Goal: Contribute content: Contribute content

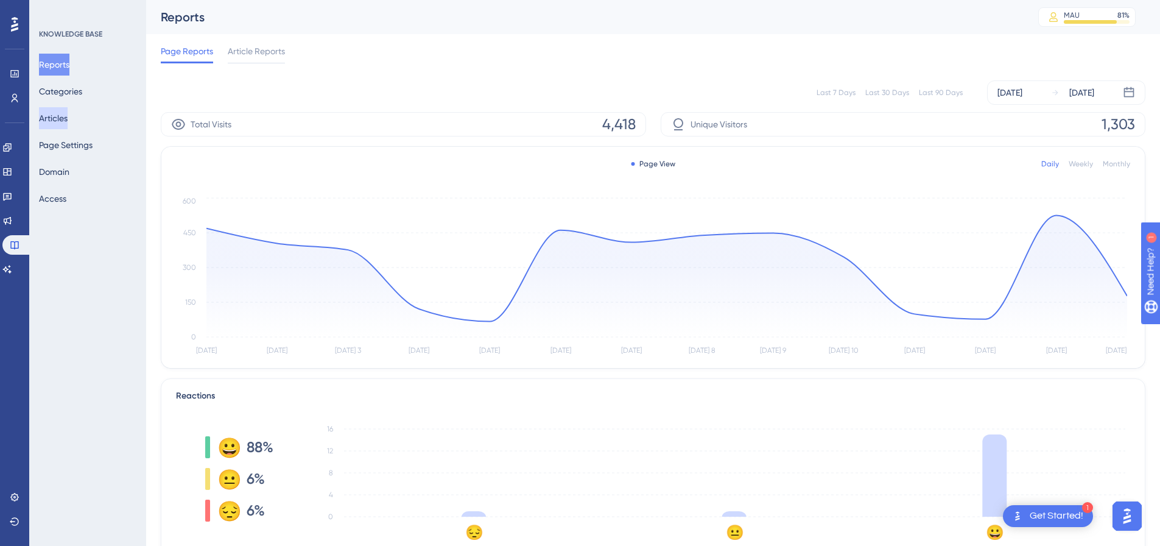
click at [61, 113] on button "Articles" at bounding box center [53, 118] width 29 height 22
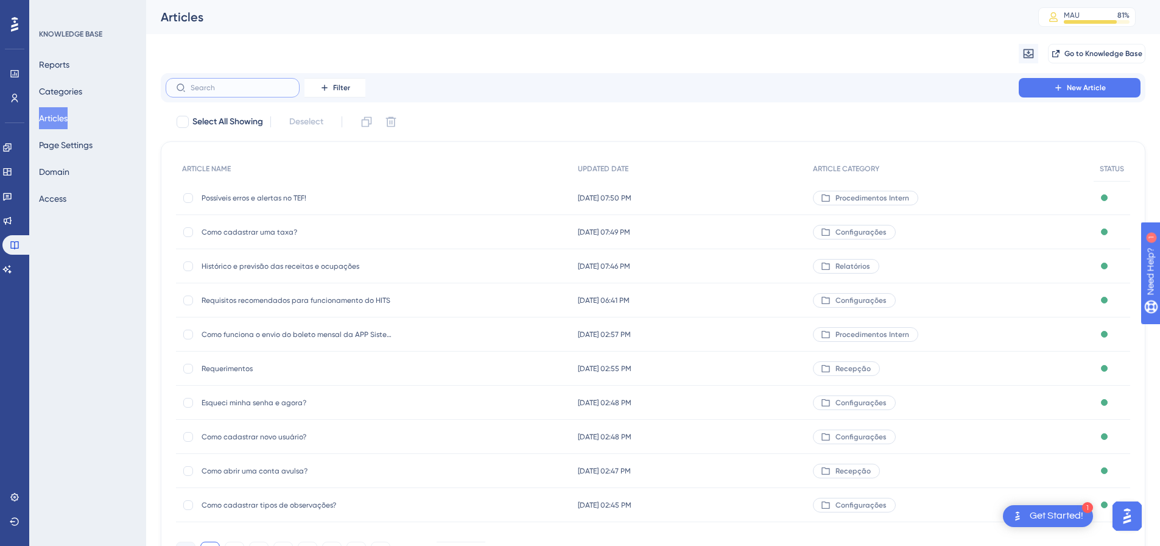
click at [227, 84] on input "text" at bounding box center [240, 87] width 99 height 9
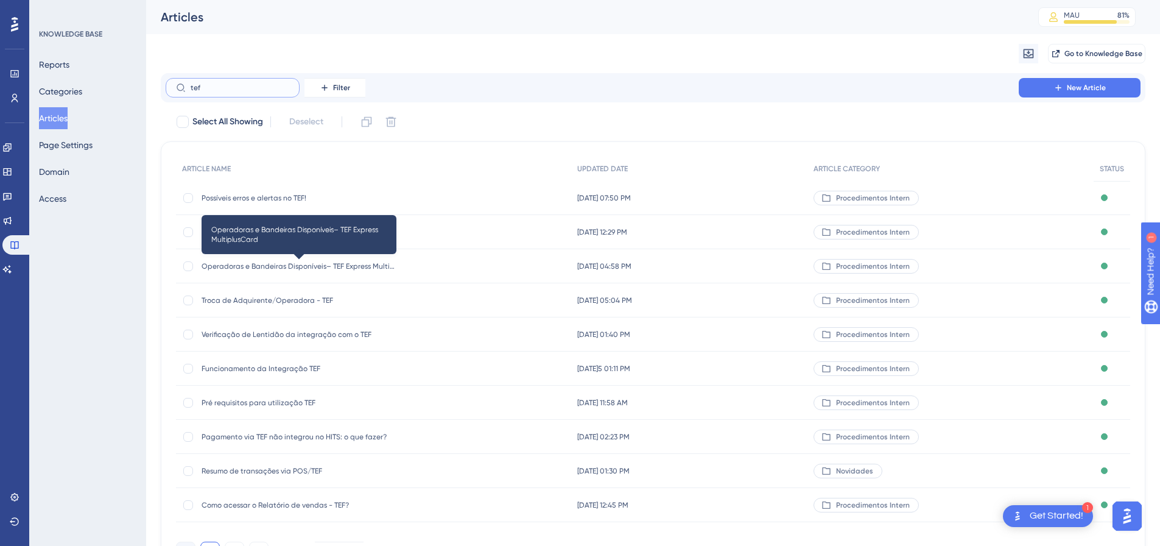
type input "tef"
click at [304, 265] on span "Operadoras e Bandeiras Disponíveis– TEF Express MultiplusCard" at bounding box center [299, 266] width 195 height 10
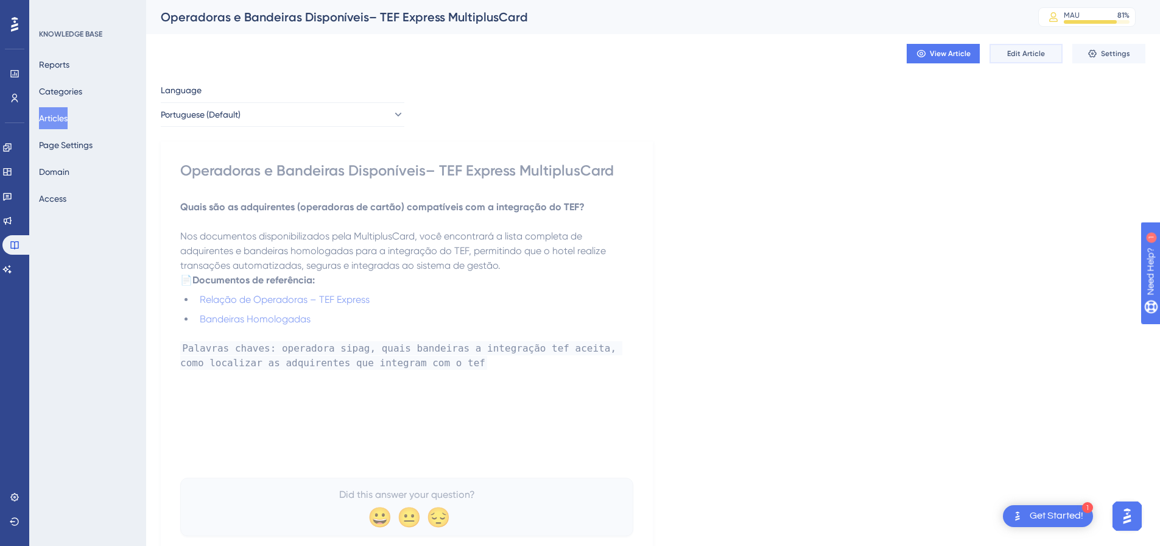
click at [1013, 56] on span "Edit Article" at bounding box center [1026, 54] width 38 height 10
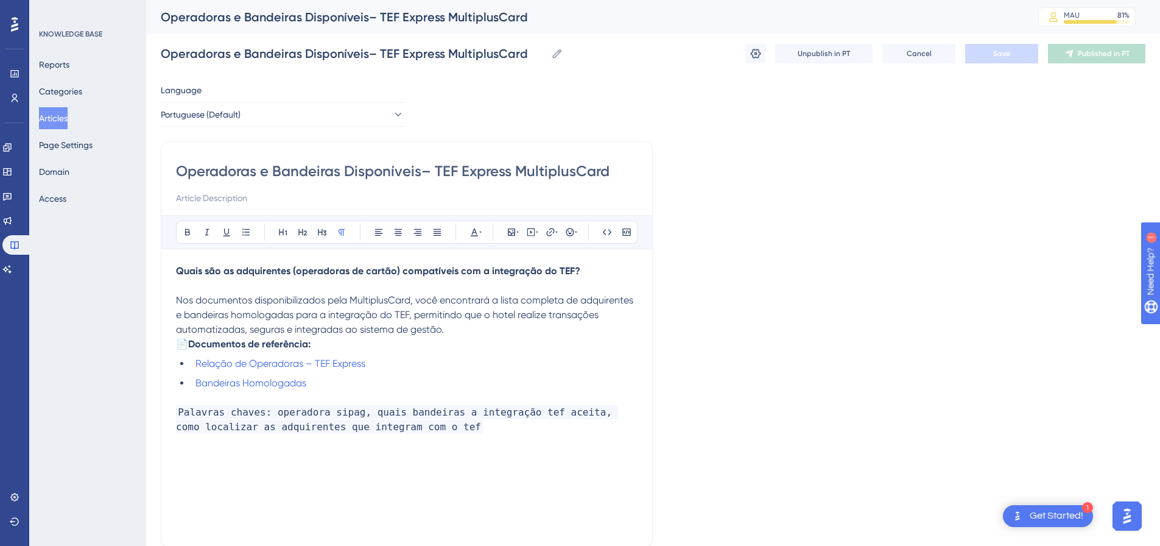
click at [336, 390] on li "Bandeiras Homologadas" at bounding box center [414, 383] width 447 height 15
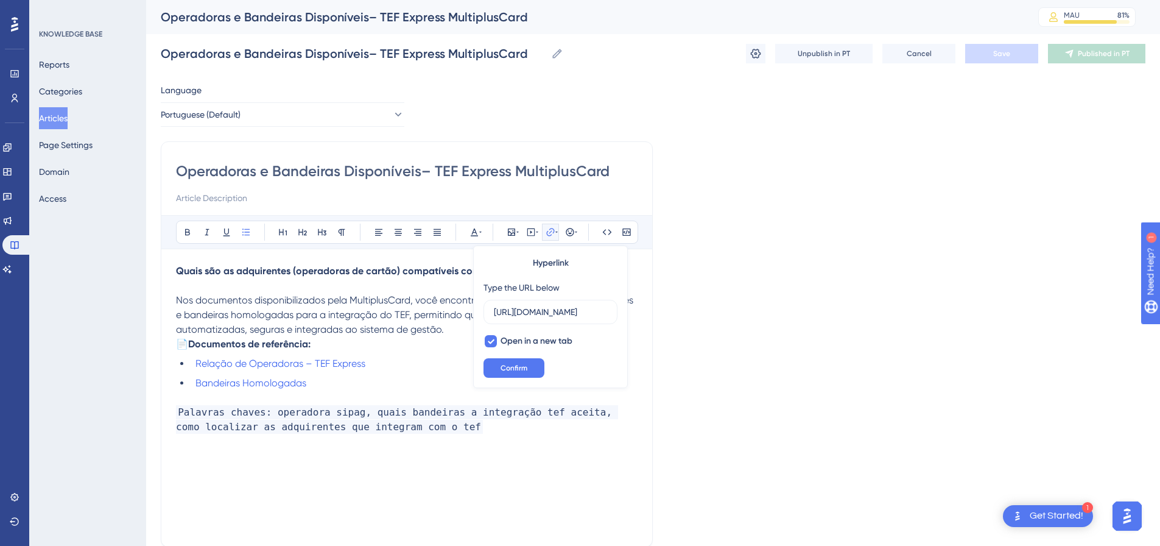
click at [336, 390] on li "Bandeiras Homologadas" at bounding box center [414, 383] width 447 height 15
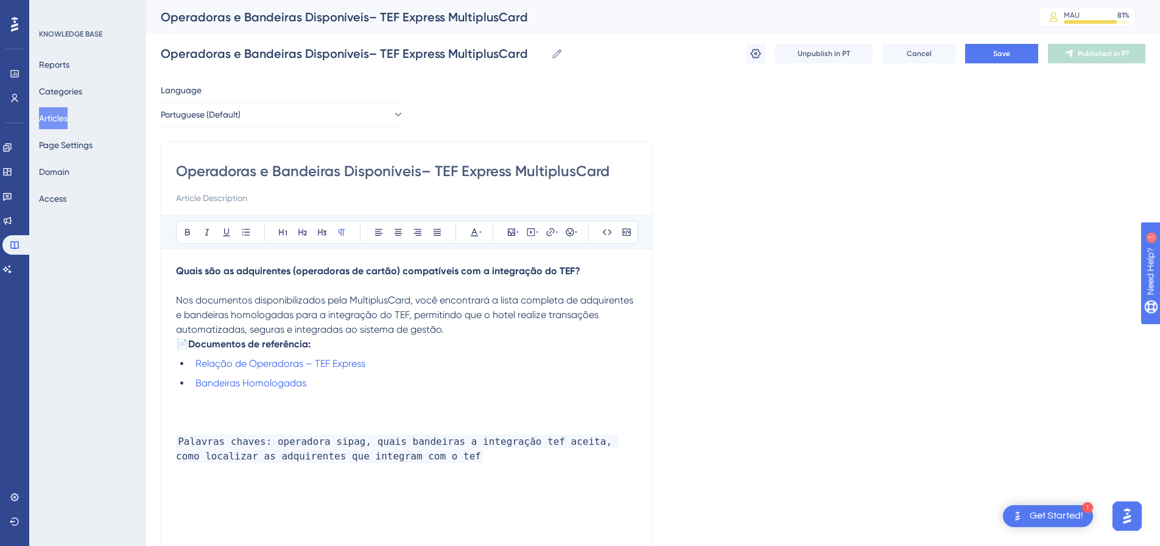
click at [225, 420] on p at bounding box center [407, 412] width 462 height 15
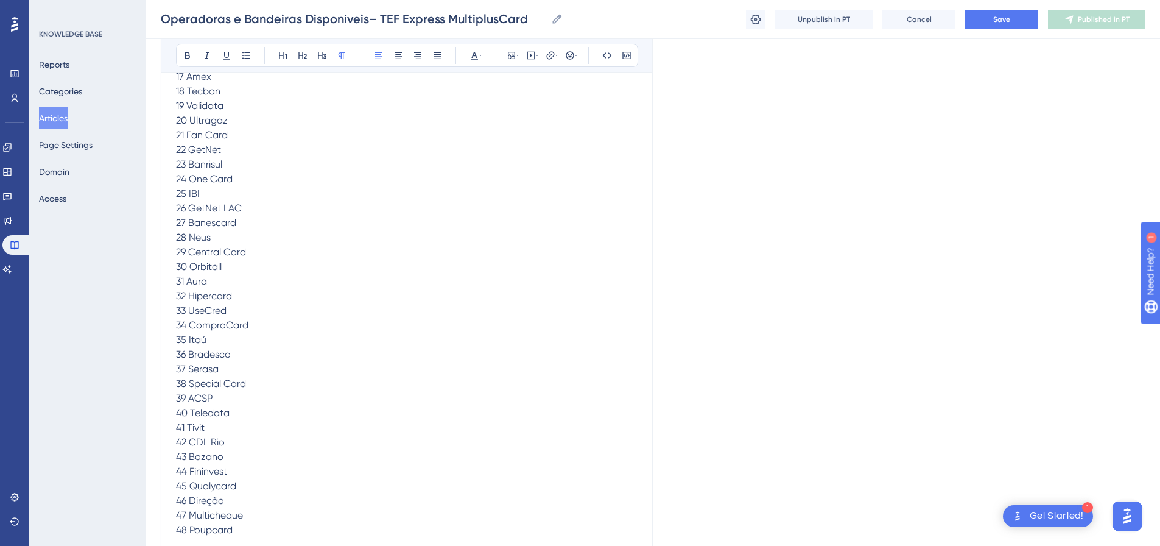
scroll to position [214, 0]
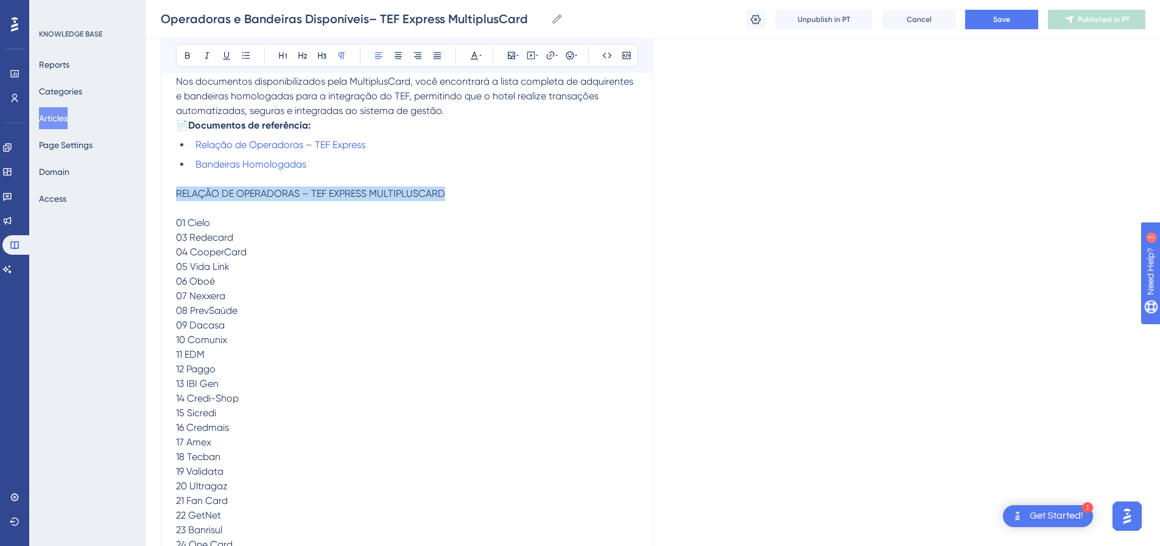
drag, startPoint x: 467, startPoint y: 211, endPoint x: 157, endPoint y: 209, distance: 310.0
click at [157, 209] on div "Performance Users Engagement Widgets Feedback Product Updates Knowledge Base AI…" at bounding box center [653, 427] width 1014 height 1282
click at [183, 50] on button at bounding box center [187, 55] width 17 height 17
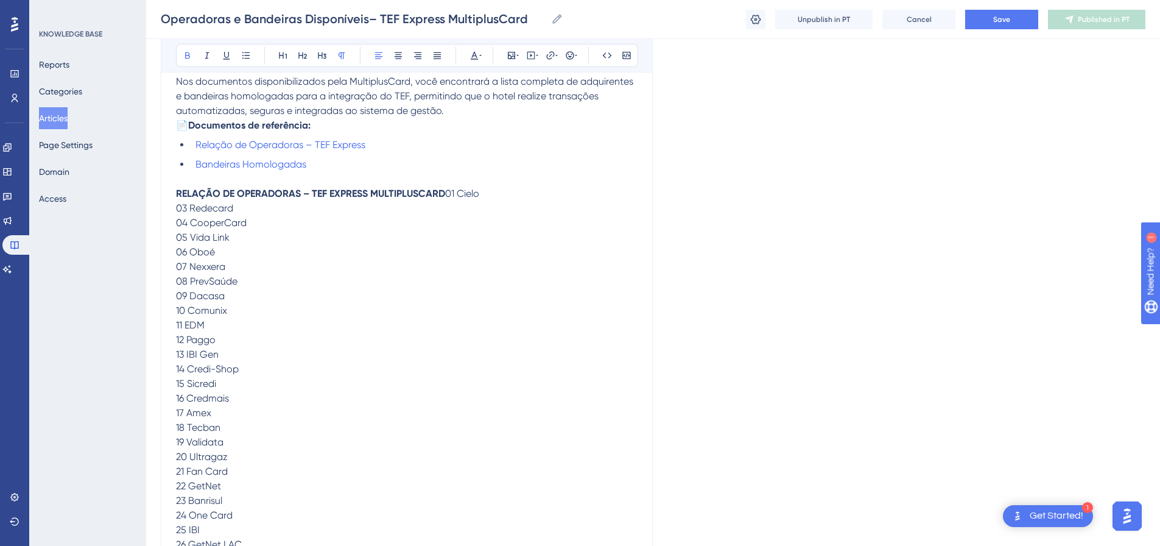
click at [198, 224] on p "RELAÇÃO DE OPERADORAS – TEF EXPRESS MULTIPLUSCARD 01 Cielo 03 Redecard 04 Coope…" at bounding box center [407, 529] width 462 height 687
click at [231, 215] on p "RELAÇÃO DE OPERADORAS – TEF EXPRESS MULTIPLUSCARD 01 Cielo 03 Redecard 04 Coope…" at bounding box center [407, 529] width 462 height 687
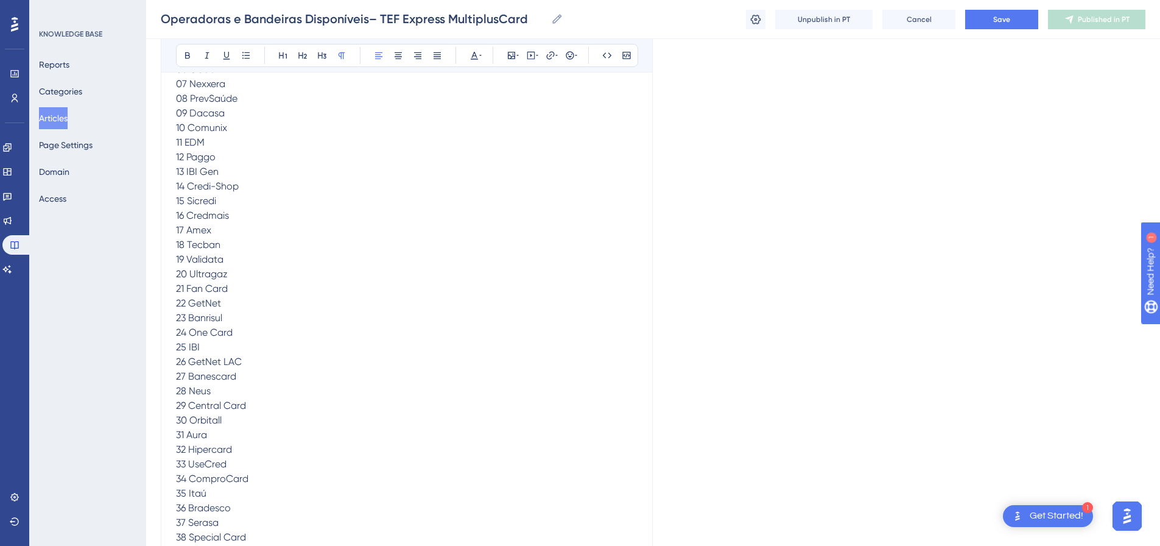
scroll to position [275, 0]
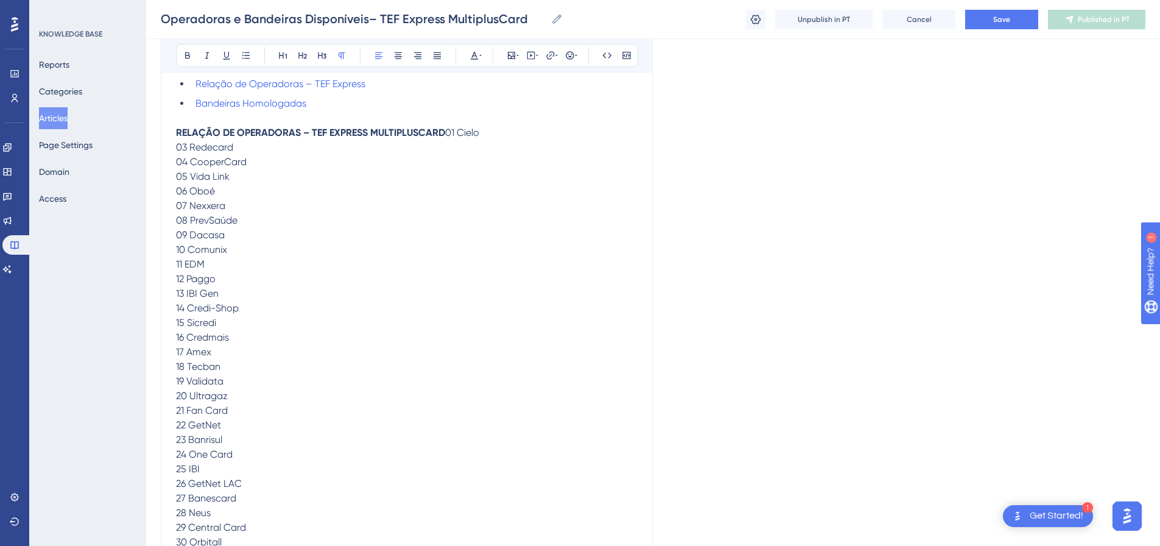
drag, startPoint x: 239, startPoint y: 421, endPoint x: 172, endPoint y: 175, distance: 255.6
click at [172, 175] on div "Operadoras e Bandeiras Disponíveis– TEF Express MultiplusCard Bold Italic Under…" at bounding box center [407, 374] width 492 height 1024
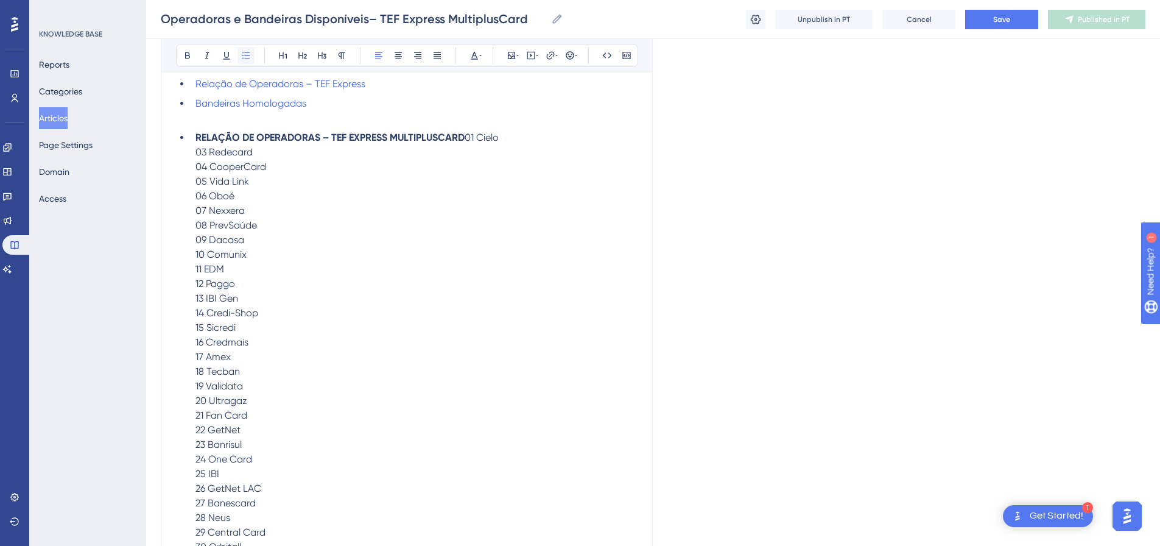
click at [246, 55] on icon at bounding box center [245, 55] width 7 height 7
click at [192, 149] on li "RELAÇÃO DE OPERADORAS – TEF EXPRESS MULTIPLUSCARD 01 Cielo 03 Redecard 04 Coope…" at bounding box center [414, 473] width 447 height 687
click at [242, 58] on icon at bounding box center [246, 56] width 10 height 10
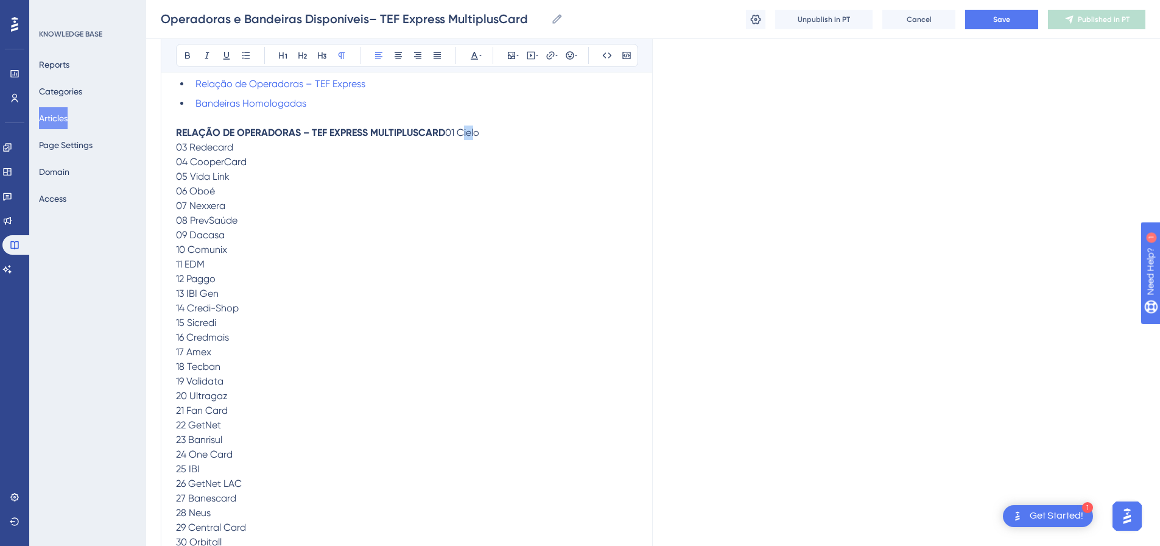
drag, startPoint x: 183, startPoint y: 177, endPoint x: 174, endPoint y: 178, distance: 8.7
click at [174, 178] on div "Operadoras e Bandeiras Disponíveis– TEF Express MultiplusCard Bold Italic Under…" at bounding box center [407, 374] width 492 height 1024
drag, startPoint x: 191, startPoint y: 191, endPoint x: 172, endPoint y: 192, distance: 18.3
click at [173, 192] on div "Operadoras e Bandeiras Disponíveis– TEF Express MultiplusCard Bold Italic Under…" at bounding box center [407, 374] width 492 height 1024
drag, startPoint x: 187, startPoint y: 207, endPoint x: 165, endPoint y: 208, distance: 22.0
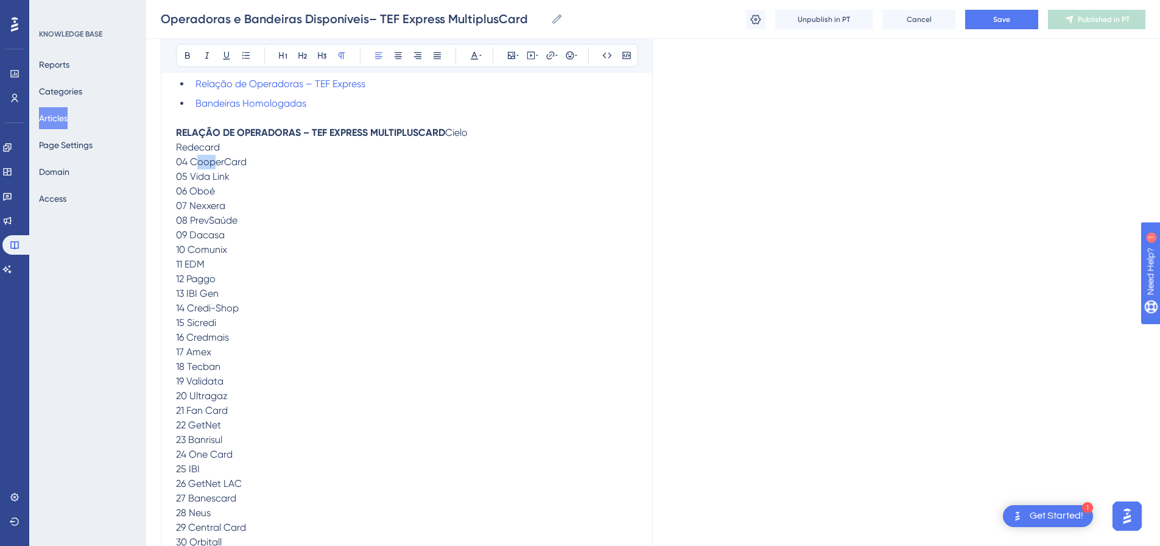
click at [165, 208] on div "Operadoras e Bandeiras Disponíveis– TEF Express MultiplusCard Bold Italic Under…" at bounding box center [407, 374] width 492 height 1024
drag, startPoint x: 189, startPoint y: 215, endPoint x: 166, endPoint y: 220, distance: 23.6
click at [166, 220] on div "Operadoras e Bandeiras Disponíveis– TEF Express MultiplusCard Bold Italic Under…" at bounding box center [407, 374] width 492 height 1024
drag, startPoint x: 186, startPoint y: 237, endPoint x: 158, endPoint y: 233, distance: 28.9
click at [158, 233] on div "Performance Users Engagement Widgets Feedback Product Updates Knowledge Base AI…" at bounding box center [653, 351] width 1014 height 1253
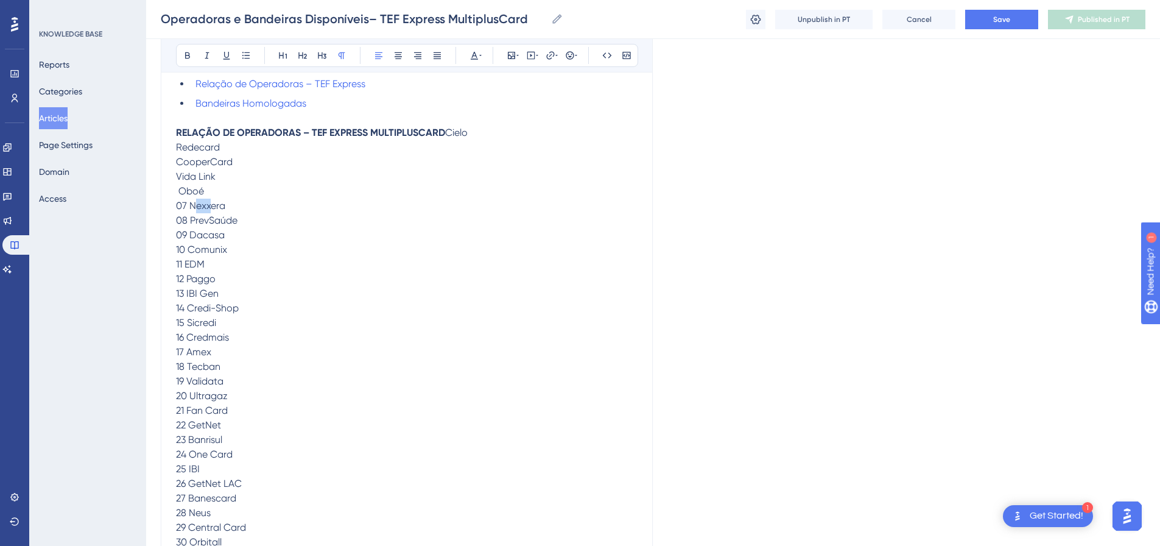
drag, startPoint x: 188, startPoint y: 246, endPoint x: 166, endPoint y: 250, distance: 22.3
click at [166, 250] on div "Operadoras e Bandeiras Disponíveis– TEF Express MultiplusCard Bold Italic Under…" at bounding box center [407, 374] width 492 height 1024
drag, startPoint x: 191, startPoint y: 264, endPoint x: 168, endPoint y: 264, distance: 23.1
click at [168, 264] on div "Operadoras e Bandeiras Disponíveis– TEF Express MultiplusCard Bold Italic Under…" at bounding box center [407, 374] width 492 height 1024
drag, startPoint x: 188, startPoint y: 275, endPoint x: 164, endPoint y: 278, distance: 23.9
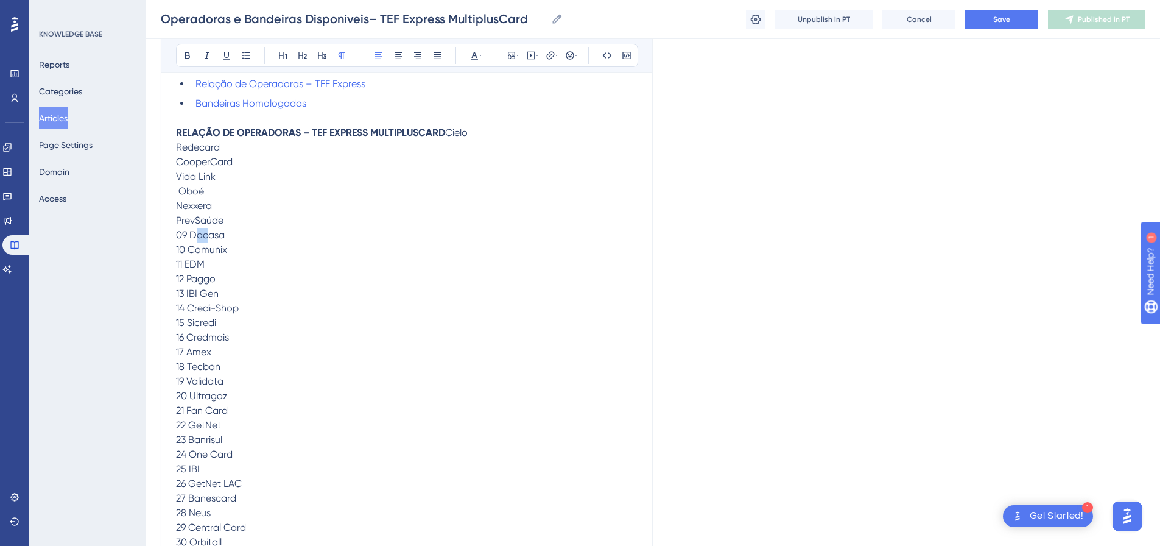
click at [164, 278] on div "Operadoras e Bandeiras Disponíveis– TEF Express MultiplusCard Bold Italic Under…" at bounding box center [407, 374] width 492 height 1024
drag, startPoint x: 187, startPoint y: 294, endPoint x: 171, endPoint y: 294, distance: 16.5
click at [171, 294] on div "Operadoras e Bandeiras Disponíveis– TEF Express MultiplusCard Bold Italic Under…" at bounding box center [407, 374] width 492 height 1024
click at [181, 280] on span "Cielo Redecard CooperCard Vida Link Oboé Nexxera PrevSaúde Dacasa Comunix 11 ED…" at bounding box center [322, 469] width 292 height 684
drag, startPoint x: 183, startPoint y: 308, endPoint x: 164, endPoint y: 308, distance: 19.5
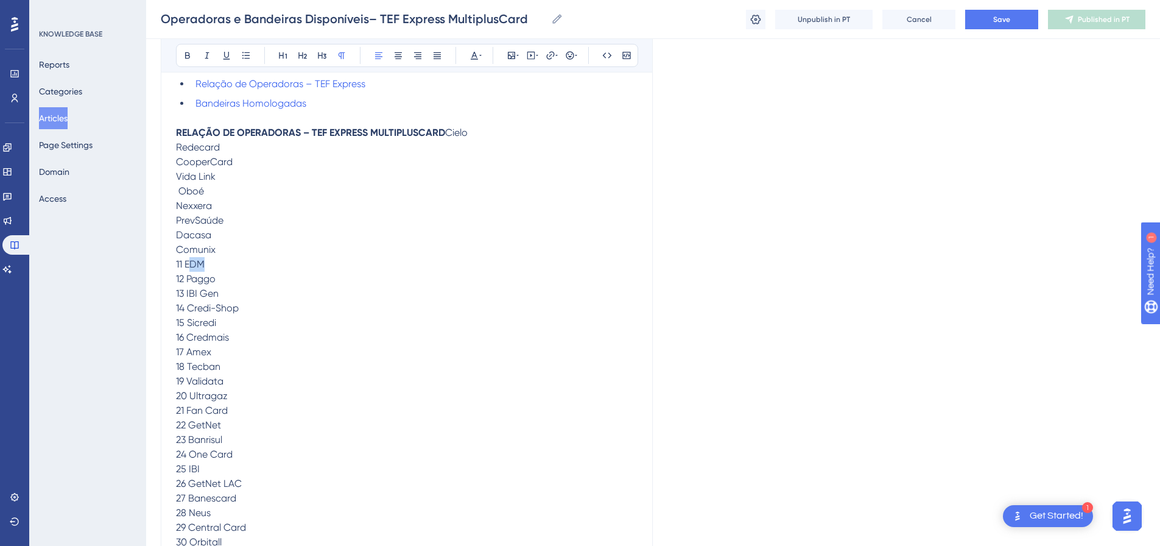
click at [164, 308] on div "Operadoras e Bandeiras Disponíveis– TEF Express MultiplusCard Bold Italic Under…" at bounding box center [407, 374] width 492 height 1024
click at [178, 306] on span "Cielo Redecard CooperCard Vida Link Oboé Nexxera PrevSaúde Dacasa Comunix EDM 1…" at bounding box center [322, 469] width 292 height 684
drag, startPoint x: 186, startPoint y: 321, endPoint x: 168, endPoint y: 321, distance: 18.3
click at [168, 321] on div "Operadoras e Bandeiras Disponíveis– TEF Express MultiplusCard Bold Italic Under…" at bounding box center [407, 374] width 492 height 1024
drag, startPoint x: 186, startPoint y: 336, endPoint x: 157, endPoint y: 334, distance: 28.6
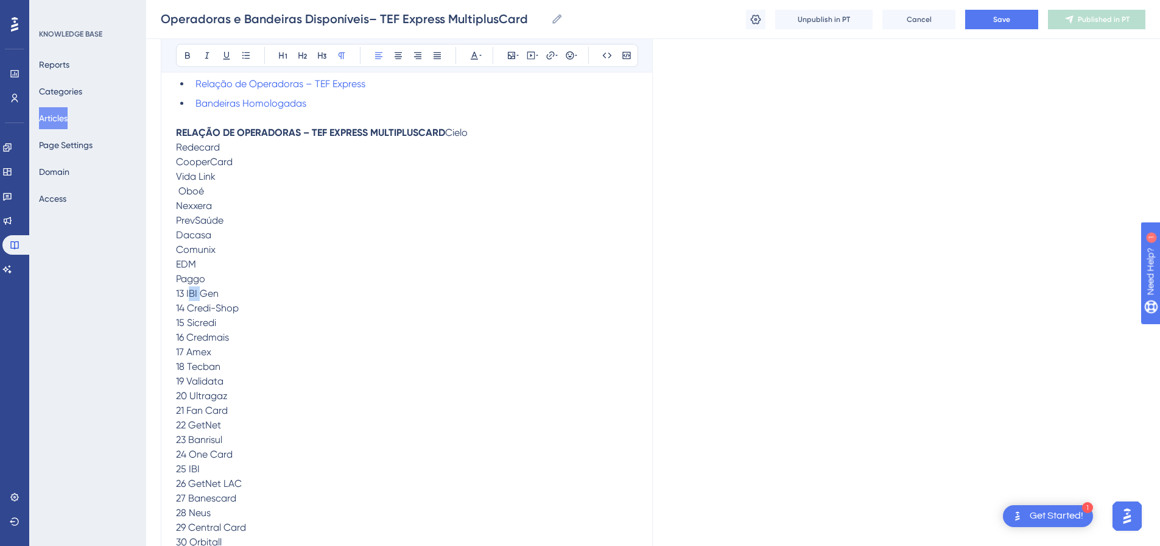
click at [157, 334] on div "Performance Users Engagement Widgets Feedback Product Updates Knowledge Base AI…" at bounding box center [653, 351] width 1014 height 1253
drag, startPoint x: 188, startPoint y: 353, endPoint x: 167, endPoint y: 352, distance: 20.1
click at [167, 352] on div "Operadoras e Bandeiras Disponíveis– TEF Express MultiplusCard Bold Italic Under…" at bounding box center [407, 374] width 492 height 1024
drag, startPoint x: 185, startPoint y: 369, endPoint x: 150, endPoint y: 361, distance: 35.6
click at [150, 361] on div "Performance Users Engagement Widgets Feedback Product Updates Knowledge Base AI…" at bounding box center [653, 351] width 1014 height 1253
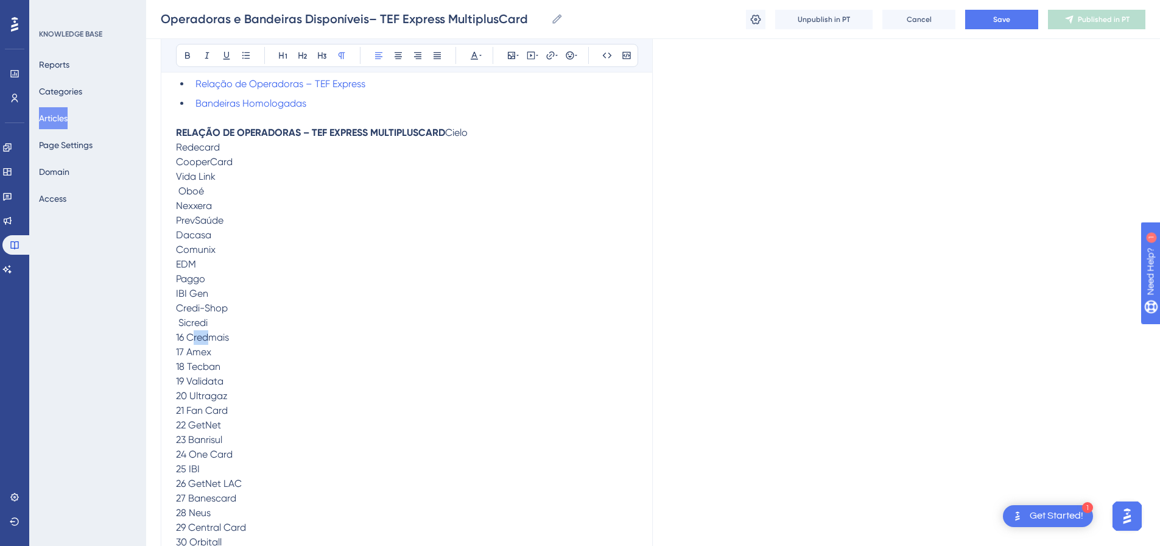
drag, startPoint x: 188, startPoint y: 376, endPoint x: 166, endPoint y: 379, distance: 22.1
click at [167, 379] on div "Operadoras e Bandeiras Disponíveis– TEF Express MultiplusCard Bold Italic Under…" at bounding box center [407, 374] width 492 height 1024
click at [180, 368] on span "Cielo Redecard CooperCard Vida Link Oboé Nexxera PrevSaúde Dacasa Comunix EDM P…" at bounding box center [322, 469] width 292 height 684
drag, startPoint x: 186, startPoint y: 392, endPoint x: 163, endPoint y: 392, distance: 23.1
click at [163, 392] on div "Operadoras e Bandeiras Disponíveis– TEF Express MultiplusCard Bold Italic Under…" at bounding box center [407, 374] width 492 height 1024
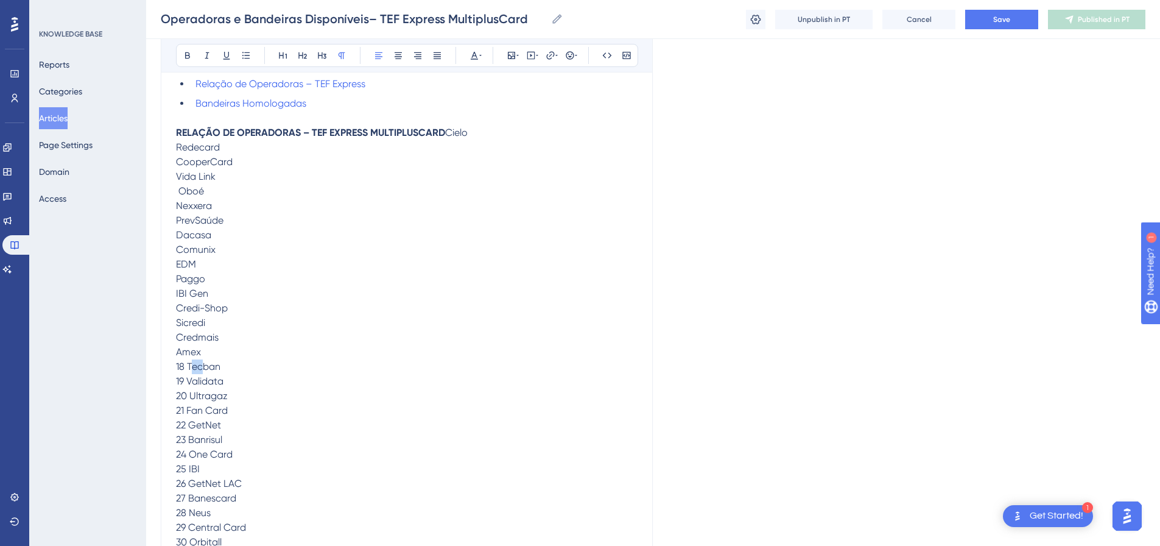
drag, startPoint x: 185, startPoint y: 413, endPoint x: 152, endPoint y: 410, distance: 33.7
click at [152, 410] on div "Performance Users Engagement Widgets Feedback Product Updates Knowledge Base AI…" at bounding box center [653, 351] width 1014 height 1253
click at [181, 408] on span "Cielo Redecard CooperCard Vida Link Oboé Nexxera PrevSaúde Dacasa Comunix EDM P…" at bounding box center [322, 469] width 292 height 684
click at [178, 412] on span "Cielo Redecard CooperCard Vida Link Oboé Nexxera PrevSaúde Dacasa Comunix EDM P…" at bounding box center [322, 469] width 292 height 684
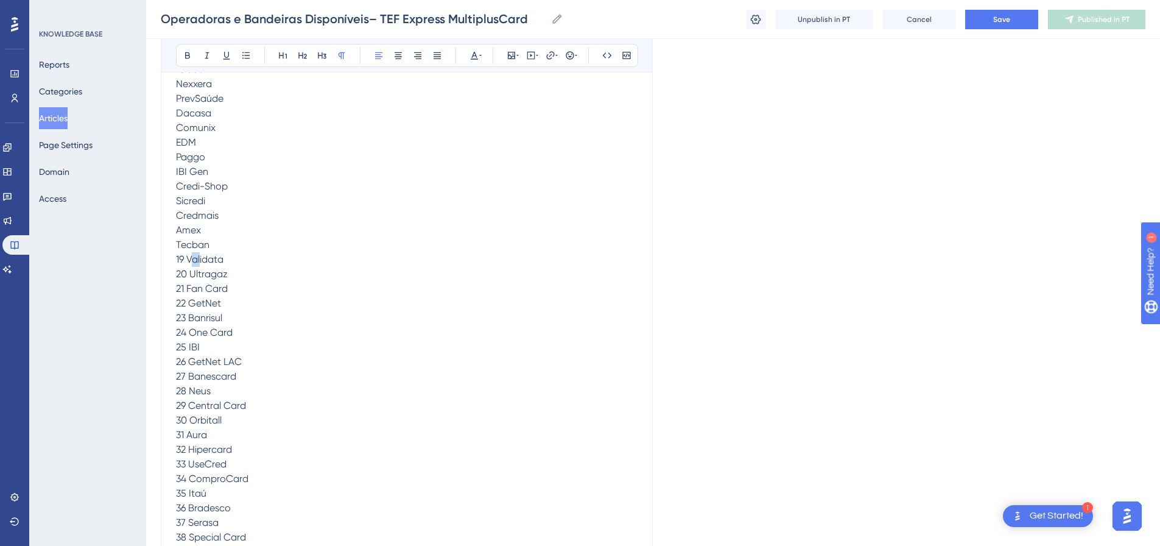
drag, startPoint x: 185, startPoint y: 305, endPoint x: 160, endPoint y: 305, distance: 25.0
click at [160, 305] on div "Performance Users Engagement Widgets Feedback Product Updates Knowledge Base AI…" at bounding box center [653, 230] width 1014 height 1253
click at [181, 305] on span "Cielo Redecard CooperCard Vida Link Oboé Nexxera PrevSaúde Dacasa Comunix EDM P…" at bounding box center [322, 347] width 292 height 684
drag, startPoint x: 188, startPoint y: 315, endPoint x: 169, endPoint y: 316, distance: 18.9
click at [169, 316] on div "Operadoras e Bandeiras Disponíveis– TEF Express MultiplusCard Bold Italic Under…" at bounding box center [407, 252] width 492 height 1024
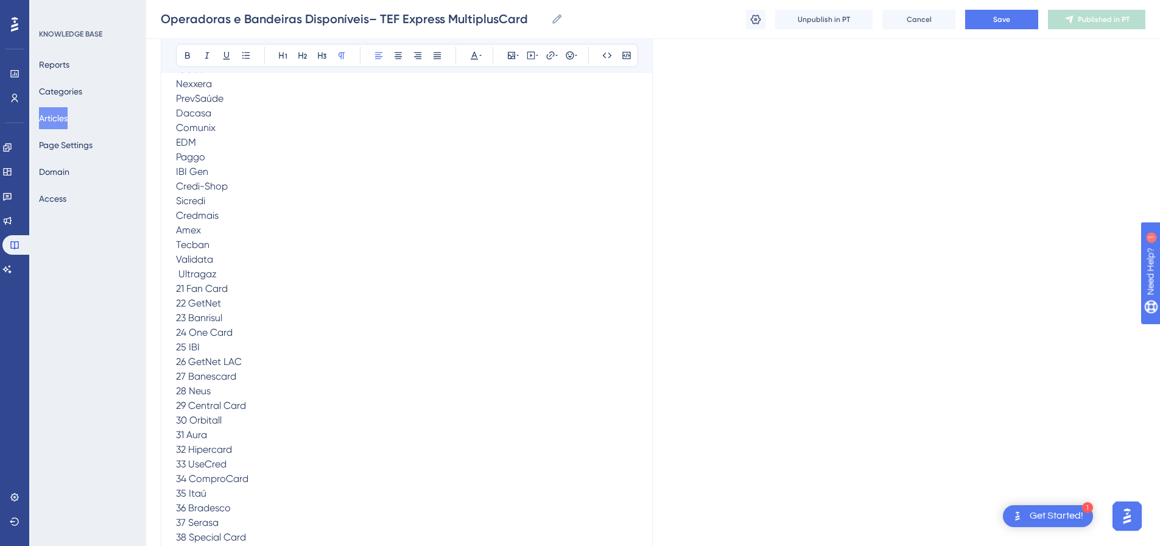
click at [179, 318] on span "Cielo Redecard CooperCard Vida Link Oboé Nexxera PrevSaúde Dacasa Comunix EDM P…" at bounding box center [322, 347] width 292 height 684
drag, startPoint x: 189, startPoint y: 331, endPoint x: 167, endPoint y: 333, distance: 22.1
click at [167, 333] on div "Operadoras e Bandeiras Disponíveis– TEF Express MultiplusCard Bold Italic Under…" at bounding box center [407, 252] width 492 height 1024
drag, startPoint x: 189, startPoint y: 344, endPoint x: 163, endPoint y: 345, distance: 26.8
click at [163, 345] on div "Operadoras e Bandeiras Disponíveis– TEF Express MultiplusCard Bold Italic Under…" at bounding box center [407, 252] width 492 height 1024
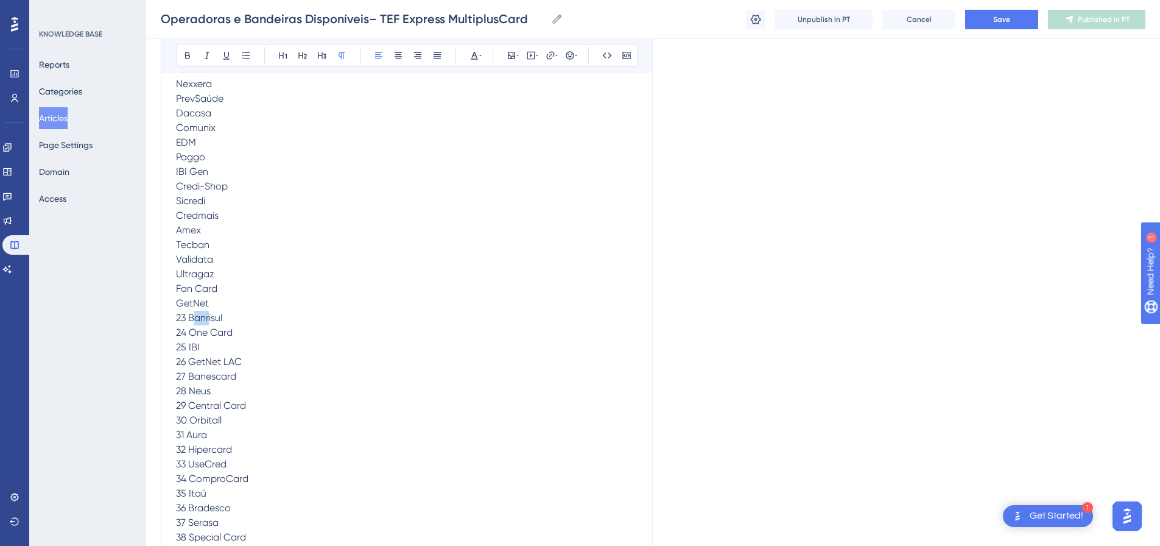
drag, startPoint x: 188, startPoint y: 363, endPoint x: 164, endPoint y: 362, distance: 23.8
click at [164, 362] on div "Operadoras e Bandeiras Disponíveis– TEF Express MultiplusCard Bold Italic Under…" at bounding box center [407, 252] width 492 height 1024
drag, startPoint x: 187, startPoint y: 374, endPoint x: 167, endPoint y: 374, distance: 20.1
click at [167, 374] on div "Operadoras e Bandeiras Disponíveis– TEF Express MultiplusCard Bold Italic Under…" at bounding box center [407, 252] width 492 height 1024
click at [189, 376] on span "Cielo Redecard CooperCard Vida Link Oboé Nexxera PrevSaúde Dacasa Comunix EDM P…" at bounding box center [322, 347] width 292 height 684
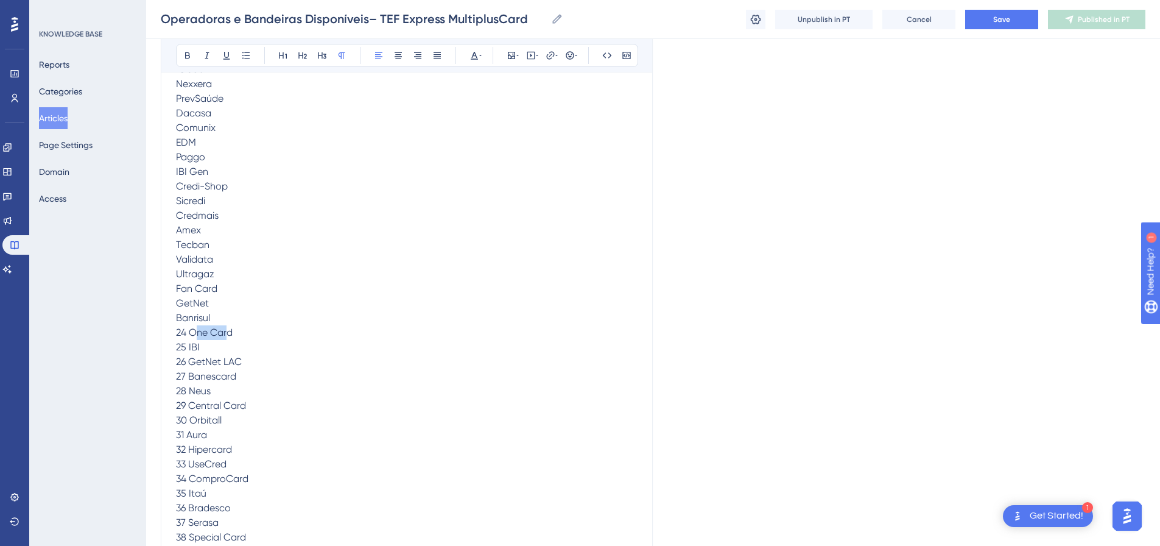
drag, startPoint x: 189, startPoint y: 376, endPoint x: 174, endPoint y: 376, distance: 15.2
click at [174, 376] on div "Operadoras e Bandeiras Disponíveis– TEF Express MultiplusCard Bold Italic Under…" at bounding box center [407, 252] width 492 height 1024
click at [188, 376] on span "Cielo Redecard CooperCard Vida Link Oboé Nexxera PrevSaúde Dacasa Comunix EDM P…" at bounding box center [322, 347] width 292 height 684
drag, startPoint x: 188, startPoint y: 376, endPoint x: 180, endPoint y: 376, distance: 7.9
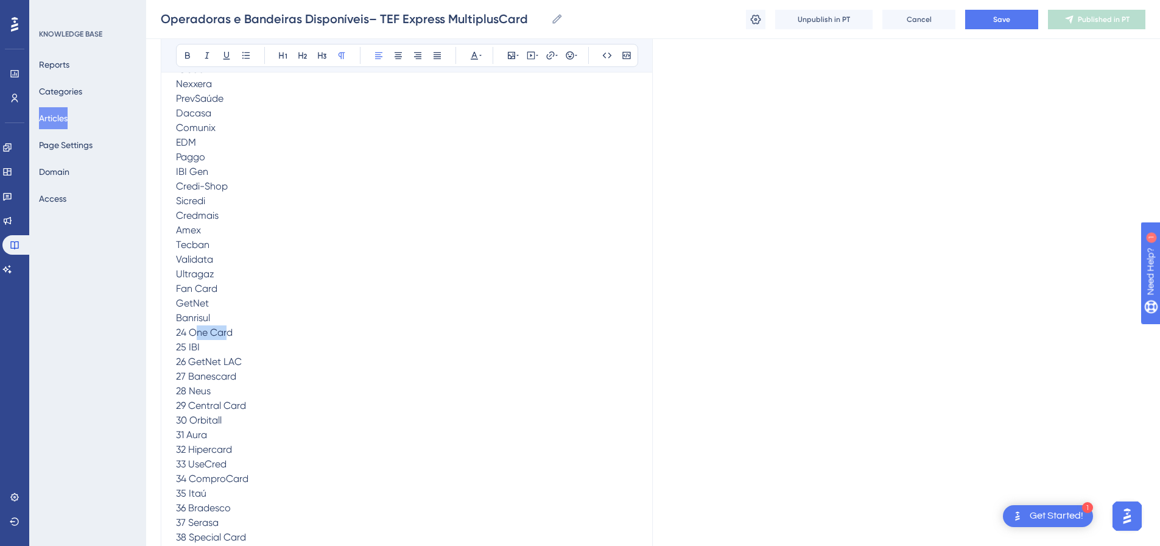
click at [180, 376] on span "Cielo Redecard CooperCard Vida Link Oboé Nexxera PrevSaúde Dacasa Comunix EDM P…" at bounding box center [322, 347] width 292 height 684
click at [189, 377] on span "Cielo Redecard CooperCard Vida Link Oboé Nexxera PrevSaúde Dacasa Comunix EDM P…" at bounding box center [322, 347] width 292 height 684
drag, startPoint x: 188, startPoint y: 392, endPoint x: 166, endPoint y: 389, distance: 22.2
click at [166, 389] on div "Operadoras e Bandeiras Disponíveis– TEF Express MultiplusCard Bold Italic Under…" at bounding box center [407, 252] width 492 height 1024
drag, startPoint x: 189, startPoint y: 407, endPoint x: 161, endPoint y: 402, distance: 28.4
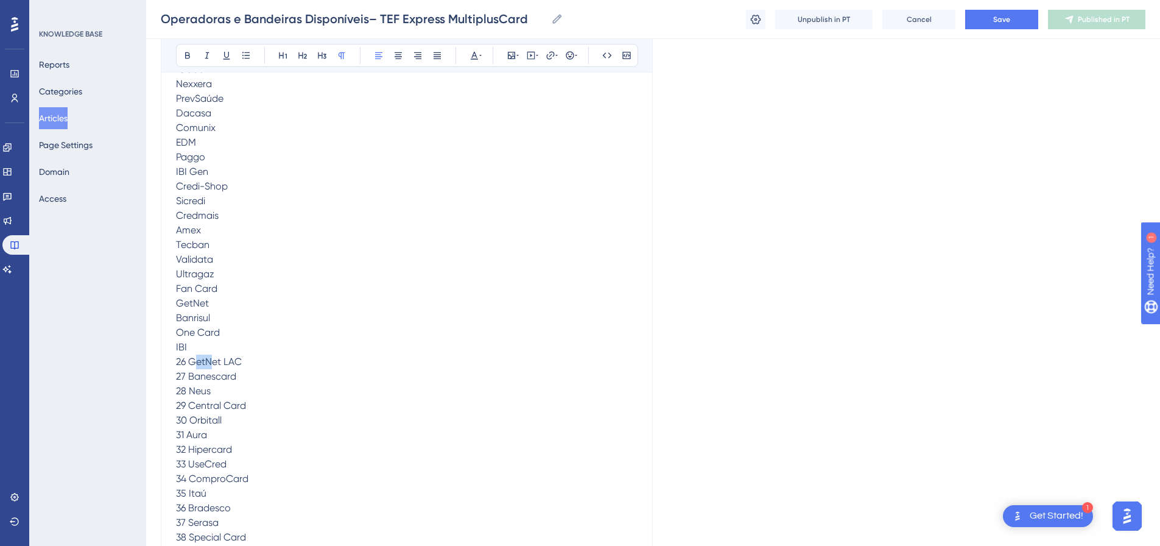
click at [161, 402] on div "Operadoras e Bandeiras Disponíveis– TEF Express MultiplusCard Bold Italic Under…" at bounding box center [407, 252] width 492 height 1024
drag, startPoint x: 189, startPoint y: 418, endPoint x: 164, endPoint y: 415, distance: 25.2
click at [164, 415] on div "Operadoras e Bandeiras Disponíveis– TEF Express MultiplusCard Bold Italic Under…" at bounding box center [407, 252] width 492 height 1024
drag, startPoint x: 192, startPoint y: 437, endPoint x: 161, endPoint y: 433, distance: 30.7
click at [161, 433] on div "Operadoras e Bandeiras Disponíveis– TEF Express MultiplusCard Bold Italic Under…" at bounding box center [407, 252] width 492 height 1024
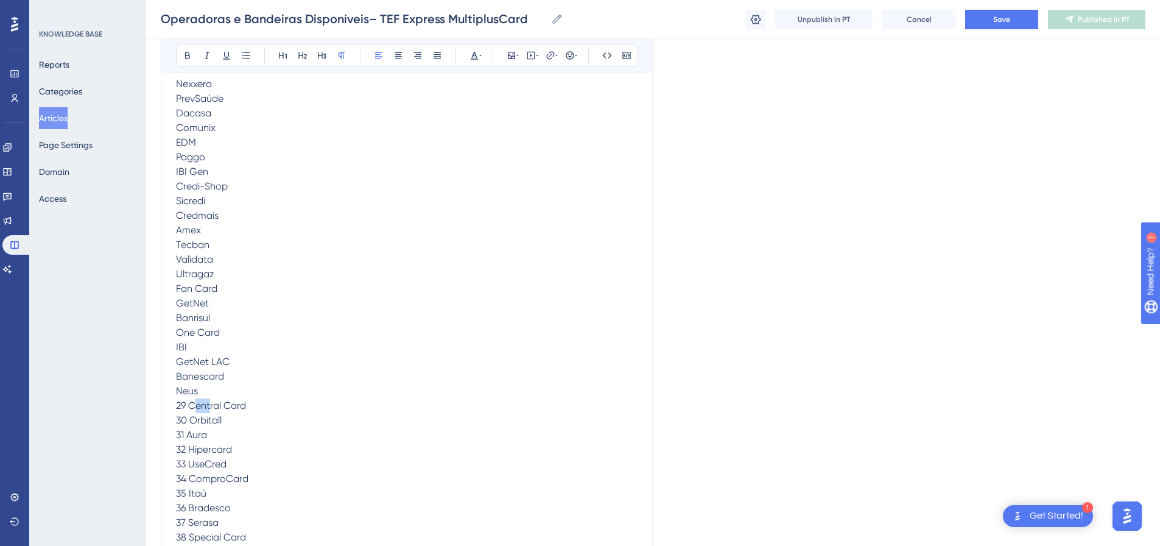
drag
click at [166, 448] on div "Operadoras e Bandeiras Disponíveis– TEF Express MultiplusCard Bold Italic Under…" at bounding box center [407, 252] width 492 height 1024
click at [164, 342] on div "Operadoras e Bandeiras Disponíveis– TEF Express MultiplusCard Bold Italic Under…" at bounding box center [407, 130] width 492 height 1024
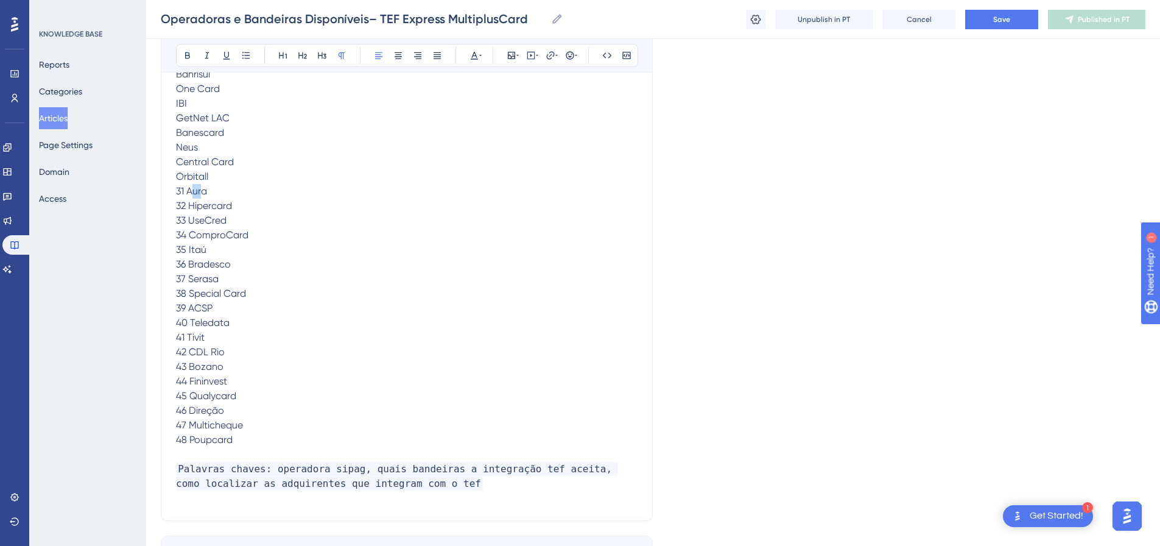
click at [167, 236] on div "Operadoras e Bandeiras Disponíveis– TEF Express MultiplusCard Bold Italic Under…" at bounding box center [407, 8] width 492 height 1024
click at [189, 236] on span "Cielo Redecard CooperCard Vida Link Oboé Nexxera PrevSaúde Dacasa Comunix EDM P…" at bounding box center [322, 103] width 292 height 684
drag, startPoint x: 189, startPoint y: 236, endPoint x: 169, endPoint y: 238, distance: 20.2
click at [169, 237] on div "Operadoras e Bandeiras Disponíveis– TEF Express MultiplusCard Bold Italic Under…" at bounding box center [407, 8] width 492 height 1024
drag, startPoint x: 192, startPoint y: 247, endPoint x: 167, endPoint y: 248, distance: 25.0
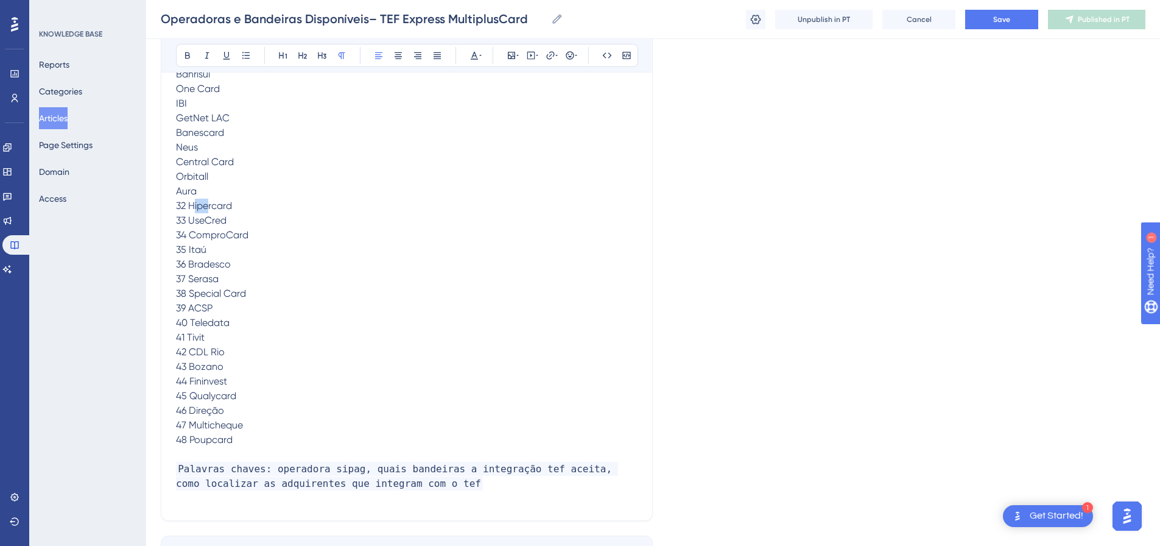
click at [167, 248] on div "Operadoras e Bandeiras Disponíveis– TEF Express MultiplusCard Bold Italic Under…" at bounding box center [407, 8] width 492 height 1024
drag, startPoint x: 189, startPoint y: 260, endPoint x: 169, endPoint y: 263, distance: 20.3
click at [169, 263] on div "Operadoras e Bandeiras Disponíveis– TEF Express MultiplusCard Bold Italic Under…" at bounding box center [407, 8] width 492 height 1024
drag, startPoint x: 189, startPoint y: 278, endPoint x: 154, endPoint y: 278, distance: 34.7
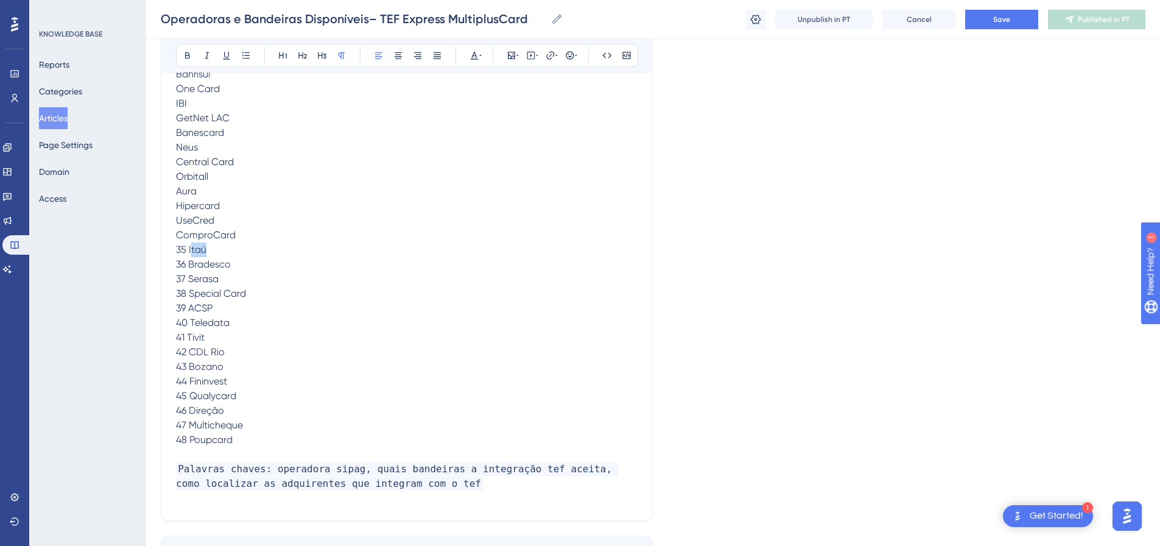
drag, startPoint x: 189, startPoint y: 295, endPoint x: 163, endPoint y: 295, distance: 25.6
click at [163, 295] on div "Operadoras e Bandeiras Disponíveis– TEF Express MultiplusCard Bold Italic Under…" at bounding box center [407, 8] width 492 height 1024
drag, startPoint x: 188, startPoint y: 306, endPoint x: 164, endPoint y: 307, distance: 23.8
click at [164, 307] on div "Operadoras e Bandeiras Disponíveis– TEF Express MultiplusCard Bold Italic Under…" at bounding box center [407, 8] width 492 height 1024
drag, startPoint x: 191, startPoint y: 323, endPoint x: 163, endPoint y: 321, distance: 27.5
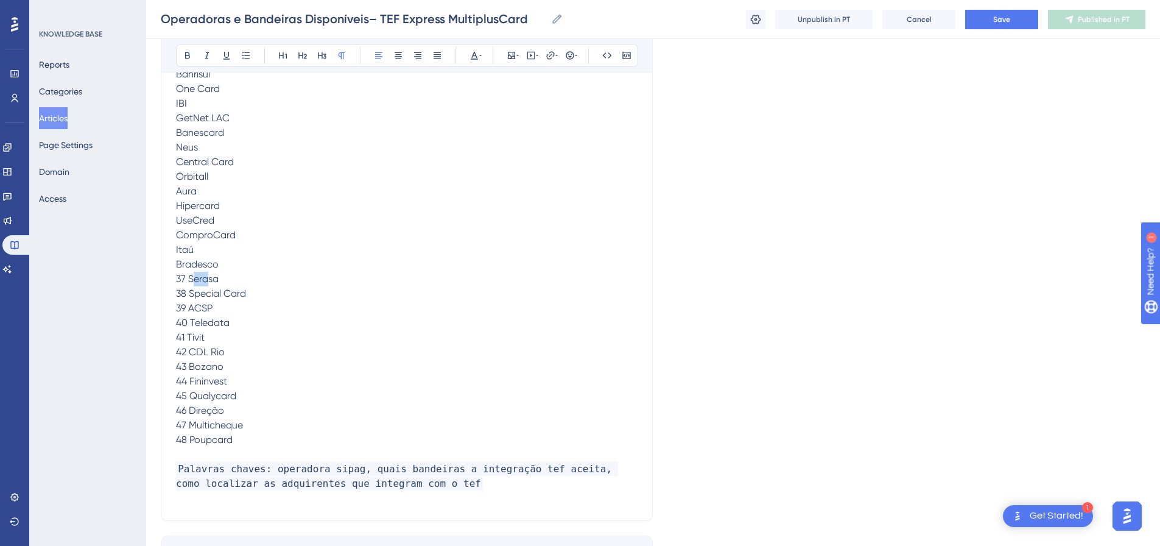
click at [163, 321] on div "Operadoras e Bandeiras Disponíveis– TEF Express MultiplusCard Bold Italic Under…" at bounding box center [407, 8] width 492 height 1024
drag, startPoint x: 189, startPoint y: 337, endPoint x: 164, endPoint y: 337, distance: 25.0
click at [164, 337] on div "Operadoras e Bandeiras Disponíveis– TEF Express MultiplusCard Bold Italic Under…" at bounding box center [407, 8] width 492 height 1024
drag, startPoint x: 189, startPoint y: 348, endPoint x: 160, endPoint y: 348, distance: 29.8
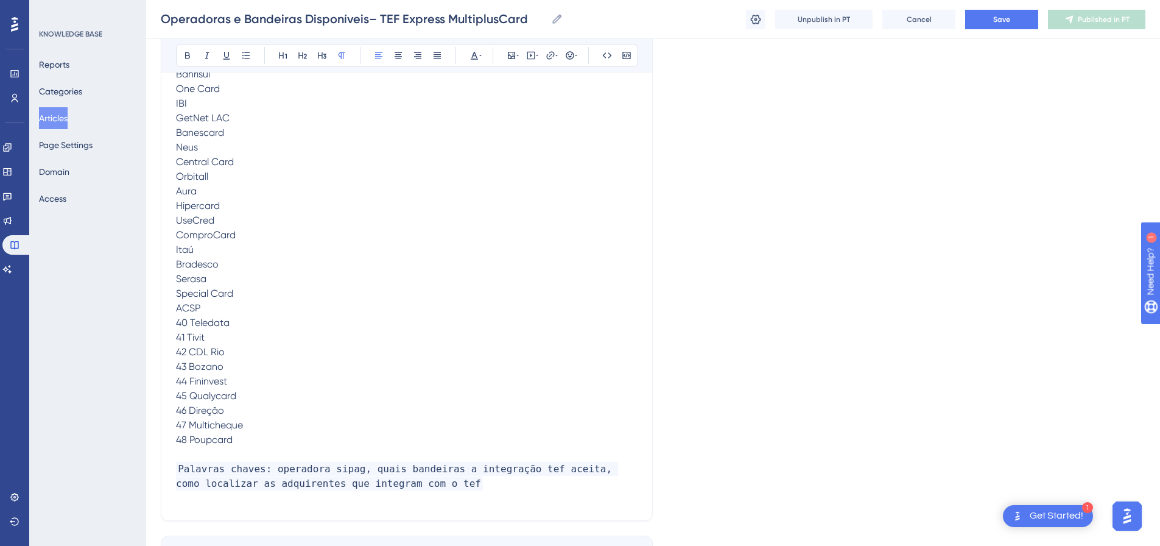
click at [188, 366] on span "Cielo Redecard CooperCard Vida Link Oboé Nexxera PrevSaúde Dacasa Comunix EDM P…" at bounding box center [322, 103] width 292 height 684
drag, startPoint x: 192, startPoint y: 366, endPoint x: 151, endPoint y: 354, distance: 42.6
click at [194, 365] on span "Cielo Redecard CooperCard Vida Link Oboé Nexxera PrevSaúde Dacasa Comunix EDM P…" at bounding box center [322, 103] width 292 height 684
drag, startPoint x: 189, startPoint y: 363, endPoint x: 164, endPoint y: 362, distance: 25.0
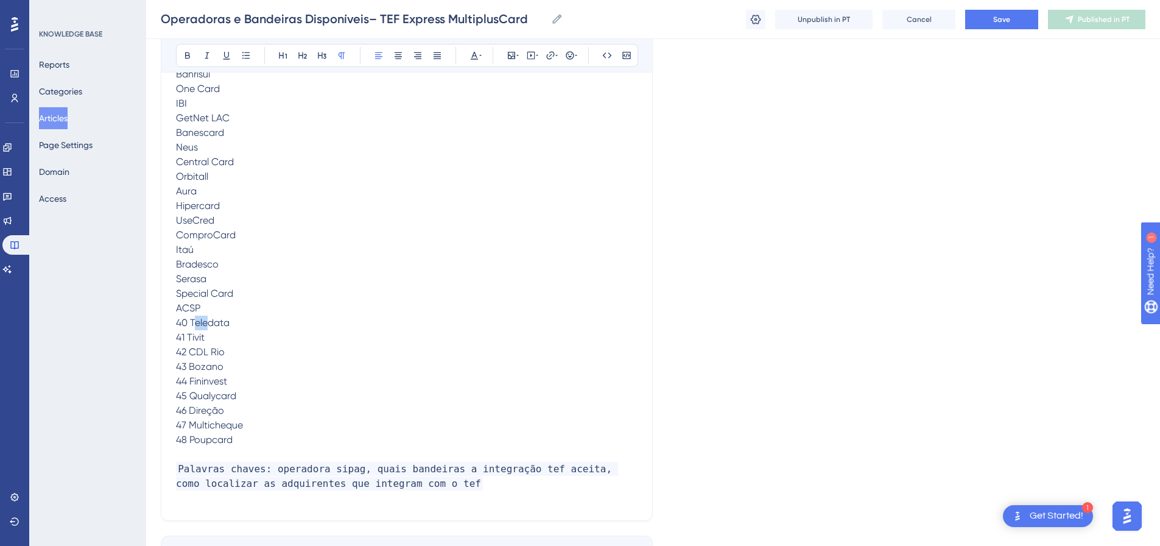
click at [164, 362] on div "Operadoras e Bandeiras Disponíveis– TEF Express MultiplusCard Bold Italic Under…" at bounding box center [407, 8] width 492 height 1024
drag, startPoint x: 186, startPoint y: 381, endPoint x: 147, endPoint y: 373, distance: 39.8
click at [188, 378] on span "Cielo Redecard CooperCard Vida Link Oboé Nexxera PrevSaúde Dacasa Comunix EDM P…" at bounding box center [322, 103] width 292 height 684
drag, startPoint x: 188, startPoint y: 381, endPoint x: 167, endPoint y: 381, distance: 20.7
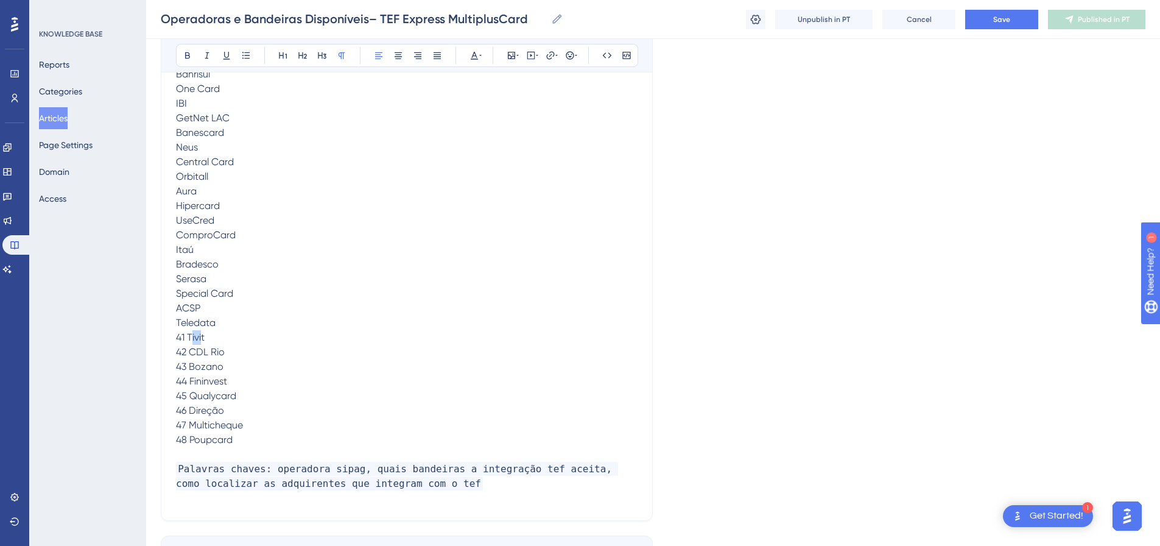
click at [167, 381] on div "Operadoras e Bandeiras Disponíveis– TEF Express MultiplusCard Bold Italic Under…" at bounding box center [407, 8] width 492 height 1024
drag, startPoint x: 189, startPoint y: 393, endPoint x: 166, endPoint y: 393, distance: 23.1
click at [166, 393] on div "Operadoras e Bandeiras Disponíveis– TEF Express MultiplusCard Bold Italic Under…" at bounding box center [407, 8] width 492 height 1024
drag, startPoint x: 188, startPoint y: 411, endPoint x: 153, endPoint y: 406, distance: 35.0
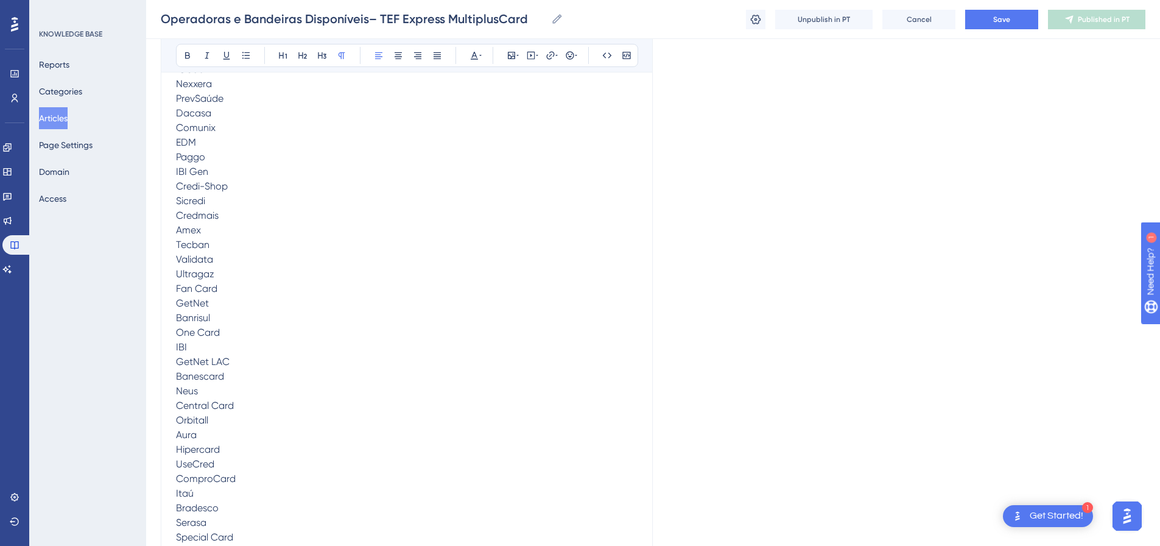
scroll to position [214, 0]
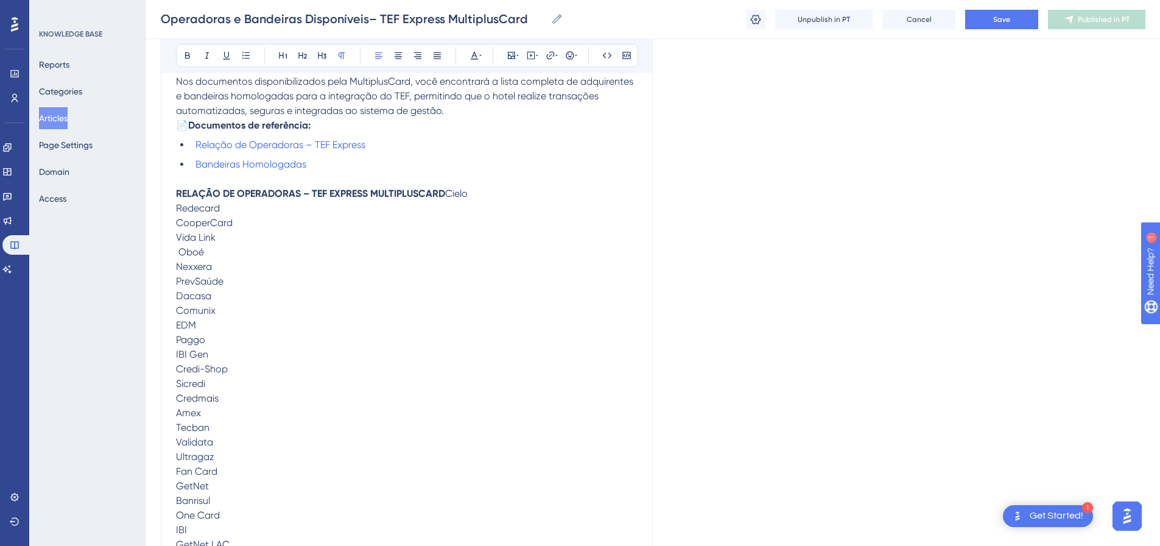
click at [175, 241] on div "Operadoras e Bandeiras Disponíveis– TEF Express MultiplusCard Bold Italic Under…" at bounding box center [407, 435] width 492 height 1024
click at [246, 57] on icon at bounding box center [246, 56] width 10 height 10
click at [191, 238] on span "Cielo Redecard CooperCard Vida Link Oboé Nexxera PrevSaúde Dacasa Comunix EDM P…" at bounding box center [322, 530] width 292 height 684
click at [180, 238] on span "Cielo Redecard CooperCard Vida Link Oboé Nexxera PrevSaúde Dacasa Comunix EDM P…" at bounding box center [322, 530] width 292 height 684
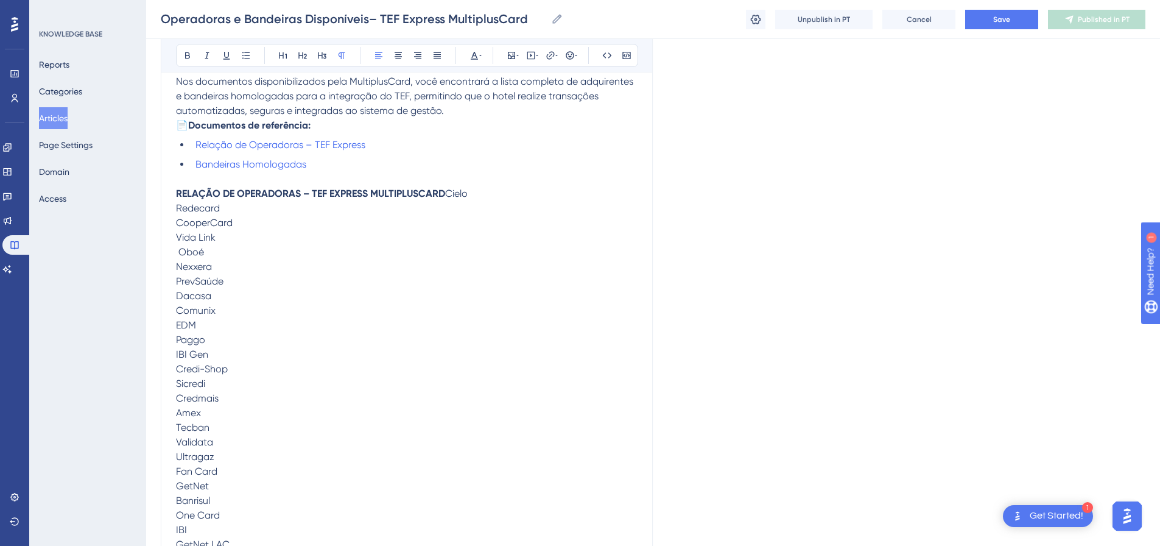
click at [177, 236] on span "Cielo Redecard CooperCard Vida Link Oboé Nexxera PrevSaúde Dacasa Comunix EDM P…" at bounding box center [322, 530] width 292 height 684
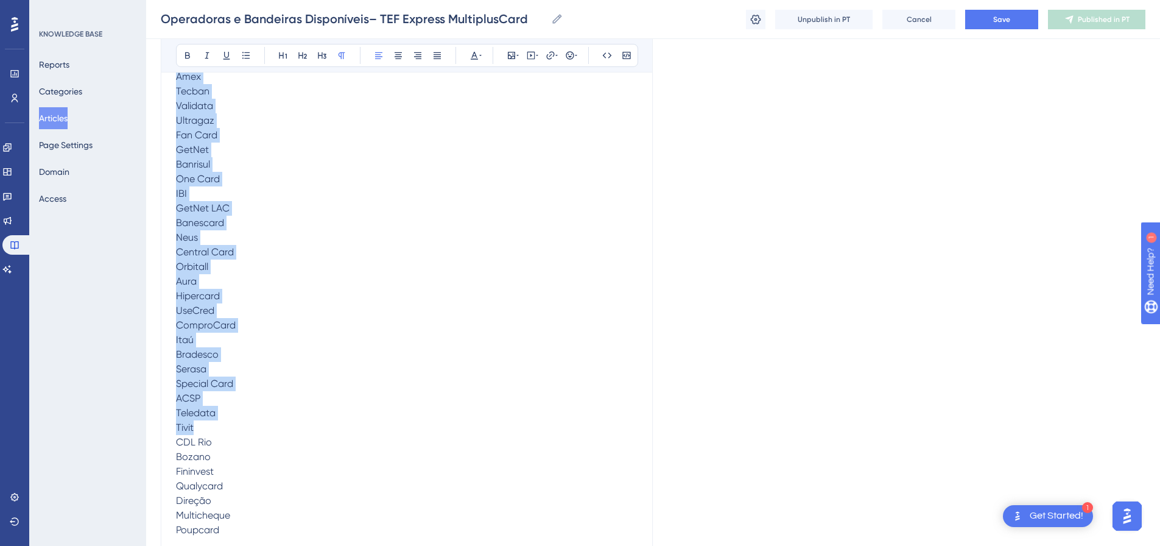
scroll to position [771, 0]
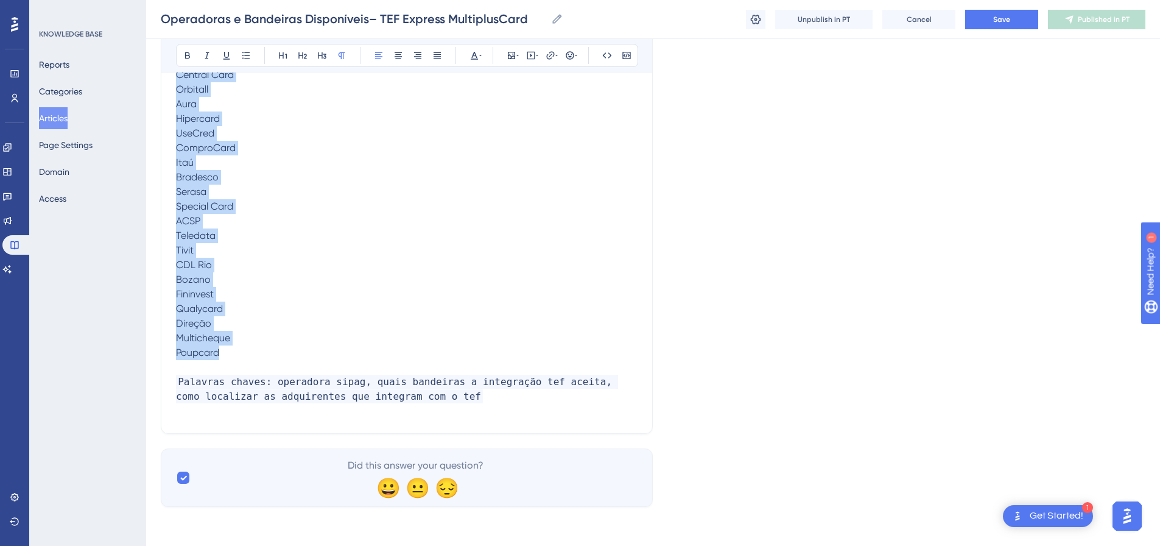
click at [230, 352] on p "Cielo Redecard CooperCard Vida Link Oboé Nexxera PrevSaúde Dacasa Comunix EDM P…" at bounding box center [407, 16] width 462 height 687
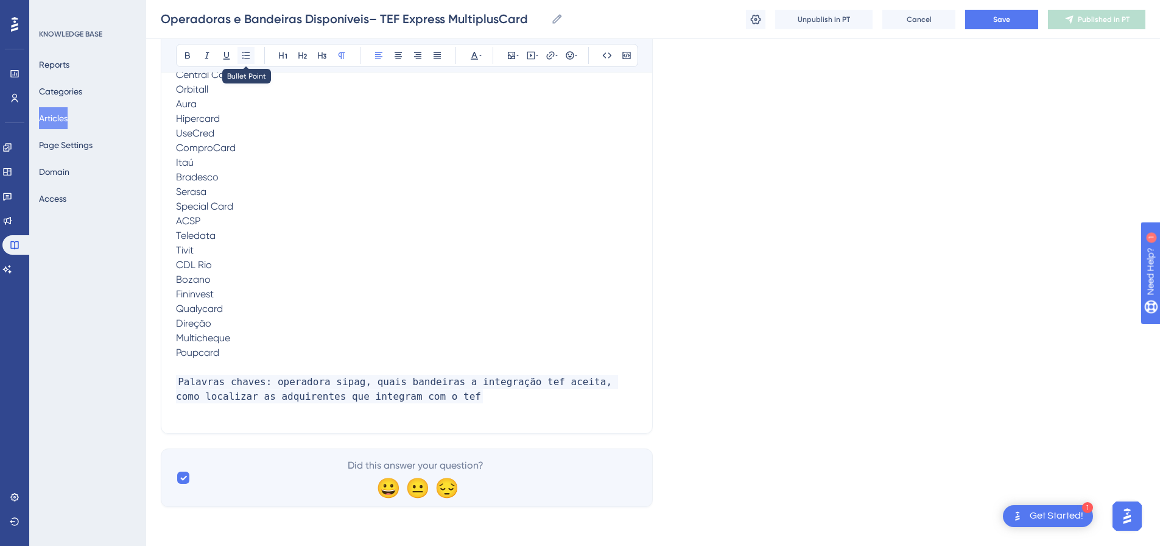
click at [244, 57] on icon at bounding box center [246, 56] width 10 height 10
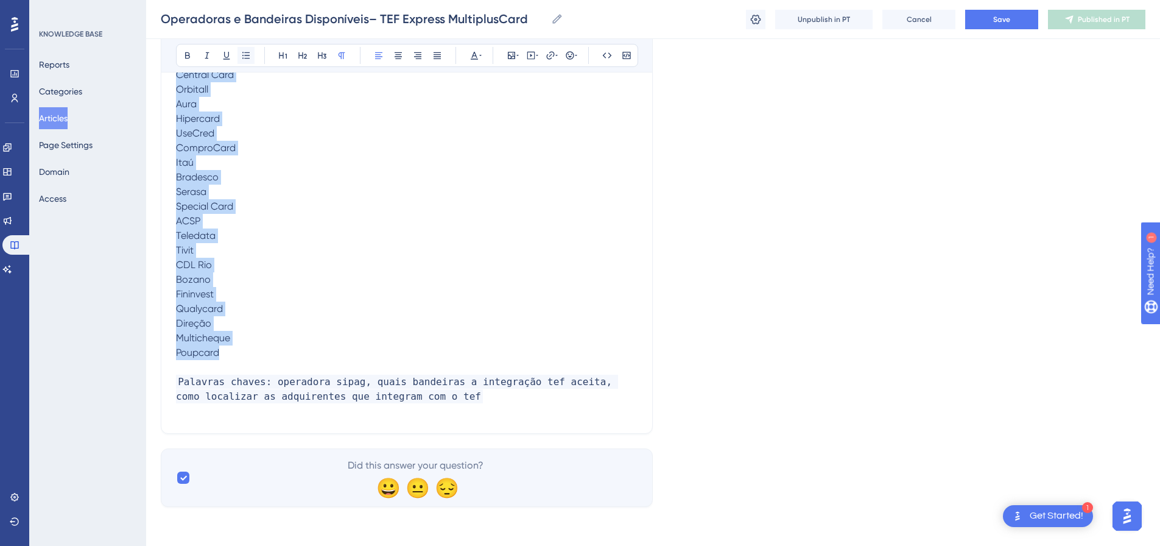
click at [244, 57] on icon at bounding box center [246, 56] width 10 height 10
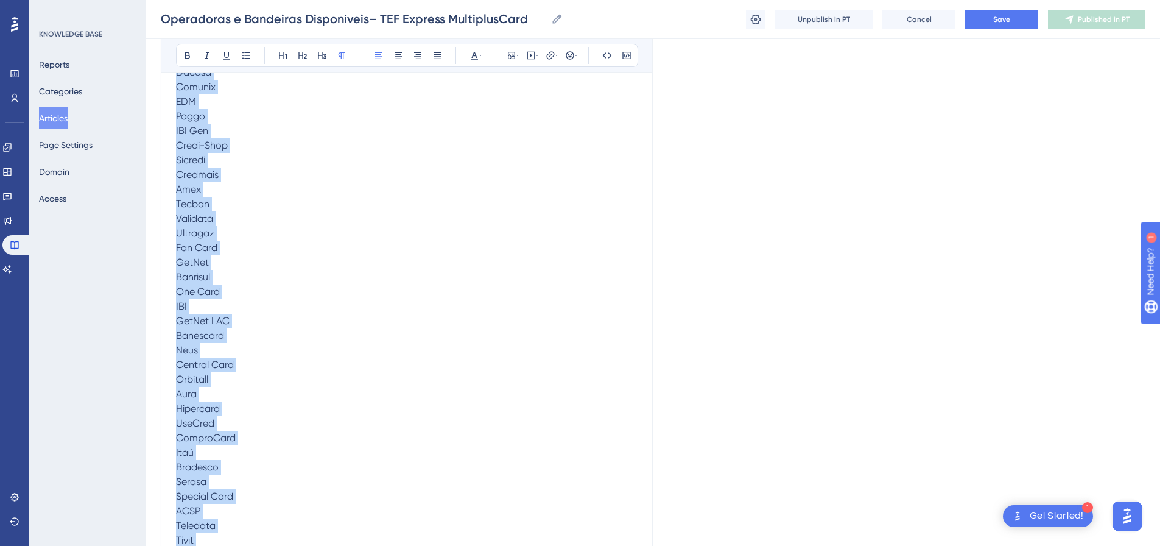
scroll to position [223, 0]
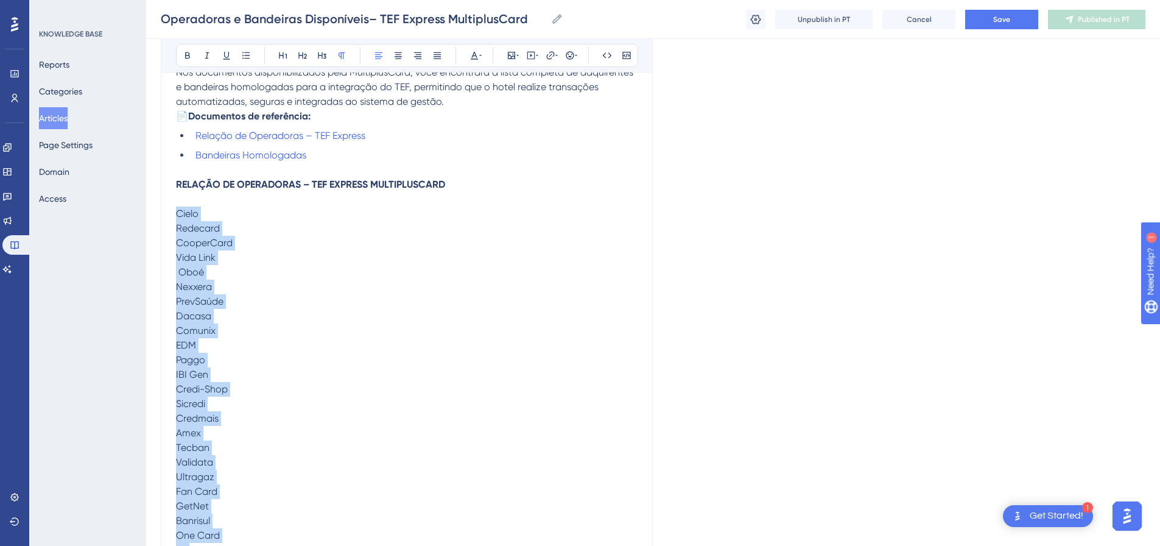
click at [235, 239] on p "Cielo Redecard CooperCard Vida Link Oboé Nexxera PrevSaúde Dacasa Comunix EDM P…" at bounding box center [407, 549] width 462 height 687
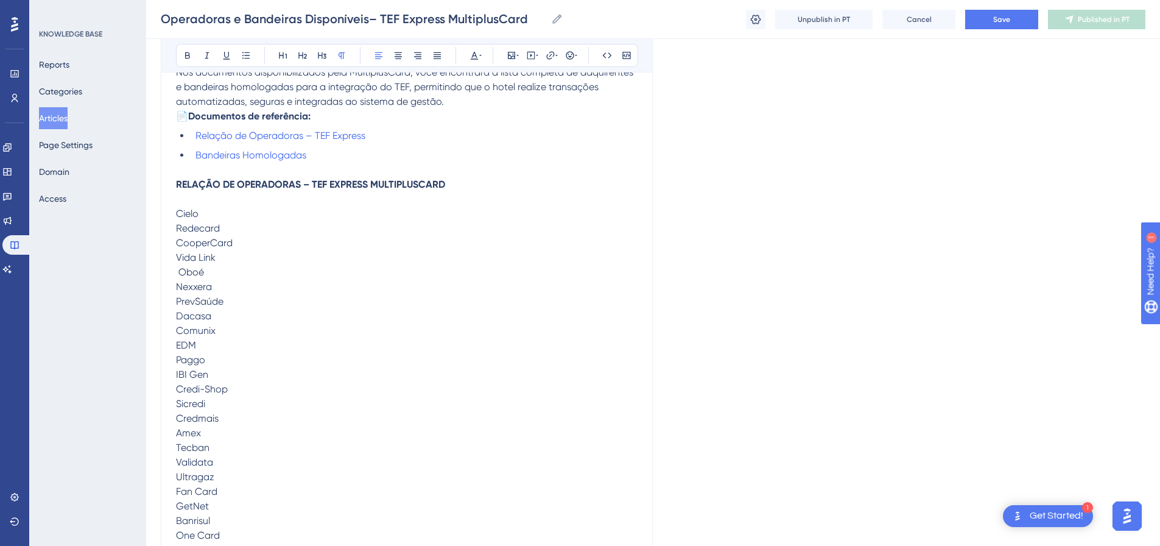
click at [192, 226] on span "Cielo Redecard CooperCard Vida Link Oboé Nexxera PrevSaúde Dacasa Comunix EDM P…" at bounding box center [206, 550] width 60 height 684
click at [177, 230] on span "Cielo Redecard CooperCard Vida Link Oboé Nexxera PrevSaúde Dacasa Comunix EDM P…" at bounding box center [206, 550] width 60 height 684
drag, startPoint x: 175, startPoint y: 255, endPoint x: 194, endPoint y: 279, distance: 30.8
click at [194, 279] on div "Operadoras e Bandeiras Disponíveis– TEF Express MultiplusCard Bold Italic Under…" at bounding box center [407, 455] width 492 height 1083
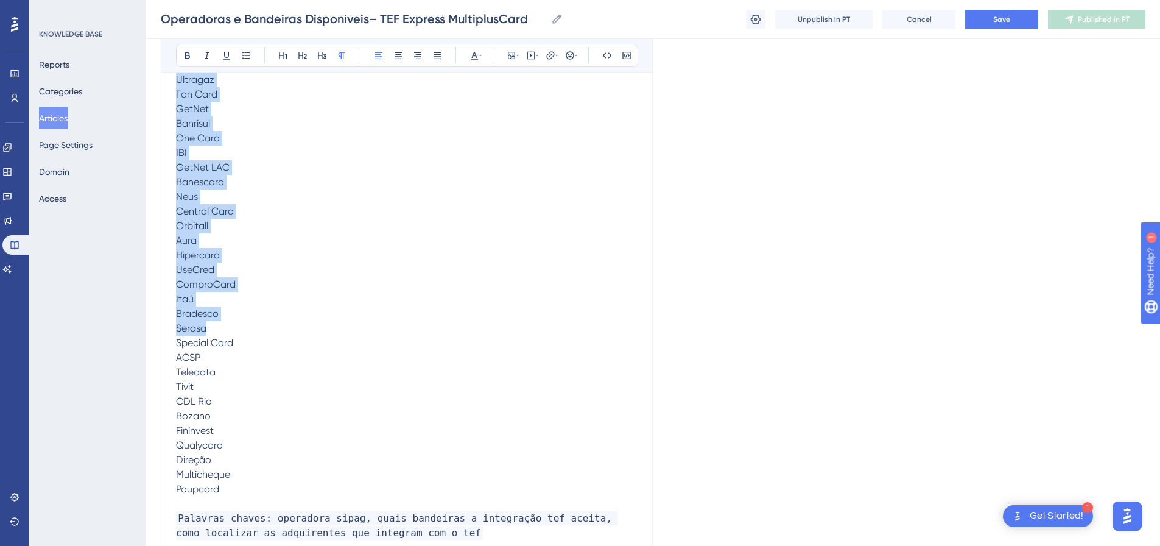
scroll to position [800, 0]
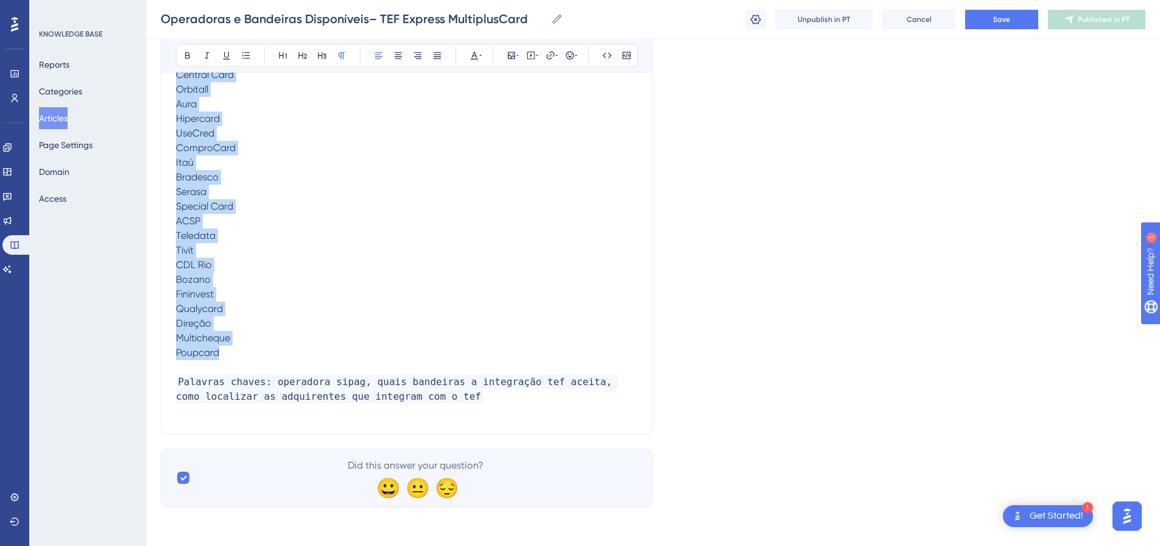
drag, startPoint x: 176, startPoint y: 258, endPoint x: 244, endPoint y: 172, distance: 109.3
click at [234, 348] on p "Cielo Redecard CooperCard Vida Link Oboé Nexxera PrevSaúde Dacasa Comunix EDM P…" at bounding box center [407, 16] width 462 height 687
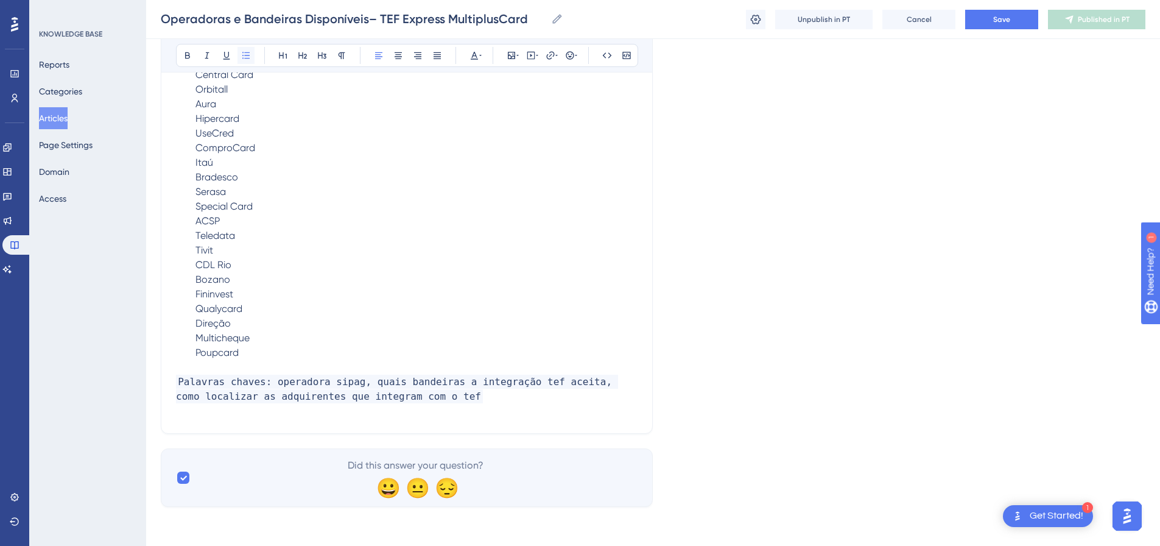
click at [245, 53] on icon at bounding box center [245, 55] width 7 height 7
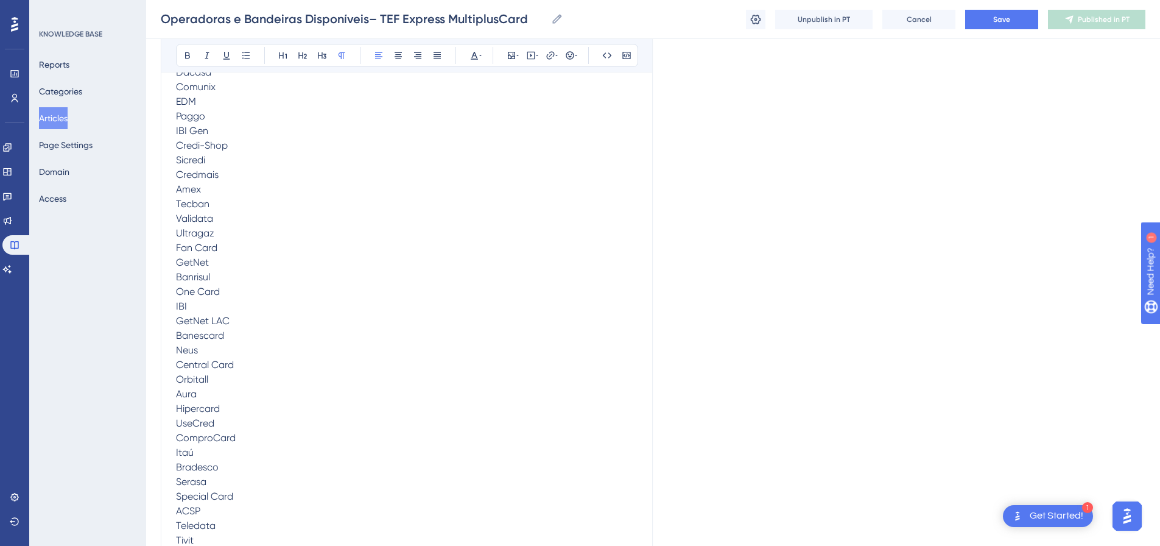
click at [195, 215] on span "Cielo Redecard CooperCard Vida Link Oboé Nexxera PrevSaúde Dacasa Comunix EDM P…" at bounding box center [206, 306] width 60 height 684
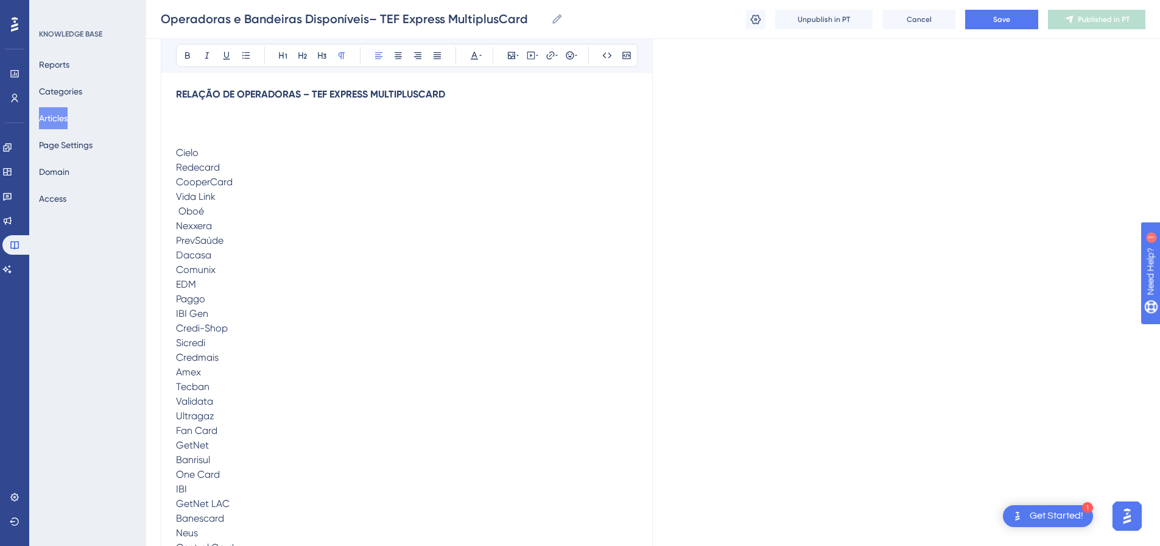
click at [176, 169] on span "Cielo Redecard CooperCard Vida Link Oboé Nexxera PrevSaúde Dacasa Comunix EDM P…" at bounding box center [206, 489] width 60 height 684
click at [244, 55] on icon at bounding box center [246, 56] width 10 height 10
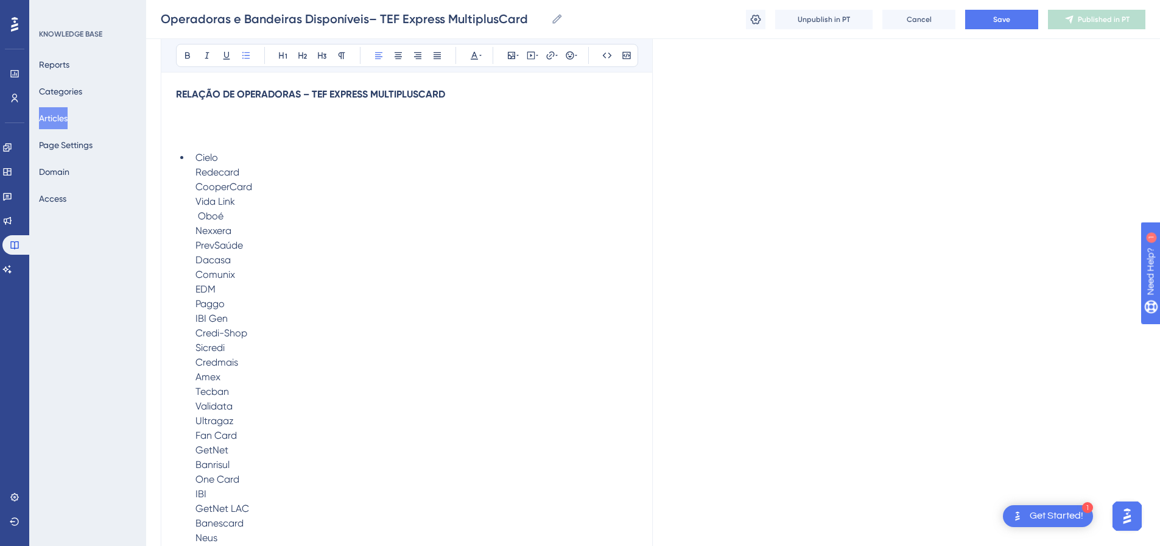
click at [199, 187] on span "Cielo Redecard CooperCard Vida Link Oboé Nexxera PrevSaúde Dacasa Comunix EDM P…" at bounding box center [225, 494] width 60 height 684
click at [191, 186] on li "Cielo Redecard CooperCard Vida Link Oboé Nexxera PrevSaúde Dacasa Comunix EDM P…" at bounding box center [414, 493] width 447 height 687
click at [192, 207] on li "Redecard CooperCard Vida Link Oboé Nexxera PrevSaúde Dacasa Comunix EDM Paggo I…" at bounding box center [414, 506] width 447 height 672
click at [189, 229] on ul "Cielo Redecard CooperCard Vida Link Oboé Nexxera PrevSaúde Dacasa Comunix EDM…" at bounding box center [407, 498] width 462 height 697
click at [195, 245] on li "Vida Link Oboé Nexxera PrevSaúde Dacasa Comunix EDM Paggo IBI Gen Credi-Shop Si…" at bounding box center [414, 530] width 447 height 643
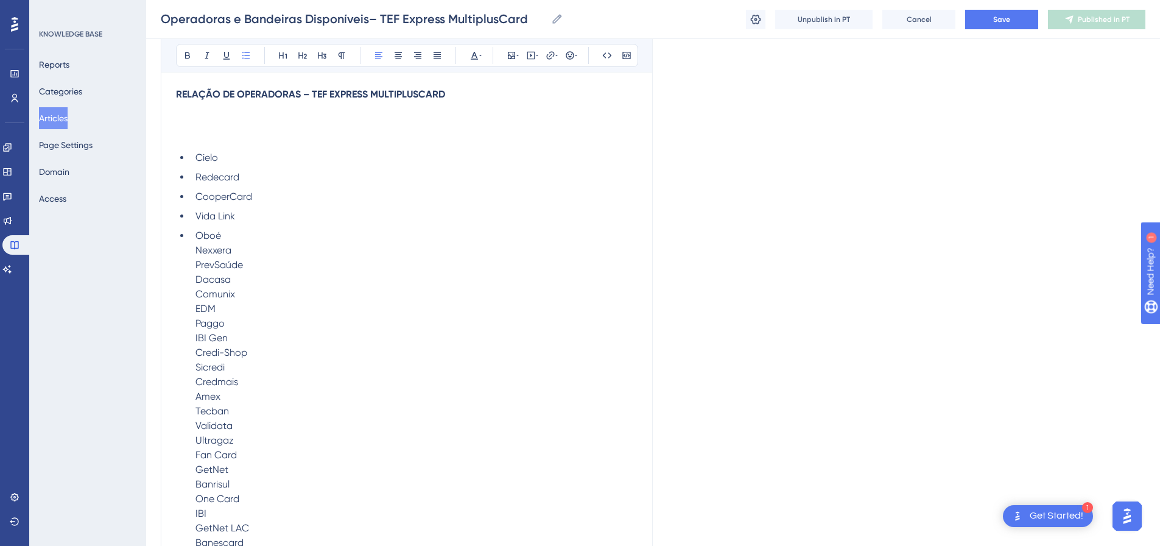
click at [189, 265] on ul "Cielo Redecard CooperCard Vida Link Oboé Nexxera PrevSaúde Dacasa Comunix E…" at bounding box center [407, 503] width 462 height 706
click at [189, 284] on ul "Cielo Redecard CooperCard Vida Link Oboé Nexxera PrevSaúde Dacasa Comunix …" at bounding box center [407, 505] width 462 height 711
click at [186, 304] on ul "Cielo Redecard CooperCard Vida Link Oboé Nexxera PrevSaúde Dacasa Comunix…" at bounding box center [407, 508] width 462 height 716
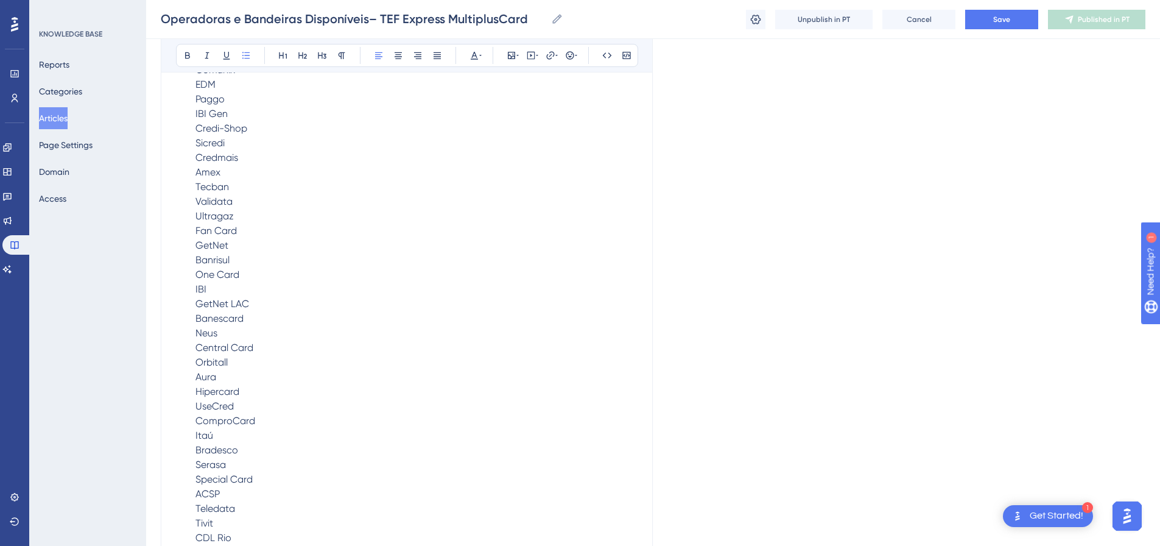
scroll to position [496, 0]
click at [192, 164] on li "Comunix EDM Paggo IBI Gen Credi-Shop Sicredi Credmais Amex Tecban Validata Ultr…" at bounding box center [414, 409] width 447 height 570
click at [186, 187] on ul "Cielo Redecard CooperCard Vida Link Oboé Nexxera PrevSaúde Dacasa Comun…" at bounding box center [407, 333] width 462 height 731
click at [189, 181] on ul "Cielo Redecard CooperCard Vida Link Oboé Nexxera PrevSaúde Dacasa Comun…" at bounding box center [407, 333] width 462 height 731
click at [186, 197] on ul "Cielo Redecard CooperCard Vida Link Oboé Nexxera PrevSaúde Dacasa Comun…" at bounding box center [407, 336] width 462 height 736
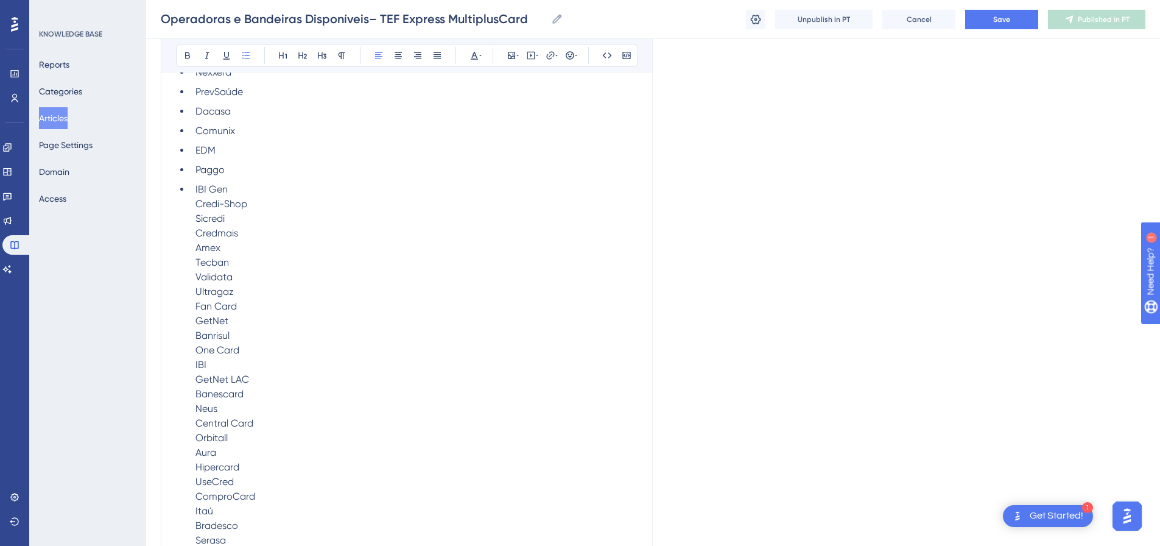
click at [186, 225] on ul "Cielo Redecard CooperCard Vida Link Oboé Nexxera PrevSaúde Dacasa Comun…" at bounding box center [407, 338] width 462 height 740
click at [188, 239] on ul "Cielo Redecard CooperCard Vida Link Oboé Nexxera PrevSaúde Dacasa Comun…" at bounding box center [407, 340] width 462 height 745
click at [184, 264] on ul "Cielo Redecard CooperCard Vida Link Oboé Nexxera PrevSaúde Dacasa Comun…" at bounding box center [407, 343] width 462 height 750
click at [187, 273] on ul "Cielo Redecard CooperCard Vida Link Oboé Nexxera PrevSaúde Dacasa Comun…" at bounding box center [407, 345] width 462 height 755
click at [188, 294] on ul "Cielo Redecard CooperCard Vida Link Oboé Nexxera PrevSaúde Dacasa Comun…" at bounding box center [407, 348] width 462 height 760
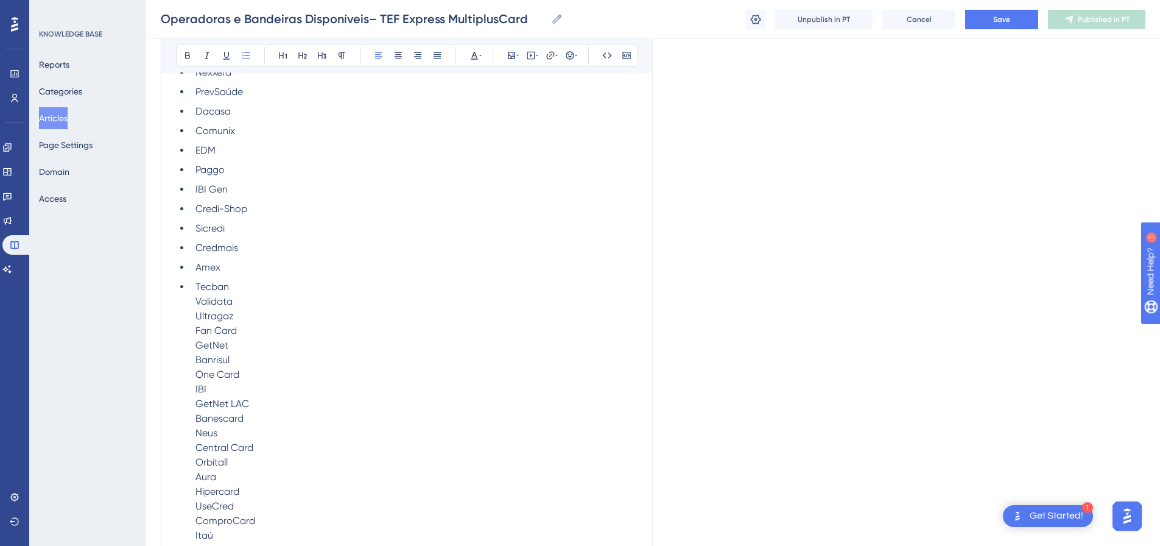
click at [189, 312] on ul "Cielo Redecard CooperCard Vida Link Oboé Nexxera PrevSaúde Dacasa Comun…" at bounding box center [407, 350] width 462 height 765
click at [189, 340] on ul "Cielo Redecard CooperCard Vida Link Oboé Nexxera PrevSaúde Dacasa Comun…" at bounding box center [407, 353] width 462 height 770
click at [190, 357] on ul "Cielo Redecard CooperCard Vida Link Oboé Nexxera PrevSaúde Dacasa Comun…" at bounding box center [407, 355] width 462 height 775
click at [190, 385] on ul "Cielo Redecard CooperCard Vida Link Oboé Nexxera PrevSaúde Dacasa Comun…" at bounding box center [407, 357] width 462 height 779
click at [187, 372] on ul "Cielo Redecard CooperCard Vida Link Oboé Nexxera PrevSaúde Dacasa Comun…" at bounding box center [407, 357] width 462 height 779
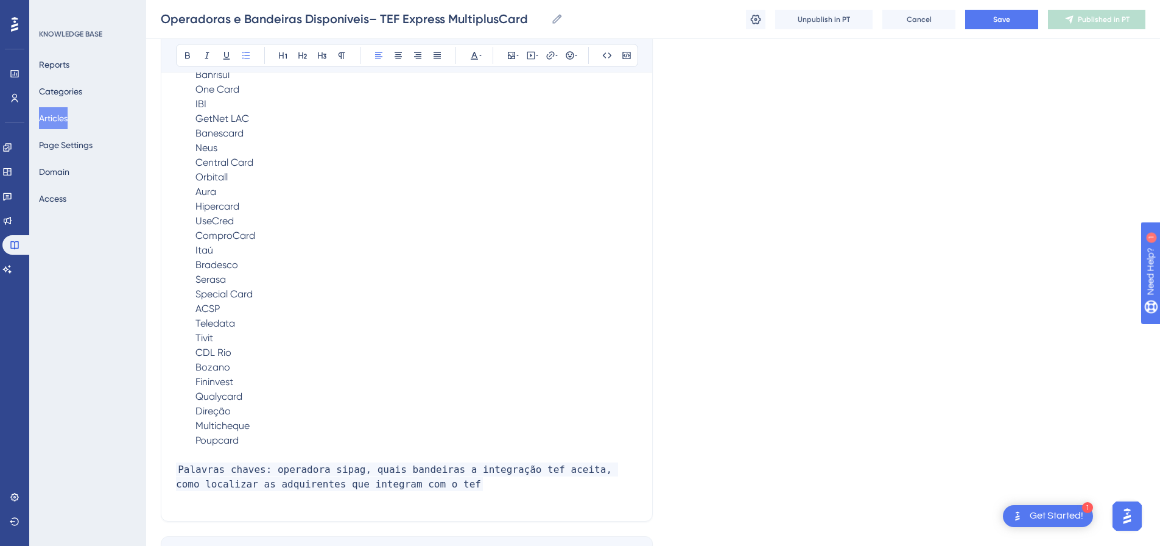
scroll to position [739, 0]
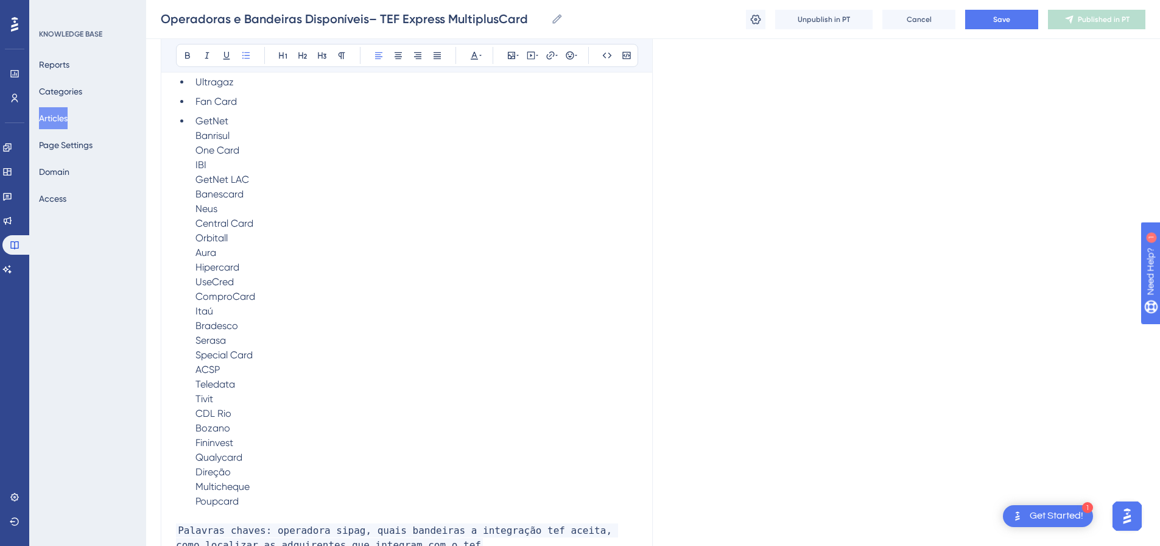
click at [195, 150] on li "GetNet Banrisul One Card IBI GetNet LAC Banescard Neus Central Card Orbitall Au…" at bounding box center [414, 311] width 447 height 395
click at [189, 170] on ul "Cielo Redecard CooperCard Vida Link Oboé Nexxera PrevSaúde Dacasa Comun…" at bounding box center [407, 118] width 462 height 789
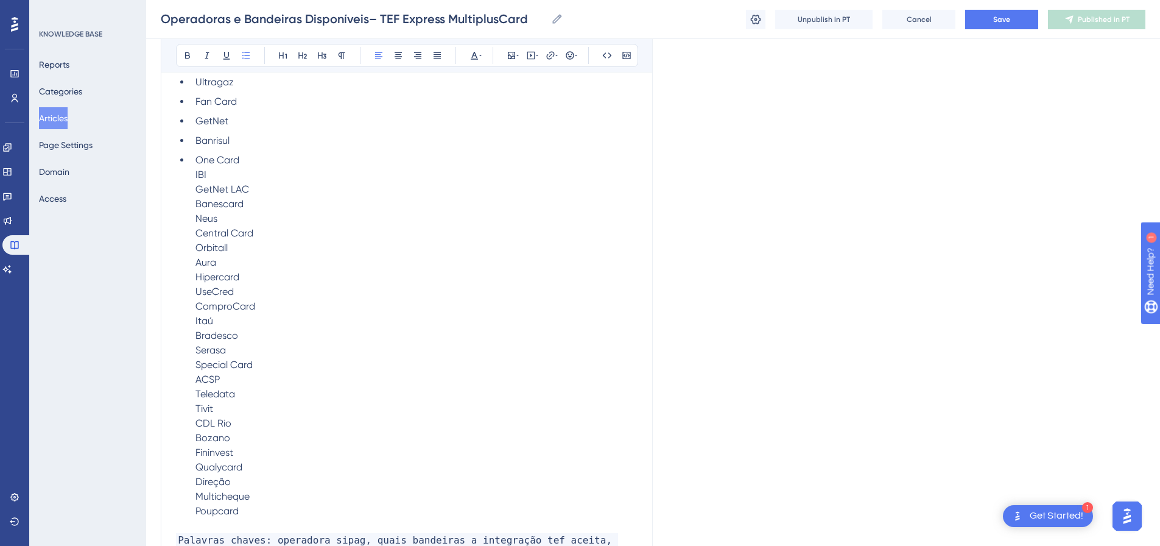
click at [188, 192] on ul "Cielo Redecard CooperCard Vida Link Oboé Nexxera PrevSaúde Dacasa Comun…" at bounding box center [407, 121] width 462 height 794
click at [185, 219] on ul "Cielo Redecard CooperCard Vida Link Oboé Nexxera PrevSaúde Dacasa Comun…" at bounding box center [407, 123] width 462 height 799
click at [185, 212] on ul "Cielo Redecard CooperCard Vida Link Oboé Nexxera PrevSaúde Dacasa Comun…" at bounding box center [407, 123] width 462 height 799
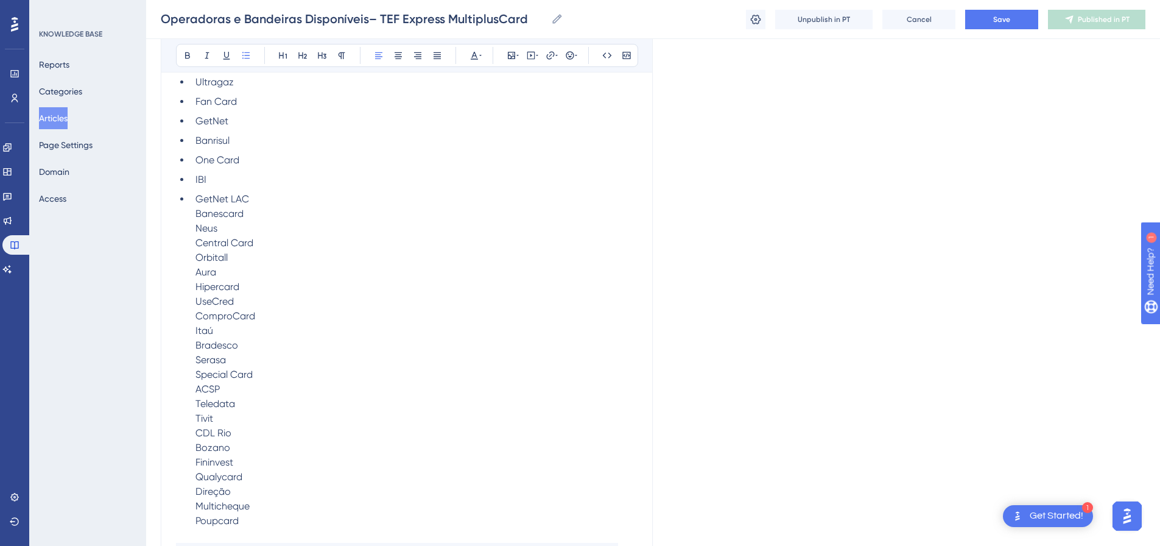
click at [188, 232] on ul "Cielo Redecard CooperCard Vida Link Oboé Nexxera PrevSaúde Dacasa Comun…" at bounding box center [407, 126] width 462 height 804
click at [188, 251] on ul "Cielo Redecard CooperCard Vida Link Oboé Nexxera PrevSaúde Dacasa Comun…" at bounding box center [407, 128] width 462 height 809
click at [187, 265] on ul "Cielo Redecard CooperCard Vida Link Oboé Nexxera PrevSaúde Dacasa Comun…" at bounding box center [407, 131] width 462 height 814
click at [189, 287] on ul "Cielo Redecard CooperCard Vida Link Oboé Nexxera PrevSaúde Dacasa Comun…" at bounding box center [407, 133] width 462 height 818
click at [189, 318] on ul "Cielo Redecard CooperCard Vida Link Oboé Nexxera PrevSaúde Dacasa Comun…" at bounding box center [407, 135] width 462 height 823
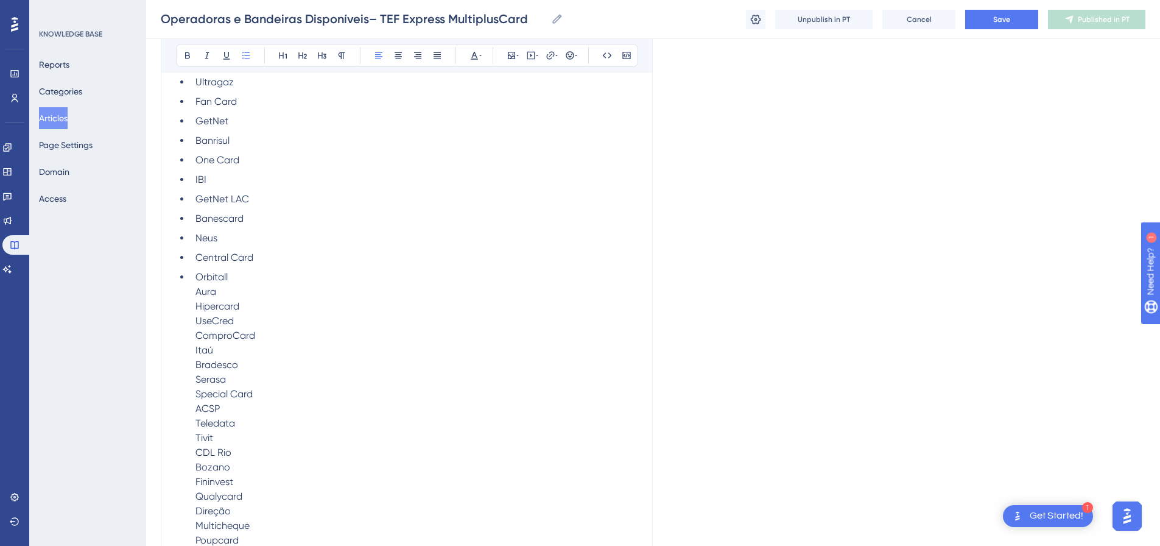
click at [188, 302] on ul "Cielo Redecard CooperCard Vida Link Oboé Nexxera PrevSaúde Dacasa Comun…" at bounding box center [407, 135] width 462 height 823
click at [186, 325] on ul "Cielo Redecard CooperCard Vida Link Oboé Nexxera PrevSaúde Dacasa Comun…" at bounding box center [407, 138] width 462 height 828
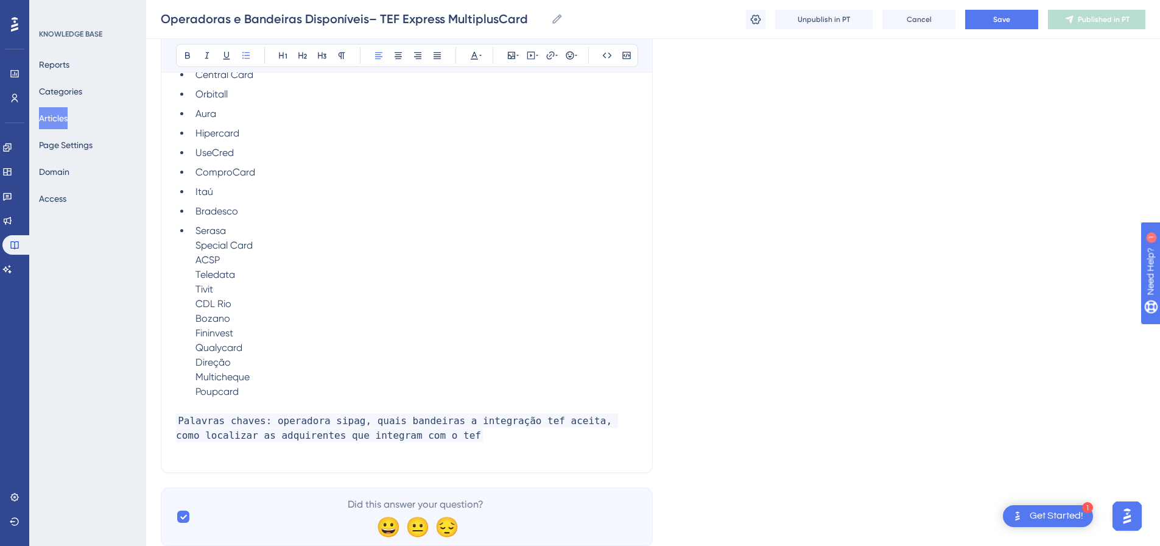
click at [191, 264] on li "Serasa Special Card ACSP Teledata Tivit CDL Rio Bozano Fininvest Qualycard Dire…" at bounding box center [414, 310] width 447 height 175
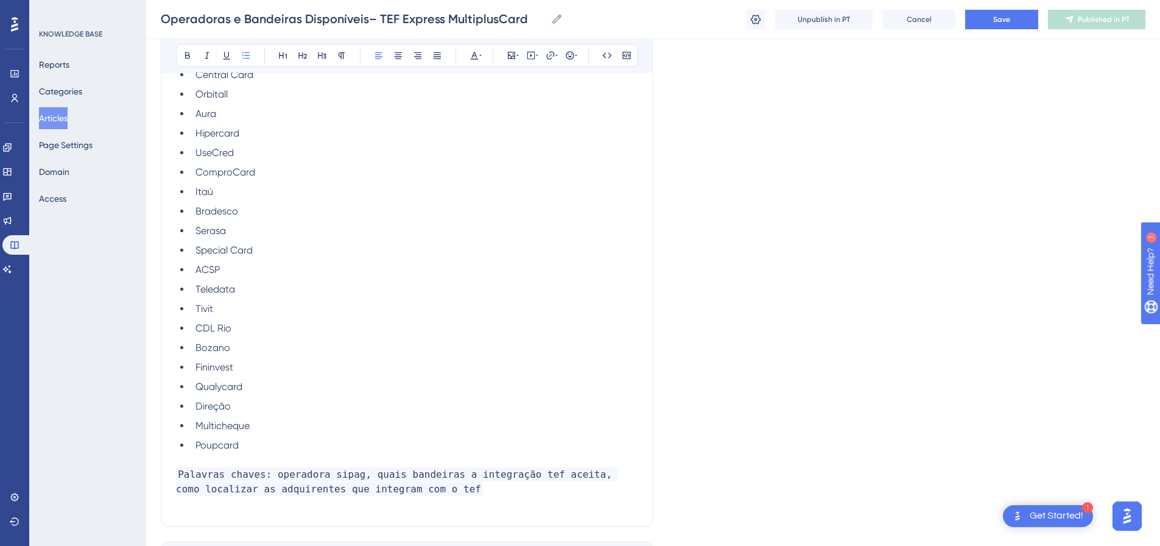
scroll to position [1029, 0]
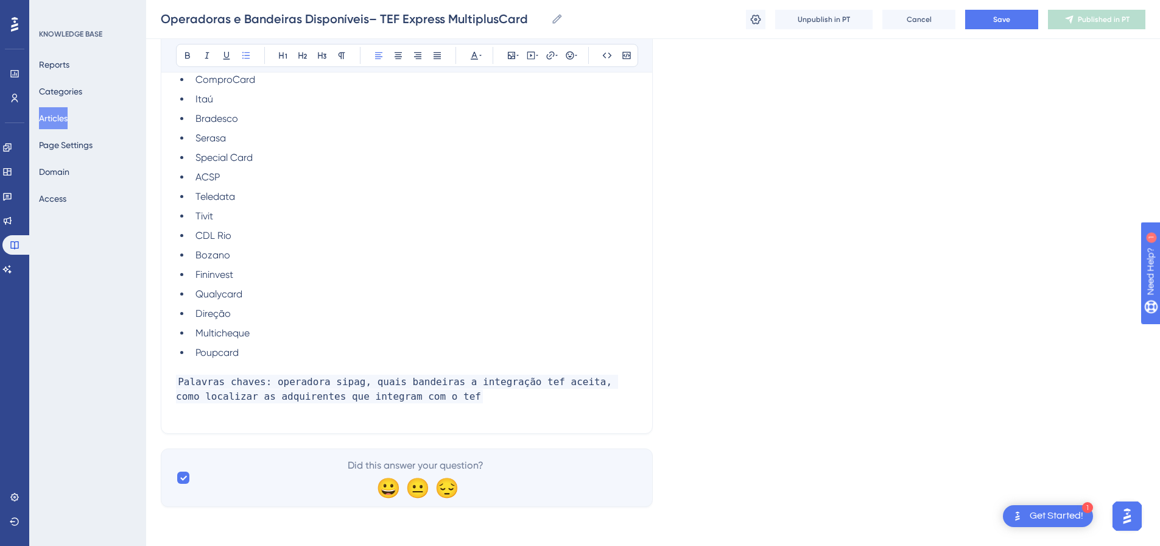
click at [223, 370] on p at bounding box center [407, 367] width 462 height 15
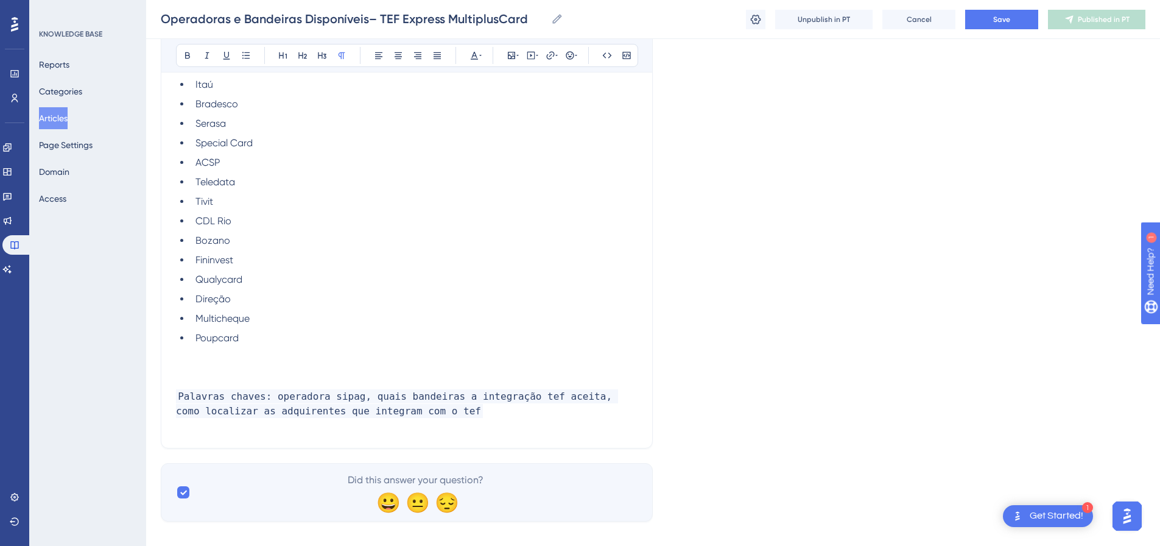
scroll to position [1058, 0]
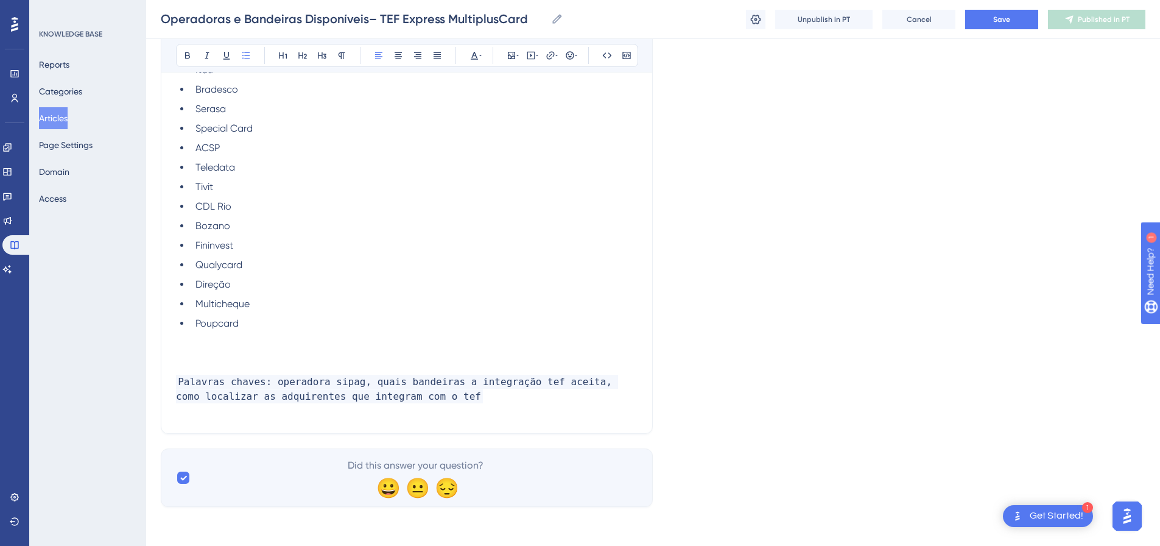
click at [256, 322] on li "Poupcard" at bounding box center [414, 323] width 447 height 15
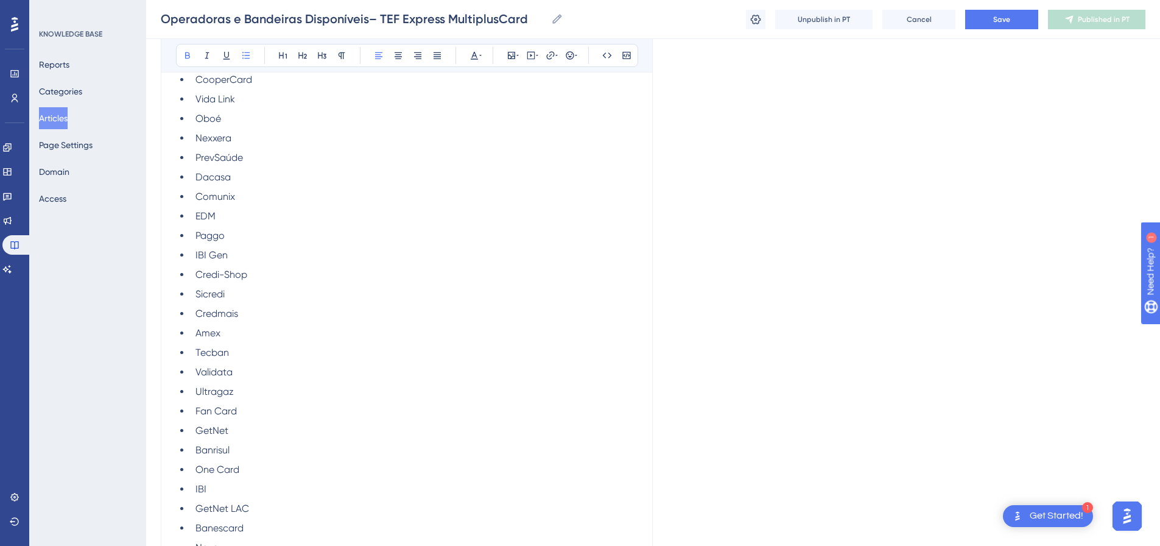
scroll to position [65, 0]
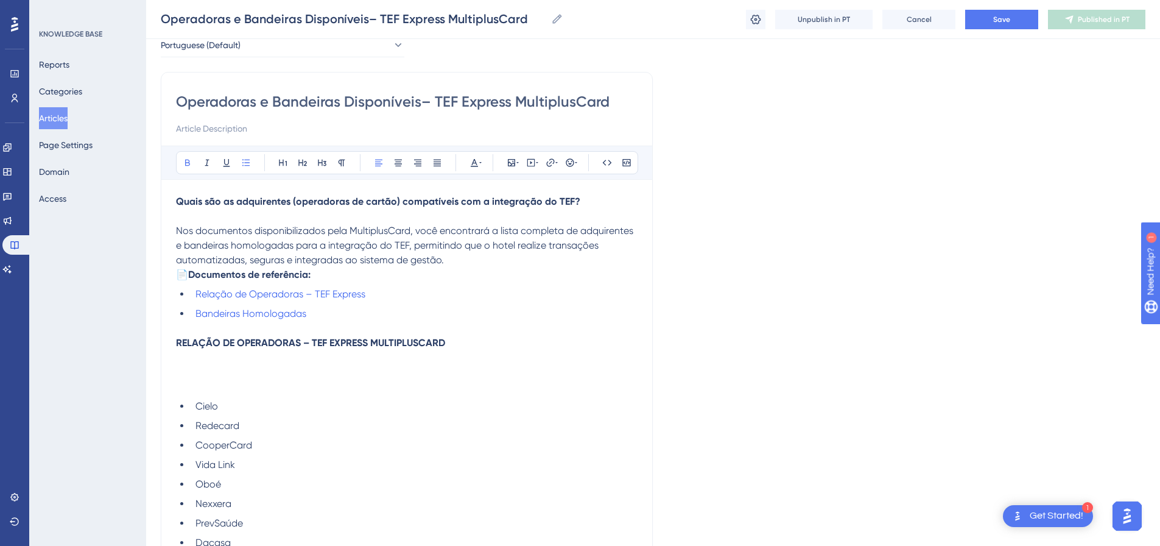
click at [204, 379] on p at bounding box center [407, 372] width 462 height 15
click at [200, 394] on p at bounding box center [407, 386] width 462 height 15
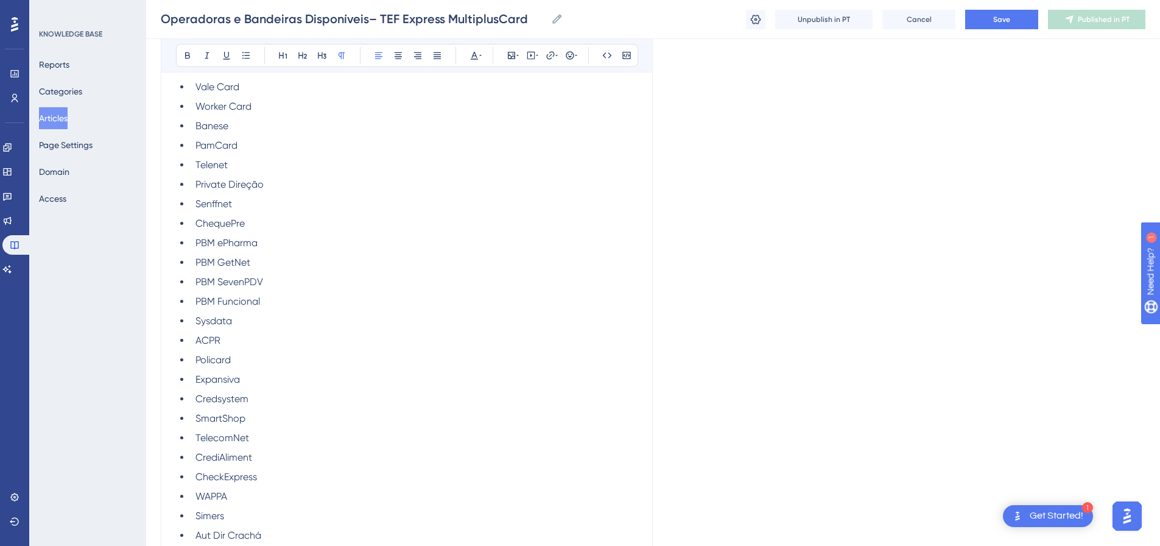
scroll to position [1952, 0]
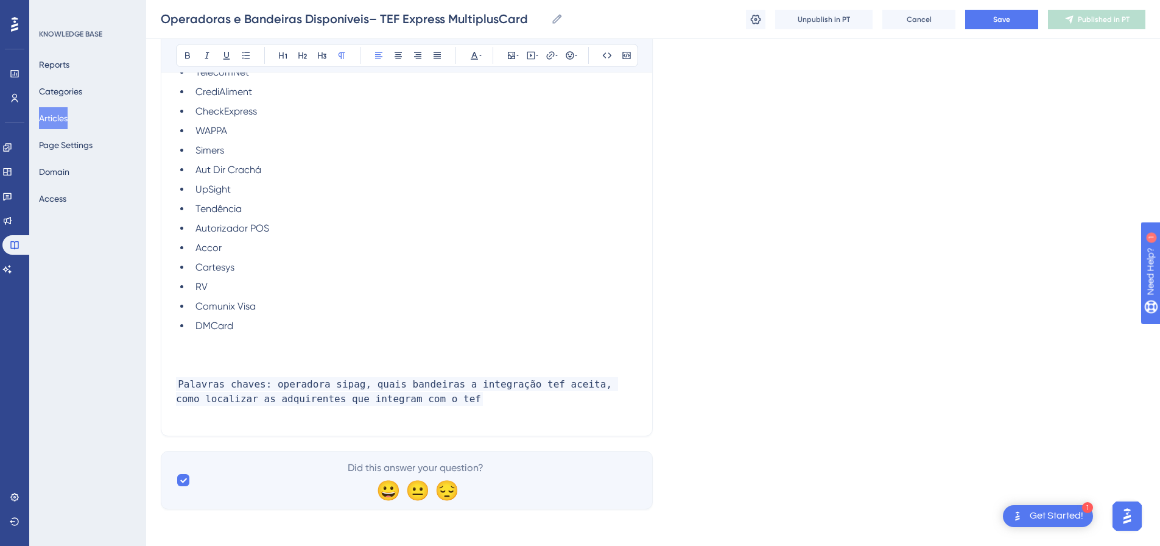
click at [233, 333] on li "DMCard" at bounding box center [414, 325] width 447 height 15
click at [256, 348] on p at bounding box center [407, 340] width 462 height 15
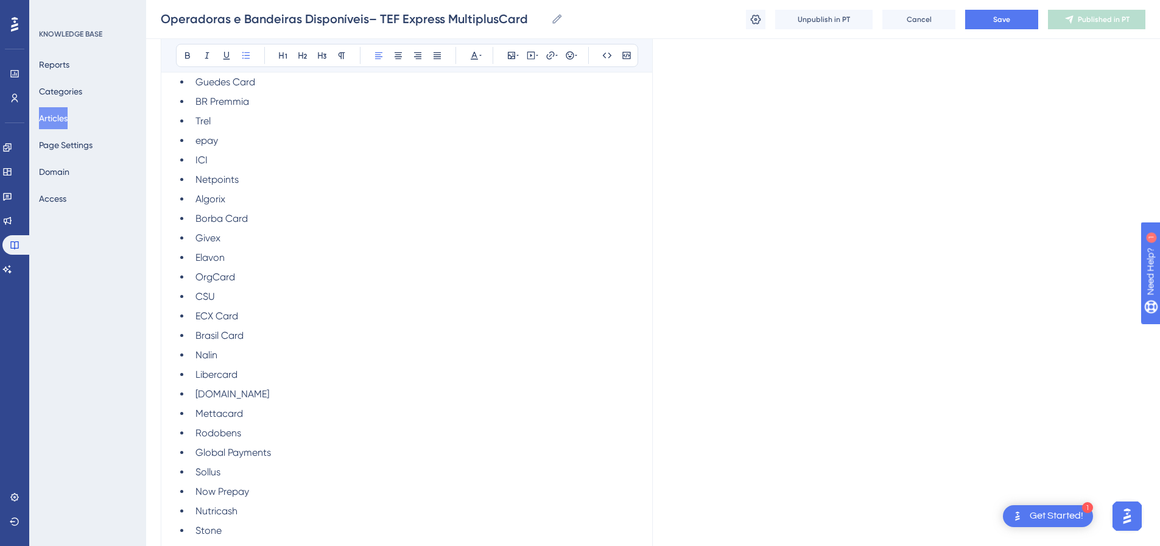
scroll to position [1901, 0]
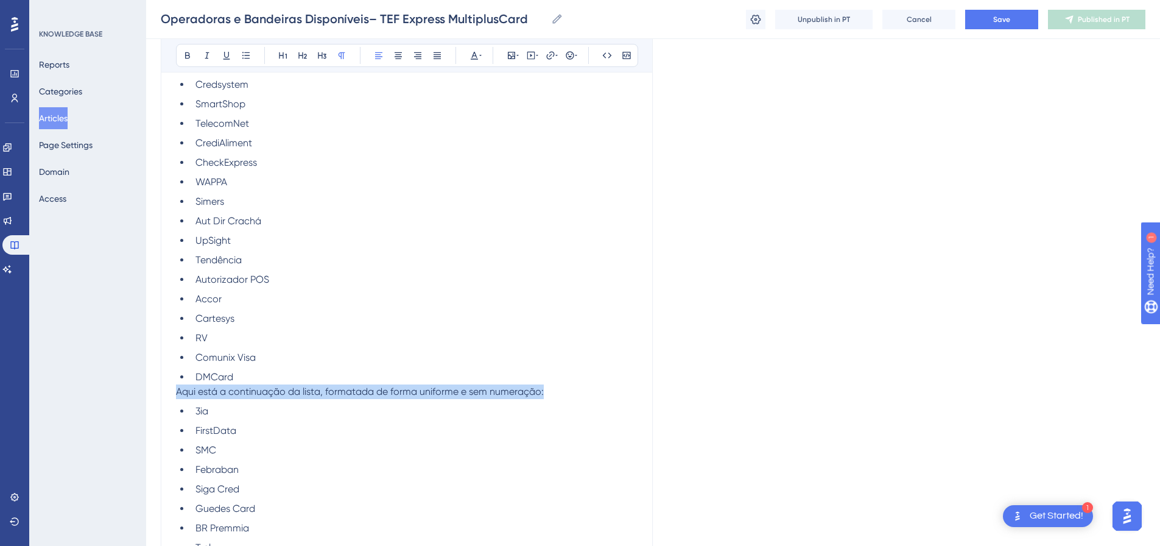
drag, startPoint x: 617, startPoint y: 403, endPoint x: 161, endPoint y: 402, distance: 456.1
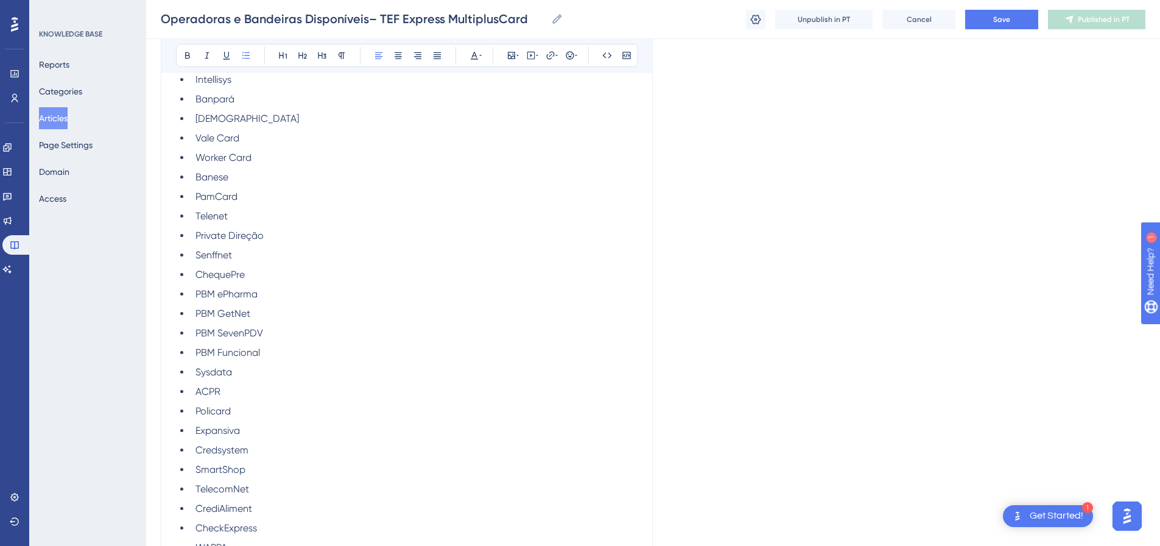
scroll to position [1170, 0]
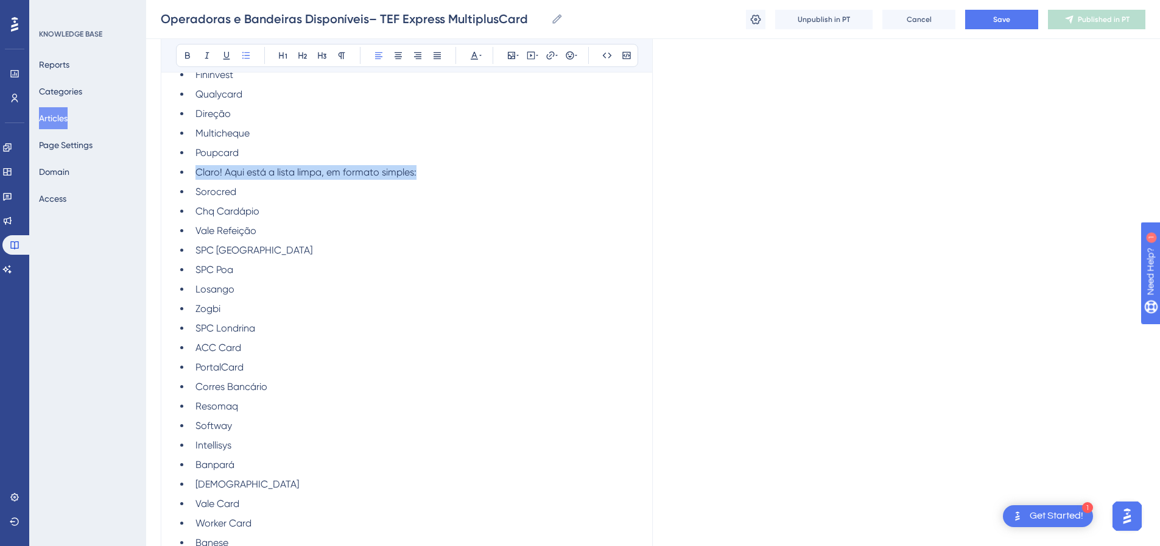
drag, startPoint x: 450, startPoint y: 189, endPoint x: 190, endPoint y: 183, distance: 260.1
click at [190, 183] on ul "Cielo Redecard CooperCard Vida Link Oboé Nexxera PrevSaúde Dacasa Comun…" at bounding box center [407, 513] width 462 height 2528
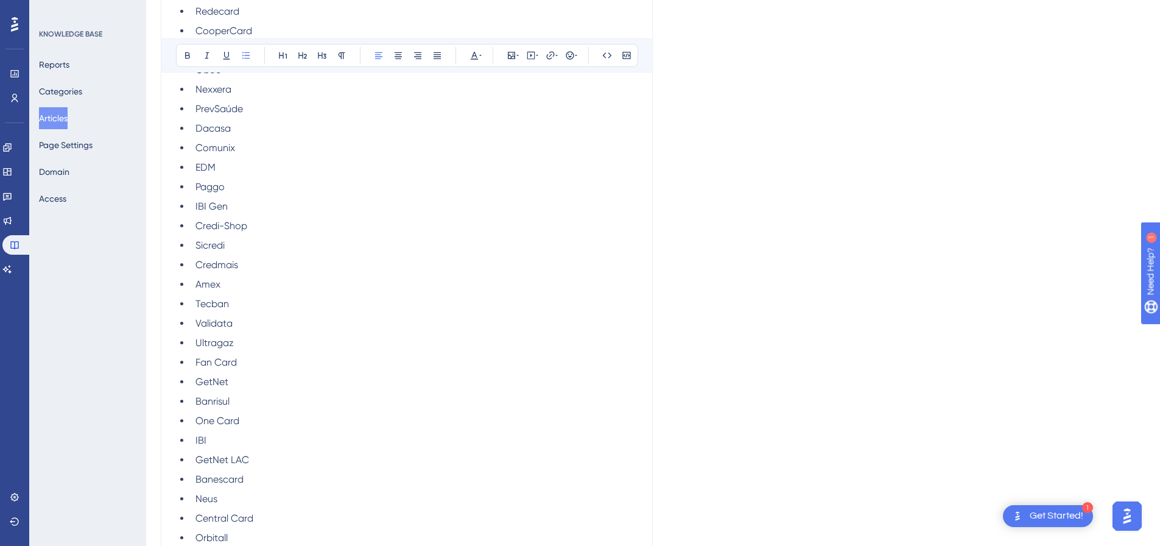
scroll to position [0, 0]
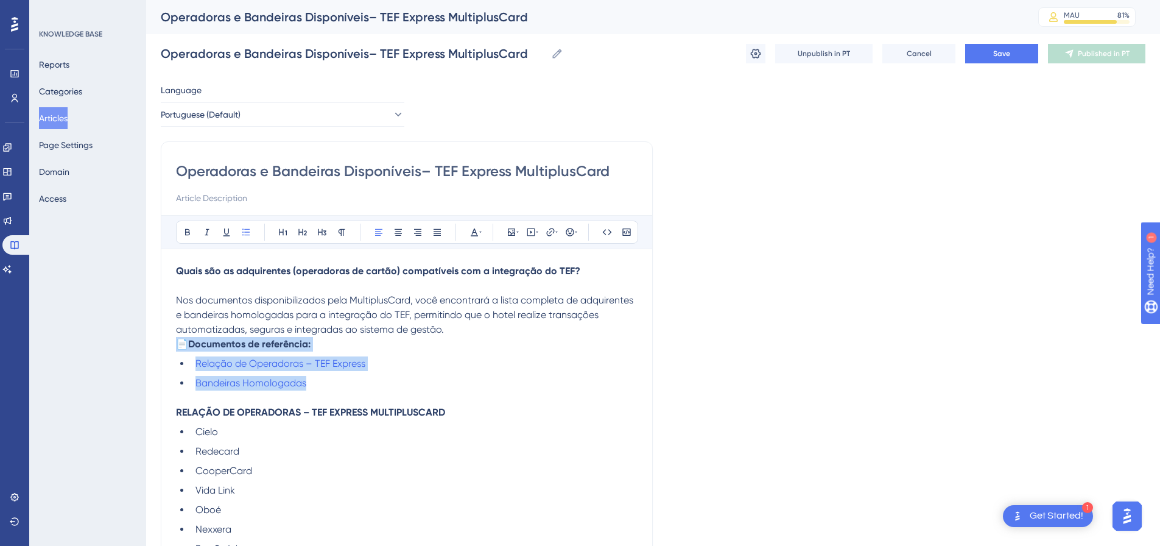
drag, startPoint x: 341, startPoint y: 399, endPoint x: 177, endPoint y: 364, distance: 167.4
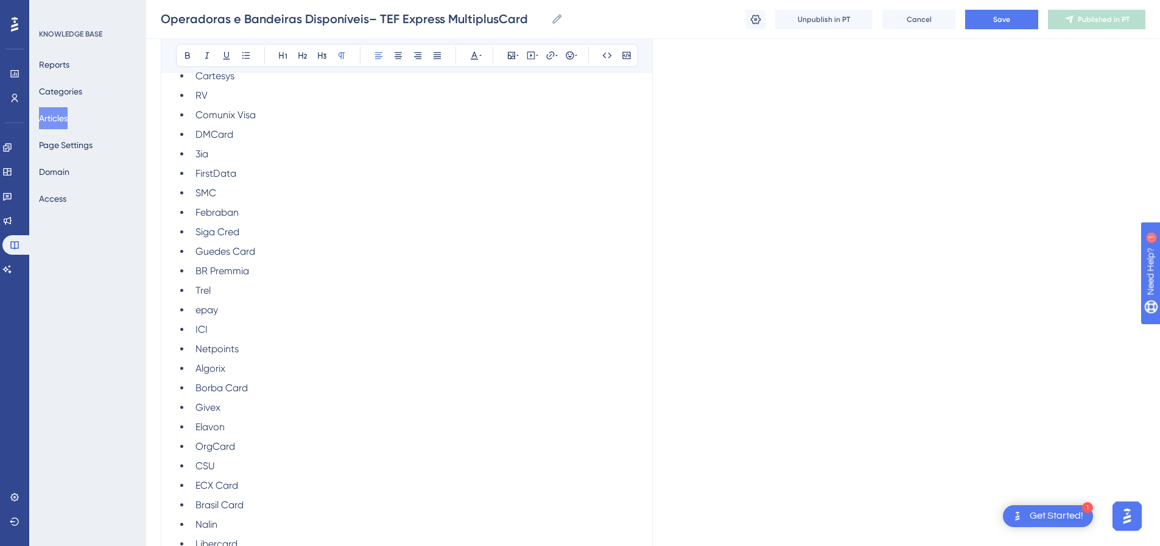
scroll to position [2530, 0]
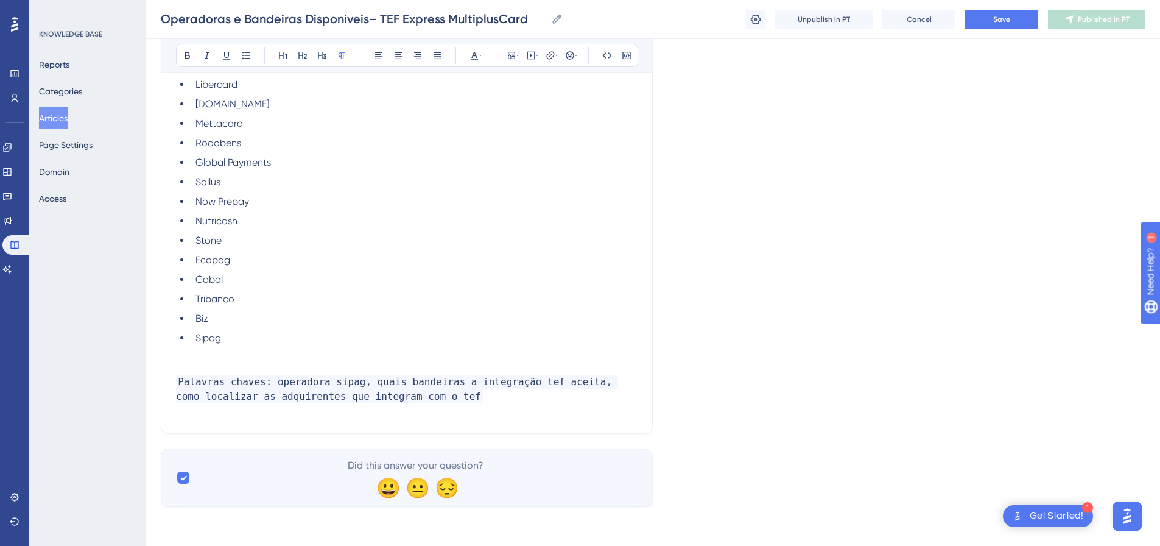
click at [209, 358] on p at bounding box center [407, 352] width 462 height 15
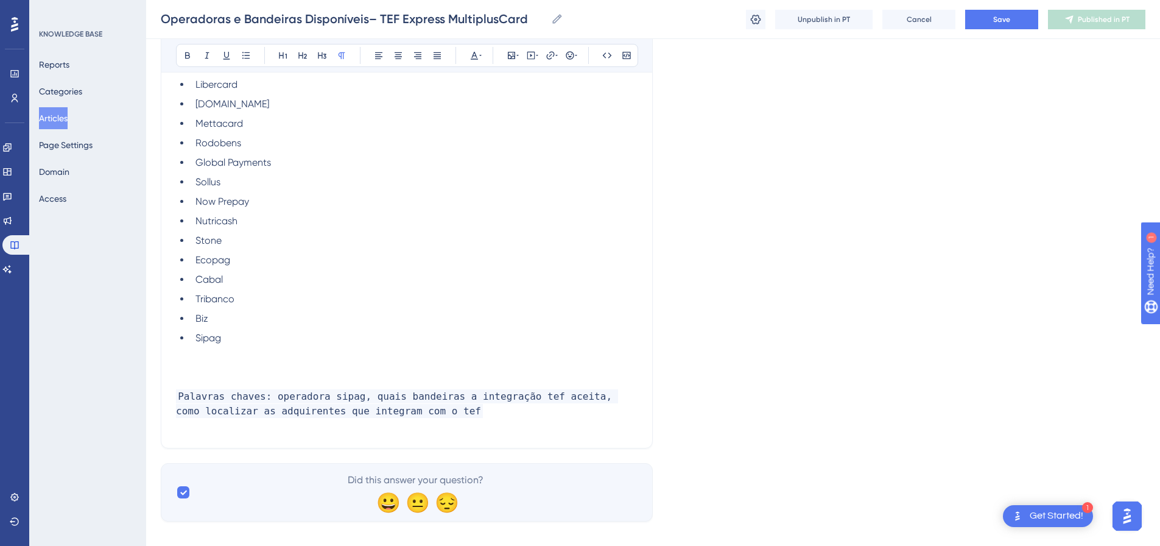
click at [291, 353] on p at bounding box center [407, 352] width 462 height 15
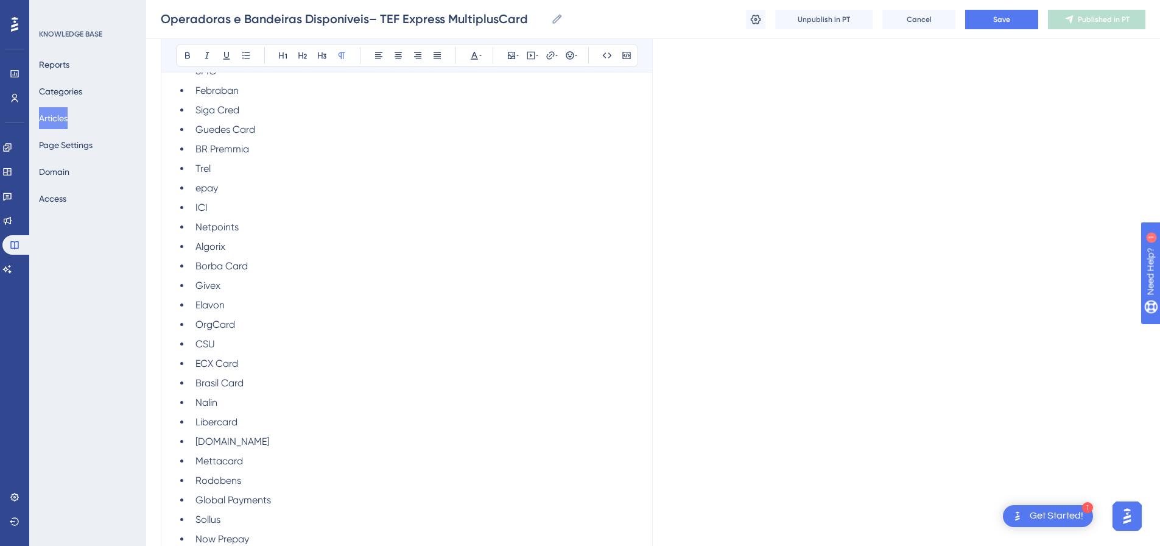
scroll to position [2544, 0]
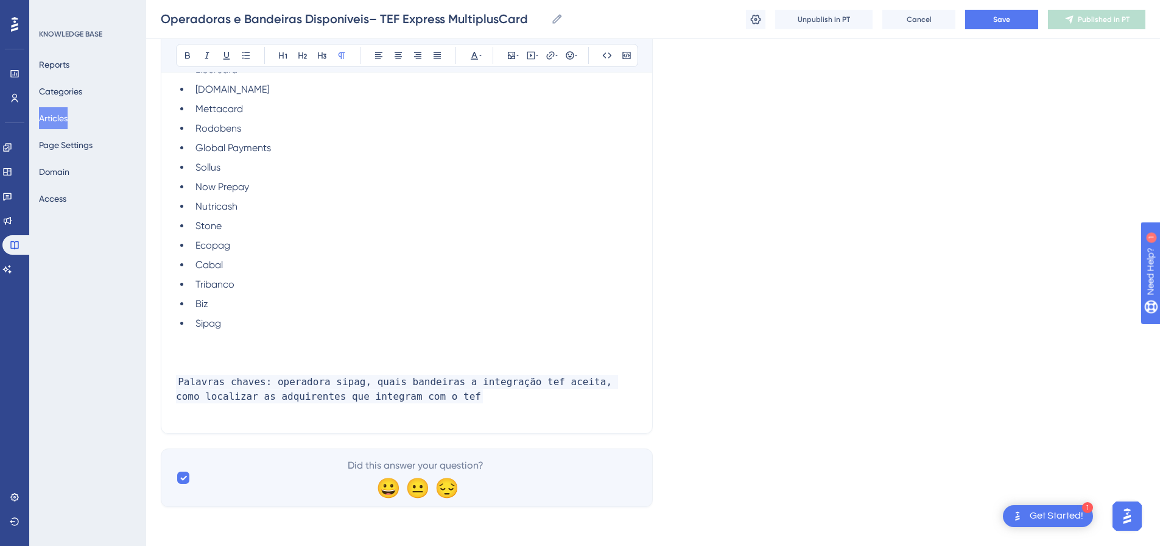
click at [246, 351] on p at bounding box center [407, 352] width 462 height 15
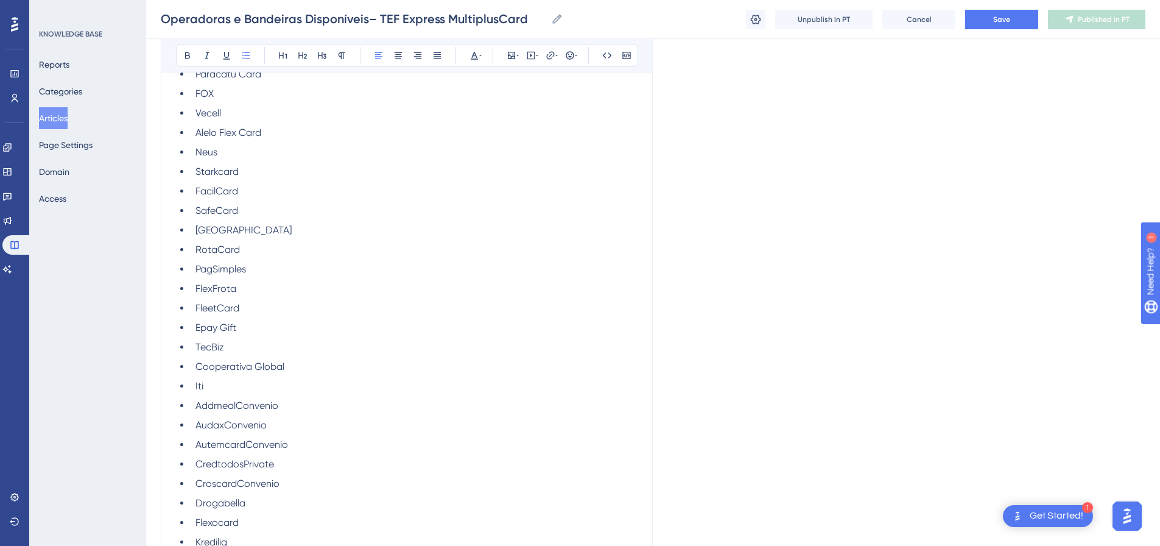
scroll to position [2591, 0]
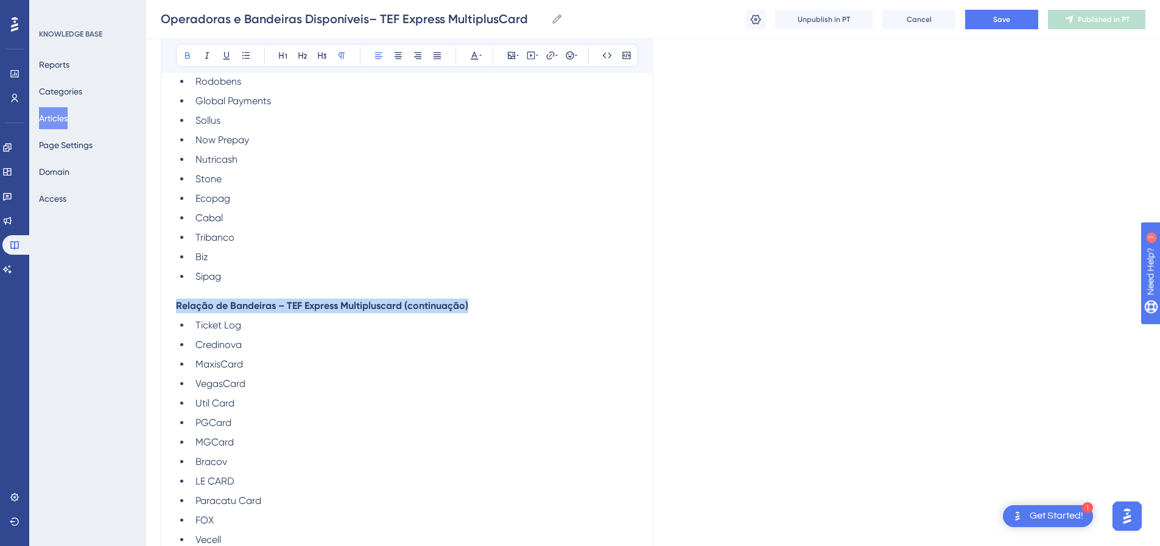
drag, startPoint x: 469, startPoint y: 303, endPoint x: 150, endPoint y: 308, distance: 319.1
click at [318, 55] on icon at bounding box center [322, 56] width 10 height 10
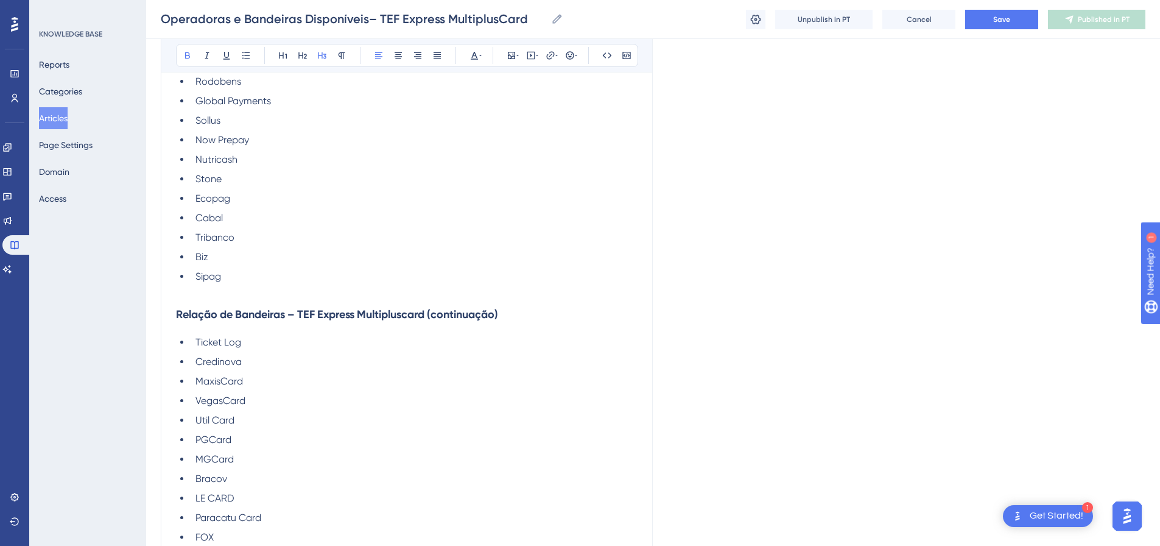
click at [435, 326] on h3 "Relação de Bandeiras – TEF Express Multipluscard (continuação)" at bounding box center [407, 314] width 462 height 32
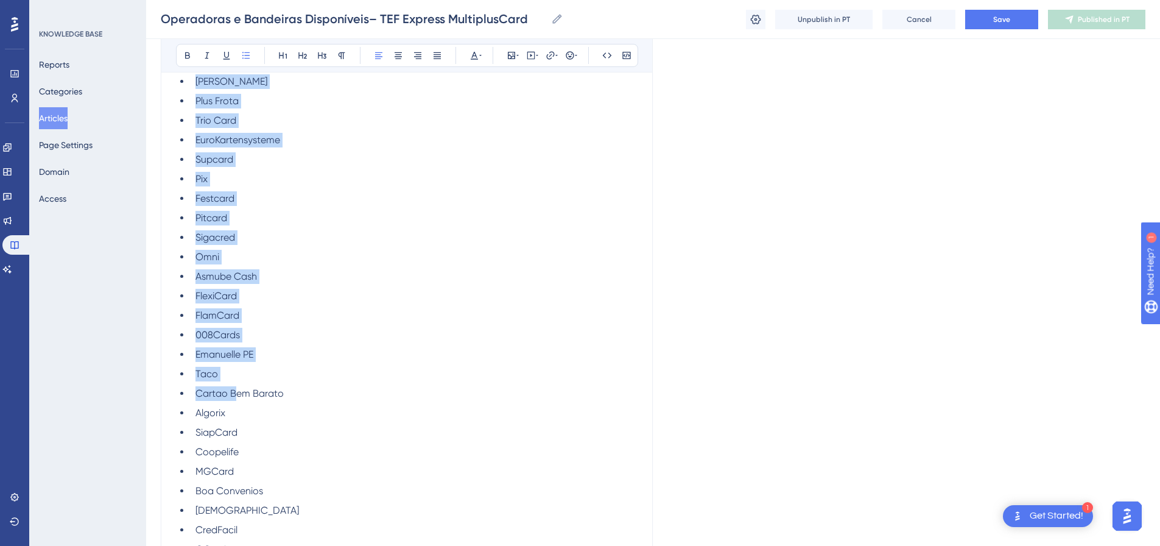
scroll to position [4510, 0]
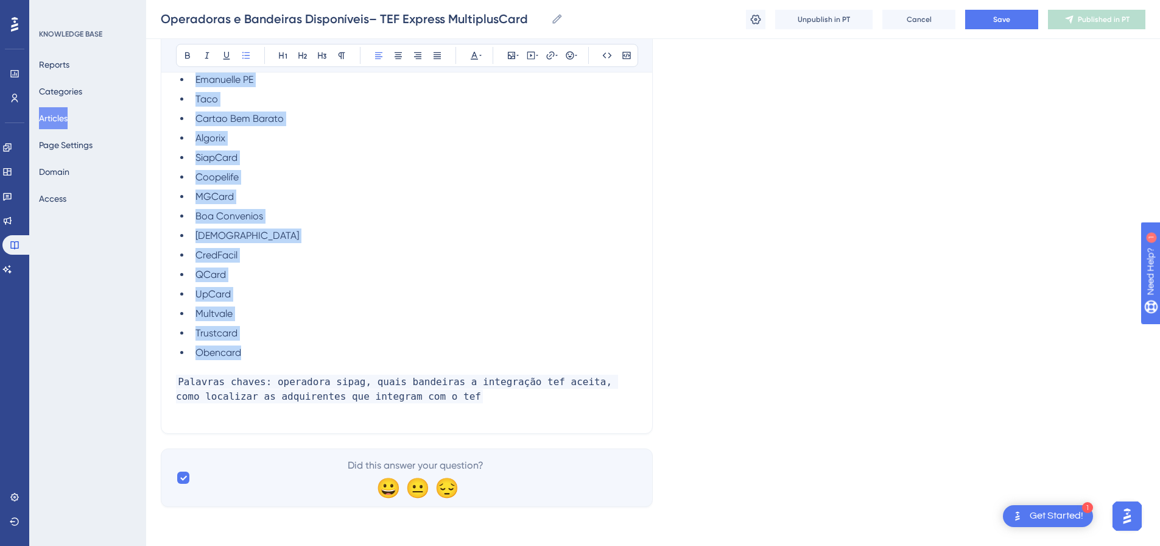
drag, startPoint x: 195, startPoint y: 339, endPoint x: 247, endPoint y: 356, distance: 54.3
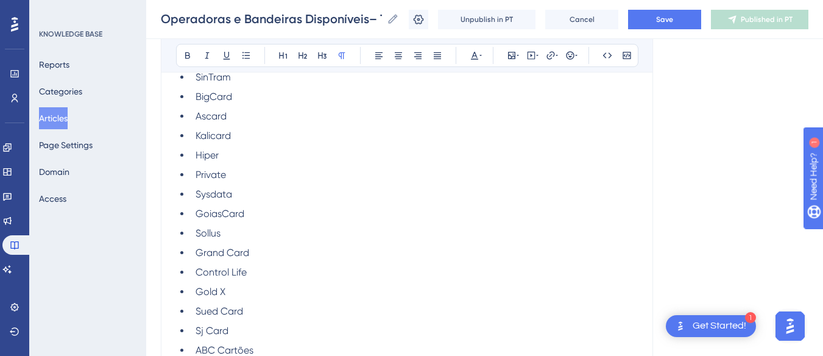
scroll to position [4454, 0]
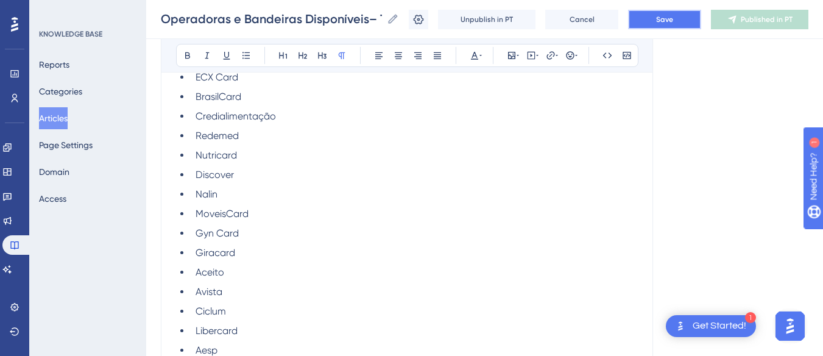
click at [656, 18] on button "Save" at bounding box center [664, 19] width 73 height 19
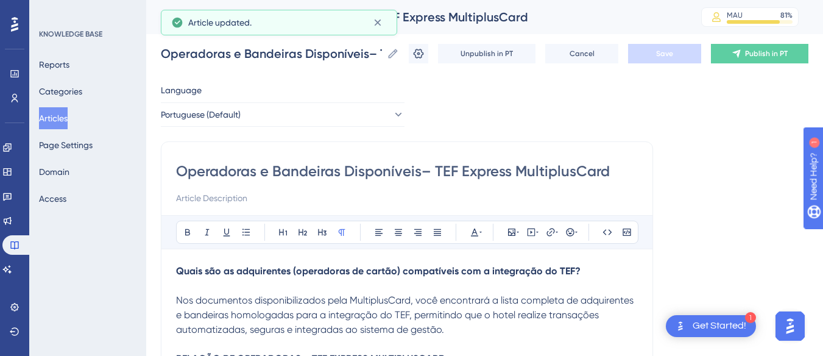
scroll to position [183, 0]
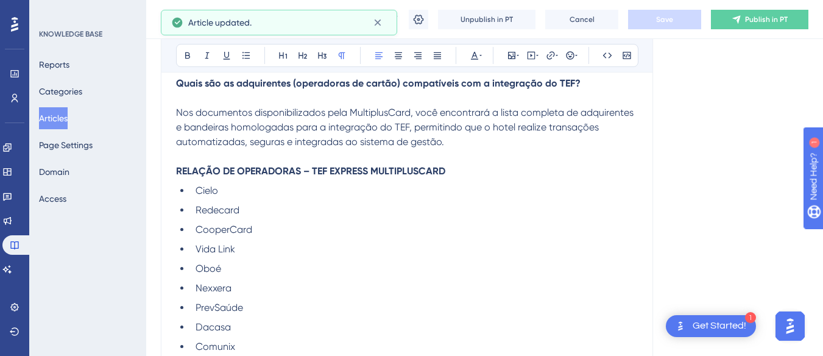
click at [467, 146] on p "Nos documentos disponibilizados pela MultiplusCard, você encontrará a lista com…" at bounding box center [407, 127] width 462 height 44
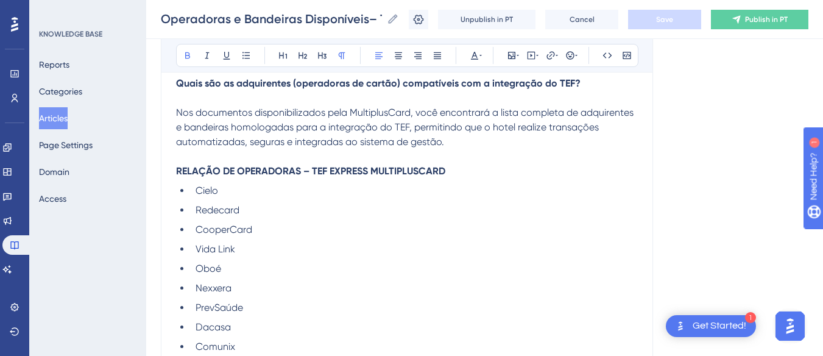
click at [462, 172] on p "RELAÇÃO DE OPERADORAS – TEF EXPRESS MULTIPLUSCARD" at bounding box center [407, 171] width 462 height 15
click at [466, 146] on p "Nos documentos disponibilizados pela MultiplusCard, você encontrará a lista com…" at bounding box center [407, 127] width 462 height 44
click at [178, 114] on span "Nos documentos disponibilizados pela MultiplusCard, você encontrará a lista com…" at bounding box center [406, 127] width 460 height 41
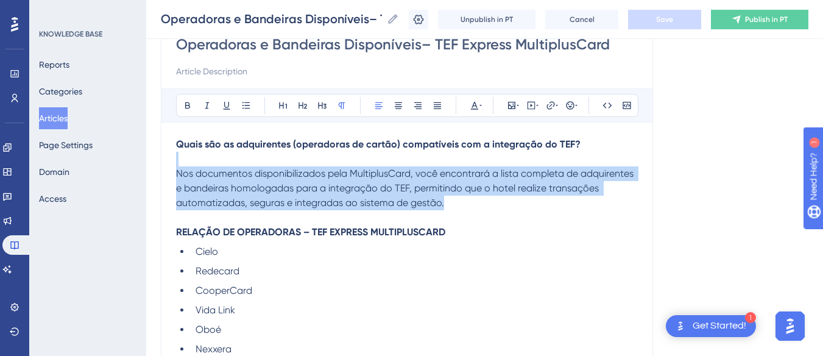
drag, startPoint x: 469, startPoint y: 203, endPoint x: 164, endPoint y: 164, distance: 307.0
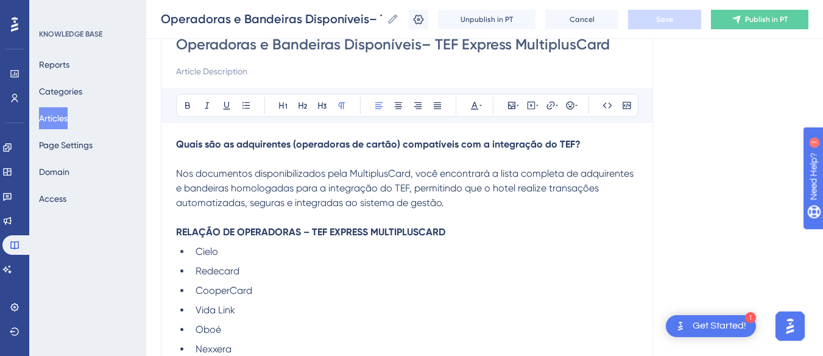
click at [433, 218] on p at bounding box center [407, 217] width 462 height 15
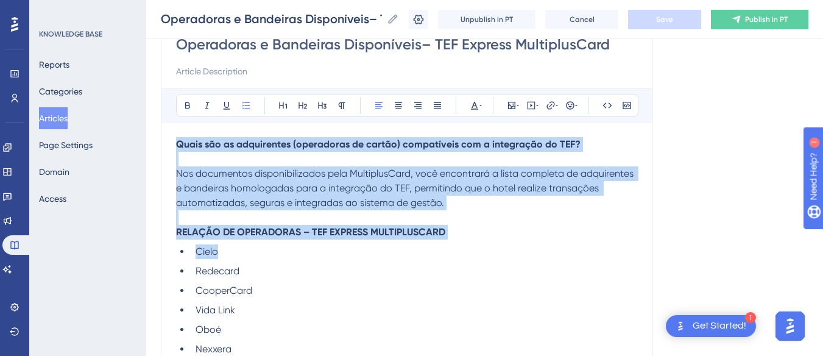
drag, startPoint x: 479, startPoint y: 251, endPoint x: 138, endPoint y: 132, distance: 361.9
click at [256, 149] on strong "Quais são as adquirentes (operadoras de cartão) compatíveis com a integração do…" at bounding box center [378, 144] width 404 height 12
drag, startPoint x: 176, startPoint y: 142, endPoint x: 451, endPoint y: 234, distance: 289.6
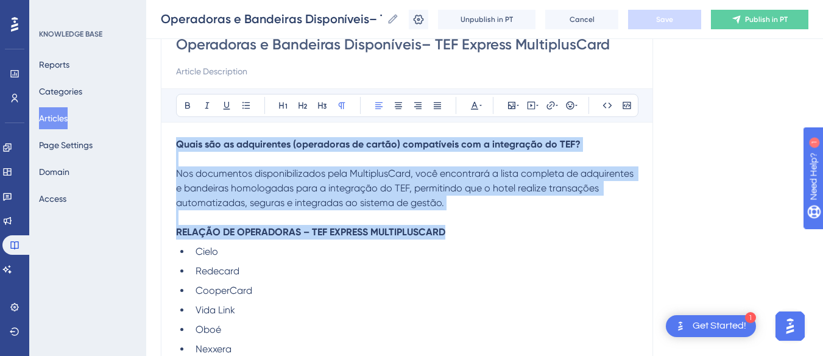
copy div "Quais são as adquirentes (operadoras de cartão) compatíveis com a integração do…"
click at [457, 212] on p at bounding box center [407, 217] width 462 height 15
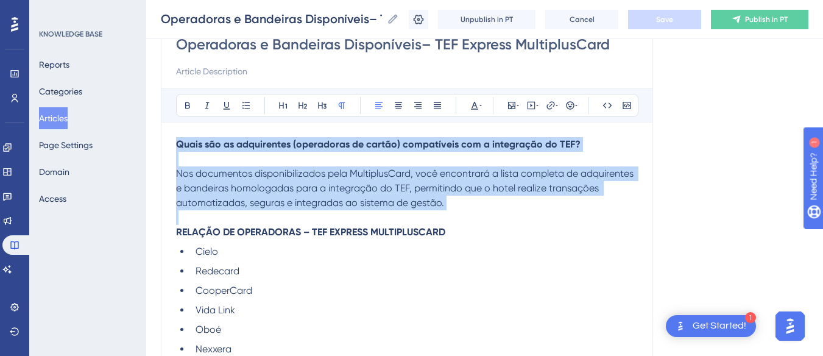
drag, startPoint x: 458, startPoint y: 210, endPoint x: 157, endPoint y: 138, distance: 309.3
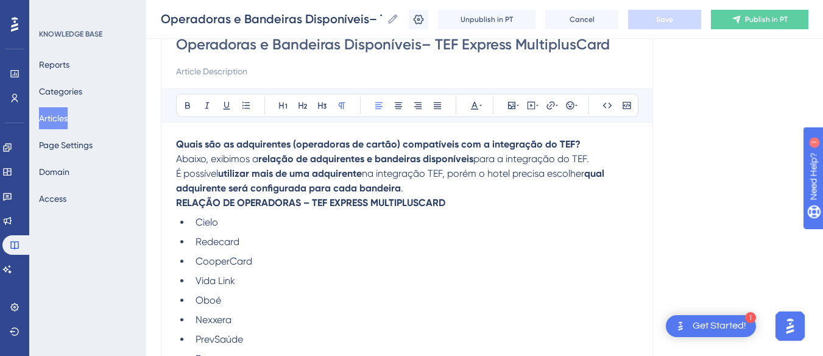
scroll to position [93, 0]
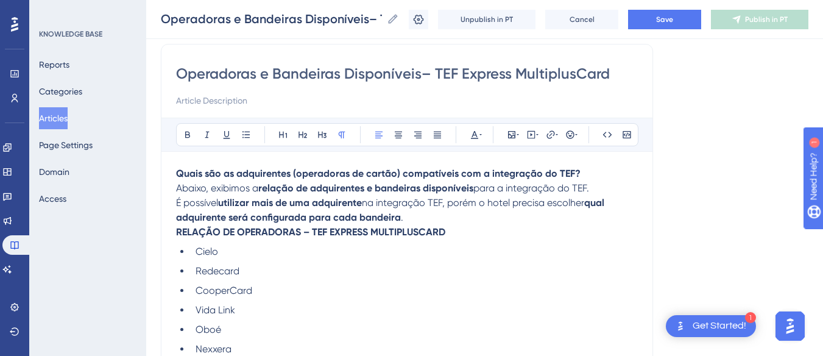
click at [591, 174] on p "Quais são as adquirentes (operadoras de cartão) compatíveis com a integração do…" at bounding box center [407, 173] width 462 height 15
click at [434, 202] on span "na integração TEF, porém o hotel precisa escolher" at bounding box center [473, 203] width 222 height 12
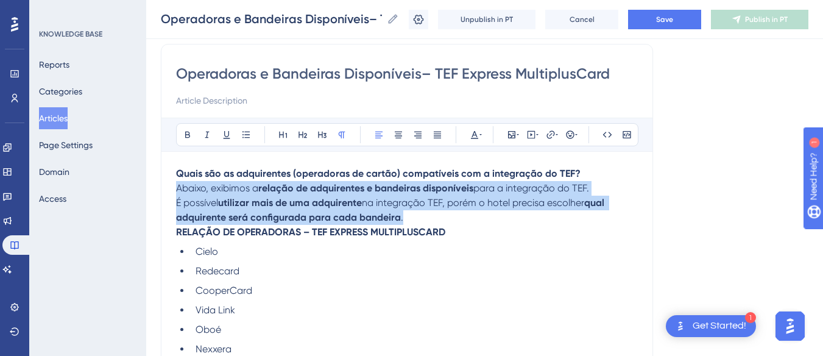
drag, startPoint x: 417, startPoint y: 215, endPoint x: 167, endPoint y: 189, distance: 251.6
click at [245, 133] on div "Bold Italic Underline Bullet Point Heading 1 Heading 2 Heading 3 Normal Align L…" at bounding box center [407, 134] width 462 height 23
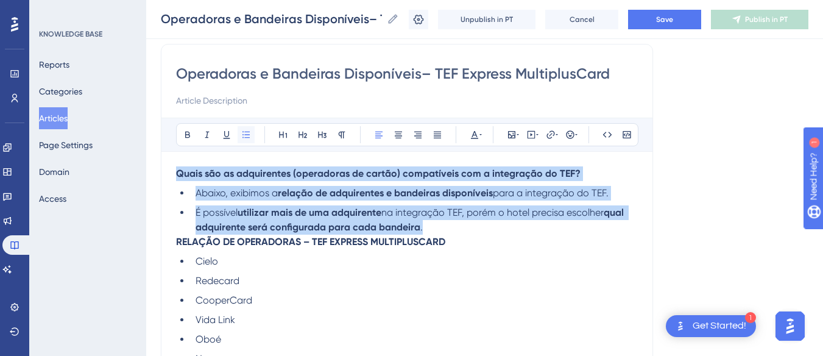
scroll to position [102, 0]
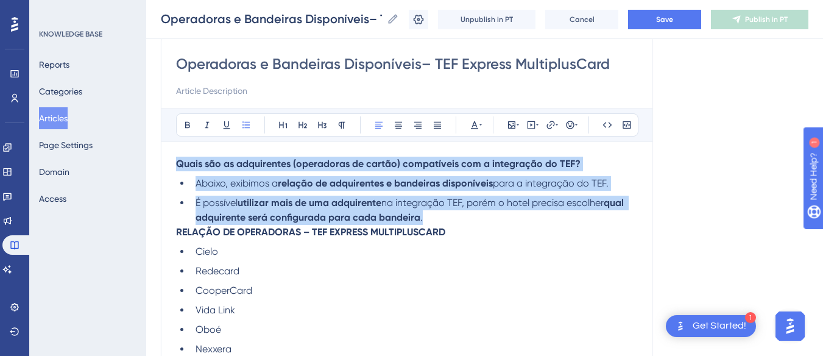
click at [256, 203] on strong "utilizar mais de uma adquirente" at bounding box center [309, 203] width 144 height 12
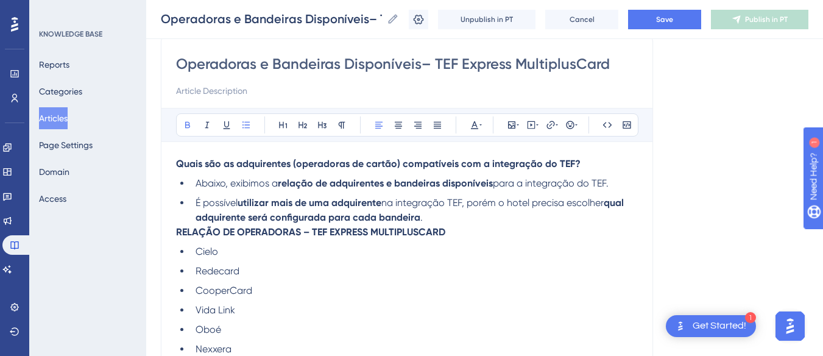
click at [176, 233] on strong "RELAÇÃO DE OPERADORAS – TEF EXPRESS MULTIPLUSCARD" at bounding box center [310, 232] width 269 height 12
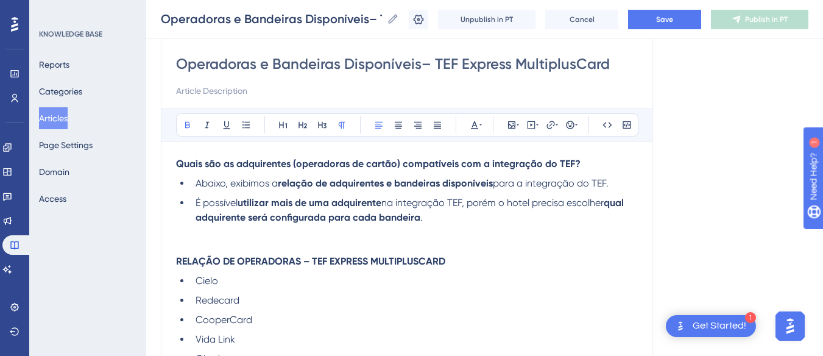
click at [446, 214] on li "É possível utilizar mais de uma adquirente na integração TEF, porém o hotel pre…" at bounding box center [414, 209] width 447 height 29
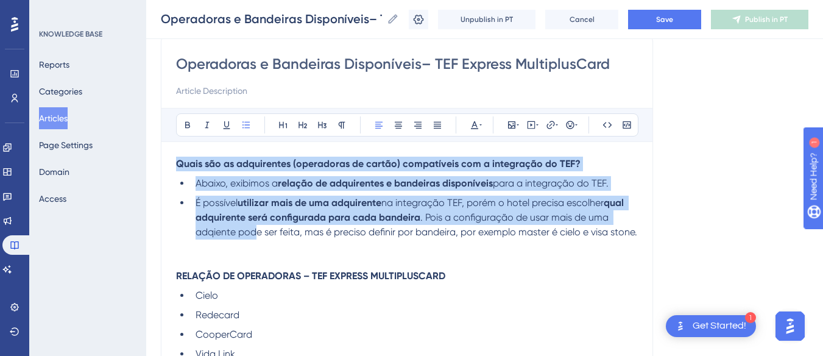
drag, startPoint x: 232, startPoint y: 230, endPoint x: 172, endPoint y: 163, distance: 90.2
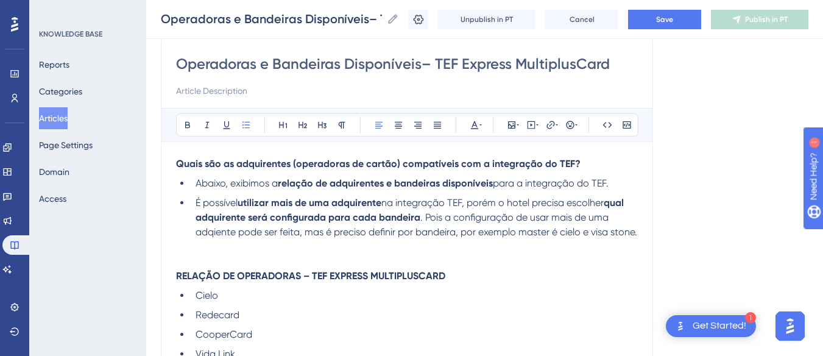
click at [247, 239] on li "É possível utilizar mais de uma adquirente na integração TEF, porém o hotel pre…" at bounding box center [414, 217] width 447 height 44
drag, startPoint x: 228, startPoint y: 245, endPoint x: 185, endPoint y: 241, distance: 44.0
click at [185, 239] on ul "Abaixo, exibimos a relação de adquirentes e bandeiras disponíveis para a integr…" at bounding box center [407, 207] width 462 height 63
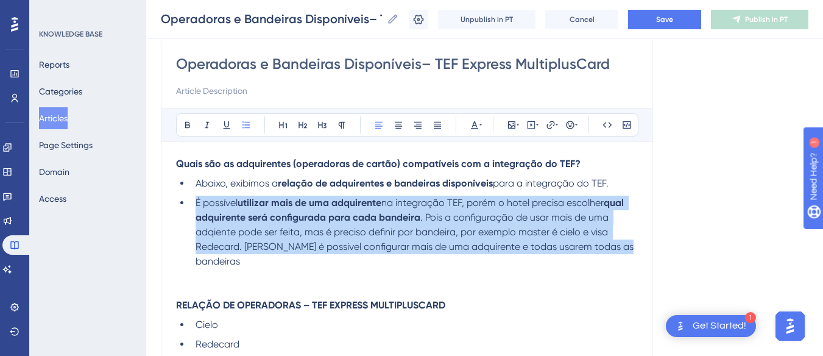
drag, startPoint x: 635, startPoint y: 248, endPoint x: 188, endPoint y: 199, distance: 449.7
click at [188, 199] on ul "Abaixo, exibimos a relação de adquirentes e bandeiras disponíveis para a integr…" at bounding box center [407, 222] width 462 height 93
copy li "É possível utilizar mais de uma adquirente na integração TEF, porém o hotel pre…"
click at [331, 241] on span ". Pois a configuração de usar mais de uma adqiente pode ser feita, mas é precis…" at bounding box center [415, 238] width 440 height 55
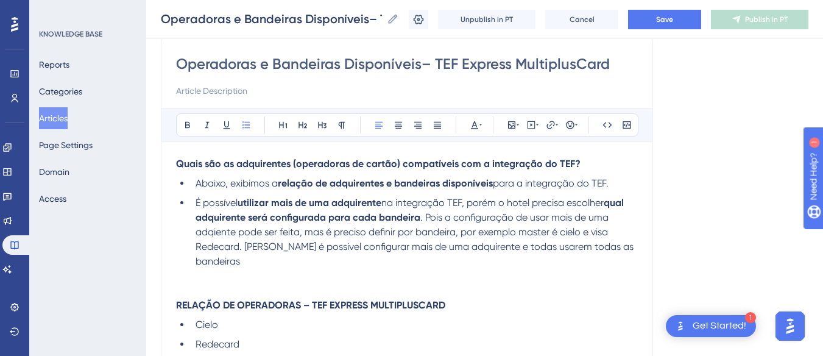
click at [627, 245] on li "É possível utilizar mais de uma adquirente na integração TEF, porém o hotel pre…" at bounding box center [414, 231] width 447 height 73
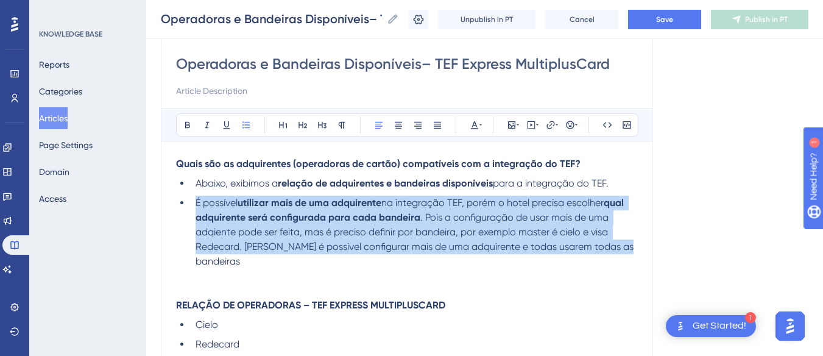
drag, startPoint x: 630, startPoint y: 245, endPoint x: 192, endPoint y: 200, distance: 439.5
click at [192, 200] on li "É possível utilizar mais de uma adquirente na integração TEF, porém o hotel pre…" at bounding box center [414, 231] width 447 height 73
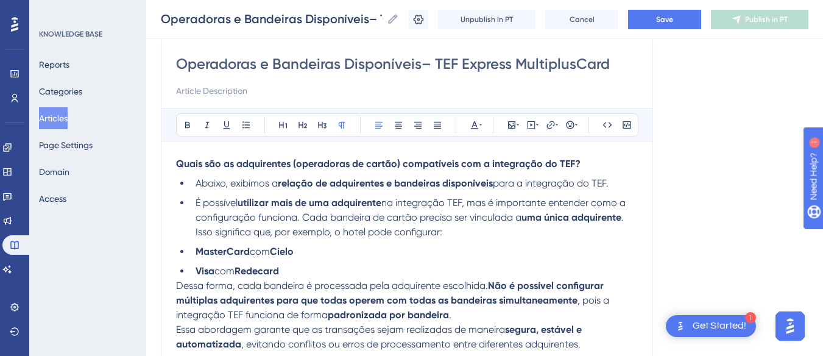
scroll to position [163, 0]
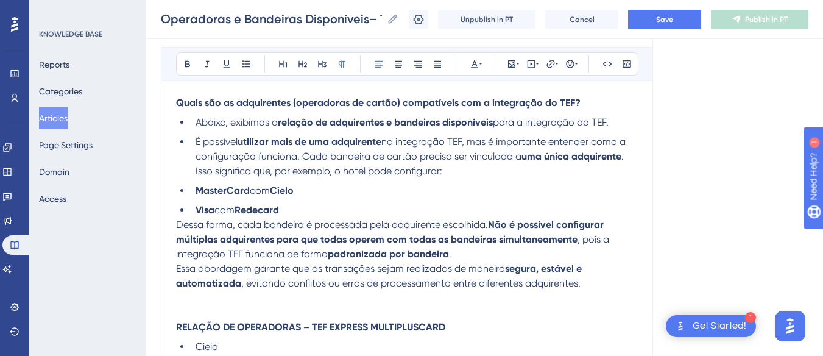
click at [616, 118] on li "Abaixo, exibimos a relação de adquirentes e bandeiras disponíveis para a integr…" at bounding box center [414, 122] width 447 height 15
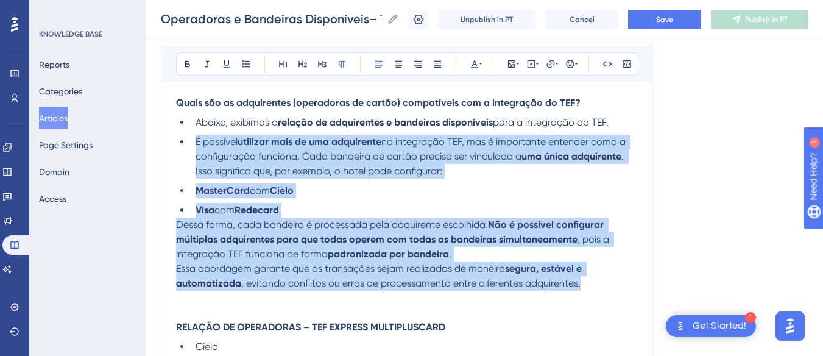
drag, startPoint x: 587, startPoint y: 283, endPoint x: 195, endPoint y: 147, distance: 415.0
copy div "É possível utilizar mais de uma adquirente na integração TEF, mas é importante …"
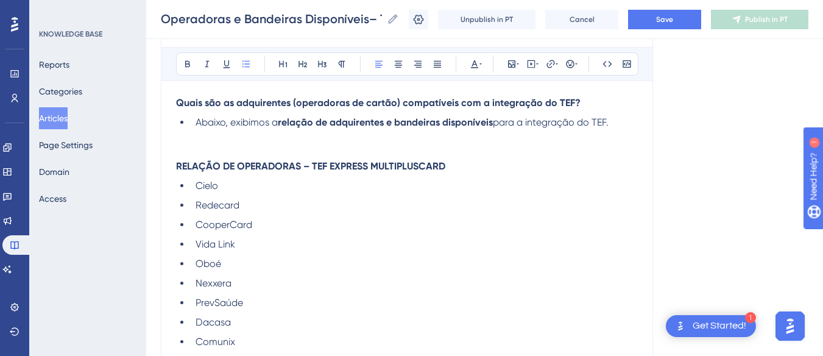
click at [186, 142] on p at bounding box center [407, 137] width 462 height 15
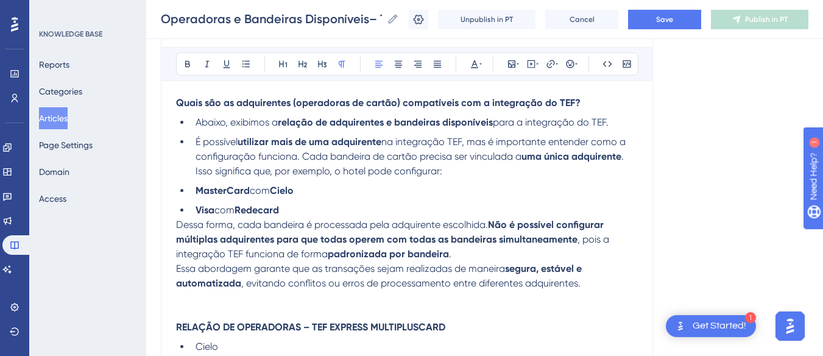
click at [177, 225] on span "Dessa forma, cada bandeira é processada pela adquirente escolhida." at bounding box center [332, 225] width 312 height 12
click at [589, 287] on p "Essa abordagem garante que as transações sejam realizadas de maneira segura, es…" at bounding box center [407, 275] width 462 height 29
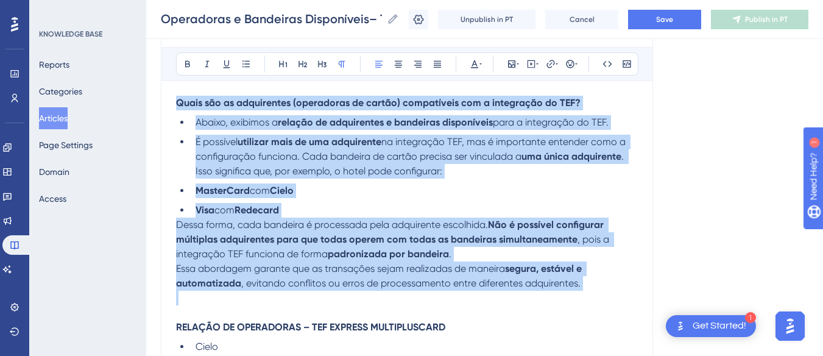
drag, startPoint x: 589, startPoint y: 287, endPoint x: 171, endPoint y: 100, distance: 457.7
copy div "Quais são as adquirentes (operadoras de cartão) compatíveis com a integração do…"
click at [232, 119] on span "Abaixo, exibimos a" at bounding box center [236, 122] width 82 height 12
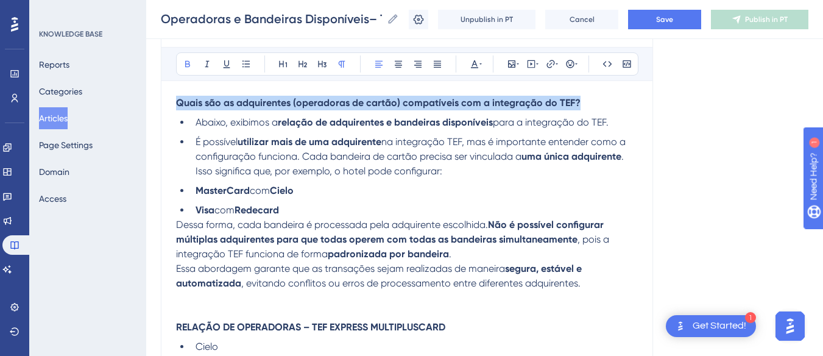
drag, startPoint x: 595, startPoint y: 108, endPoint x: 118, endPoint y: 108, distance: 477.4
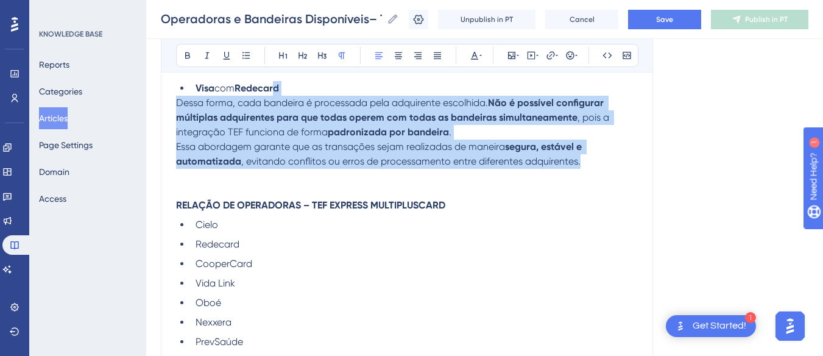
scroll to position [149, 0]
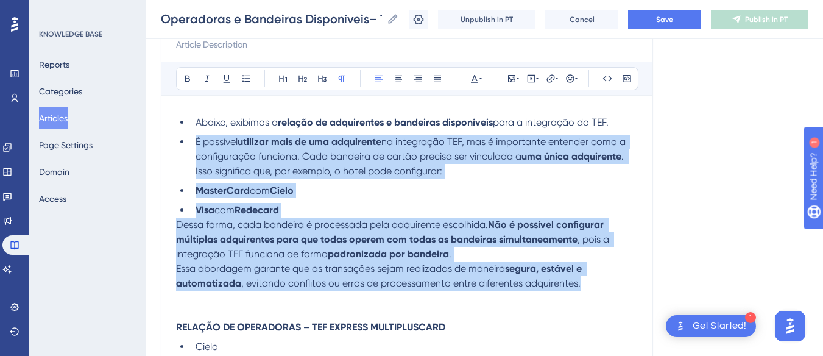
drag, startPoint x: 607, startPoint y: 161, endPoint x: 191, endPoint y: 146, distance: 416.8
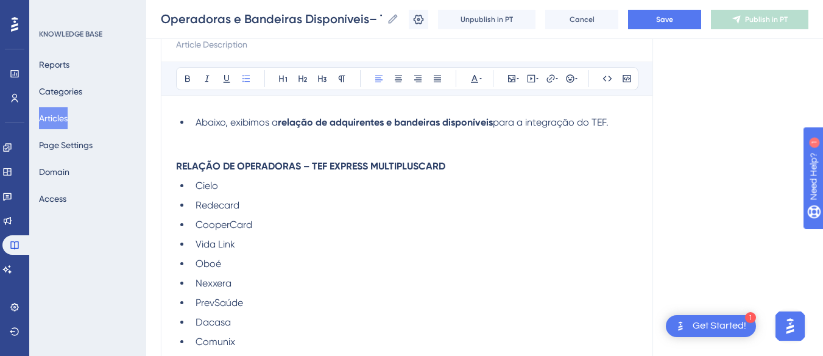
click at [211, 146] on p at bounding box center [407, 151] width 462 height 15
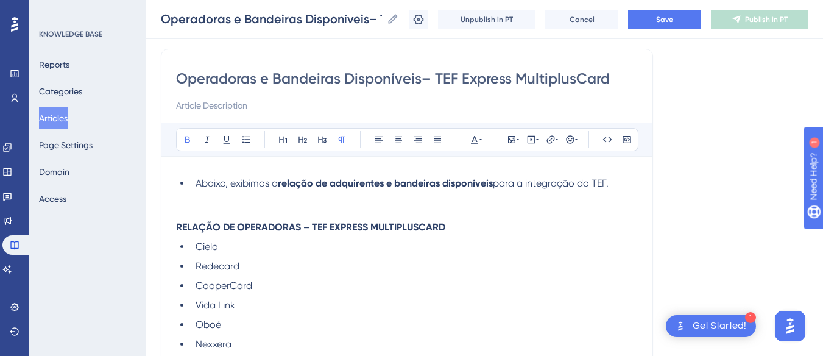
click at [185, 180] on ul "Abaixo, exibimos a relação de adquirentes e bandeiras disponíveis para a integr…" at bounding box center [407, 183] width 462 height 15
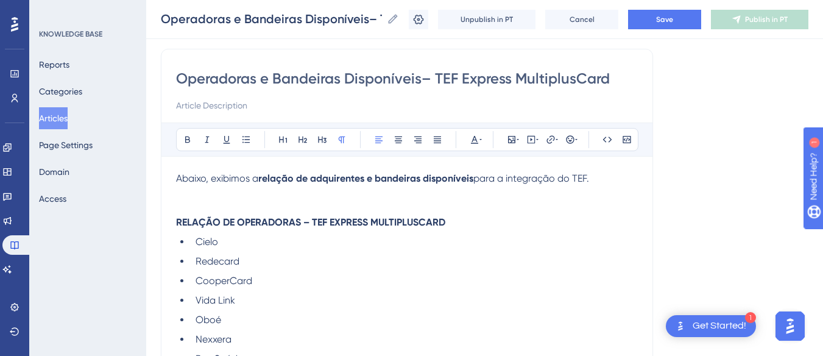
scroll to position [83, 0]
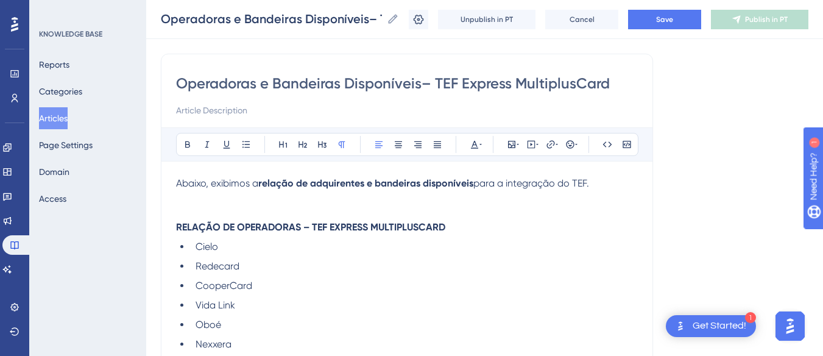
click at [197, 208] on p at bounding box center [407, 212] width 462 height 15
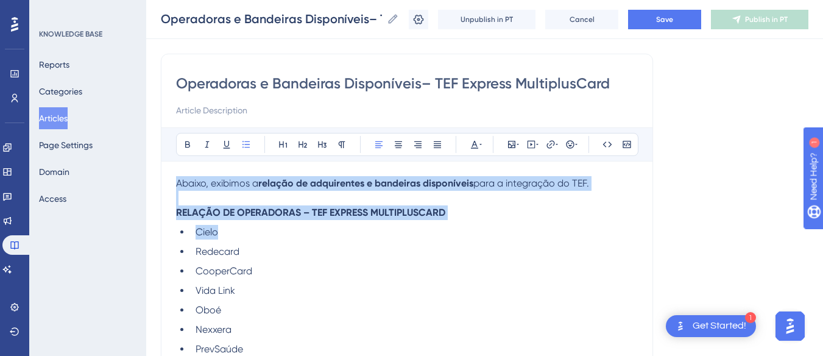
drag, startPoint x: 508, startPoint y: 220, endPoint x: 150, endPoint y: 177, distance: 360.1
copy div "Abaixo, exibimos a relação de adquirentes e bandeiras disponíveis para a integr…"
click at [383, 181] on strong "relação de adquirentes e bandeiras disponíveis" at bounding box center [365, 183] width 215 height 12
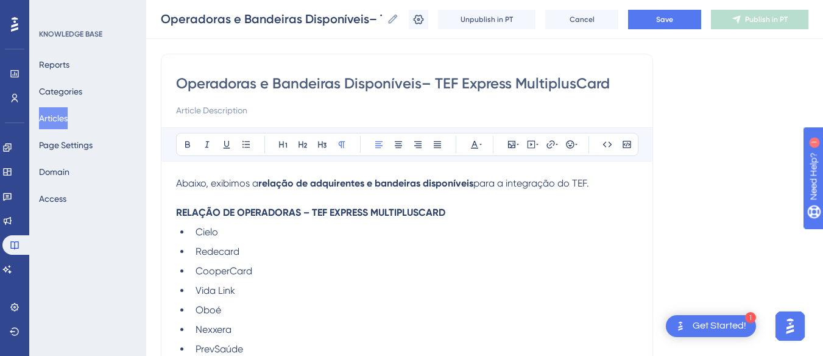
drag, startPoint x: 613, startPoint y: 189, endPoint x: 132, endPoint y: 187, distance: 480.5
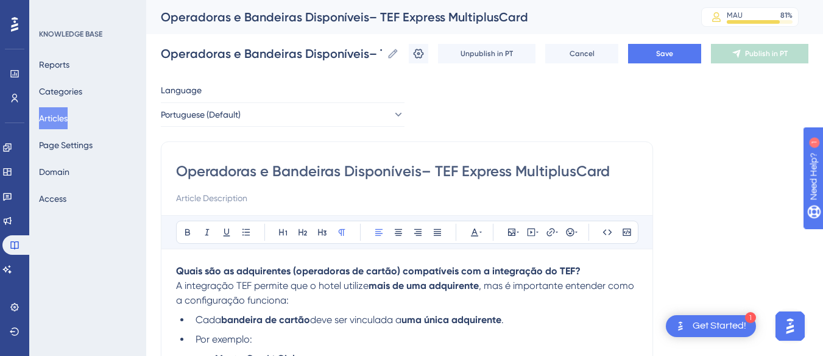
scroll to position [122, 0]
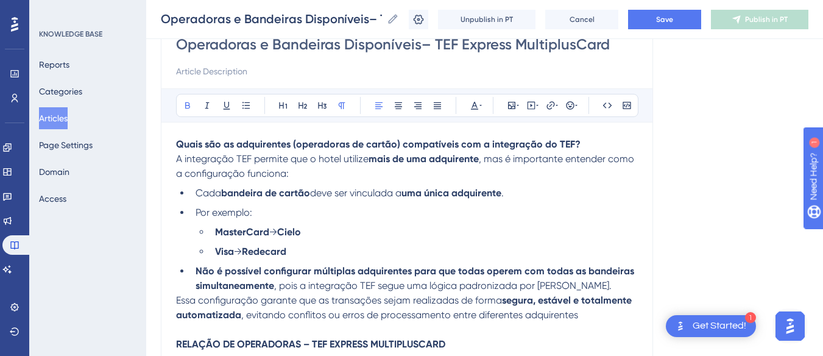
click at [591, 147] on p "Quais são as adquirentes (operadoras de cartão) compatíveis com a integração do…" at bounding box center [407, 144] width 462 height 15
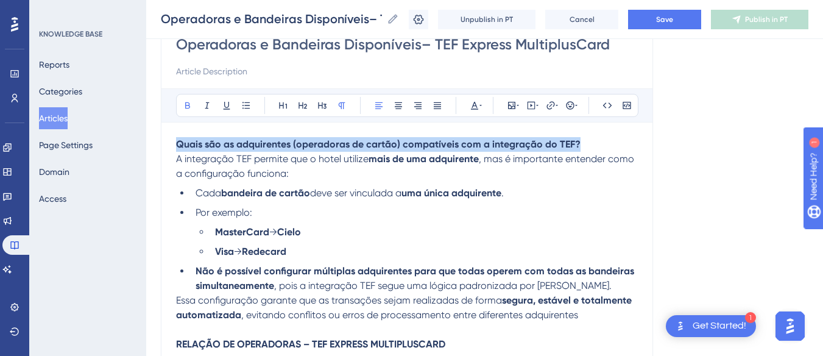
drag, startPoint x: 590, startPoint y: 142, endPoint x: 163, endPoint y: 147, distance: 427.5
copy strong "Quais são as adquirentes (operadoras de cartão) compatíveis com a integração do…"
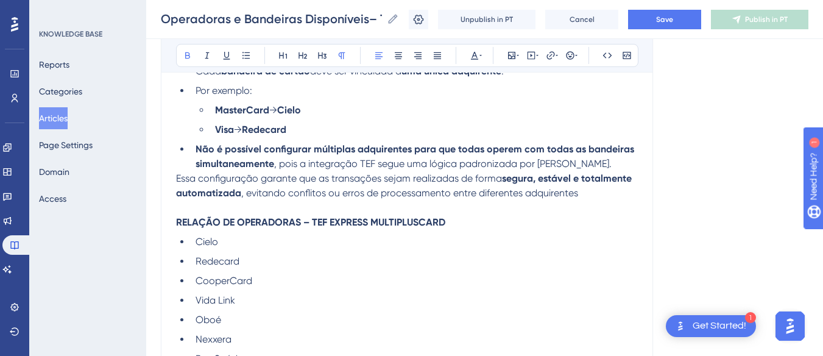
click at [179, 223] on strong "RELAÇÃO DE OPERADORAS – TEF EXPRESS MULTIPLUSCARD" at bounding box center [310, 222] width 269 height 12
click at [177, 222] on strong "RELAÇÃO DE OPERADORAS – TEF EXPRESS MULTIPLUSCARD" at bounding box center [310, 222] width 269 height 12
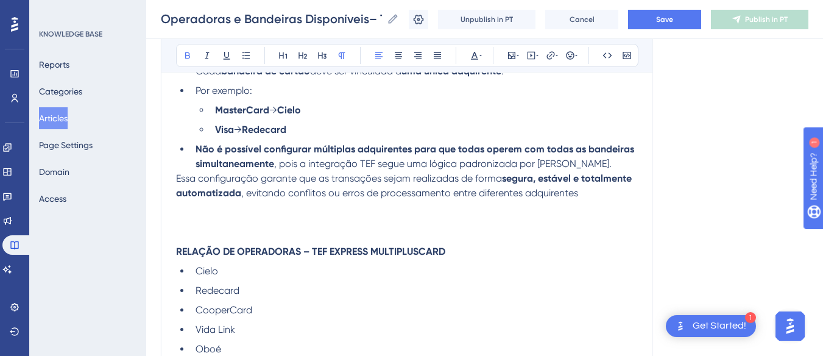
click at [198, 211] on p at bounding box center [407, 207] width 462 height 15
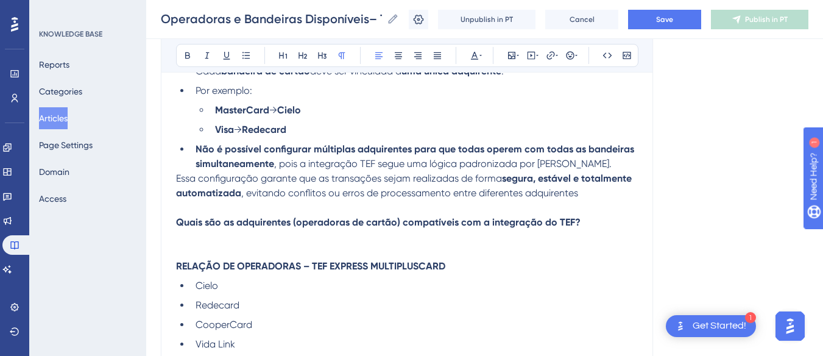
click at [197, 241] on p at bounding box center [407, 237] width 462 height 15
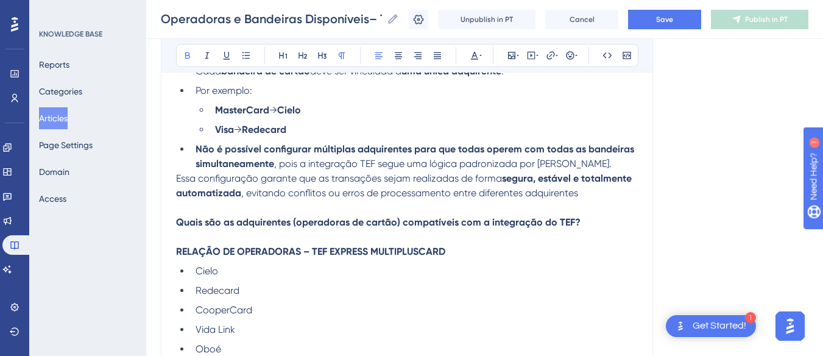
click at [225, 219] on strong "Quais são as adquirentes (operadoras de cartão) compatíveis com a integração do…" at bounding box center [378, 222] width 404 height 12
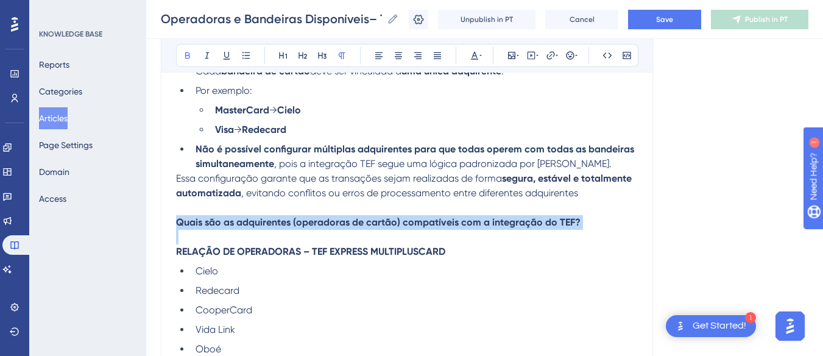
drag, startPoint x: 225, startPoint y: 219, endPoint x: 276, endPoint y: 137, distance: 96.5
click at [225, 219] on strong "Quais são as adquirentes (operadoras de cartão) compatíveis com a integração do…" at bounding box center [378, 222] width 404 height 12
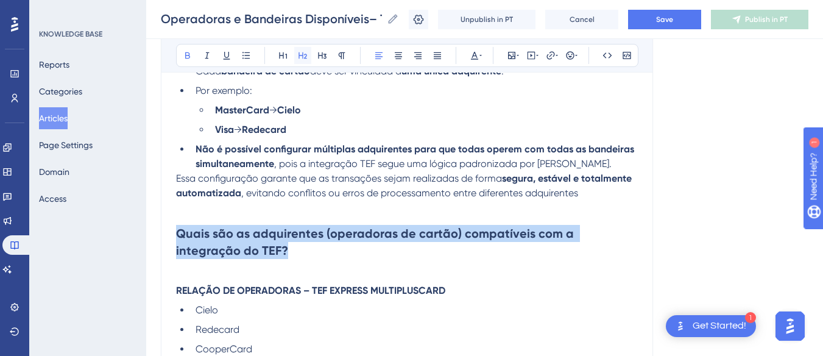
click at [299, 55] on icon at bounding box center [302, 55] width 9 height 7
click at [208, 262] on h2 "Quais são as adquirentes (operadoras de cartão) compatíveis com a integração do…" at bounding box center [407, 242] width 462 height 54
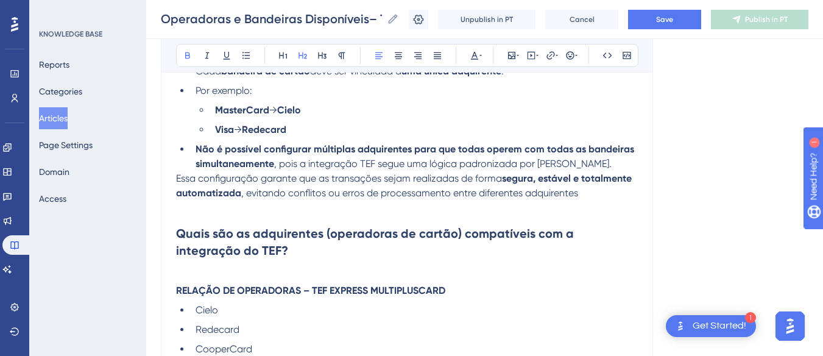
click at [269, 287] on strong "RELAÇÃO DE OPERADORAS – TEF EXPRESS MULTIPLUSCARD" at bounding box center [310, 290] width 269 height 12
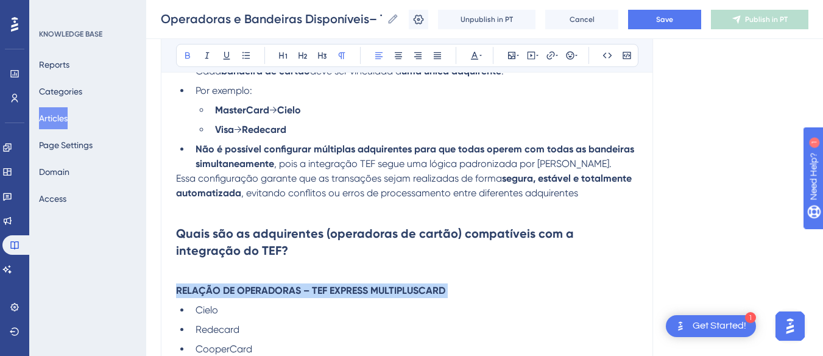
click at [269, 287] on strong "RELAÇÃO DE OPERADORAS – TEF EXPRESS MULTIPLUSCARD" at bounding box center [310, 290] width 269 height 12
click at [322, 52] on icon at bounding box center [322, 56] width 10 height 10
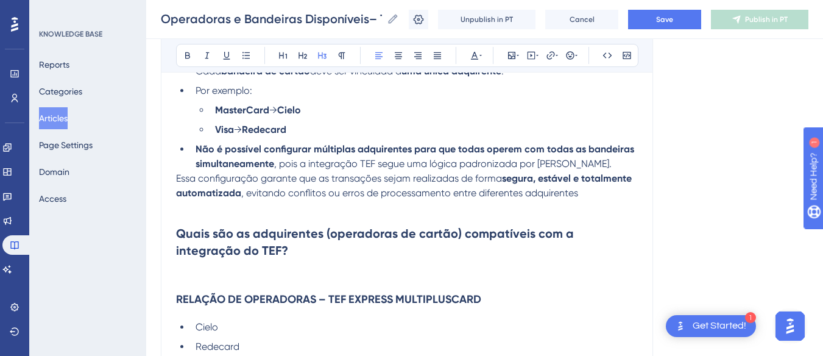
click at [215, 236] on strong "Quais são as adquirentes (operadoras de cartão) compatíveis com a integração do…" at bounding box center [376, 242] width 401 height 32
click at [217, 278] on p at bounding box center [407, 276] width 462 height 15
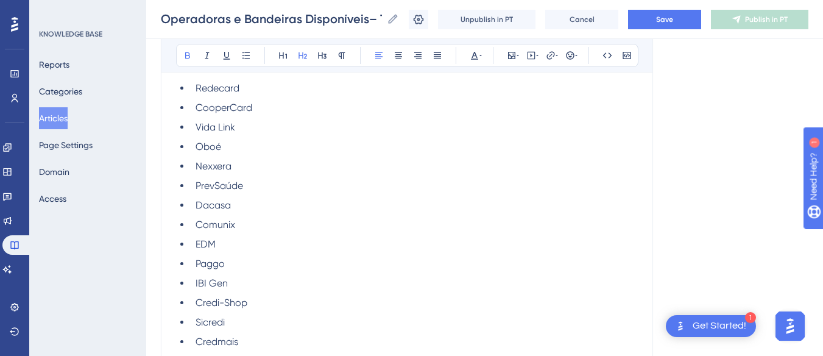
scroll to position [365, 0]
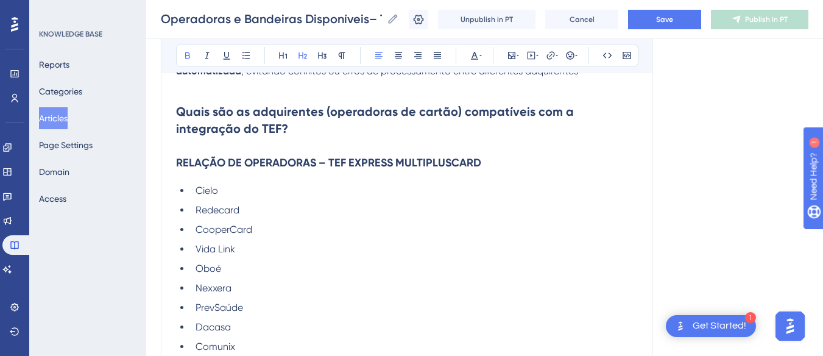
click at [225, 141] on h2 "Quais são as adquirentes (operadoras de cartão) compatíveis com a integração do…" at bounding box center [407, 120] width 462 height 54
click at [195, 147] on h3 "RELAÇÃO DE OPERADORAS – TEF EXPRESS MULTIPLUSCARD" at bounding box center [407, 163] width 462 height 32
click at [250, 131] on h2 "Quais são as adquirentes (operadoras de cartão) compatíveis com a integração do…" at bounding box center [407, 120] width 462 height 54
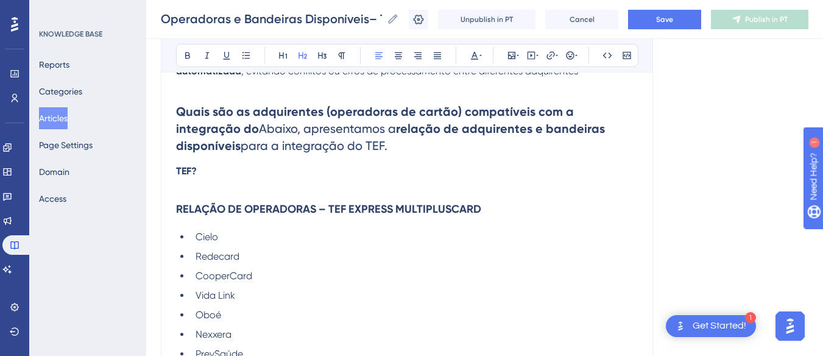
click at [212, 161] on h2 "Quais são as adquirentes (operadoras de cartão) compatíveis com a integração do…" at bounding box center [407, 128] width 462 height 71
drag, startPoint x: 211, startPoint y: 171, endPoint x: 175, endPoint y: 171, distance: 35.9
click at [189, 130] on strong "Quais são as adquirentes (operadoras de cartão) compatíveis com a integração do" at bounding box center [376, 120] width 401 height 32
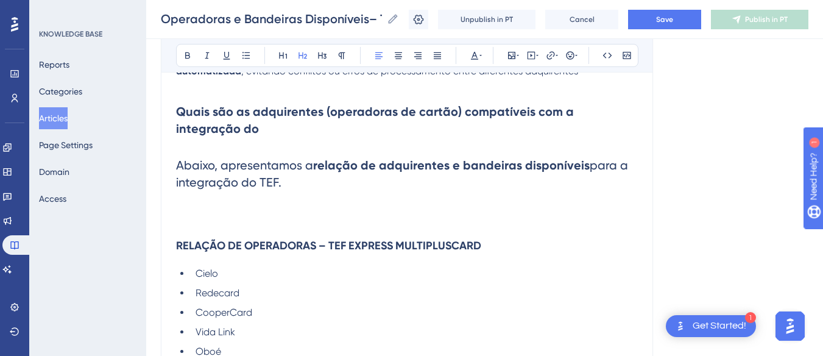
drag, startPoint x: 280, startPoint y: 181, endPoint x: 166, endPoint y: 167, distance: 114.1
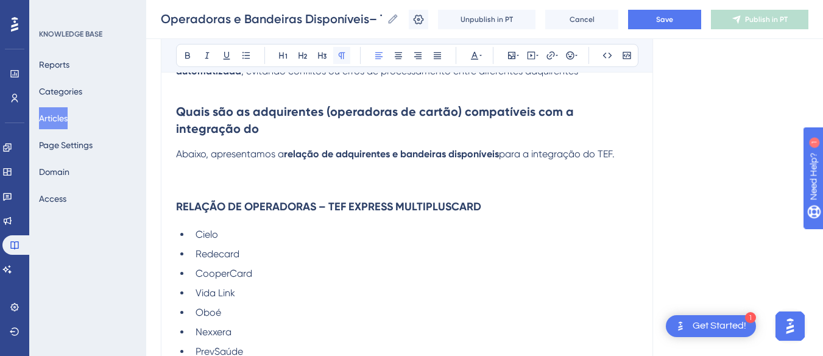
click at [340, 54] on icon at bounding box center [342, 56] width 10 height 10
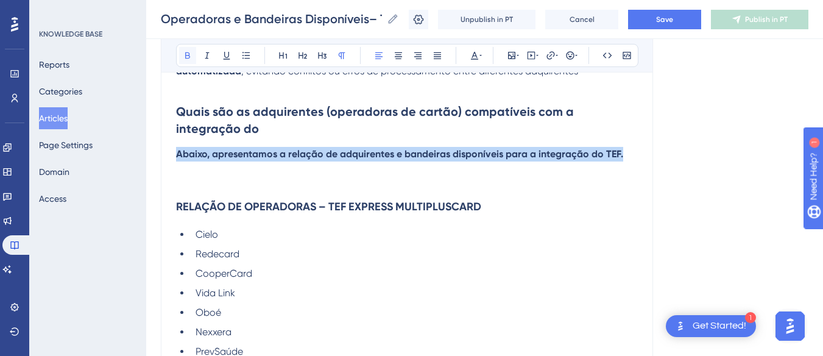
click at [185, 49] on button at bounding box center [187, 55] width 17 height 17
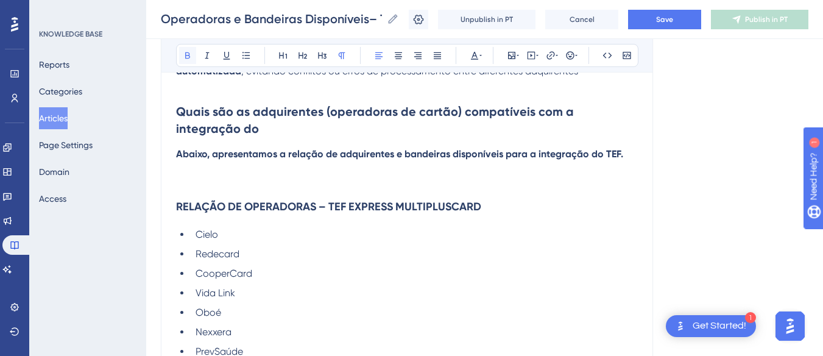
click at [181, 56] on button at bounding box center [187, 55] width 17 height 17
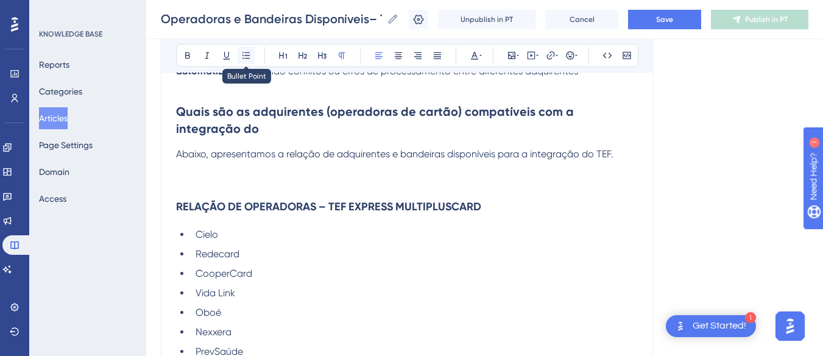
click at [250, 55] on icon at bounding box center [245, 55] width 7 height 7
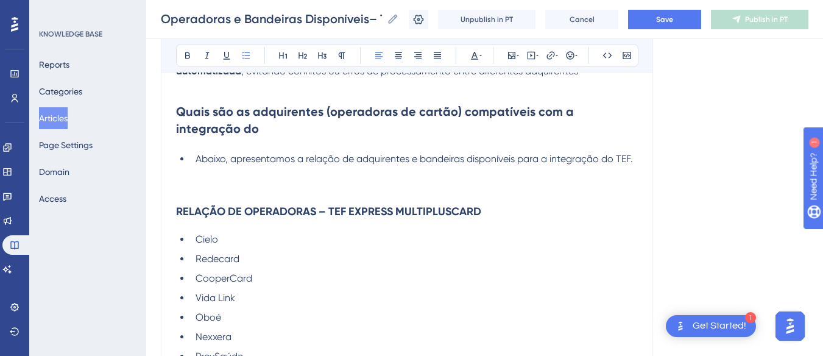
click at [213, 177] on p at bounding box center [407, 173] width 462 height 15
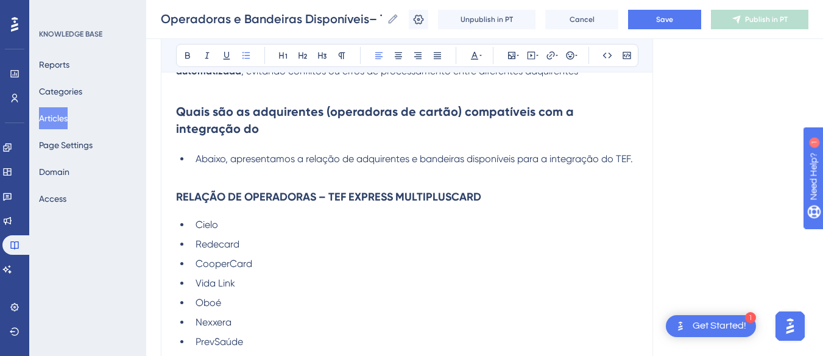
click at [494, 196] on h3 "RELAÇÃO DE OPERADORAS – TEF EXPRESS MULTIPLUSCARD" at bounding box center [407, 197] width 462 height 32
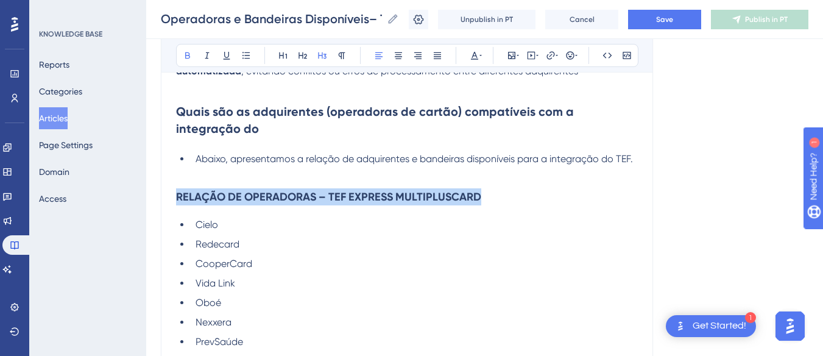
drag, startPoint x: 505, startPoint y: 194, endPoint x: 318, endPoint y: 72, distance: 222.9
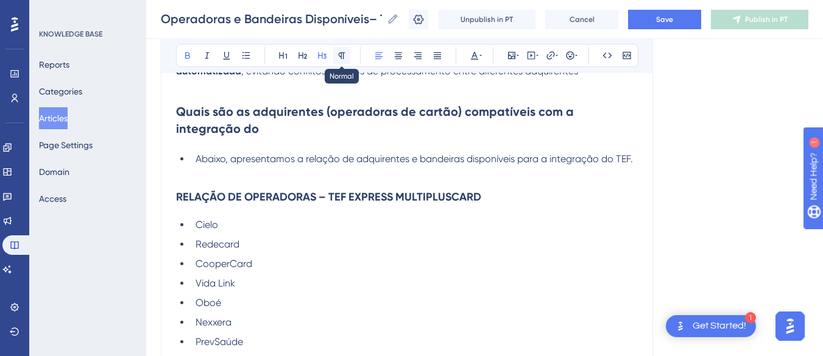
click at [346, 58] on icon at bounding box center [342, 56] width 10 height 10
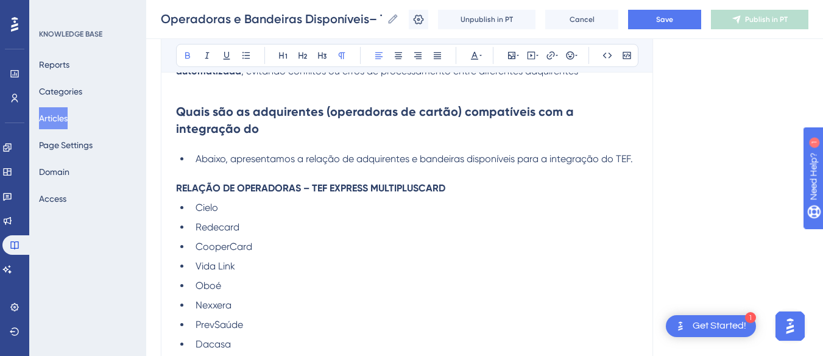
click at [189, 174] on p at bounding box center [407, 173] width 462 height 15
click at [194, 135] on h2 "Quais são as adquirentes (operadoras de cartão) compatíveis com a integração do" at bounding box center [407, 120] width 462 height 54
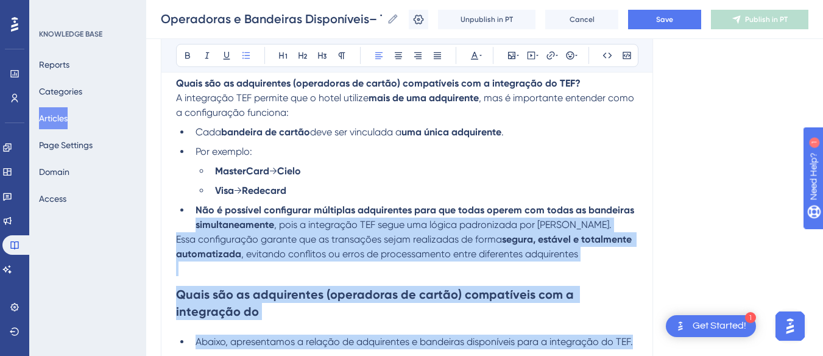
scroll to position [61, 0]
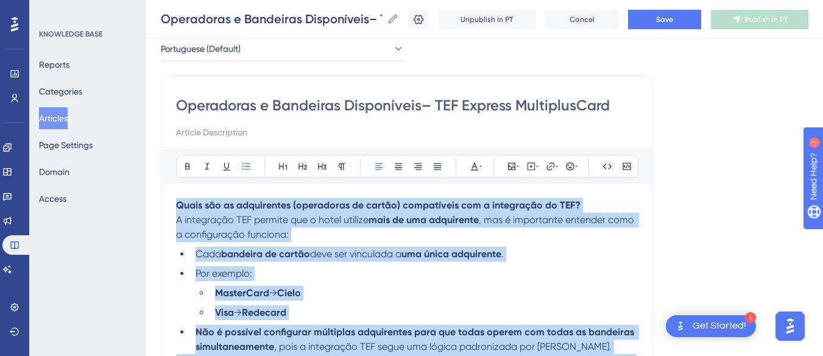
drag, startPoint x: 637, startPoint y: 222, endPoint x: 179, endPoint y: 207, distance: 458.2
copy div "Quais são as adquirentes (operadoras de cartão) compatíveis com a integração do…"
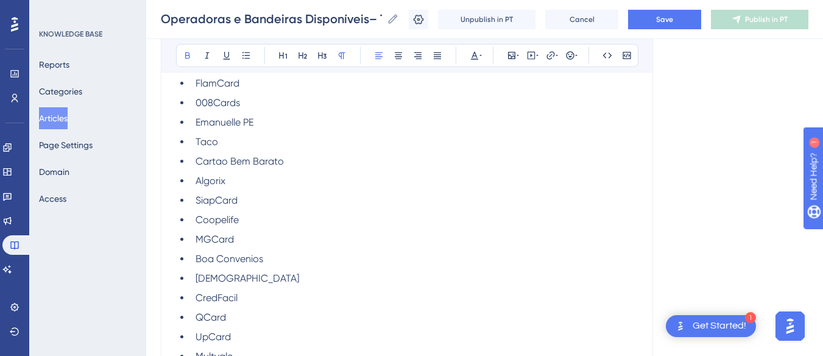
scroll to position [7433, 0]
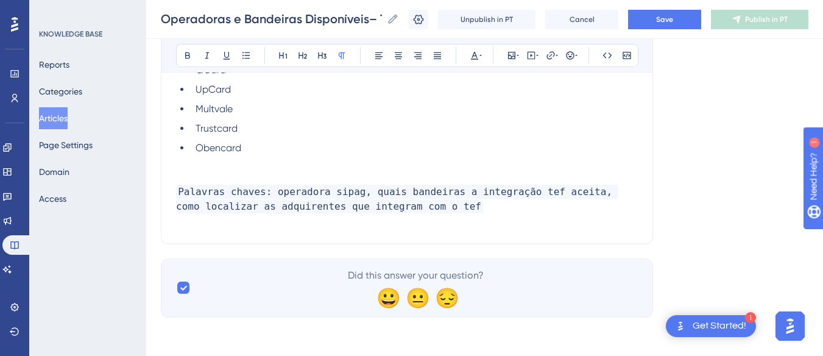
click at [240, 169] on p at bounding box center [407, 162] width 462 height 15
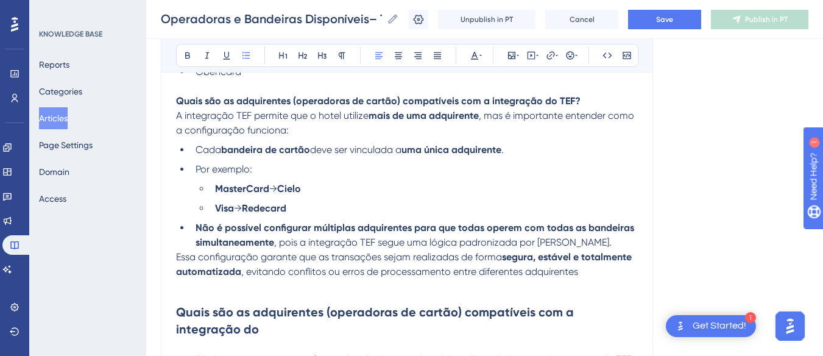
scroll to position [7448, 0]
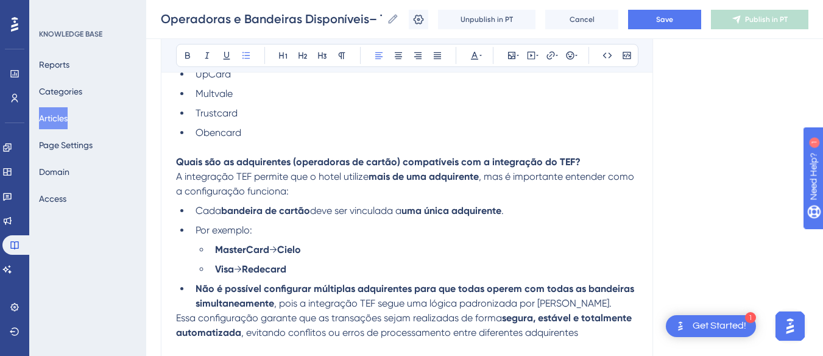
click at [182, 161] on strong "Quais são as adquirentes (operadoras de cartão) compatíveis com a integração do…" at bounding box center [378, 162] width 404 height 12
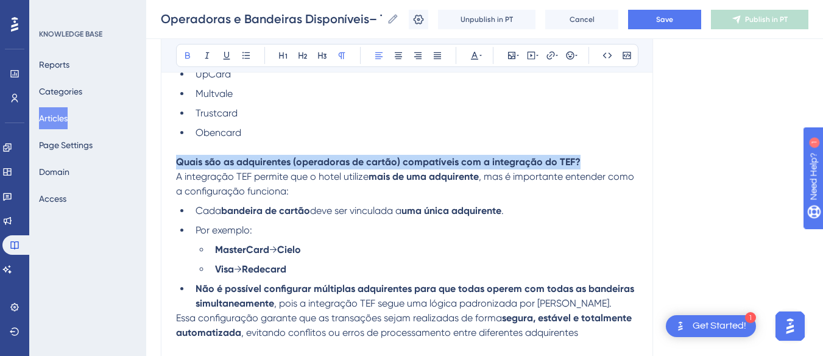
drag, startPoint x: 592, startPoint y: 163, endPoint x: 163, endPoint y: 158, distance: 429.9
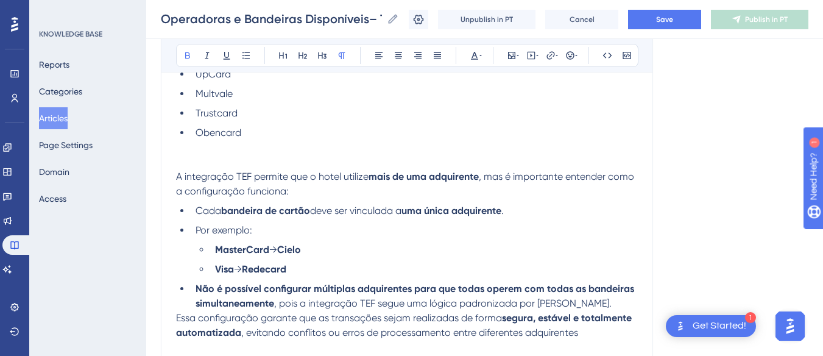
click at [283, 170] on p "A integração TEF permite que o hotel utilize mais de uma adquirente , mas é imp…" at bounding box center [407, 183] width 462 height 29
click at [233, 159] on p at bounding box center [407, 162] width 462 height 15
click at [208, 160] on p at bounding box center [407, 162] width 462 height 15
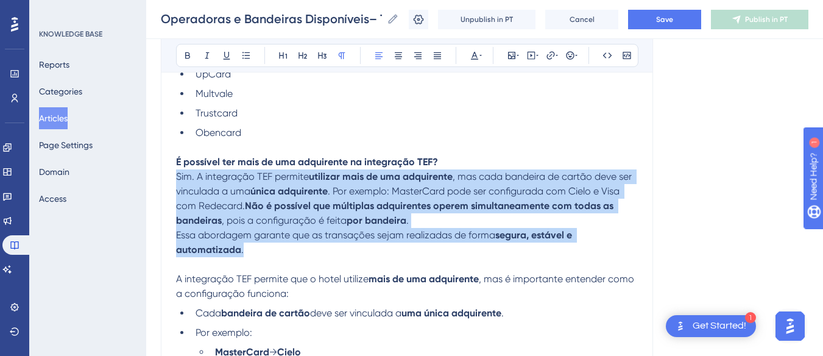
drag, startPoint x: 242, startPoint y: 251, endPoint x: 168, endPoint y: 177, distance: 105.1
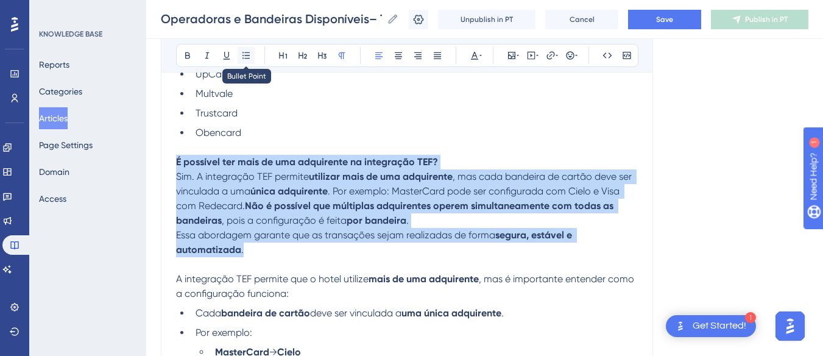
click at [247, 57] on icon at bounding box center [246, 56] width 10 height 10
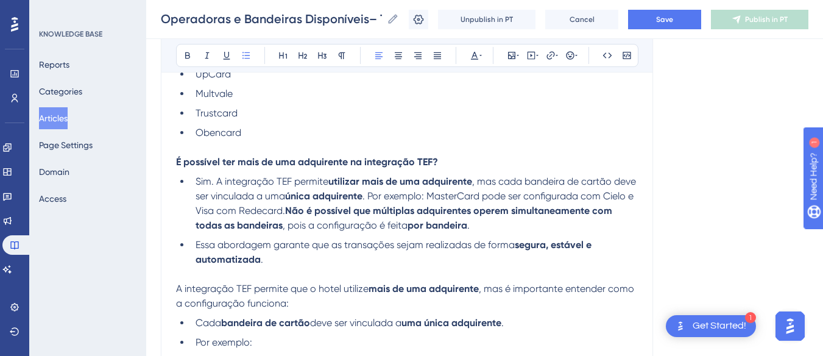
click at [220, 164] on strong "É possível ter mais de uma adquirente na integração TEF?" at bounding box center [307, 162] width 262 height 12
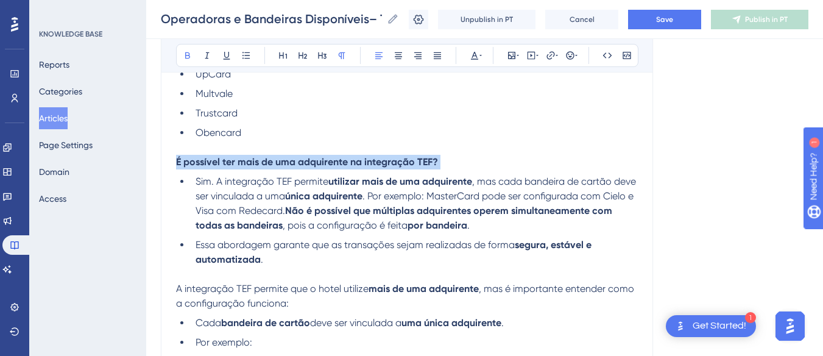
click at [220, 164] on strong "É possível ter mais de uma adquirente na integração TEF?" at bounding box center [307, 162] width 262 height 12
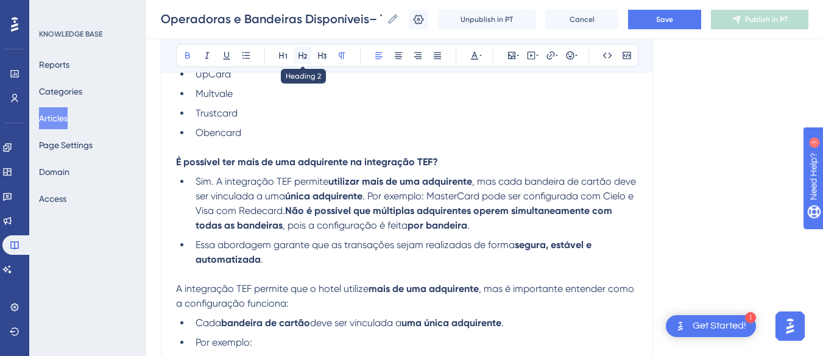
click at [300, 57] on icon at bounding box center [303, 56] width 10 height 10
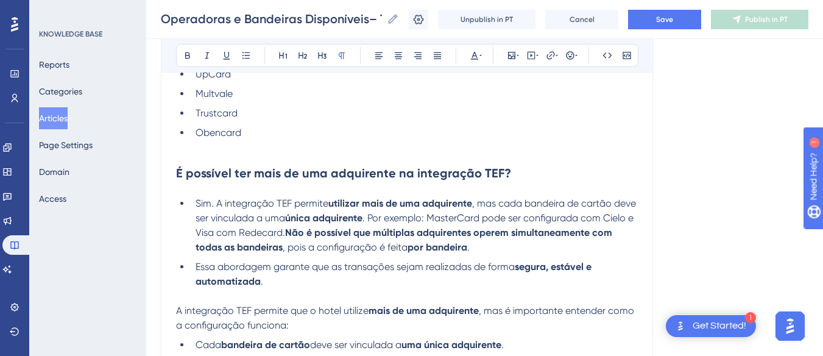
click at [227, 143] on p at bounding box center [407, 147] width 462 height 15
click at [524, 171] on h2 "É possível ter mais de uma adquirente na integração TEF?" at bounding box center [407, 173] width 462 height 37
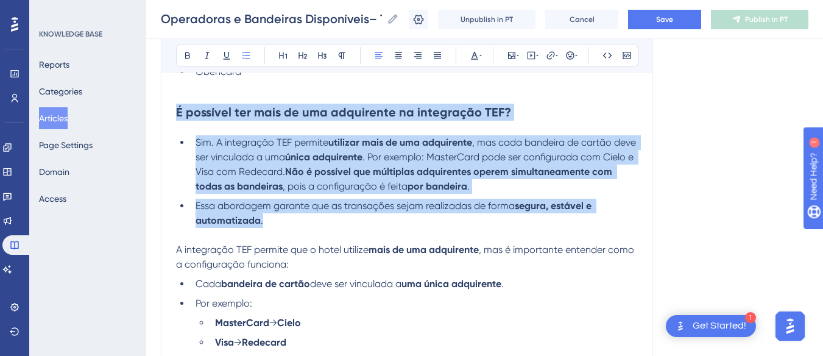
drag, startPoint x: 232, startPoint y: 174, endPoint x: 165, endPoint y: 99, distance: 100.0
copy div "É possível ter mais de uma adquirente na integração TEF? Sim. A integração TEF …"
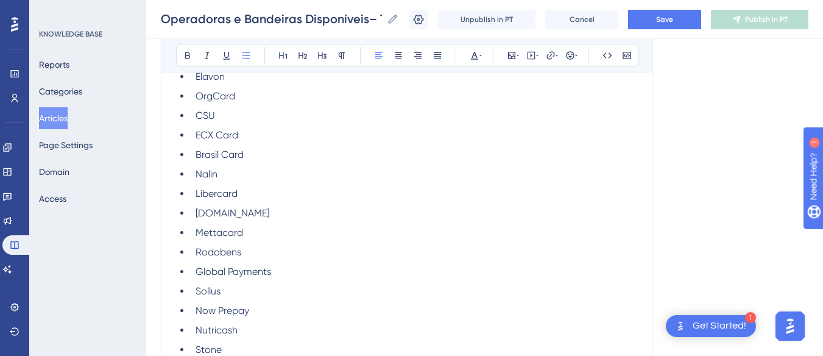
scroll to position [2516, 0]
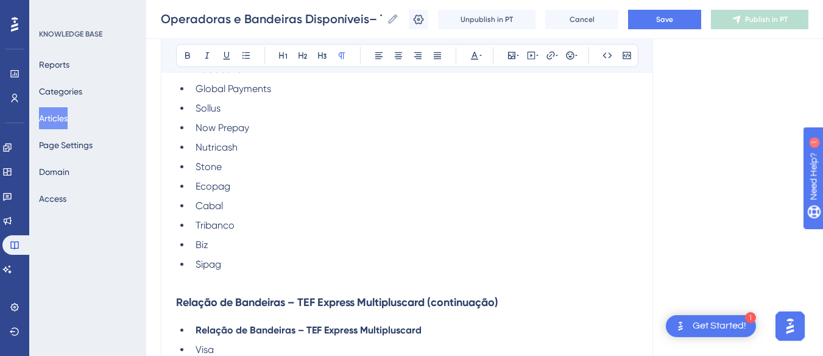
click at [203, 283] on p at bounding box center [407, 279] width 462 height 15
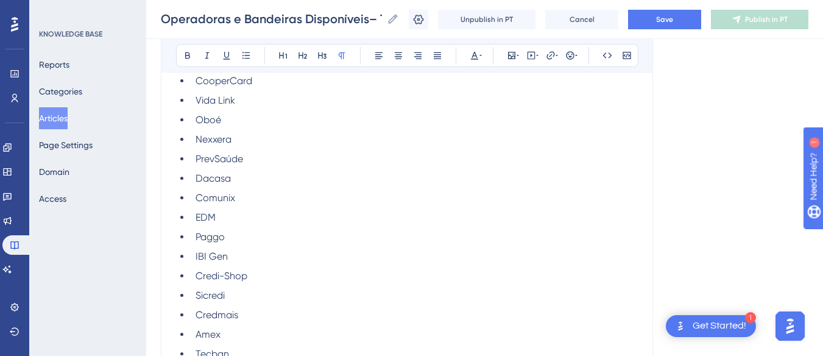
scroll to position [61, 0]
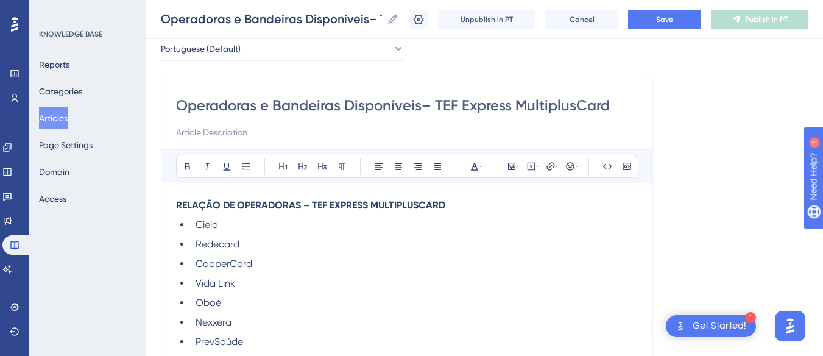
click at [180, 203] on strong "RELAÇÃO DE OPERADORAS – TEF EXPRESS MULTIPLUSCARD" at bounding box center [310, 205] width 269 height 12
click at [177, 203] on strong "RELAÇÃO DE OPERADORAS – TEF EXPRESS MULTIPLUSCARD" at bounding box center [310, 205] width 269 height 12
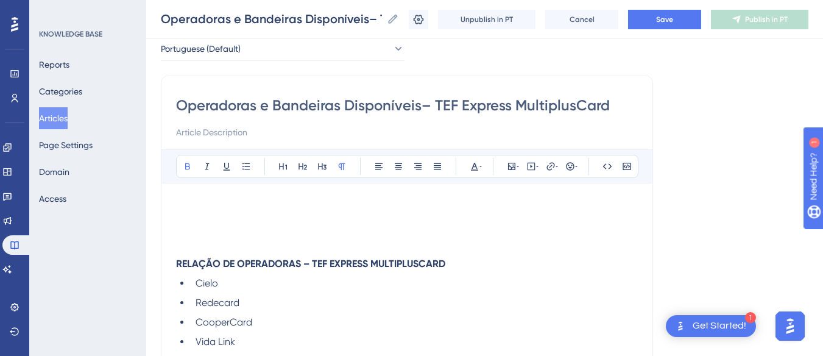
click at [198, 210] on p at bounding box center [407, 205] width 462 height 15
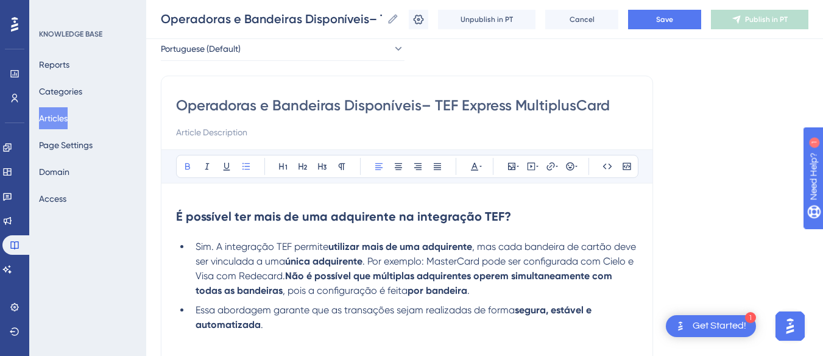
scroll to position [180, 0]
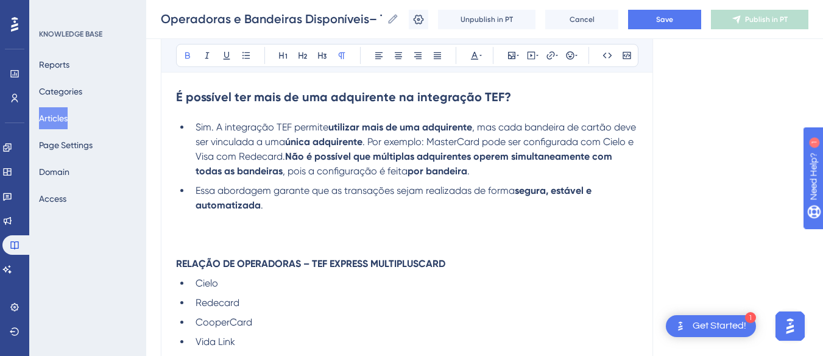
click at [205, 233] on p at bounding box center [407, 234] width 462 height 15
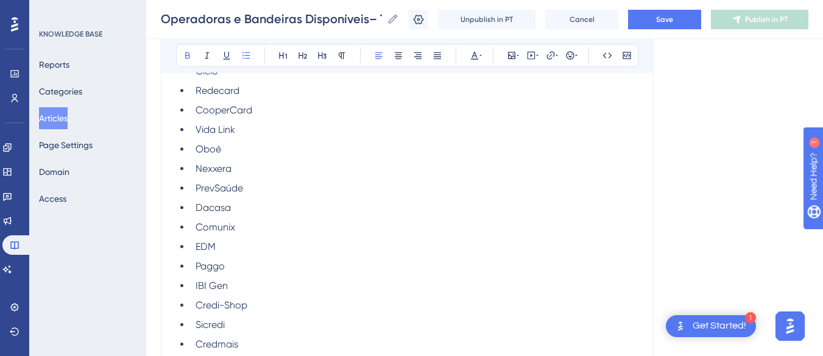
scroll to position [241, 0]
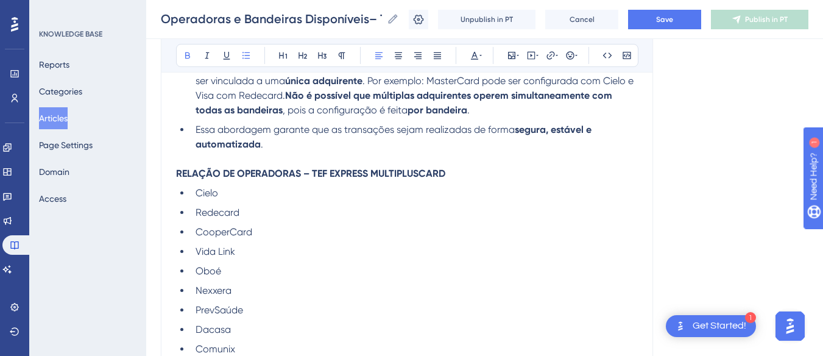
click at [188, 161] on p at bounding box center [407, 159] width 462 height 15
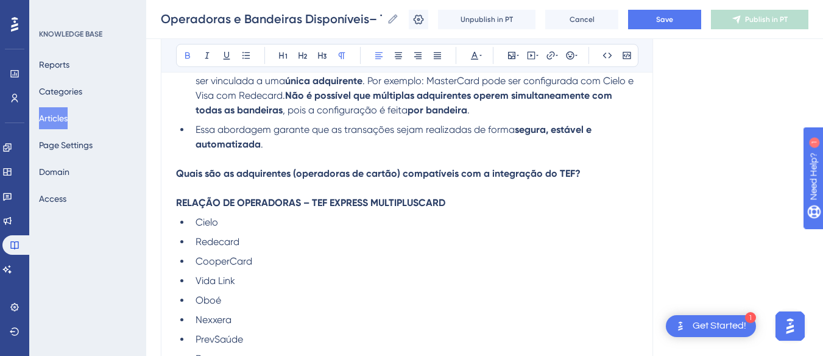
click at [455, 205] on p "RELAÇÃO DE OPERADORAS – TEF EXPRESS MULTIPLUSCARD" at bounding box center [407, 202] width 462 height 15
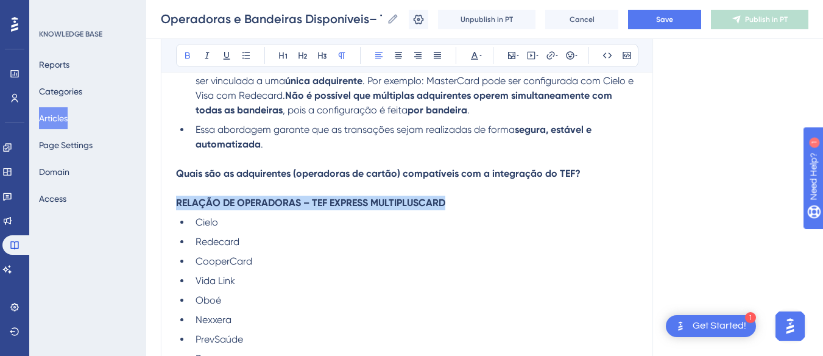
drag, startPoint x: 460, startPoint y: 205, endPoint x: 162, endPoint y: 201, distance: 297.8
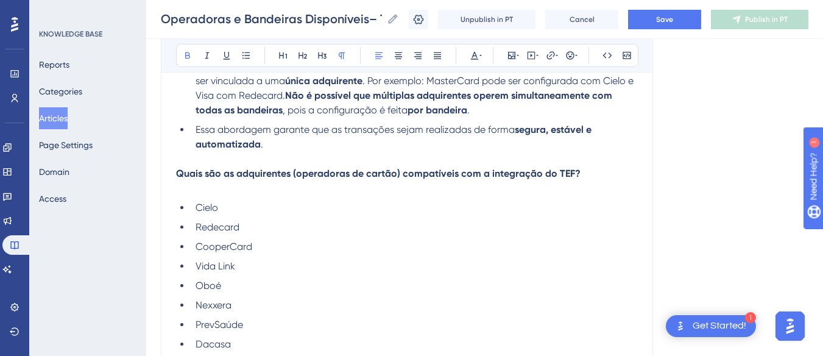
click at [219, 180] on p "Quais são as adquirentes (operadoras de cartão) compatíveis com a integração do…" at bounding box center [407, 173] width 462 height 15
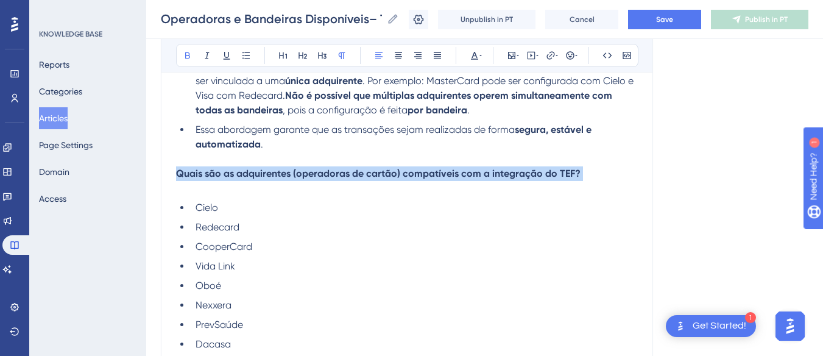
click at [219, 180] on p "Quais são as adquirentes (operadoras de cartão) compatíveis com a integração do…" at bounding box center [407, 173] width 462 height 15
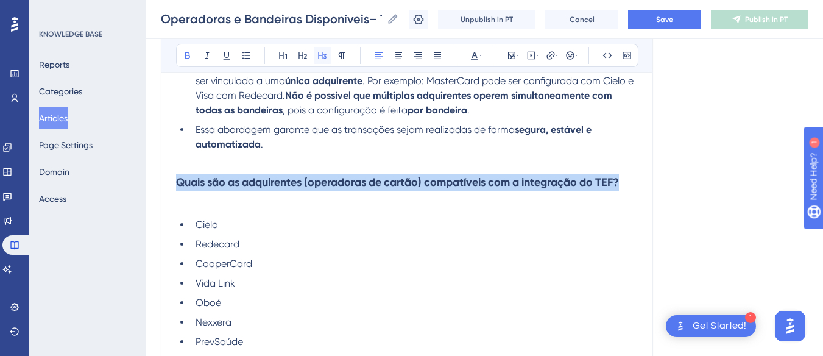
click at [322, 47] on button at bounding box center [322, 55] width 17 height 17
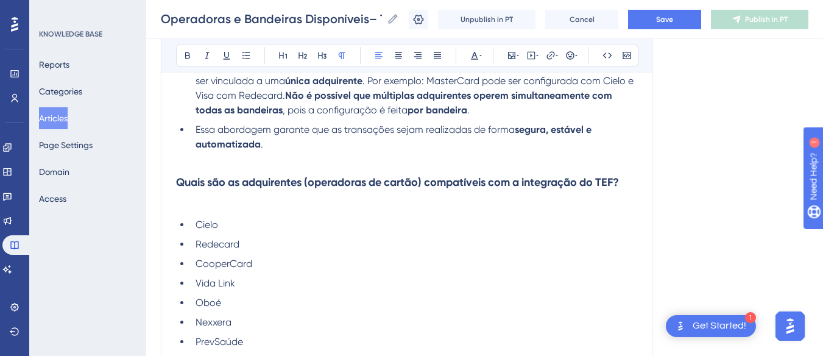
click at [195, 205] on p at bounding box center [407, 205] width 462 height 15
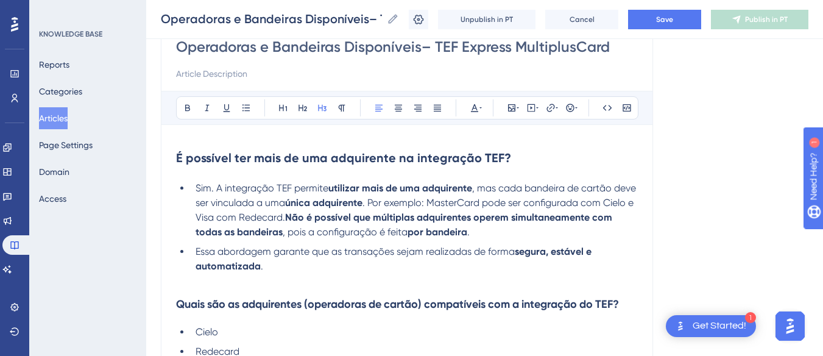
scroll to position [180, 0]
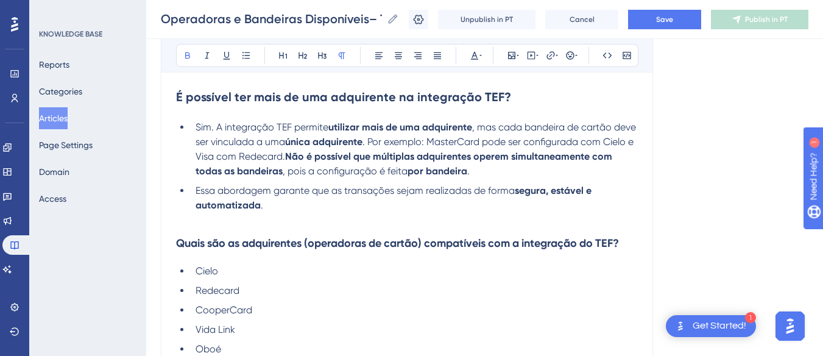
click at [216, 223] on p at bounding box center [407, 220] width 462 height 15
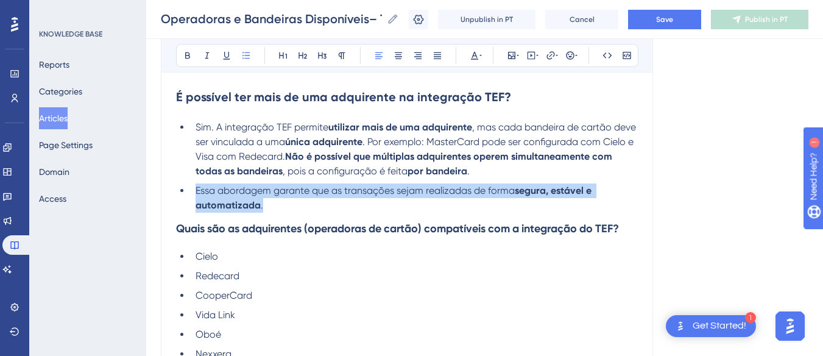
drag, startPoint x: 293, startPoint y: 206, endPoint x: 194, endPoint y: 190, distance: 99.9
click at [194, 190] on li "Essa abordagem garante que as transações sejam realizadas de forma segura, está…" at bounding box center [414, 197] width 447 height 29
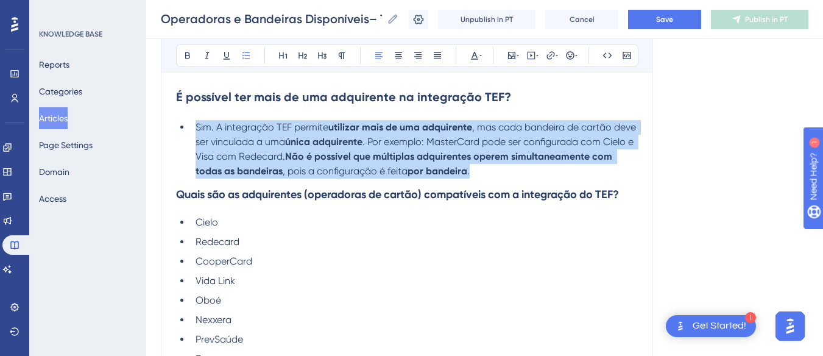
drag, startPoint x: 507, startPoint y: 171, endPoint x: 191, endPoint y: 128, distance: 318.8
click at [191, 128] on li "Sim. A integração TEF permite utilizar mais de uma adquirente , mas cada bandei…" at bounding box center [414, 149] width 447 height 58
copy li "Sim. A integração TEF permite utilizar mais de uma adquirente , mas cada bandei…"
click at [534, 172] on li "Sim. A integração TEF permite utilizar mais de uma adquirente , mas cada bandei…" at bounding box center [414, 149] width 447 height 58
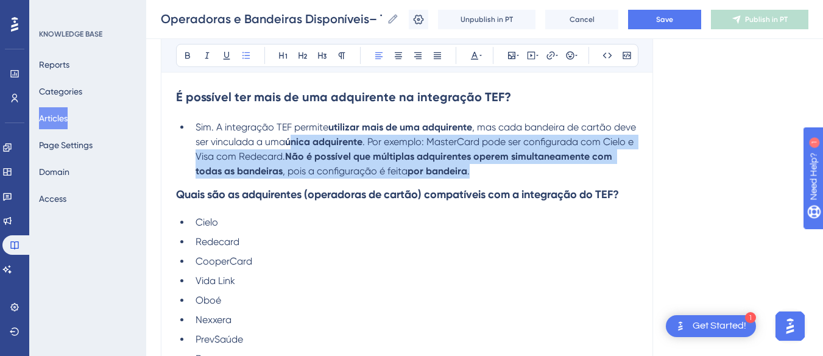
drag, startPoint x: 534, startPoint y: 172, endPoint x: 318, endPoint y: 147, distance: 217.0
click at [318, 147] on li "Sim. A integração TEF permite utilizar mais de uma adquirente , mas cada bandei…" at bounding box center [414, 149] width 447 height 58
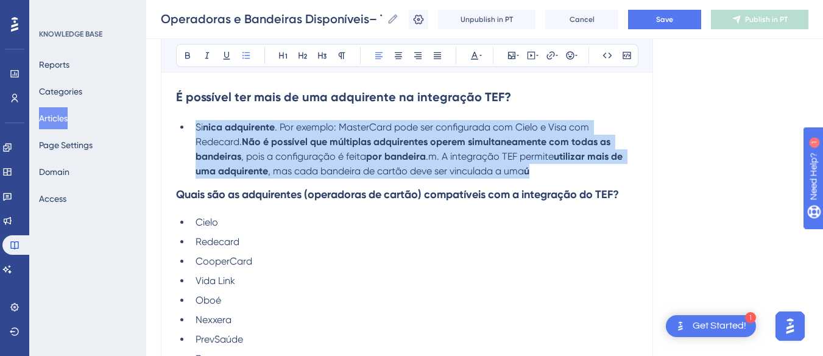
drag, startPoint x: 189, startPoint y: 128, endPoint x: 477, endPoint y: 171, distance: 291.3
click at [477, 171] on ul "Si nica adquirente . Por exemplo: MasterCard pode ser configurada com Cielo e V…" at bounding box center [407, 149] width 462 height 58
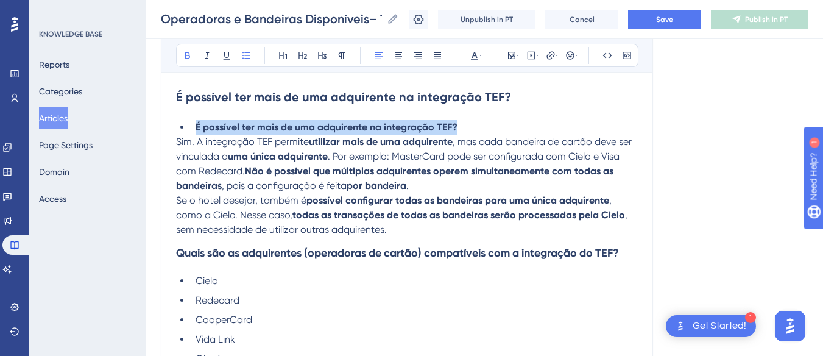
drag, startPoint x: 465, startPoint y: 128, endPoint x: 191, endPoint y: 127, distance: 274.0
click at [192, 125] on li "É possível ter mais de uma adquirente na integração TEF?" at bounding box center [414, 127] width 447 height 15
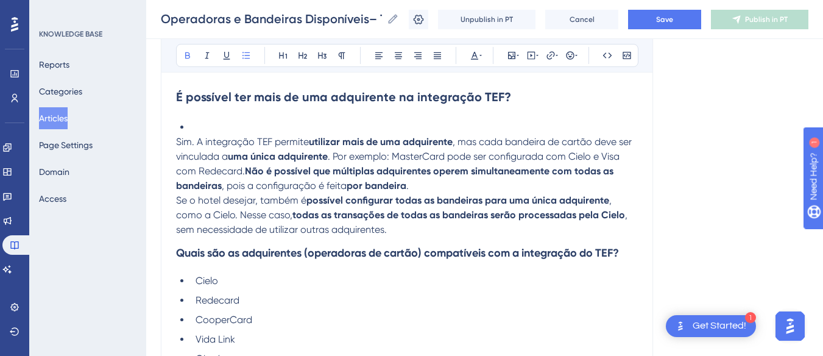
click at [176, 142] on span "Sim. A integração TEF permite" at bounding box center [242, 142] width 133 height 12
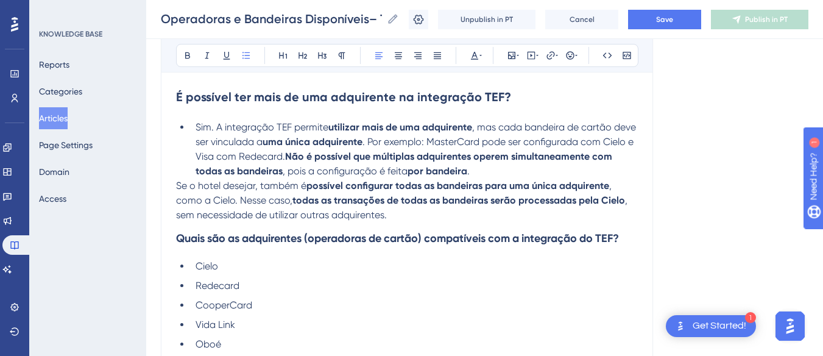
drag, startPoint x: 178, startPoint y: 188, endPoint x: 295, endPoint y: 182, distance: 117.7
click at [178, 187] on span "Se o hotel desejar, também é" at bounding box center [241, 186] width 130 height 12
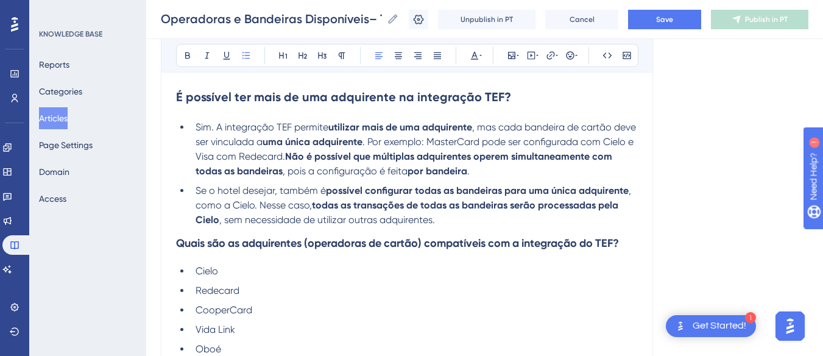
click at [267, 102] on strong "É possível ter mais de uma adquirente na integração TEF?" at bounding box center [343, 97] width 335 height 15
click at [265, 100] on strong "É possível ter mais de uma adquirente na integração TEF?" at bounding box center [343, 97] width 335 height 15
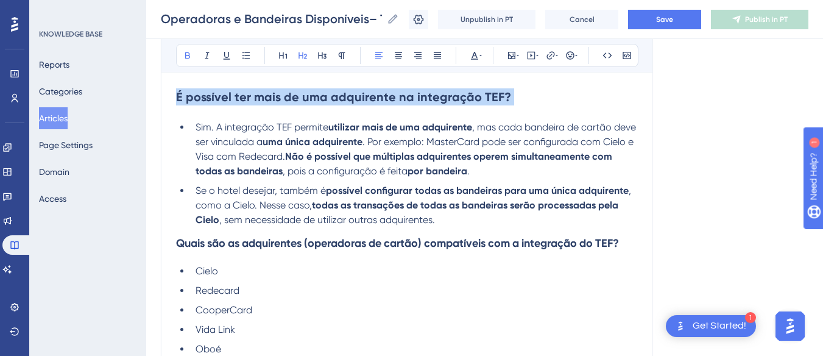
click at [265, 100] on strong "É possível ter mais de uma adquirente na integração TEF?" at bounding box center [343, 97] width 335 height 15
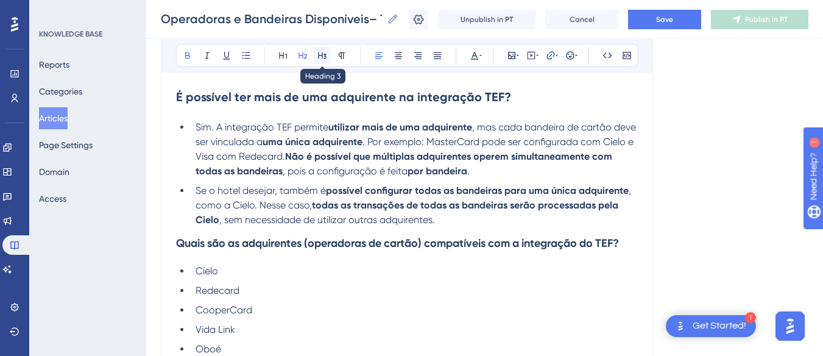
click at [326, 54] on icon at bounding box center [322, 56] width 10 height 10
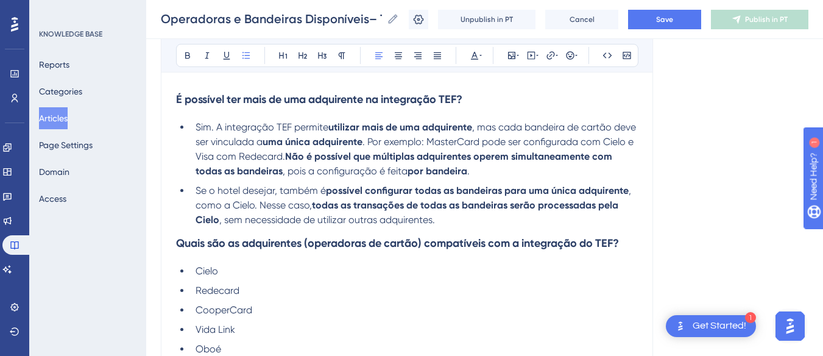
click at [239, 141] on span ", mas cada bandeira de cartão deve ser vinculada a" at bounding box center [416, 134] width 443 height 26
click at [237, 239] on strong "Quais são as adquirentes (operadoras de cartão) compatíveis com a integração do…" at bounding box center [397, 242] width 443 height 13
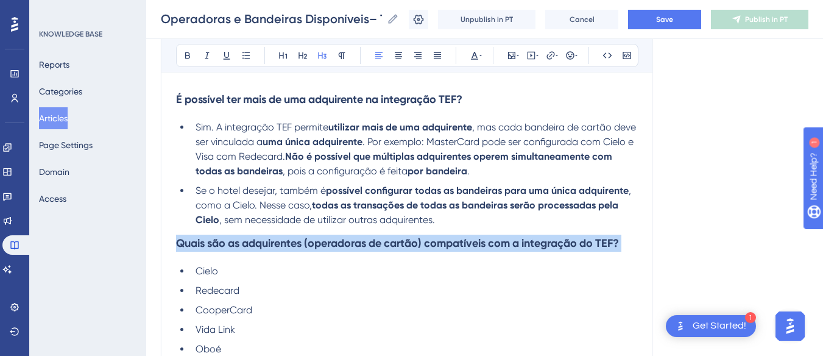
click at [237, 239] on strong "Quais são as adquirentes (operadoras de cartão) compatíveis com a integração do…" at bounding box center [397, 242] width 443 height 13
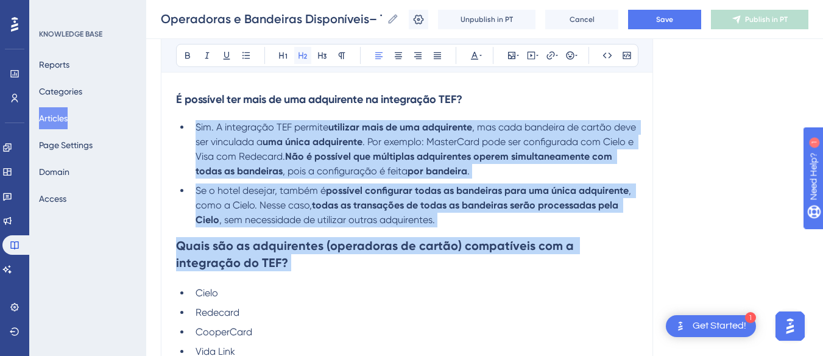
click at [296, 52] on button at bounding box center [302, 55] width 17 height 17
click at [321, 54] on icon at bounding box center [322, 56] width 10 height 10
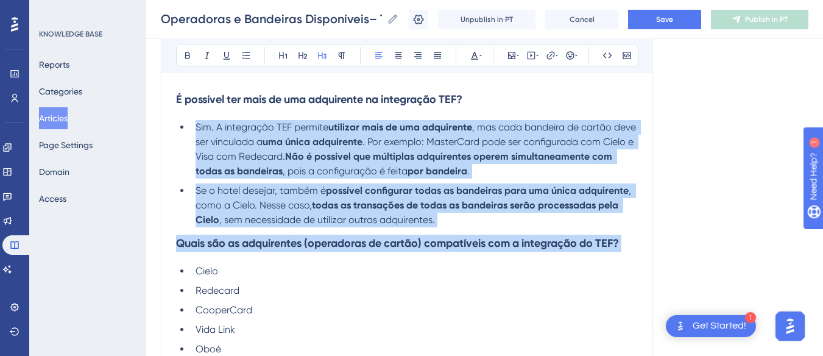
click at [214, 249] on strong "Quais são as adquirentes (operadoras de cartão) compatíveis com a integração do…" at bounding box center [397, 242] width 443 height 13
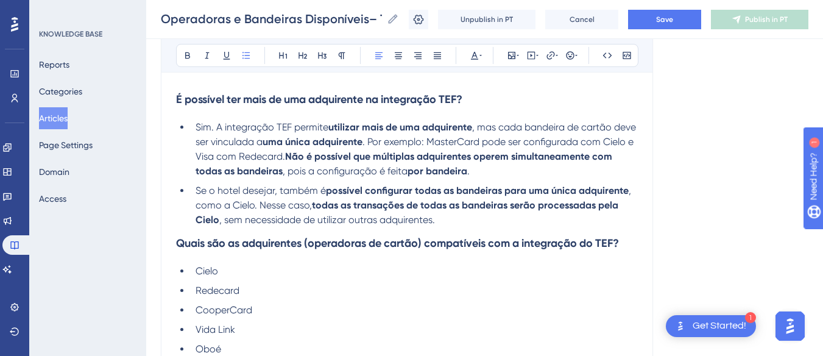
click at [482, 225] on li "Se o hotel desejar, também é possível configurar todas as bandeiras para uma ún…" at bounding box center [414, 205] width 447 height 44
drag, startPoint x: 257, startPoint y: 204, endPoint x: 183, endPoint y: 205, distance: 73.7
click at [183, 205] on ul "Sim. A integração TEF permite utilizar mais de uma adquirente , mas cada bandei…" at bounding box center [407, 173] width 462 height 107
click at [195, 206] on li "Se o hotel desejar, também é possível configurar todas as bandeiras para uma ún…" at bounding box center [414, 205] width 447 height 44
click at [442, 219] on li "Se o hotel desejar, também é possível configurar todas as bandeiras para uma ún…" at bounding box center [414, 205] width 447 height 44
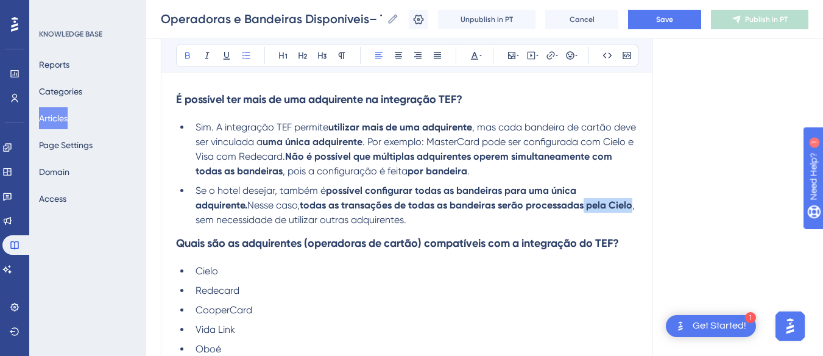
drag, startPoint x: 586, startPoint y: 209, endPoint x: 633, endPoint y: 205, distance: 47.1
click at [633, 205] on li "Se o hotel desejar, também é possível configurar todas as bandeiras para uma ún…" at bounding box center [414, 205] width 447 height 44
click at [451, 204] on strong "todas as transações de todas as bandeiras serão processadas por uma única adiqu…" at bounding box center [410, 212] width 431 height 26
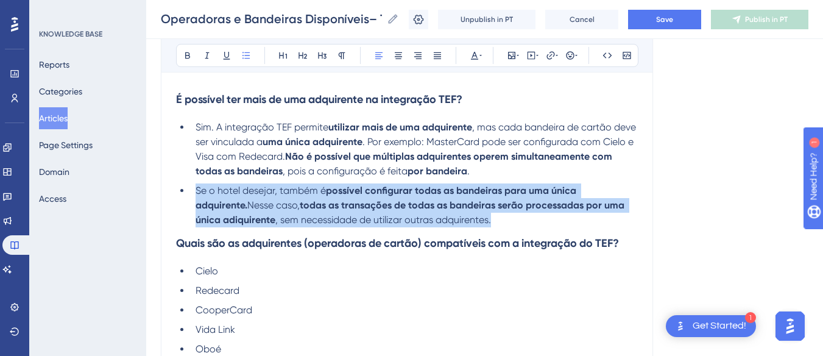
drag, startPoint x: 462, startPoint y: 216, endPoint x: 189, endPoint y: 192, distance: 273.2
click at [189, 192] on ul "Sim. A integração TEF permite utilizar mais de uma adquirente , mas cada bandei…" at bounding box center [407, 173] width 462 height 107
copy li "Se o hotel desejar, também é possível configurar todas as bandeiras para uma ún…"
click at [245, 191] on span "Se o hotel desejar, também é" at bounding box center [260, 191] width 130 height 12
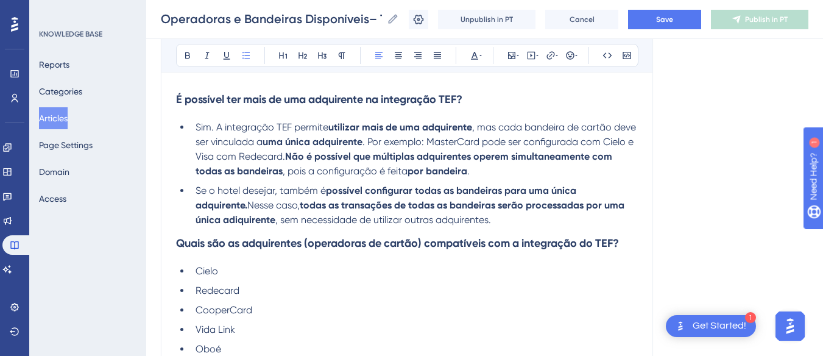
click at [247, 190] on span "Se o hotel desejar, também é" at bounding box center [260, 191] width 130 height 12
click at [248, 190] on span "Se o hotel desejar, também é" at bounding box center [260, 191] width 130 height 12
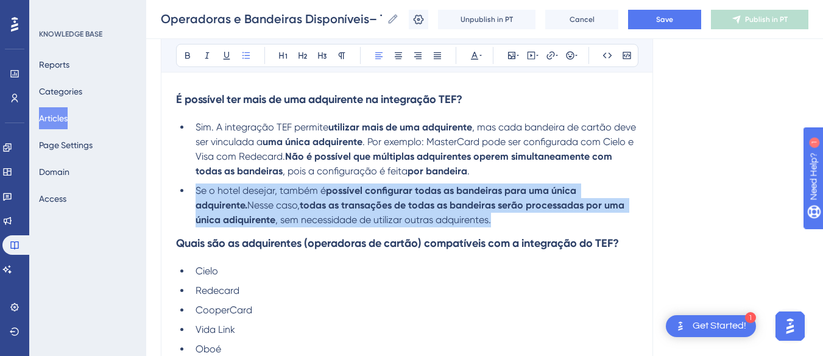
drag, startPoint x: 521, startPoint y: 221, endPoint x: 188, endPoint y: 191, distance: 334.4
click at [188, 191] on ul "Sim. A integração TEF permite utilizar mais de uma adquirente , mas cada bandei…" at bounding box center [407, 173] width 462 height 107
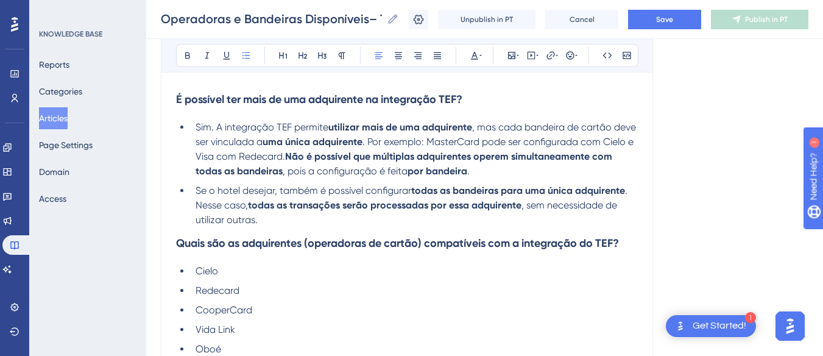
click at [351, 226] on li "Se o hotel desejar, também é possível configurar todas as bandeiras para uma ún…" at bounding box center [414, 205] width 447 height 44
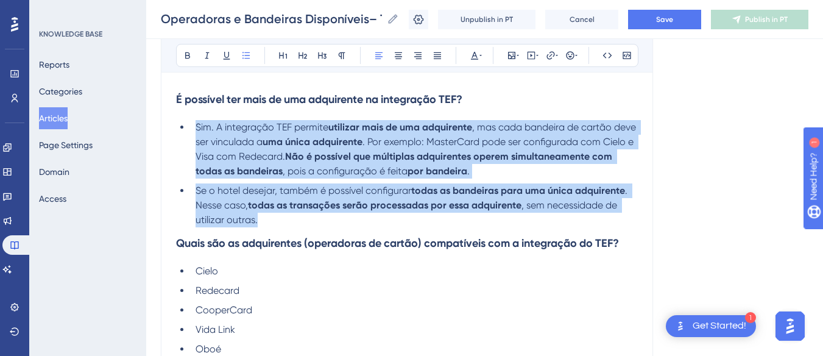
drag, startPoint x: 269, startPoint y: 219, endPoint x: 195, endPoint y: 122, distance: 121.2
click at [195, 122] on ul "Sim. A integração TEF permite utilizar mais de uma adquirente , mas cada bandei…" at bounding box center [407, 173] width 462 height 107
click at [264, 219] on li "Se o hotel desejar, também é possível configurar todas as bandeiras para uma ún…" at bounding box center [414, 205] width 447 height 44
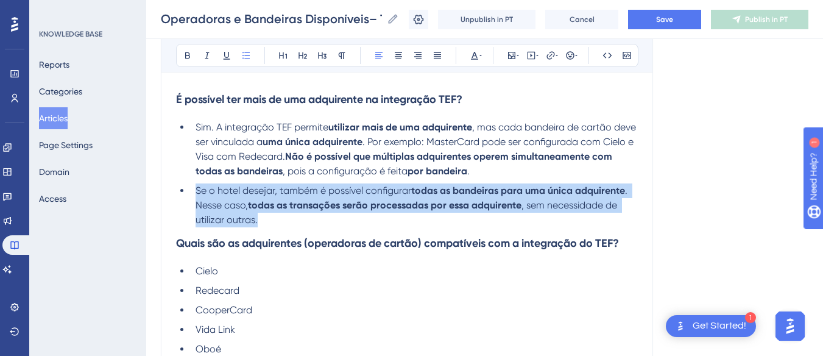
drag, startPoint x: 264, startPoint y: 219, endPoint x: 194, endPoint y: 193, distance: 74.6
click at [194, 193] on li "Se o hotel desejar, também é possível configurar todas as bandeiras para uma ún…" at bounding box center [414, 205] width 447 height 44
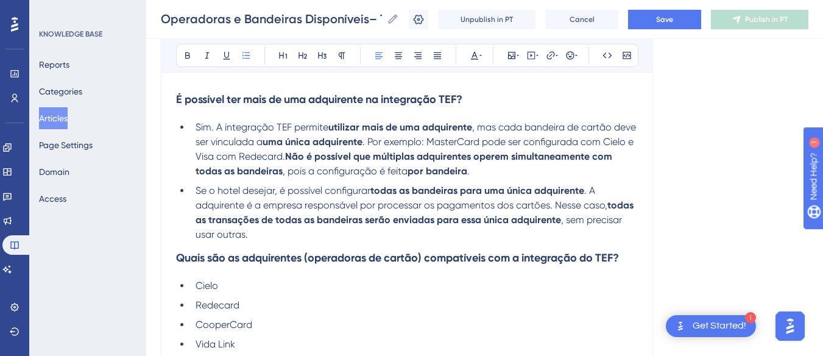
click at [192, 187] on li "Se o hotel desejar, é possível configurar todas as bandeiras para uma única adq…" at bounding box center [414, 212] width 447 height 58
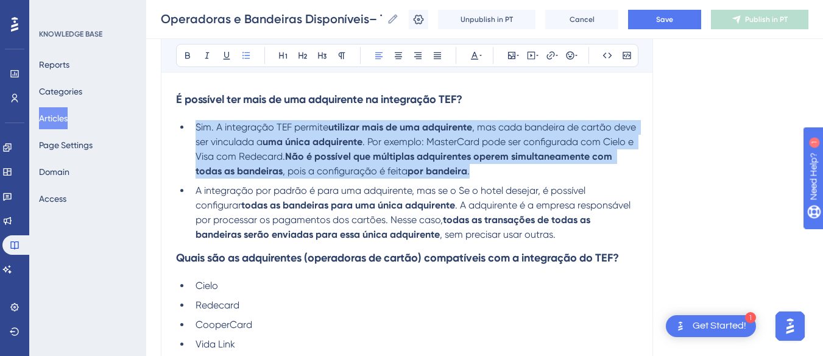
drag, startPoint x: 374, startPoint y: 153, endPoint x: 155, endPoint y: 126, distance: 220.3
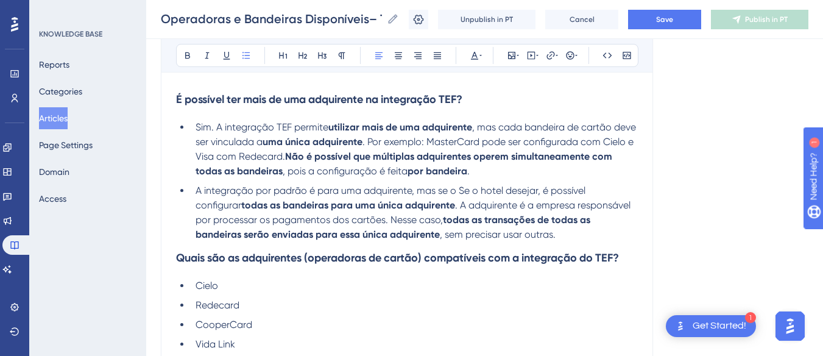
click at [504, 199] on li "A integração por padrão é para uma adquirente, mas se o Se o hotel desejar, é p…" at bounding box center [414, 212] width 447 height 58
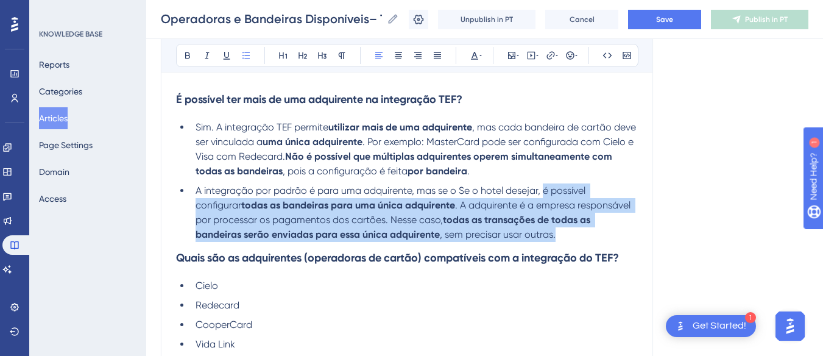
drag, startPoint x: 544, startPoint y: 193, endPoint x: 586, endPoint y: 233, distance: 57.7
click at [586, 233] on li "A integração por padrão é para uma adquirente, mas se o Se o hotel desejar, é p…" at bounding box center [414, 212] width 447 height 58
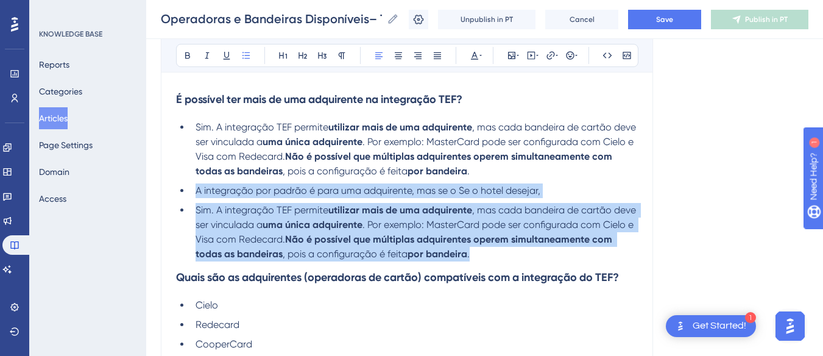
drag, startPoint x: 512, startPoint y: 255, endPoint x: 185, endPoint y: 186, distance: 334.8
click at [185, 186] on ul "Sim. A integração TEF permite utilizar mais de uma adquirente , mas cada bandei…" at bounding box center [407, 190] width 462 height 141
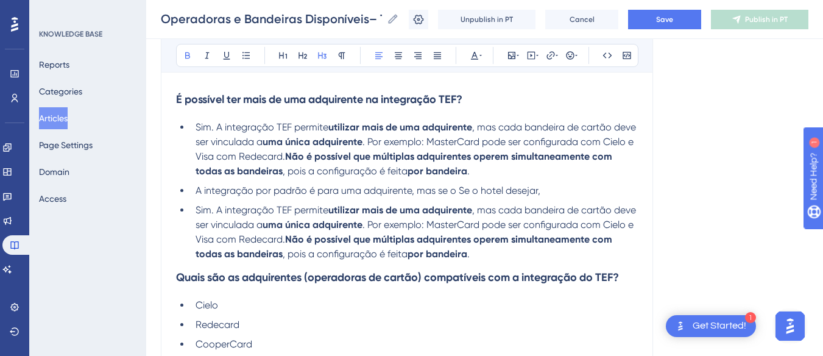
click at [510, 266] on h3 "Quais são as adquirentes (operadoras de cartão) compatíveis com a integração do…" at bounding box center [407, 277] width 462 height 32
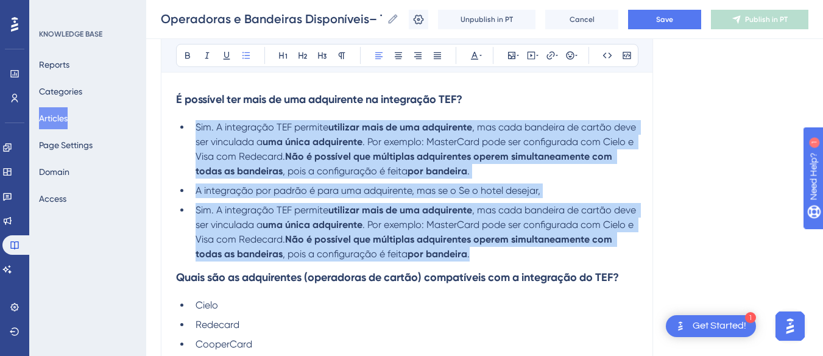
drag, startPoint x: 510, startPoint y: 253, endPoint x: 194, endPoint y: 126, distance: 341.0
click at [194, 126] on ul "Sim. A integração TEF permite utilizar mais de uma adquirente , mas cada bandei…" at bounding box center [407, 190] width 462 height 141
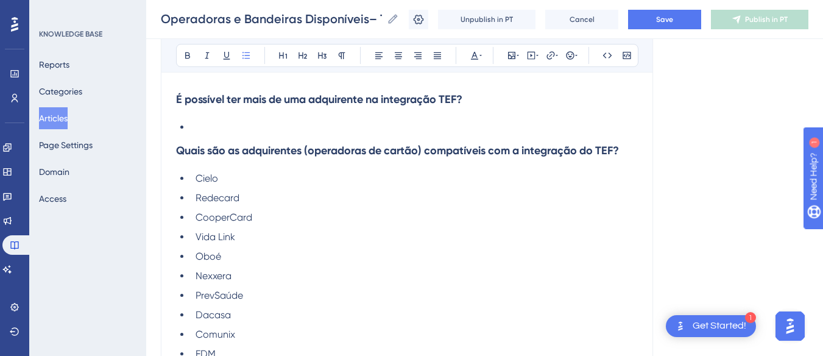
click at [213, 132] on li at bounding box center [414, 127] width 447 height 15
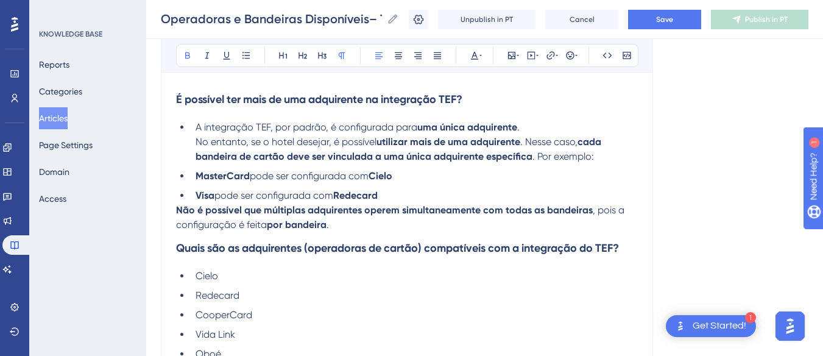
click at [178, 214] on strong "Não é possível que múltiplas adquirentes operem simultaneamente com todas as ba…" at bounding box center [384, 210] width 417 height 12
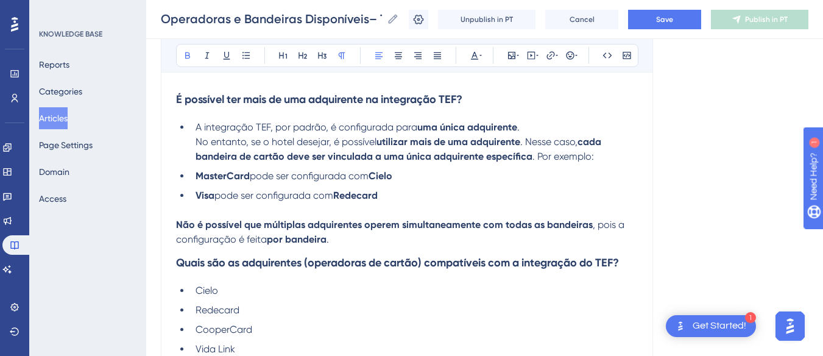
click at [192, 178] on li "MasterCard pode ser configurada com Cielo" at bounding box center [414, 176] width 447 height 15
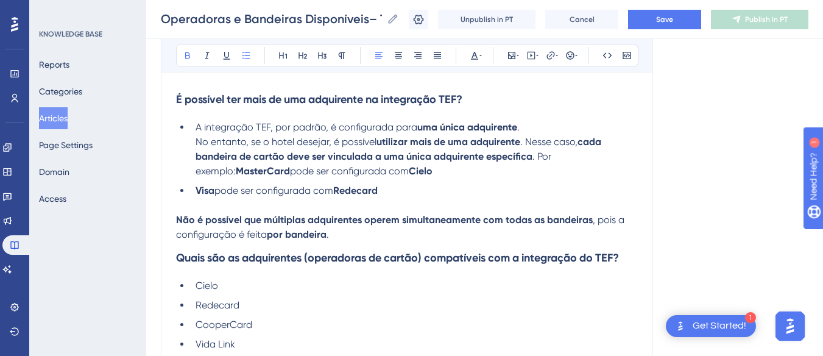
click at [194, 185] on li "Visa pode ser configurada com Redecard" at bounding box center [414, 190] width 447 height 15
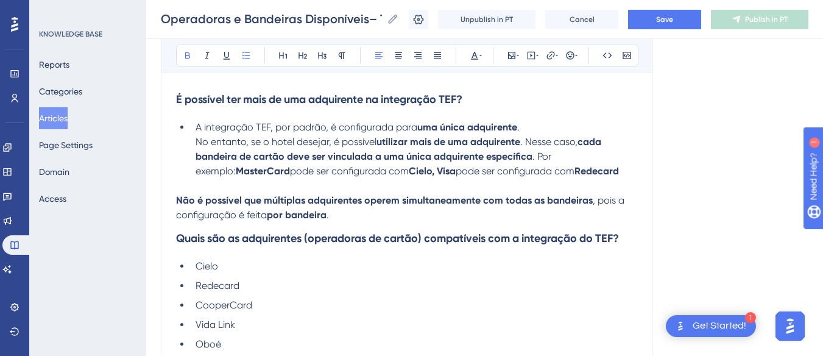
click at [176, 202] on strong "Não é possível que múltiplas adquirentes operem simultaneamente com todas as ba…" at bounding box center [384, 200] width 417 height 12
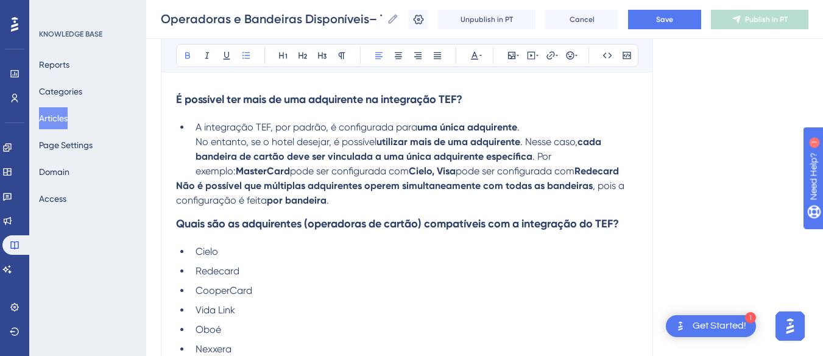
click at [621, 172] on li "A integração TEF, por padrão, é configurada para uma única adquirente . No enta…" at bounding box center [414, 149] width 447 height 58
click at [176, 188] on strong "Não é possível que múltiplas adquirentes operem simultaneamente com todas as ba…" at bounding box center [384, 186] width 417 height 12
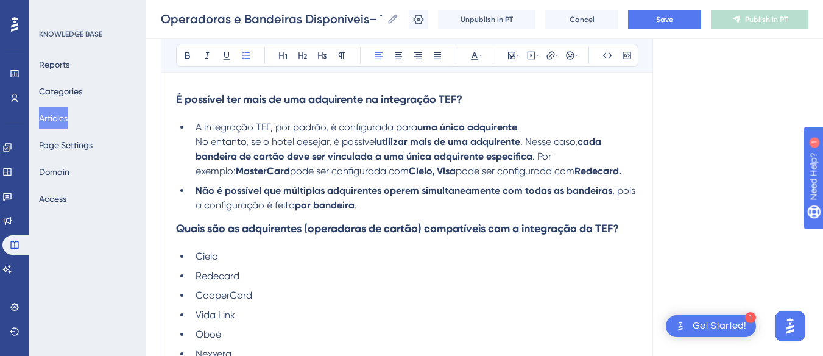
click at [389, 208] on li "Não é possível que múltiplas adquirentes operem simultaneamente com todas as ba…" at bounding box center [414, 197] width 447 height 29
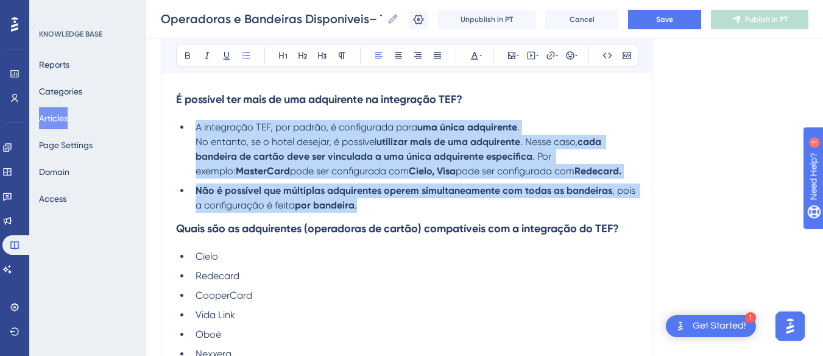
drag, startPoint x: 388, startPoint y: 208, endPoint x: 192, endPoint y: 124, distance: 212.5
click at [192, 124] on ul "A integração TEF, por padrão, é configurada para uma única adquirente . No enta…" at bounding box center [407, 166] width 462 height 93
click at [360, 206] on li "Não é possível que múltiplas adquirentes operem simultaneamente com todas as ba…" at bounding box center [414, 197] width 447 height 29
drag, startPoint x: 367, startPoint y: 205, endPoint x: 193, endPoint y: 126, distance: 191.3
click at [193, 126] on ul "A integração TEF, por padrão, é configurada para uma única adquirente . No enta…" at bounding box center [407, 166] width 462 height 93
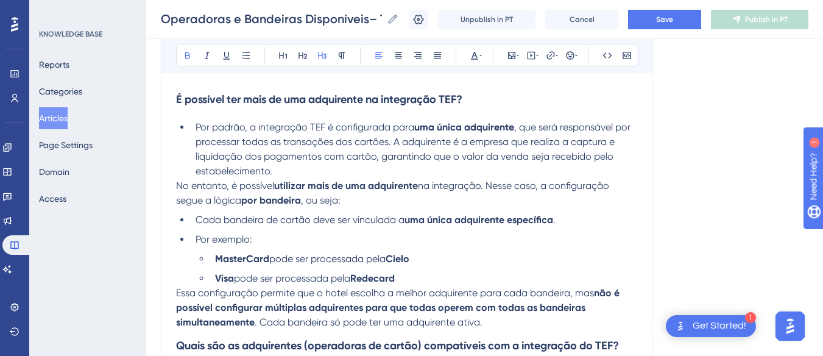
click at [211, 102] on strong "É possível ter mais de uma adquirente na integração TEF?" at bounding box center [319, 99] width 286 height 13
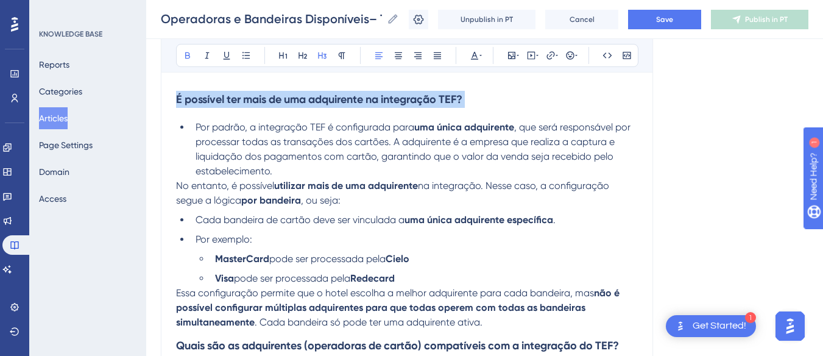
click at [211, 102] on strong "É possível ter mais de uma adquirente na integração TEF?" at bounding box center [319, 99] width 286 height 13
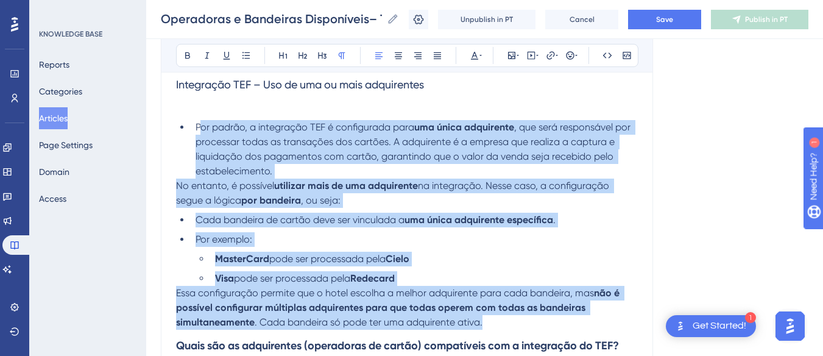
scroll to position [129, 0]
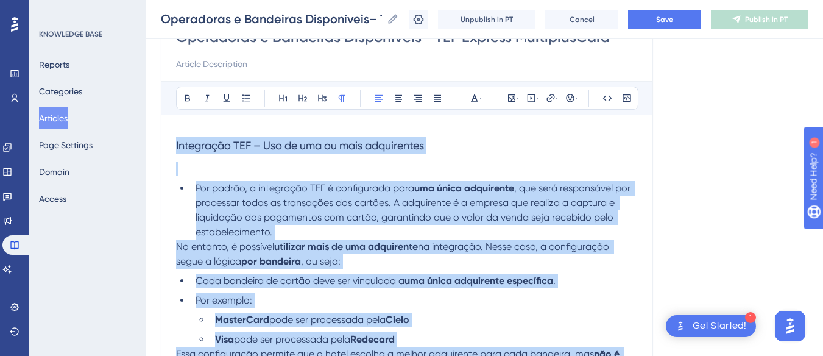
drag, startPoint x: 494, startPoint y: 322, endPoint x: 169, endPoint y: 142, distance: 371.2
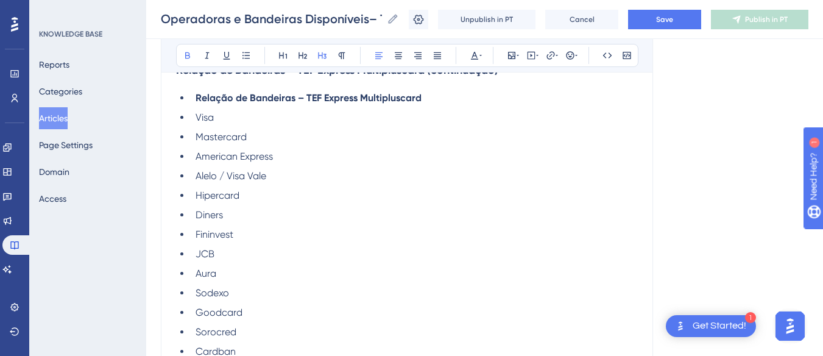
scroll to position [2748, 0]
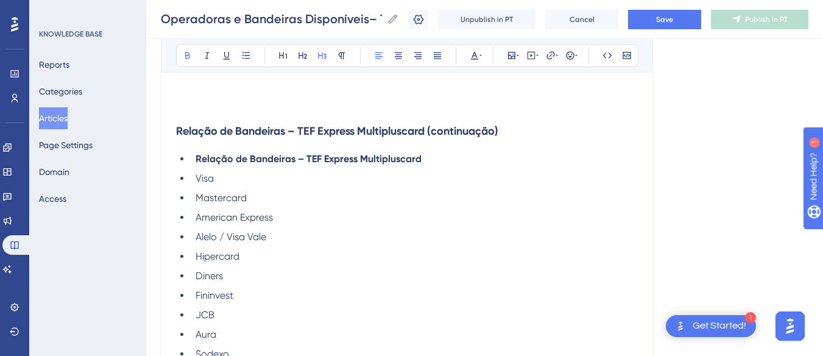
click at [204, 102] on p at bounding box center [407, 107] width 462 height 15
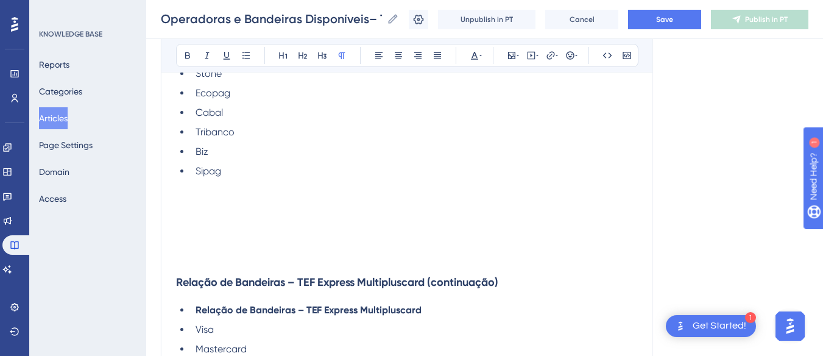
click at [195, 207] on p at bounding box center [407, 200] width 462 height 15
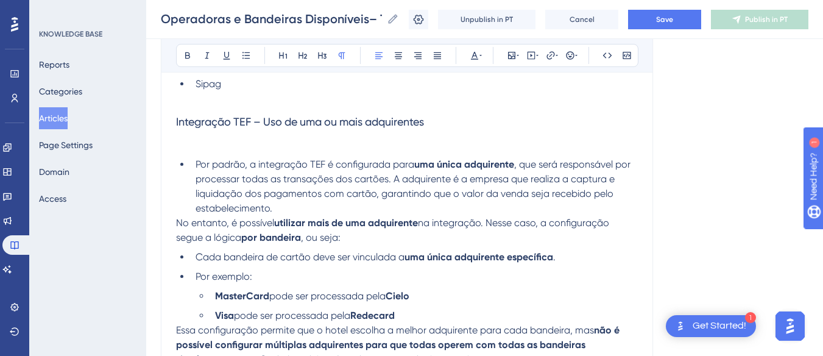
scroll to position [2591, 0]
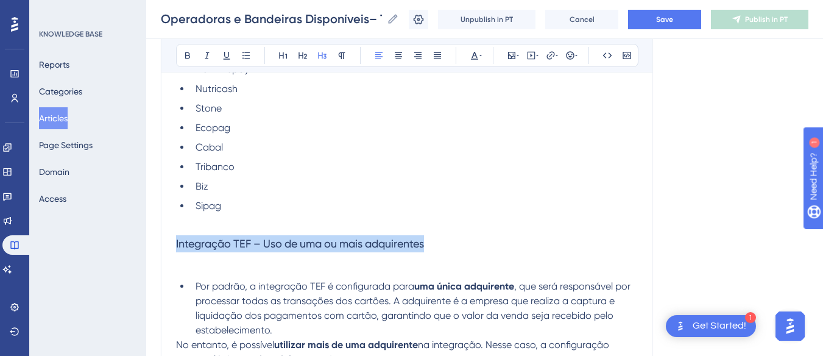
drag, startPoint x: 416, startPoint y: 248, endPoint x: 135, endPoint y: 250, distance: 280.7
click at [189, 54] on icon at bounding box center [187, 55] width 5 height 7
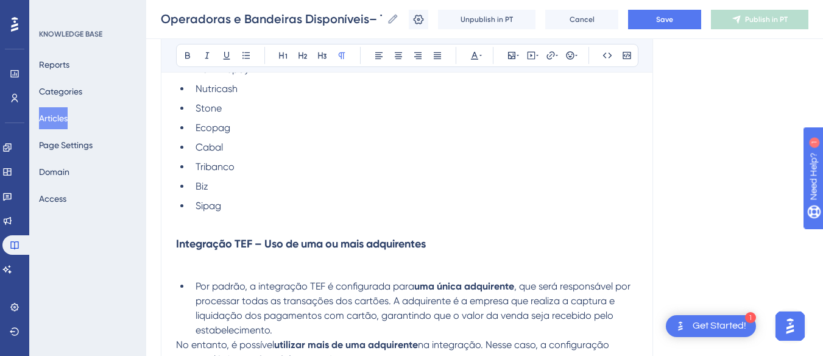
click at [189, 227] on p at bounding box center [407, 220] width 462 height 15
click at [179, 265] on p at bounding box center [407, 266] width 462 height 15
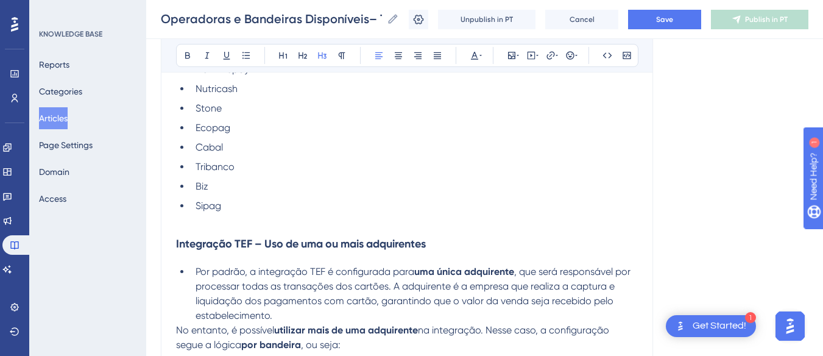
scroll to position [2713, 0]
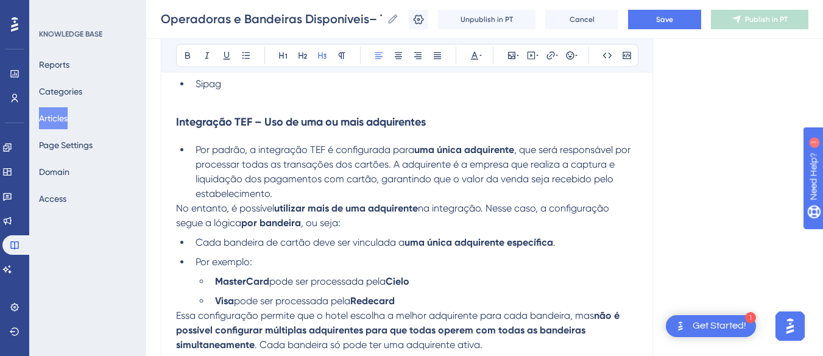
click at [178, 209] on span "No entanto, é possível" at bounding box center [225, 208] width 98 height 12
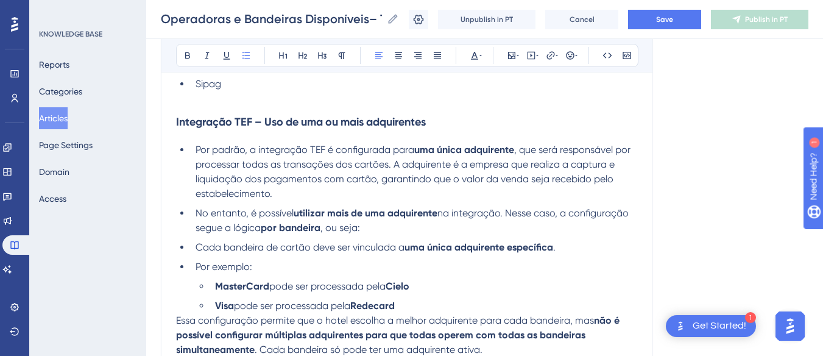
click at [188, 250] on ul "Por padrão, a integração TEF é configurada para uma única adquirente , que será…" at bounding box center [407, 227] width 462 height 171
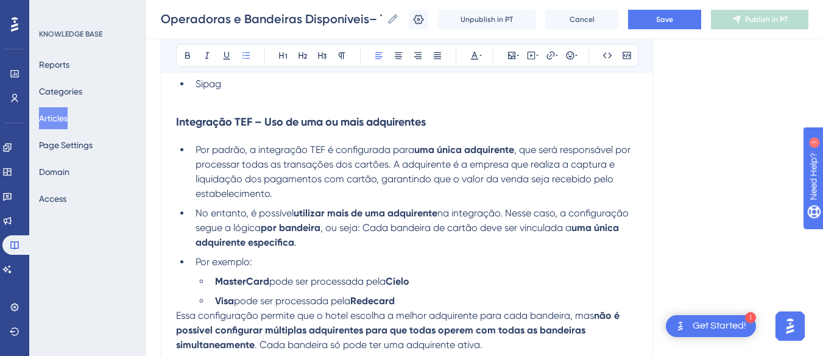
click at [194, 264] on li "Por exemplo:" at bounding box center [414, 262] width 447 height 15
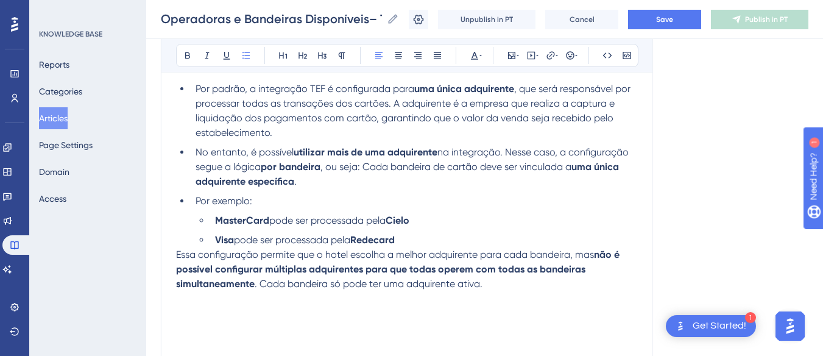
click at [177, 256] on span "Essa configuração permite que o hotel escolha a melhor adquirente para cada ban…" at bounding box center [385, 254] width 418 height 12
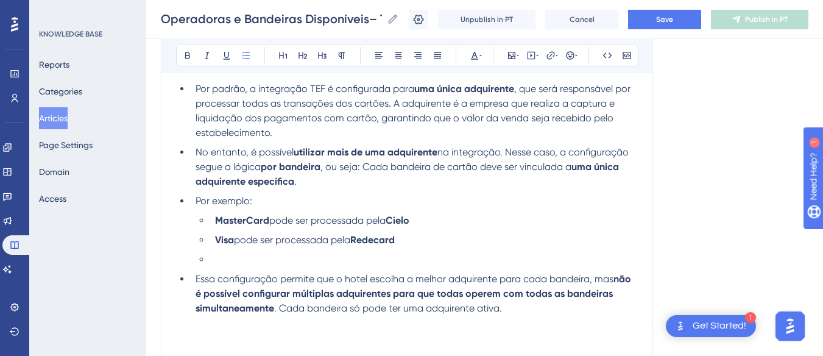
click at [233, 262] on li at bounding box center [423, 259] width 427 height 15
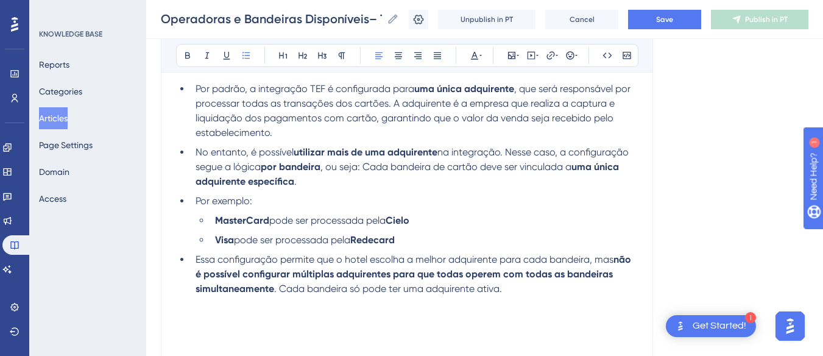
scroll to position [2835, 0]
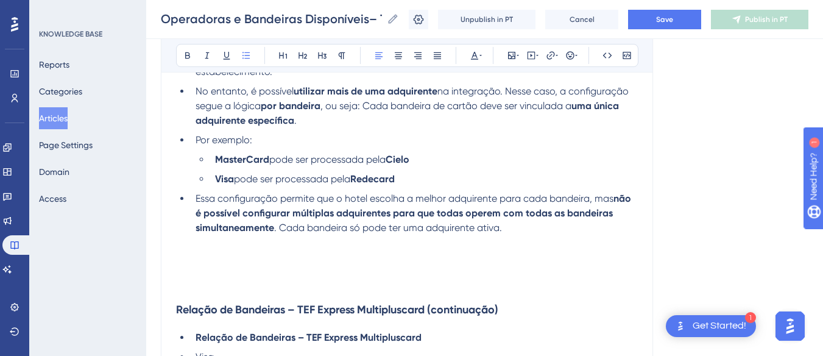
click at [228, 265] on p at bounding box center [407, 271] width 462 height 15
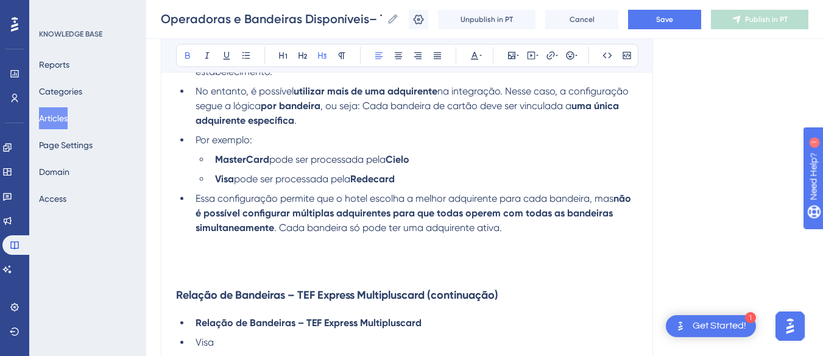
click at [186, 280] on h3 "Relação de Bandeiras – TEF Express Multipluscard (continuação)" at bounding box center [407, 295] width 462 height 32
click at [201, 265] on p at bounding box center [407, 271] width 462 height 15
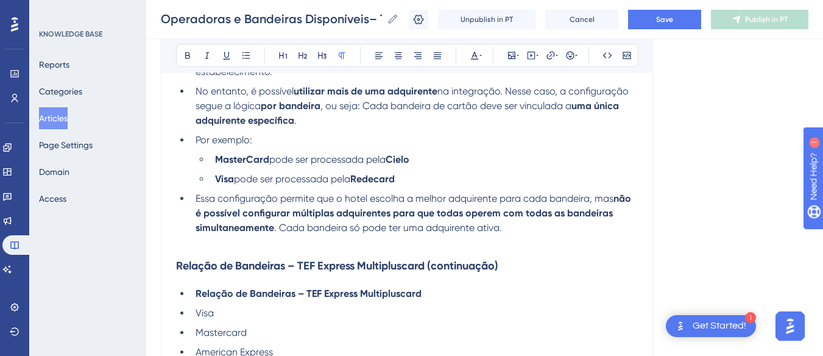
click at [196, 245] on p at bounding box center [407, 242] width 462 height 15
click at [655, 15] on button "Save" at bounding box center [664, 19] width 73 height 19
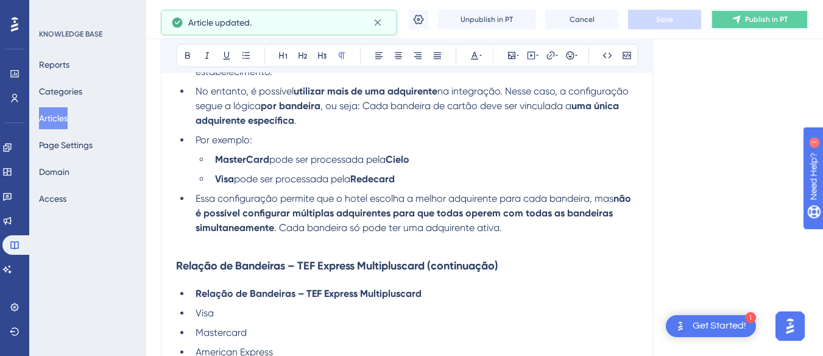
click at [741, 20] on icon at bounding box center [736, 20] width 10 height 10
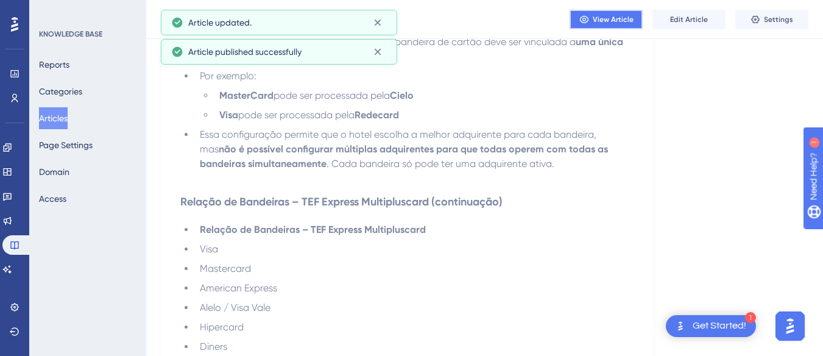
click at [594, 18] on span "View Article" at bounding box center [612, 20] width 41 height 10
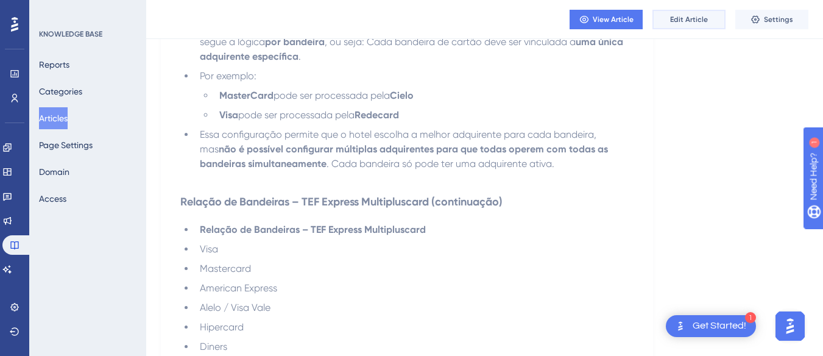
click at [686, 16] on span "Edit Article" at bounding box center [689, 20] width 38 height 10
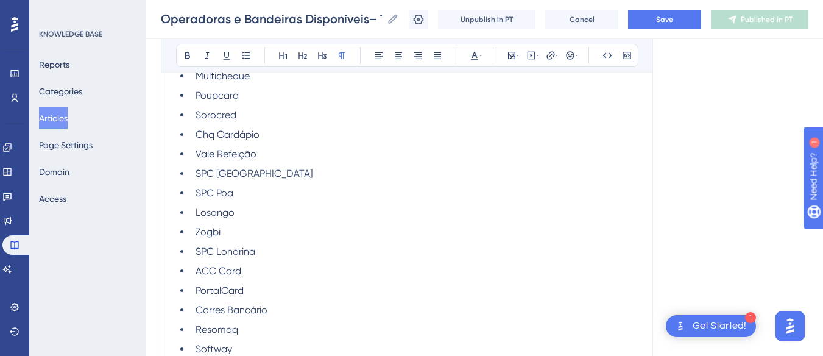
scroll to position [0, 0]
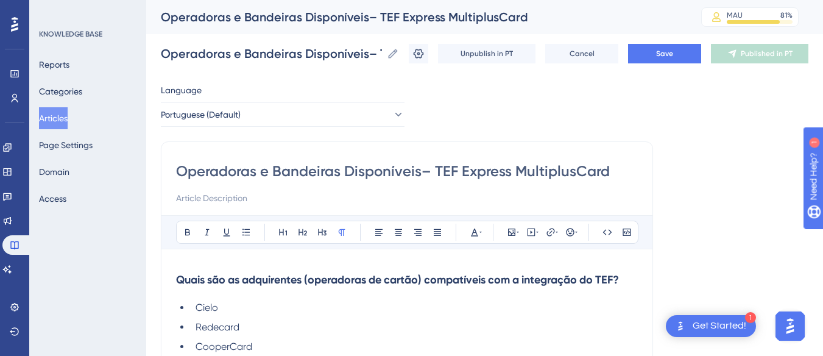
click at [228, 176] on input "Operadoras e Bandeiras Disponíveis– TEF Express MultiplusCard" at bounding box center [407, 170] width 462 height 19
paste input "Integração TEF: Operadoras e Bandeiras"
type input "Integração TEF: Operadoras e Bandeiras – TEF Express MultiplusCard"
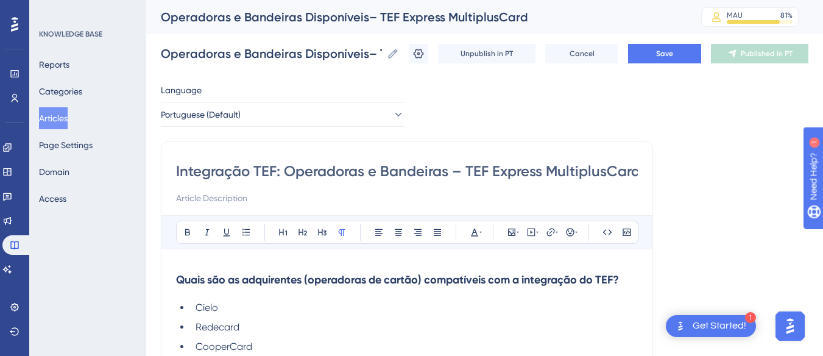
scroll to position [0, 4]
type input "Integração TEF: Operadoras e Bandeiras – TEF Express MultiplusCard"
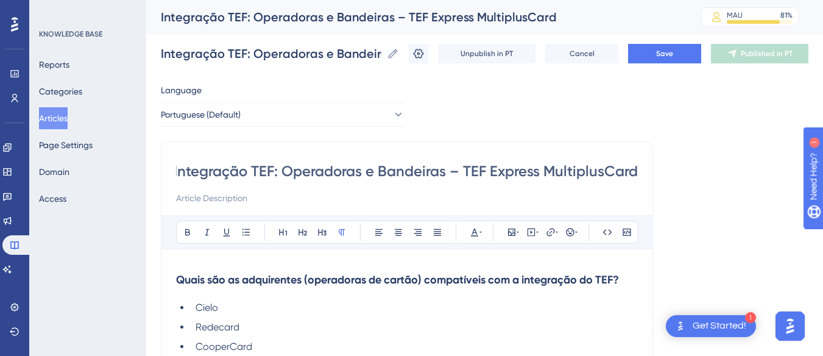
scroll to position [0, 0]
drag, startPoint x: 308, startPoint y: 170, endPoint x: 182, endPoint y: 164, distance: 126.2
click at [182, 164] on input "Integração TEF: Operadoras e Bandeiras – TEF Express MultiplusCard" at bounding box center [407, 170] width 462 height 19
click at [440, 166] on input "Integração TEF: Operadoras e Bandeiras – TEF Express MultiplusCard" at bounding box center [407, 170] width 462 height 19
drag, startPoint x: 413, startPoint y: 176, endPoint x: 387, endPoint y: 175, distance: 26.2
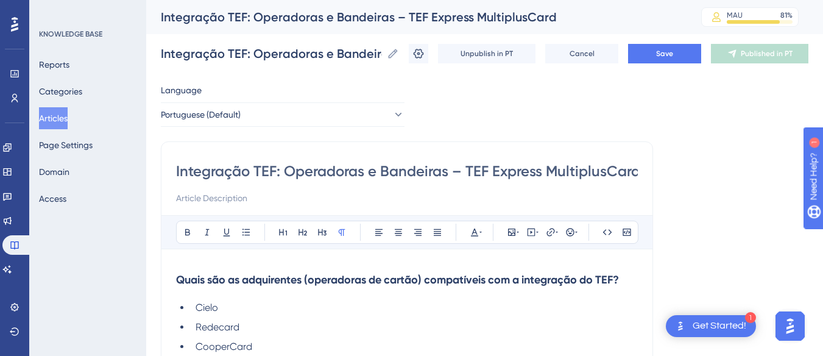
click at [411, 176] on input "Integração TEF: Operadoras e Bandeiras – TEF Express MultiplusCard" at bounding box center [407, 170] width 462 height 19
drag, startPoint x: 284, startPoint y: 174, endPoint x: 343, endPoint y: 174, distance: 58.5
click at [343, 174] on input "Integração TEF: Operadoras e Bandeiras – TEF Express MultiplusCard" at bounding box center [407, 170] width 462 height 19
click at [280, 175] on input "Integração TEF: Operadoras e Bandeiras – TEF Express MultiplusCard" at bounding box center [407, 170] width 462 height 19
click at [252, 164] on input "Integração TEF: Operadoras e Bandeiras – TEF Express MultiplusCard" at bounding box center [407, 170] width 462 height 19
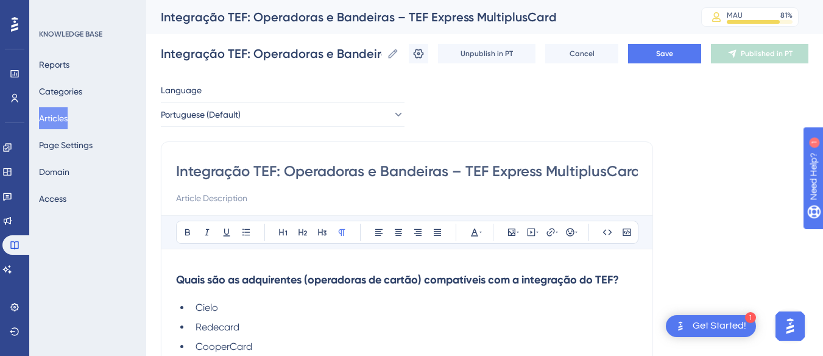
click at [252, 164] on input "Integração TEF: Operadoras e Bandeiras – TEF Express MultiplusCard" at bounding box center [407, 170] width 462 height 19
click at [251, 165] on input "Integração TEF: Operadoras e Bandeiras – TEF Express MultiplusCard" at bounding box center [407, 170] width 462 height 19
click at [268, 172] on input "Integração TEF: Operadoras e Bandeiras – TEF Express MultiplusCard" at bounding box center [407, 170] width 462 height 19
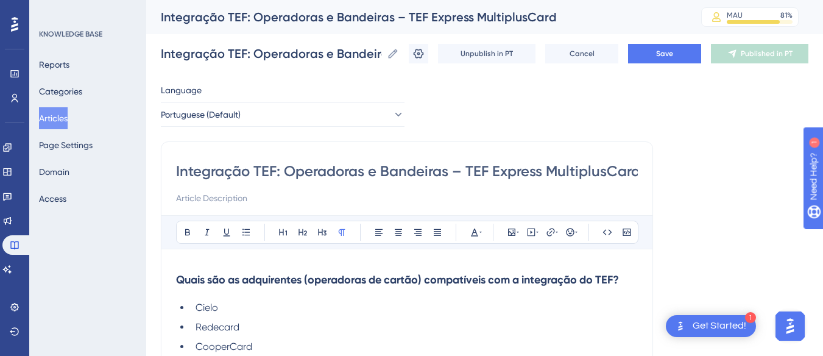
paste input "Bandeiras e Adquirentes Disponíveis"
type input "Integração TEF: Bandeiras e Adquirentes Disponíveis"
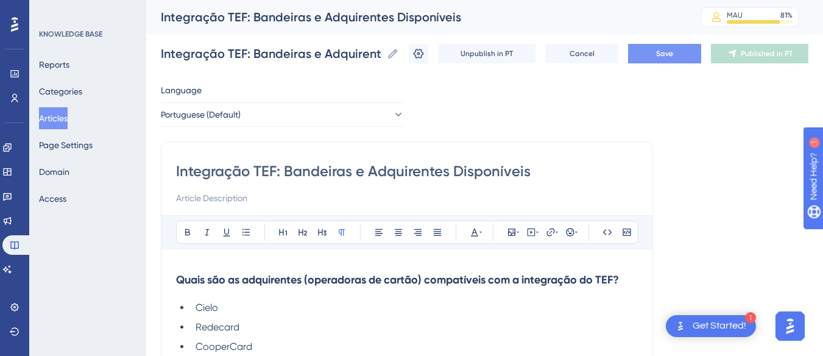
type input "Integração TEF: Bandeiras e Adquirentes Disponíveis"
click at [672, 49] on span "Save" at bounding box center [664, 54] width 17 height 10
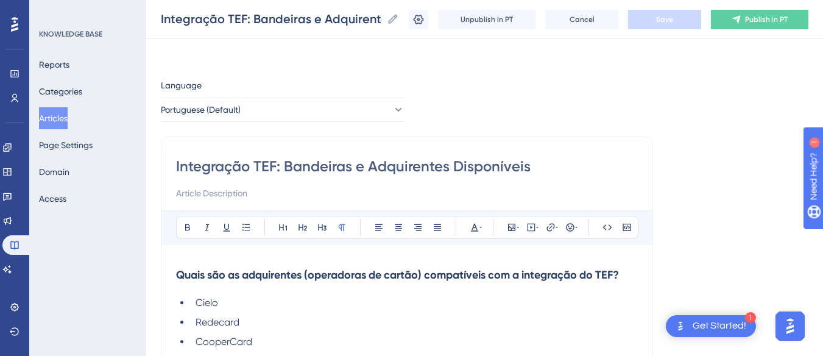
scroll to position [122, 0]
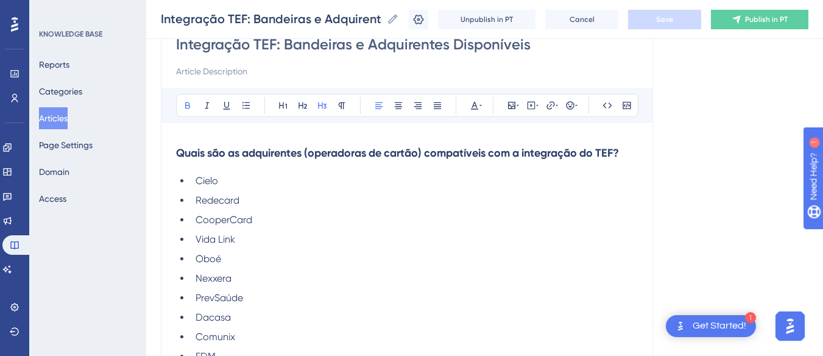
click at [177, 149] on strong "Quais são as adquirentes (operadoras de cartão) compatíveis com a integração do…" at bounding box center [397, 152] width 443 height 13
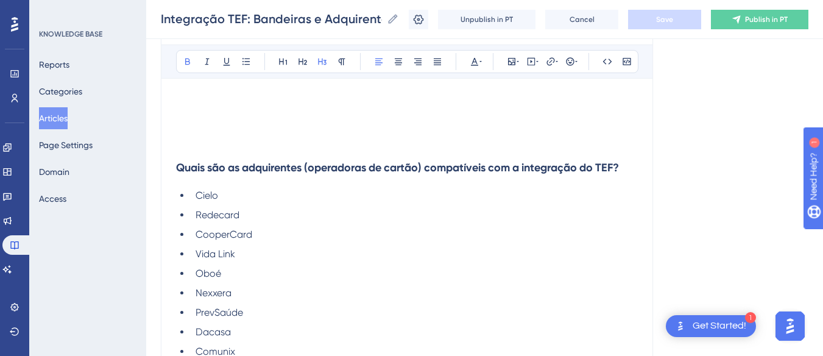
scroll to position [180, 0]
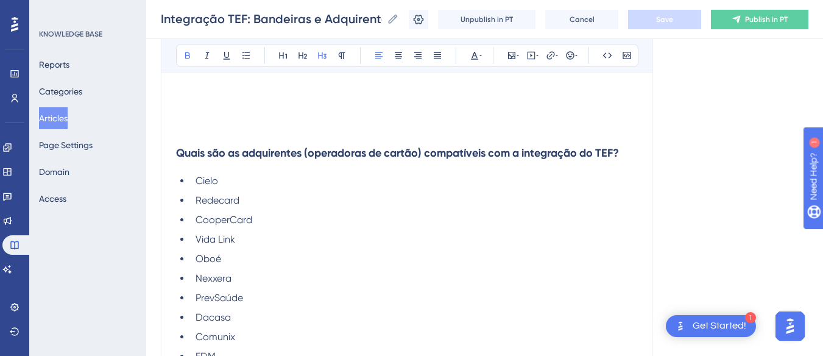
click at [205, 108] on p at bounding box center [407, 115] width 462 height 15
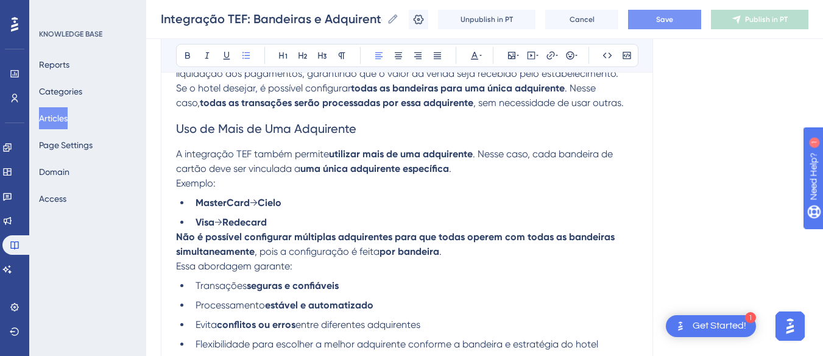
scroll to position [49, 0]
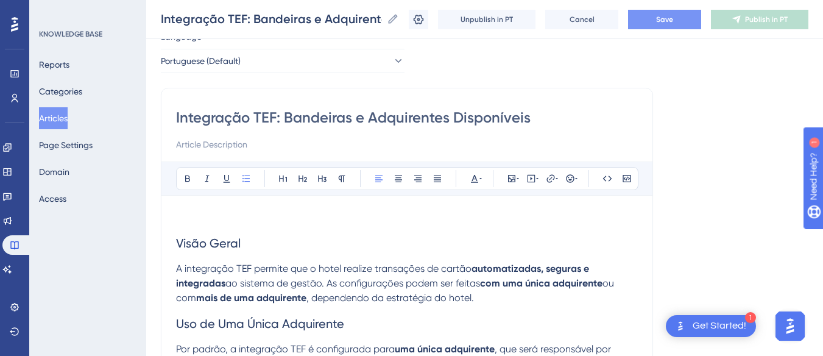
click at [180, 241] on span "Visão Geral" at bounding box center [208, 243] width 65 height 15
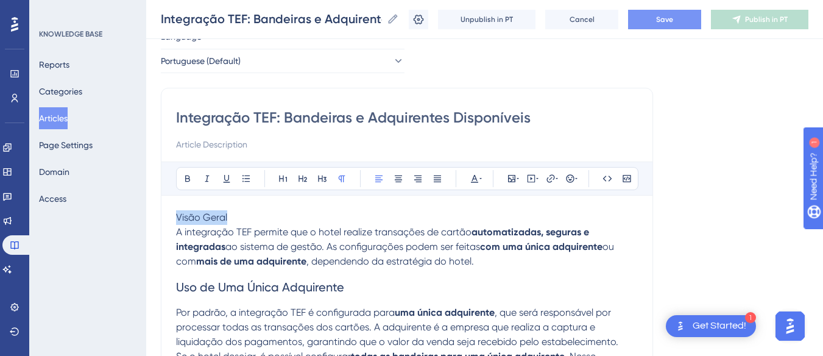
drag, startPoint x: 245, startPoint y: 215, endPoint x: 151, endPoint y: 221, distance: 94.6
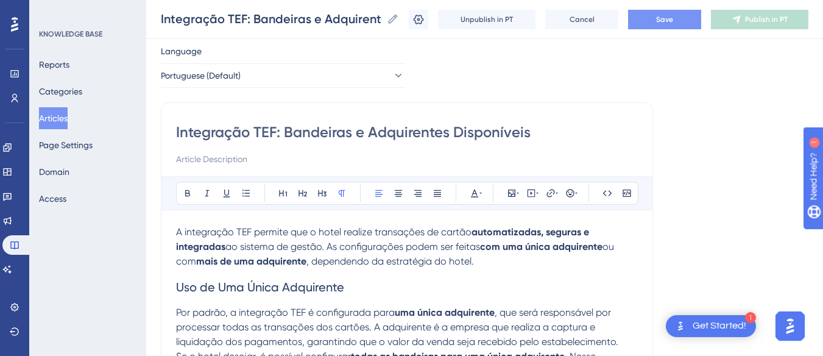
scroll to position [95, 0]
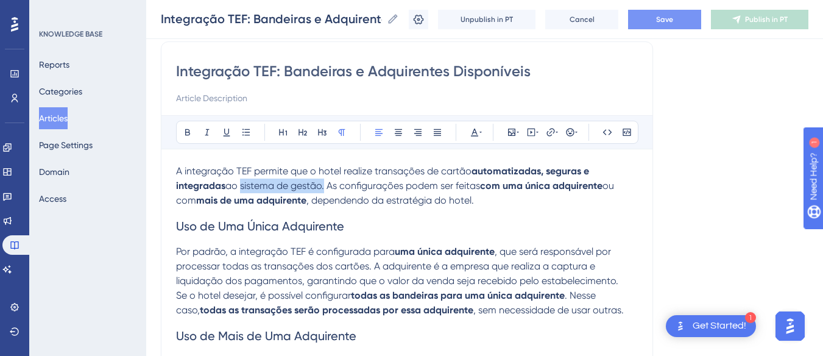
drag, startPoint x: 240, startPoint y: 184, endPoint x: 323, endPoint y: 186, distance: 83.5
click at [323, 186] on span "ao sistema de gestão. As configurações podem ser feitas" at bounding box center [352, 186] width 255 height 12
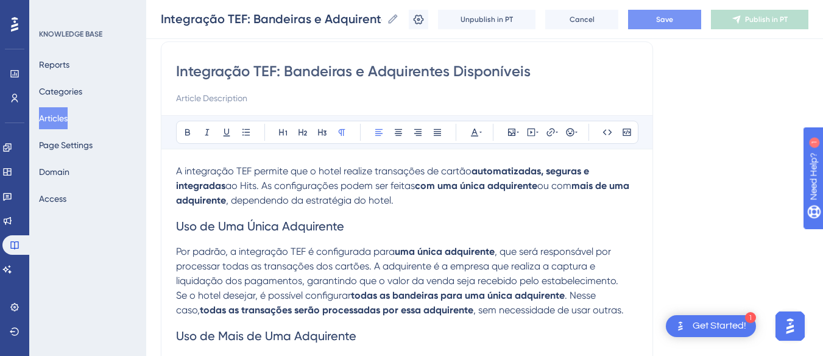
click at [445, 209] on h2 "Uso de Uma Única Adquirente" at bounding box center [407, 226] width 462 height 37
click at [301, 186] on span "ao Hits. As configurações podem ser feitas" at bounding box center [319, 186] width 189 height 12
click at [235, 201] on span ", dependendo da estratégia do hotel." at bounding box center [309, 200] width 167 height 12
click at [263, 189] on span "ao Hits. As configurações podem ser feitas" at bounding box center [319, 186] width 189 height 12
drag, startPoint x: 265, startPoint y: 189, endPoint x: 483, endPoint y: 183, distance: 218.1
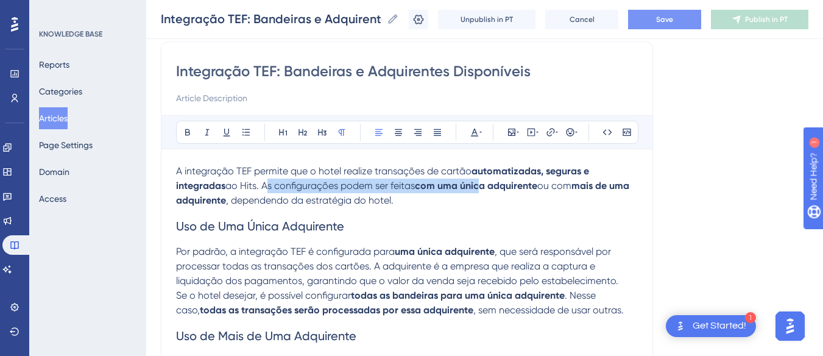
click at [483, 183] on p "A integração TEF permite que o hotel realize transações de cartão automatizadas…" at bounding box center [407, 186] width 462 height 44
click at [308, 185] on span "ao Hits. As configurações podem ser feitas" at bounding box center [319, 186] width 189 height 12
click at [262, 189] on span "ao Hits. As configurações podem ser feitas" at bounding box center [319, 186] width 189 height 12
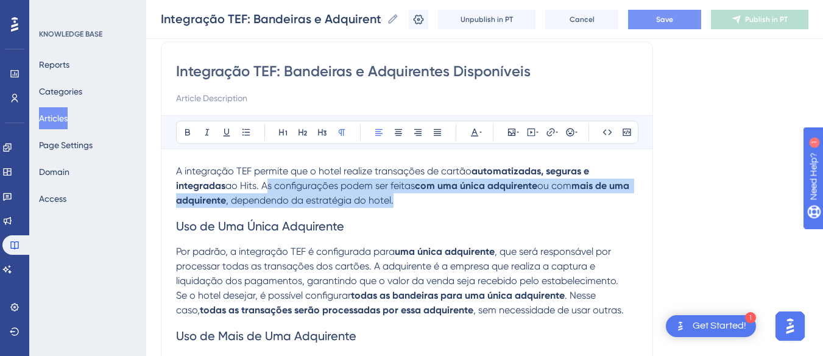
drag, startPoint x: 262, startPoint y: 188, endPoint x: 485, endPoint y: 203, distance: 222.8
click at [485, 203] on p "A integração TEF permite que o hotel realize transações de cartão automatizadas…" at bounding box center [407, 186] width 462 height 44
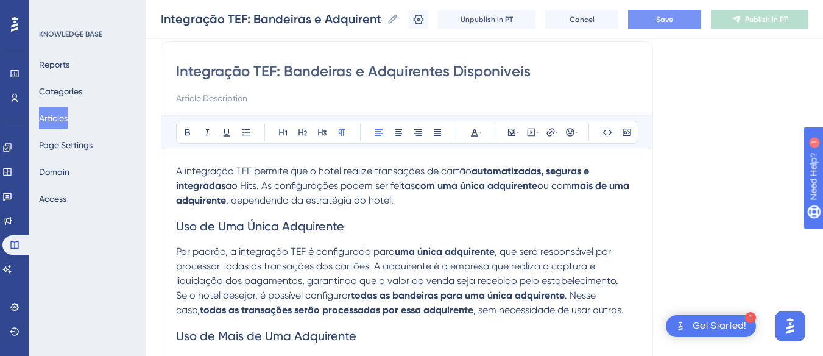
click at [443, 208] on h2 "Uso de Uma Única Adquirente" at bounding box center [407, 226] width 462 height 37
drag, startPoint x: 415, startPoint y: 197, endPoint x: 227, endPoint y: 206, distance: 188.4
click at [227, 206] on p "A integração TEF permite que o hotel realize transações de cartão automatizadas…" at bounding box center [407, 186] width 462 height 44
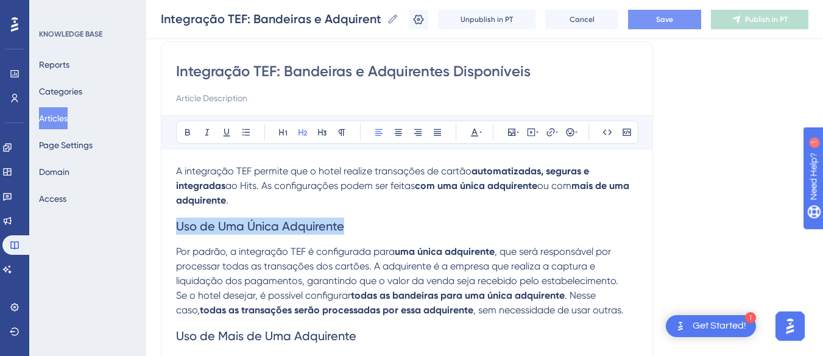
drag, startPoint x: 376, startPoint y: 226, endPoint x: 147, endPoint y: 228, distance: 229.6
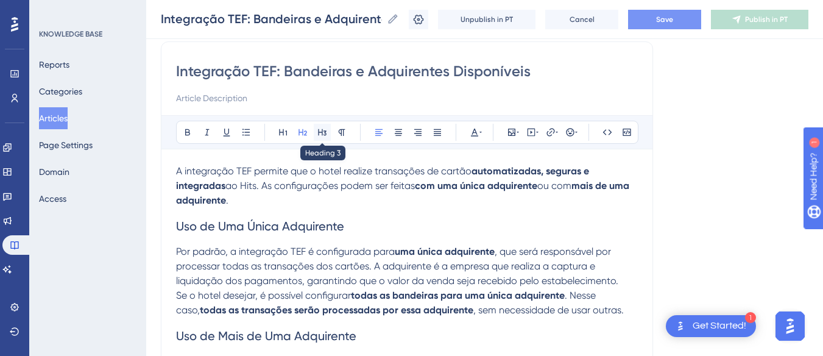
click at [318, 128] on icon at bounding box center [322, 132] width 10 height 10
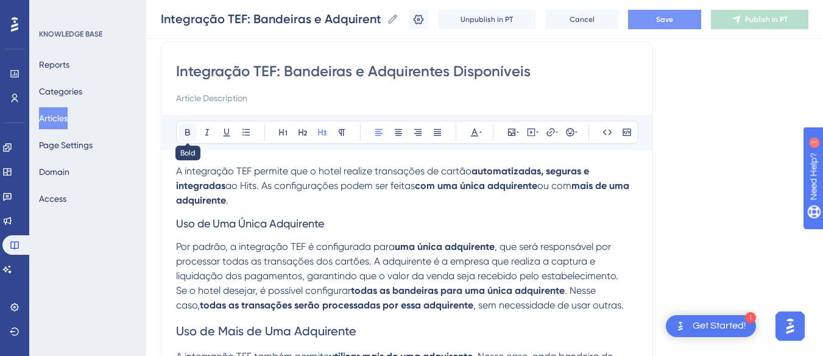
click at [188, 127] on button at bounding box center [187, 132] width 17 height 17
click at [417, 205] on p "A integração TEF permite que o hotel realize transações de cartão automatizadas…" at bounding box center [407, 186] width 462 height 44
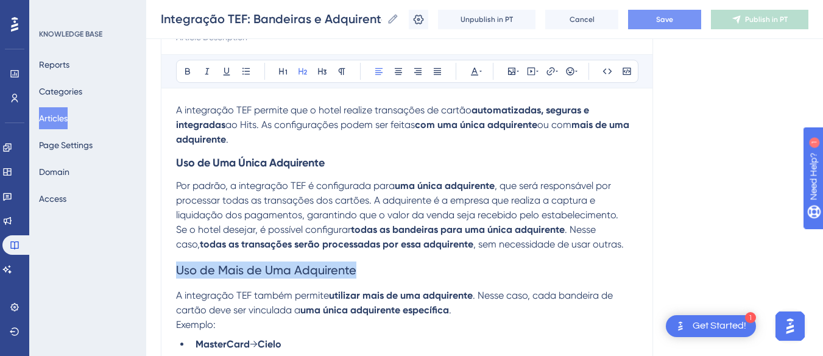
drag, startPoint x: 376, startPoint y: 273, endPoint x: 190, endPoint y: 186, distance: 205.4
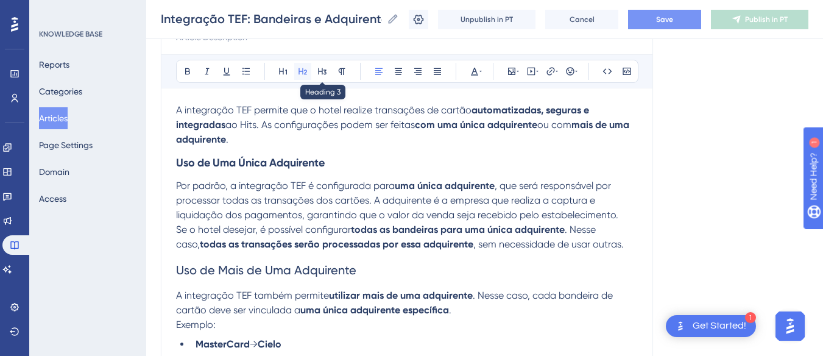
drag, startPoint x: 326, startPoint y: 71, endPoint x: 299, endPoint y: 70, distance: 26.8
click at [326, 70] on icon at bounding box center [322, 71] width 10 height 10
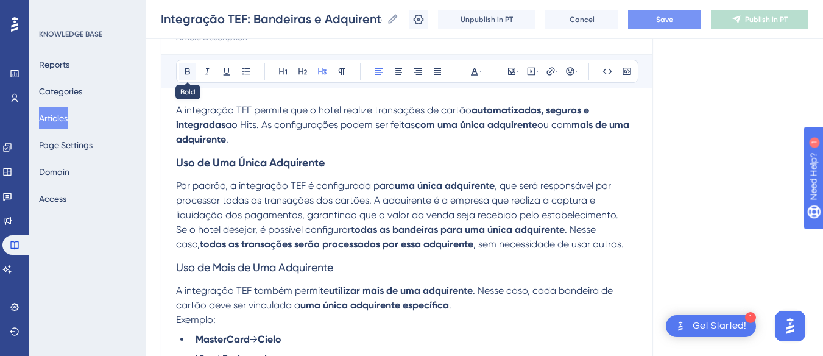
click at [190, 71] on icon at bounding box center [188, 71] width 10 height 10
click at [262, 214] on span ", que será responsável por processar todas as transações dos cartões. A adquire…" at bounding box center [397, 200] width 442 height 41
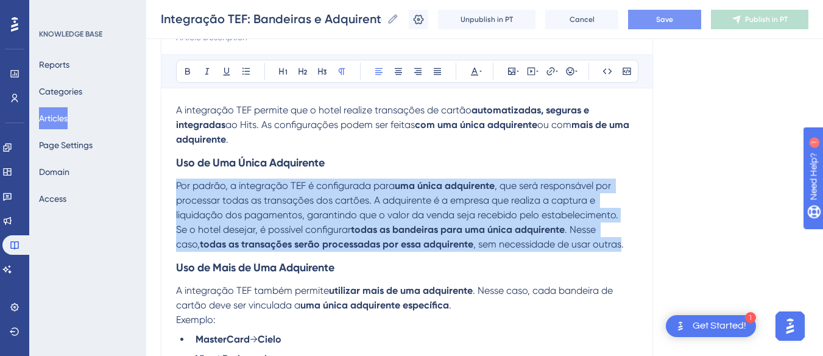
drag, startPoint x: 597, startPoint y: 241, endPoint x: 158, endPoint y: 187, distance: 441.7
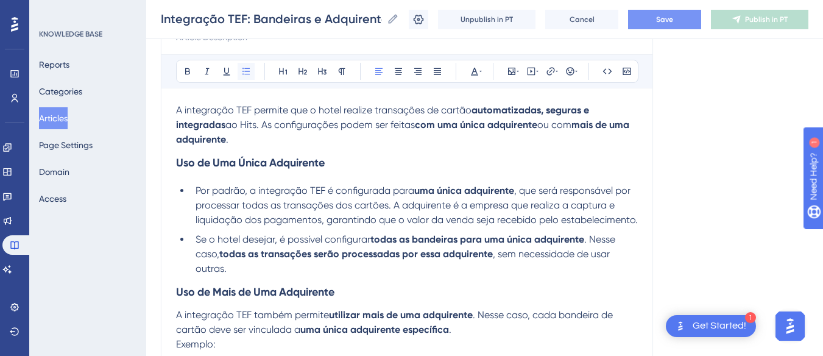
click at [245, 71] on icon at bounding box center [245, 71] width 7 height 7
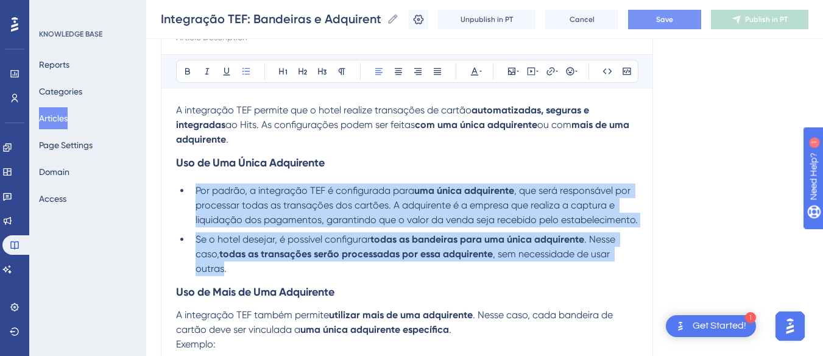
click at [231, 206] on span ", que será responsável por processar todas as transações dos cartões. A adquire…" at bounding box center [416, 205] width 442 height 41
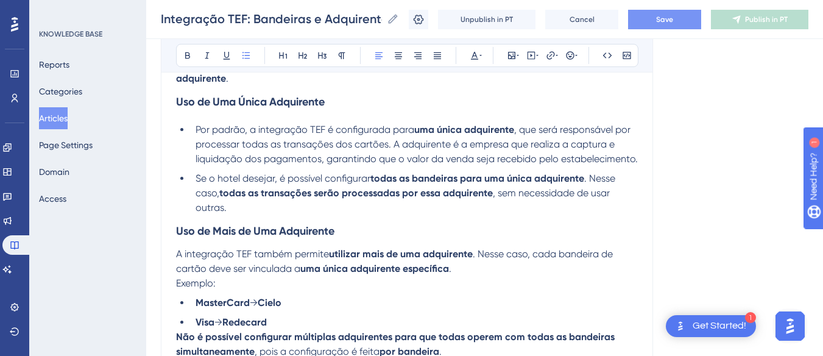
scroll to position [278, 0]
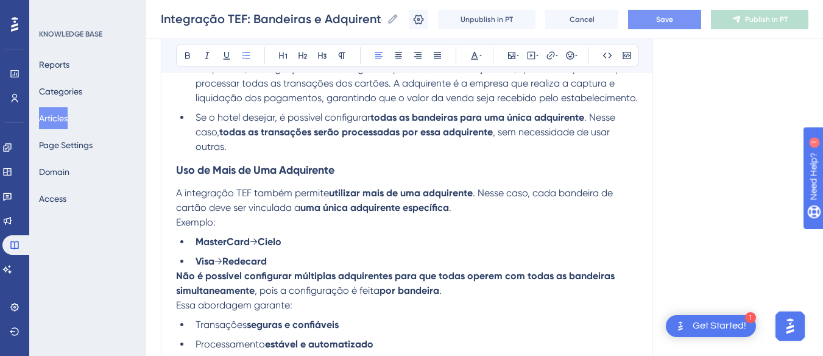
click at [236, 230] on p "Exemplo:" at bounding box center [407, 222] width 462 height 15
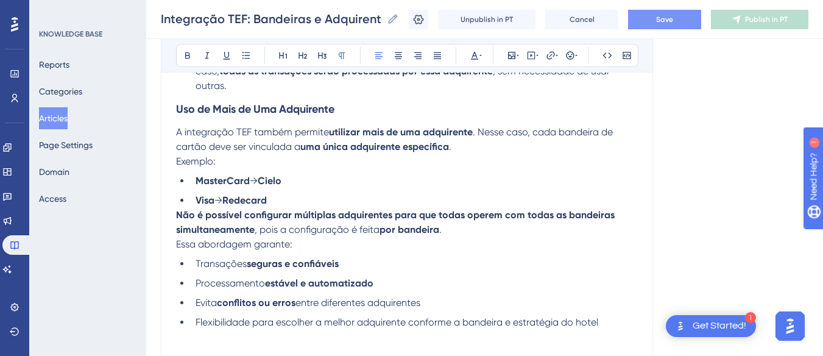
scroll to position [399, 0]
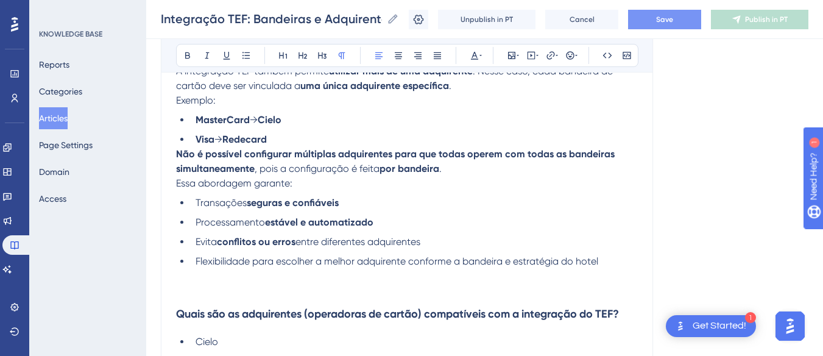
click at [177, 168] on strong "Não é possível configurar múltiplas adquirentes para que todas operem com todas…" at bounding box center [396, 161] width 441 height 26
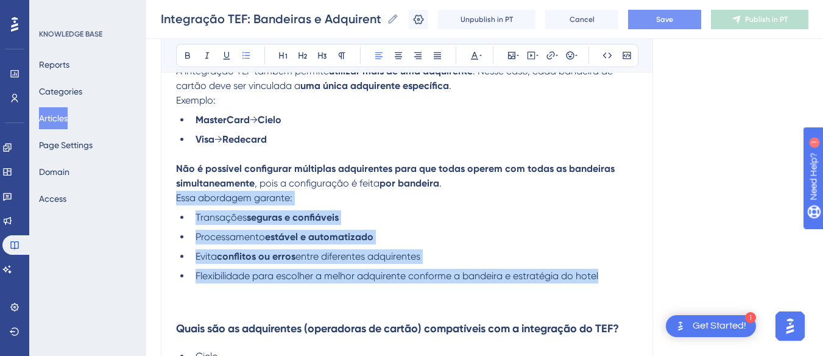
drag, startPoint x: 607, startPoint y: 294, endPoint x: 172, endPoint y: 216, distance: 441.1
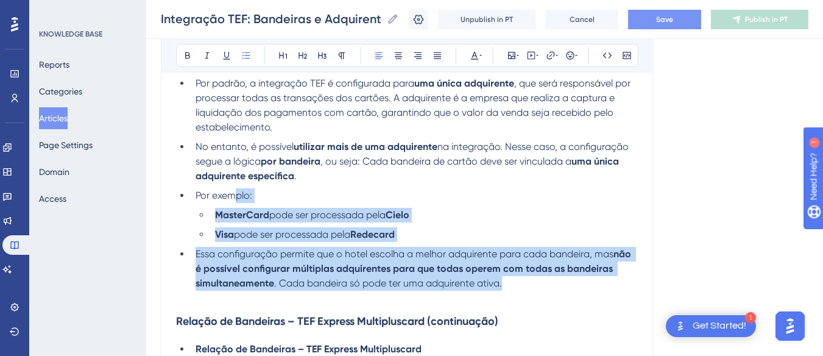
scroll to position [3079, 0]
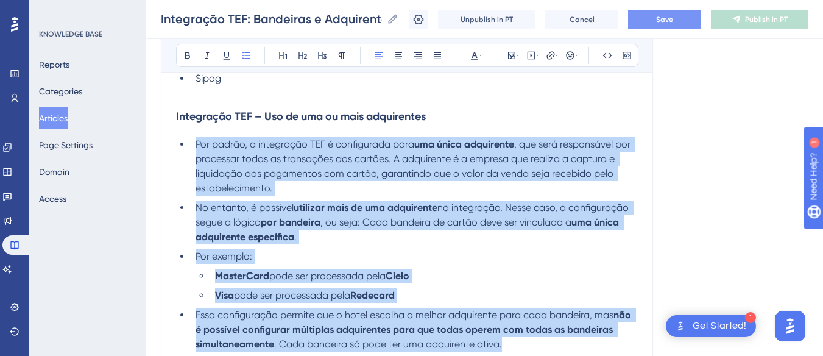
drag, startPoint x: 512, startPoint y: 236, endPoint x: 196, endPoint y: 160, distance: 325.1
click at [196, 160] on ul "Por padrão, a integração TEF é configurada para uma única adquirente , que será…" at bounding box center [407, 244] width 462 height 214
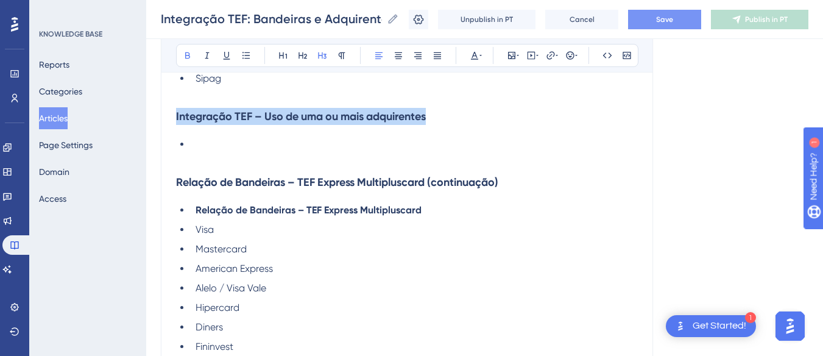
drag, startPoint x: 446, startPoint y: 131, endPoint x: 154, endPoint y: 124, distance: 292.4
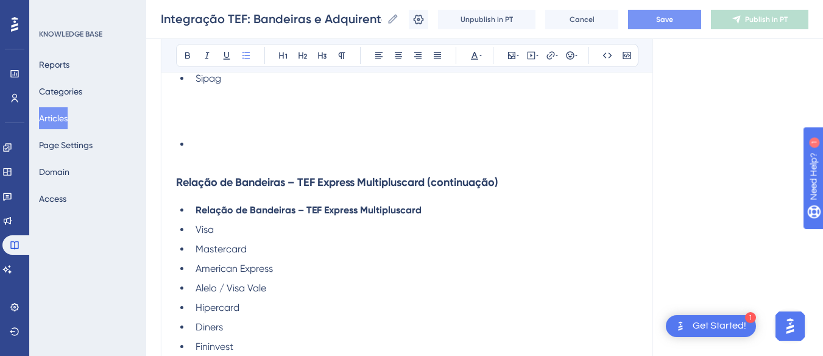
drag, startPoint x: 203, startPoint y: 158, endPoint x: 161, endPoint y: 136, distance: 46.9
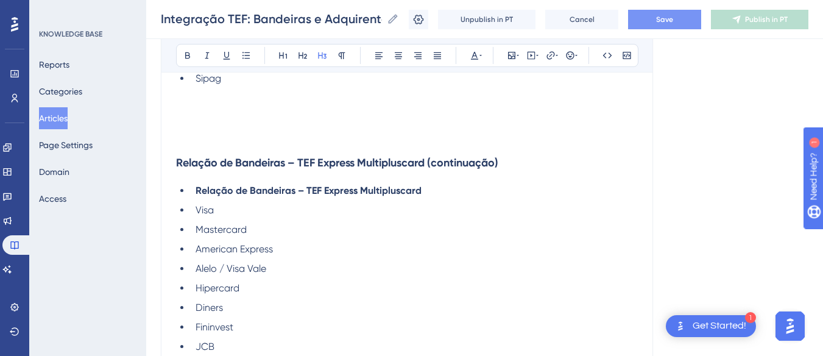
click at [198, 147] on p at bounding box center [407, 139] width 462 height 15
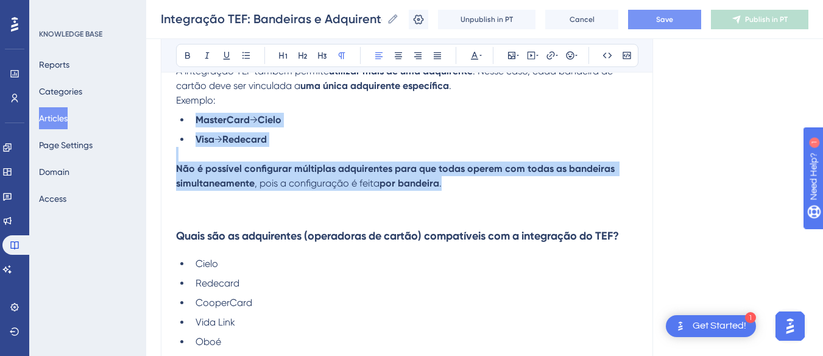
scroll to position [339, 0]
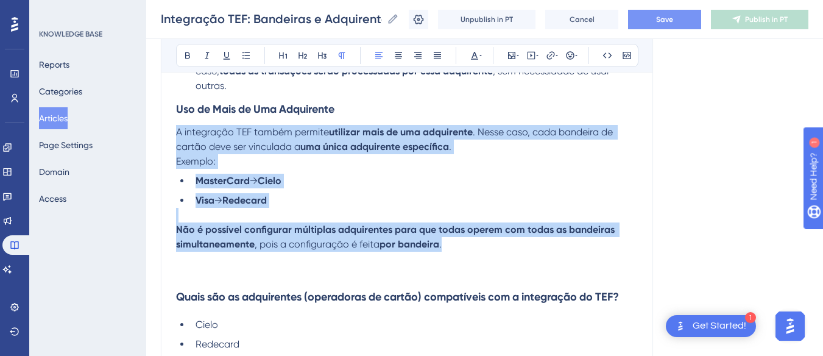
drag, startPoint x: 285, startPoint y: 179, endPoint x: 169, endPoint y: 150, distance: 119.2
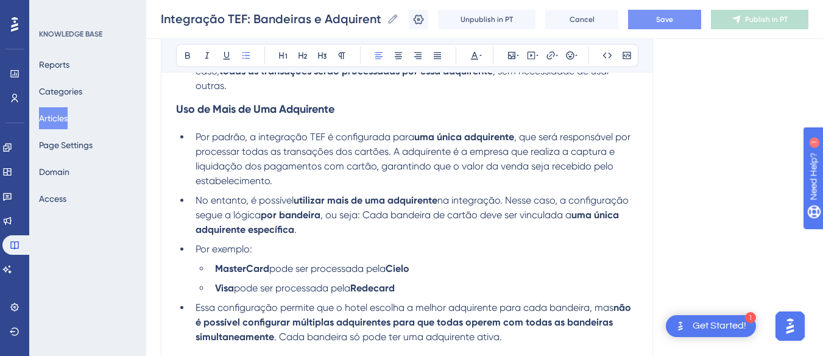
click at [250, 181] on span ", que será responsável por processar todas as transações dos cartões. A adquire…" at bounding box center [413, 158] width 437 height 55
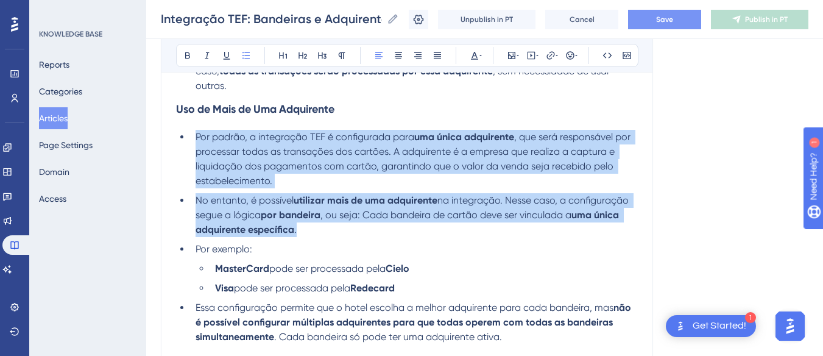
drag, startPoint x: 298, startPoint y: 241, endPoint x: 190, endPoint y: 152, distance: 140.2
click at [190, 152] on ul "Por padrão, a integração TEF é configurada para uma única adquirente , que será…" at bounding box center [407, 237] width 462 height 214
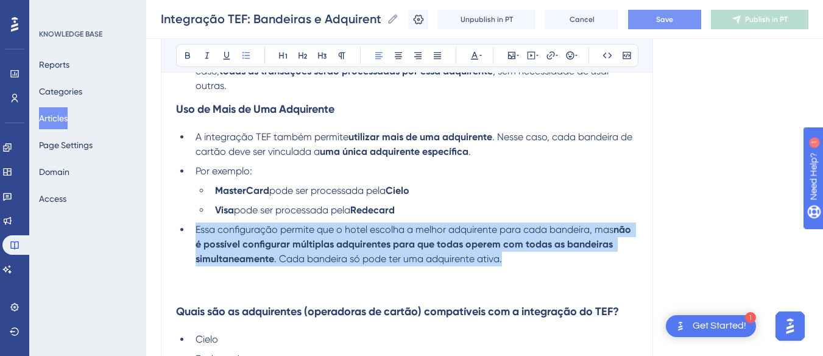
drag, startPoint x: 521, startPoint y: 275, endPoint x: 167, endPoint y: 243, distance: 355.3
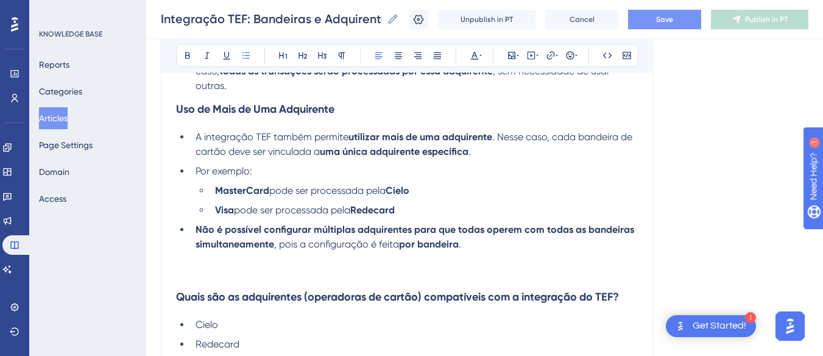
click at [226, 266] on p at bounding box center [407, 258] width 462 height 15
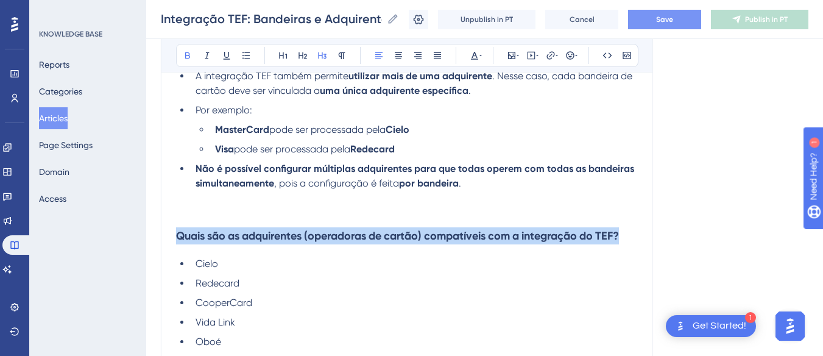
drag, startPoint x: 597, startPoint y: 248, endPoint x: 163, endPoint y: 251, distance: 433.6
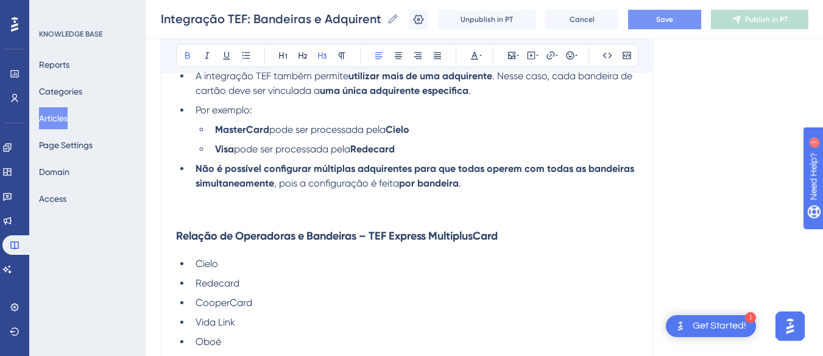
click at [181, 220] on p at bounding box center [407, 212] width 462 height 15
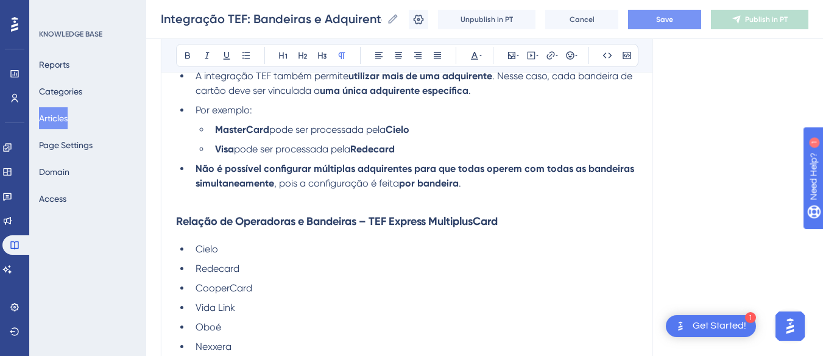
drag, startPoint x: 247, startPoint y: 253, endPoint x: 394, endPoint y: 251, distance: 146.8
click at [540, 237] on h3 "Relação de Operadoras e Bandeiras – TEF Express MultiplusCard" at bounding box center [407, 221] width 462 height 32
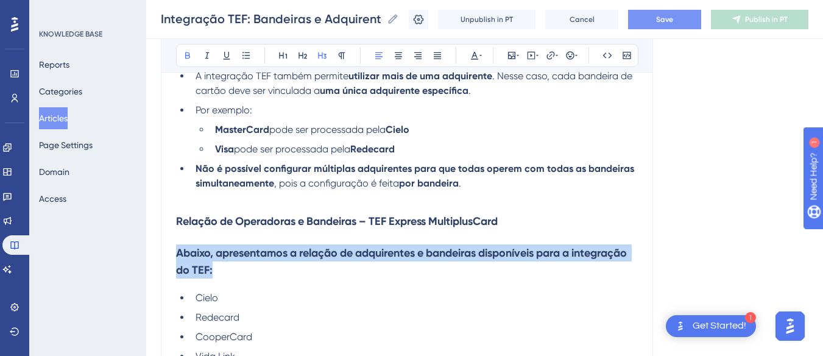
drag, startPoint x: 288, startPoint y: 286, endPoint x: 168, endPoint y: 267, distance: 121.4
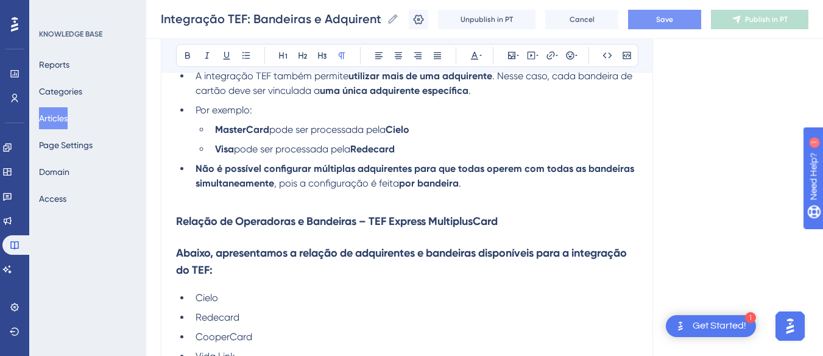
click at [367, 205] on p at bounding box center [407, 198] width 462 height 15
click at [390, 228] on strong "Relação de Operadoras e Bandeiras – TEF Express MultiplusCard" at bounding box center [337, 220] width 322 height 13
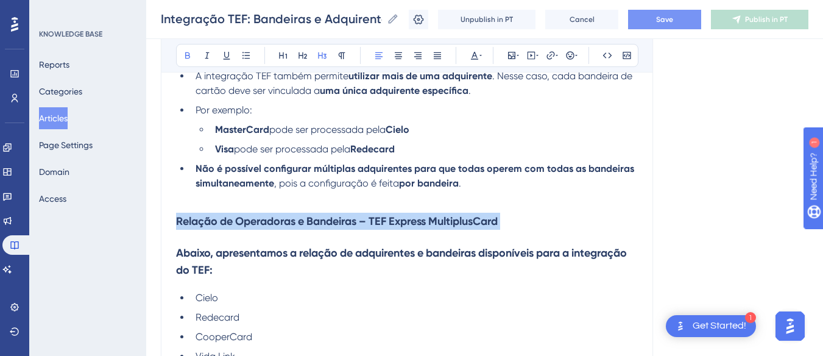
click at [390, 228] on strong "Relação de Operadoras e Bandeiras – TEF Express MultiplusCard" at bounding box center [337, 220] width 322 height 13
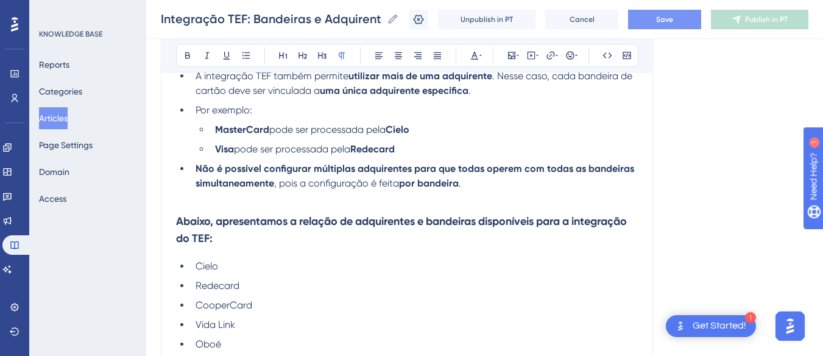
click at [308, 244] on h3 "Abaixo, apresentamos a relação de adquirentes e bandeiras disponíveis para a in…" at bounding box center [407, 229] width 462 height 49
click at [254, 220] on h3 "Abaixo, apresentamos a relação de adquirentes e bandeiras disponíveis para a in…" at bounding box center [407, 229] width 462 height 49
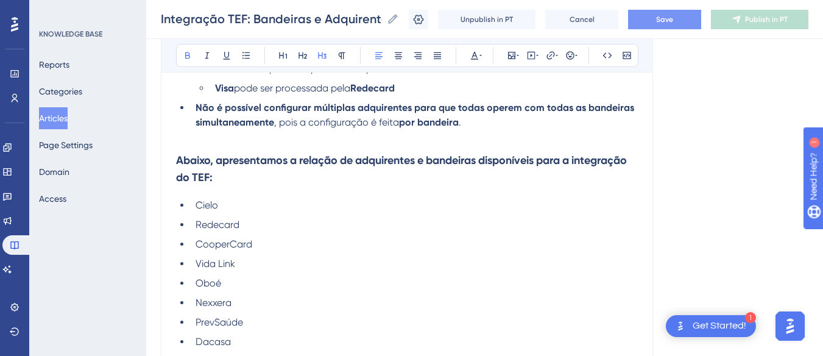
click at [296, 188] on h3 "Abaixo, apresentamos a relação de adquirentes e bandeiras disponíveis para a in…" at bounding box center [407, 168] width 462 height 49
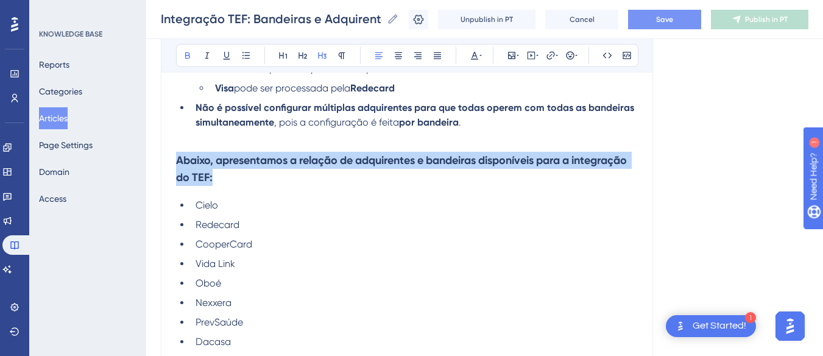
drag, startPoint x: 286, startPoint y: 191, endPoint x: 168, endPoint y: 173, distance: 119.5
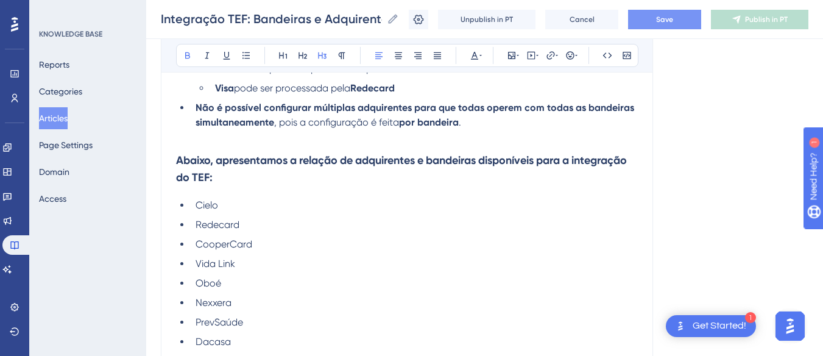
click at [197, 144] on p at bounding box center [407, 137] width 462 height 15
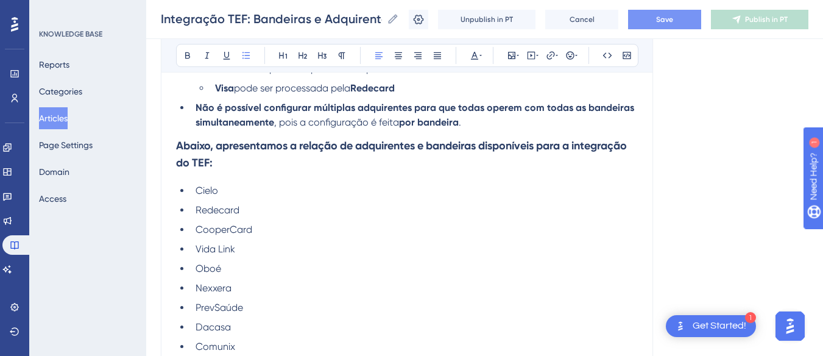
click at [287, 178] on h3 "Abaixo, apresentamos a relação de adquirentes e bandeiras disponíveis para a in…" at bounding box center [407, 154] width 462 height 49
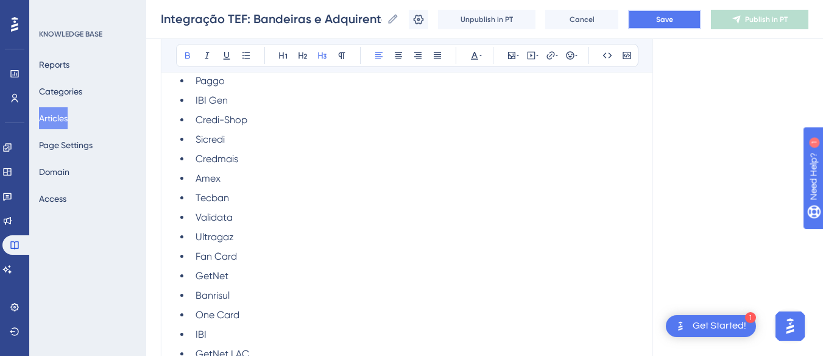
click at [686, 23] on button "Save" at bounding box center [664, 19] width 73 height 19
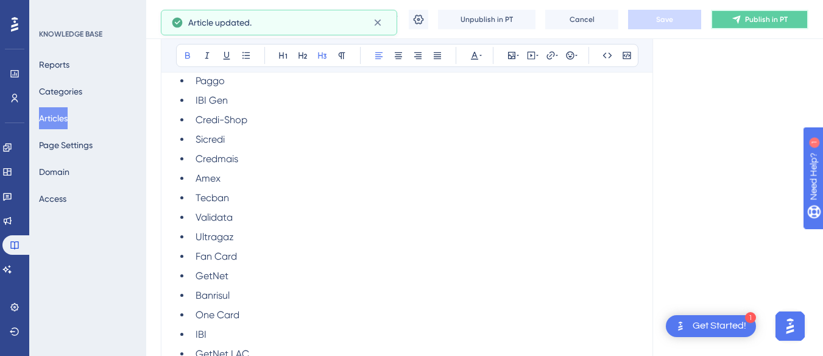
click at [740, 16] on icon at bounding box center [736, 19] width 8 height 8
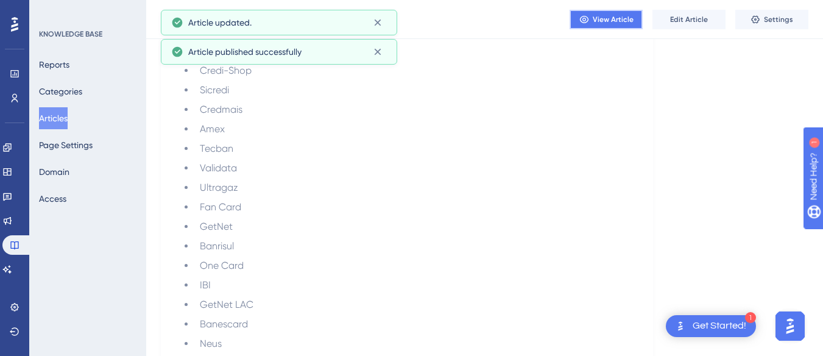
click at [608, 12] on button "View Article" at bounding box center [605, 19] width 73 height 19
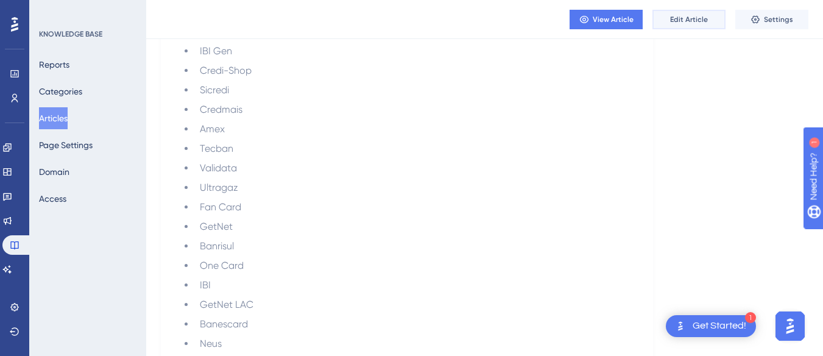
click at [694, 21] on span "Edit Article" at bounding box center [689, 20] width 38 height 10
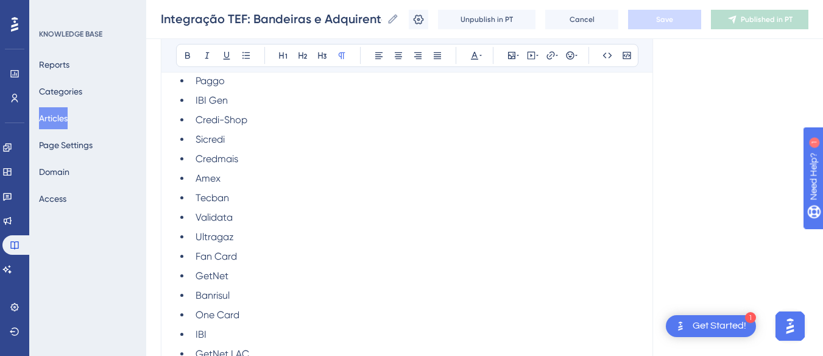
scroll to position [8096, 0]
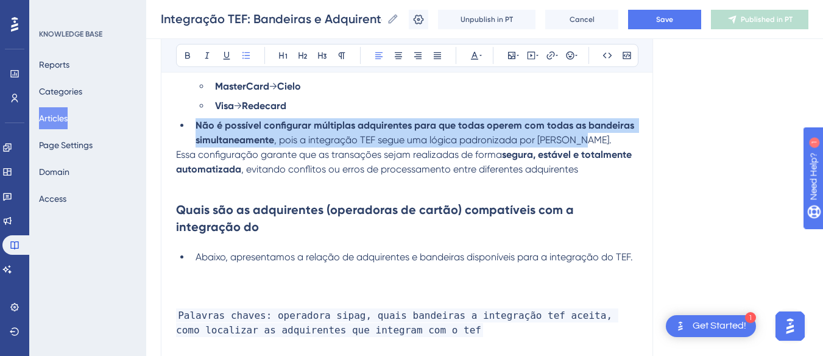
drag, startPoint x: 589, startPoint y: 154, endPoint x: 187, endPoint y: 141, distance: 402.1
click at [188, 142] on ul "Cada bandeira de cartão deve ser vinculada a uma única adquirente . Por exemplo…" at bounding box center [407, 93] width 462 height 107
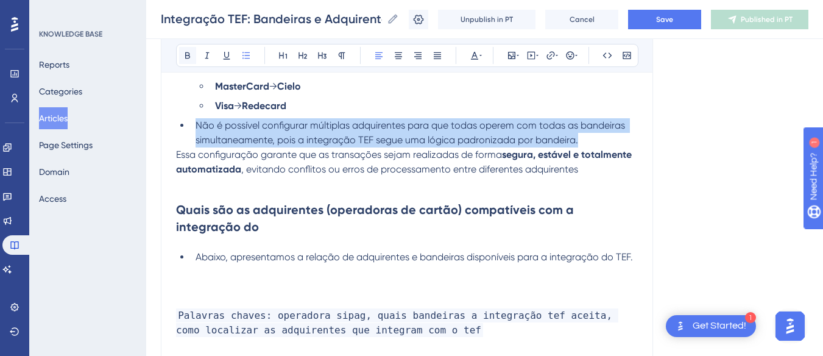
click at [180, 60] on button at bounding box center [187, 55] width 17 height 17
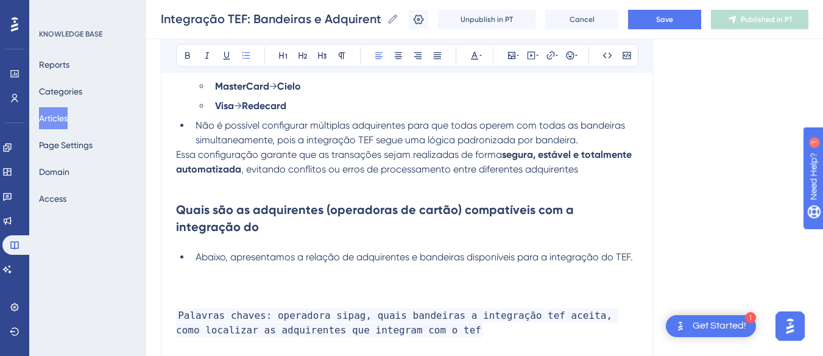
click at [367, 175] on span ", evitando conflitos ou erros de processamento entre diferentes adquirentes" at bounding box center [409, 169] width 337 height 12
click at [178, 160] on span "Essa configuração garante que as transações sejam realizadas de forma" at bounding box center [339, 155] width 326 height 12
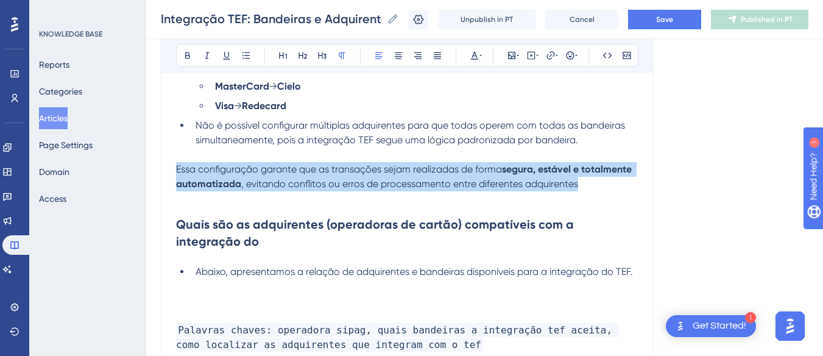
drag, startPoint x: 594, startPoint y: 196, endPoint x: 156, endPoint y: 183, distance: 438.0
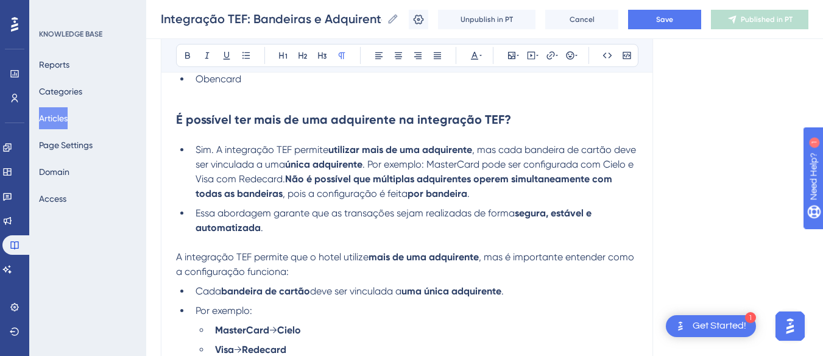
scroll to position [7913, 0]
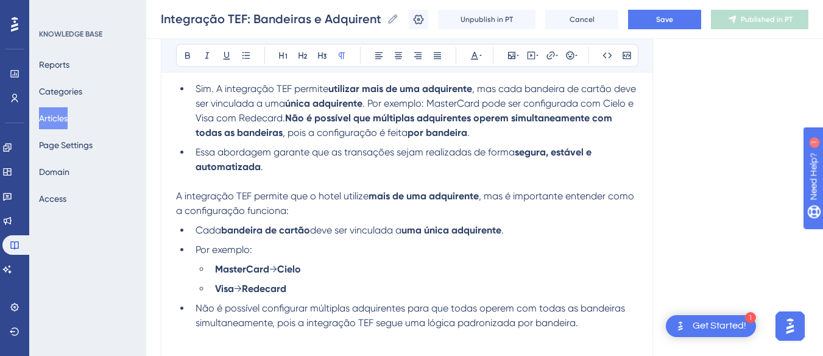
click at [195, 189] on p at bounding box center [407, 181] width 462 height 15
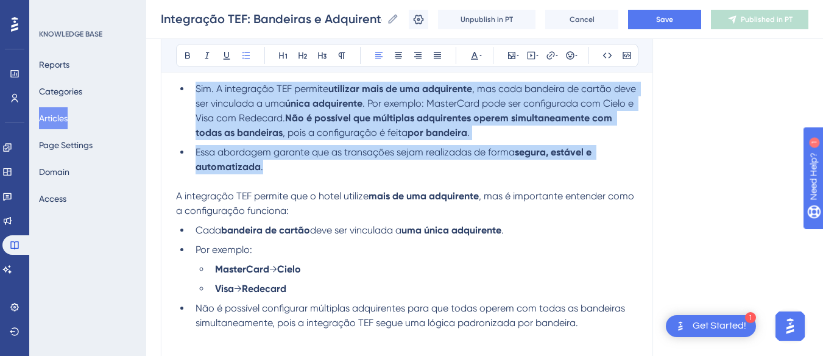
drag, startPoint x: 277, startPoint y: 184, endPoint x: 176, endPoint y: 102, distance: 129.9
click at [176, 102] on ul "Sim. A integração TEF permite utilizar mais de uma adquirente , mas cada bandei…" at bounding box center [407, 128] width 462 height 93
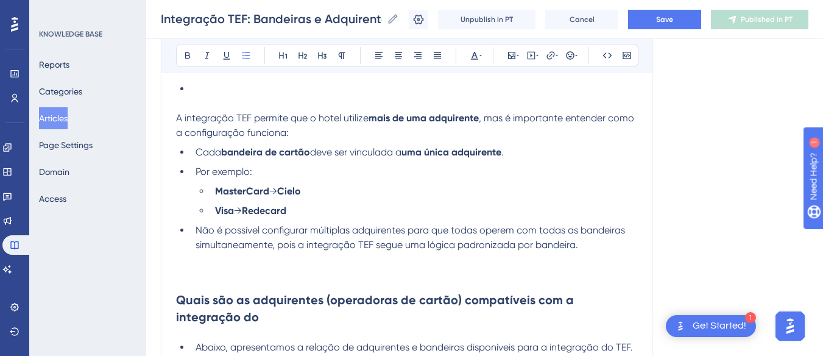
click at [176, 124] on span "A integração TEF permite que o hotel utilize" at bounding box center [272, 118] width 192 height 12
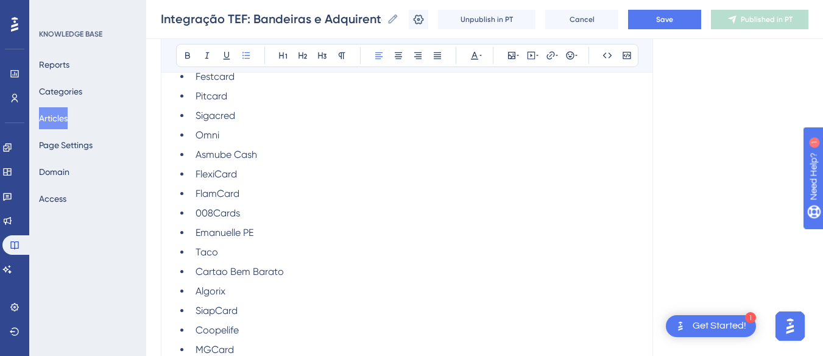
scroll to position [7852, 0]
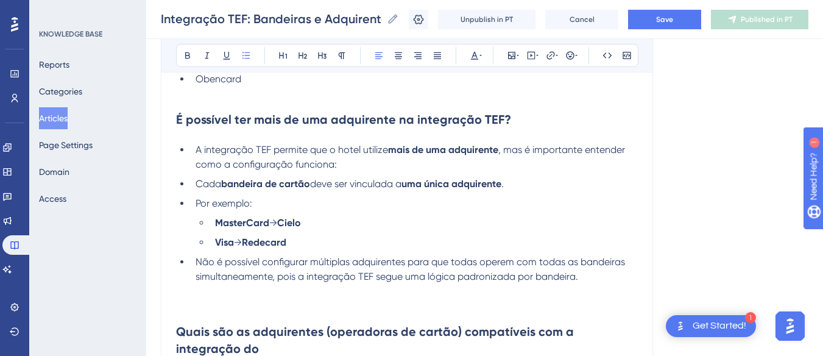
drag, startPoint x: 175, startPoint y: 130, endPoint x: 242, endPoint y: 158, distance: 72.0
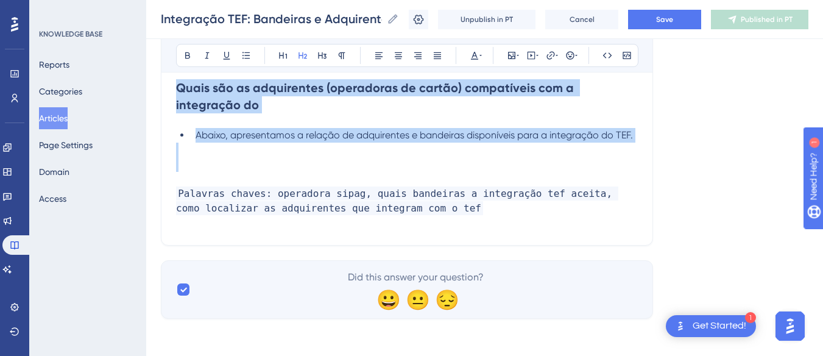
drag, startPoint x: 178, startPoint y: 133, endPoint x: 432, endPoint y: 172, distance: 256.9
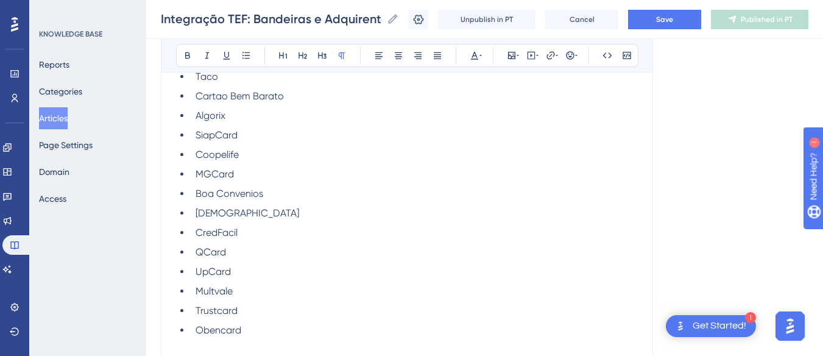
scroll to position [7798, 0]
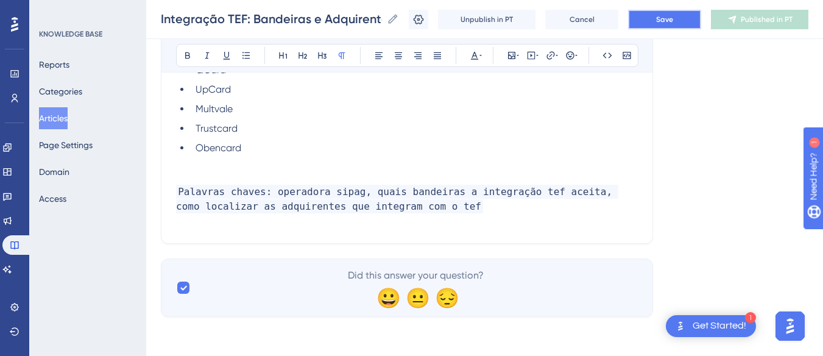
click at [681, 17] on button "Save" at bounding box center [664, 19] width 73 height 19
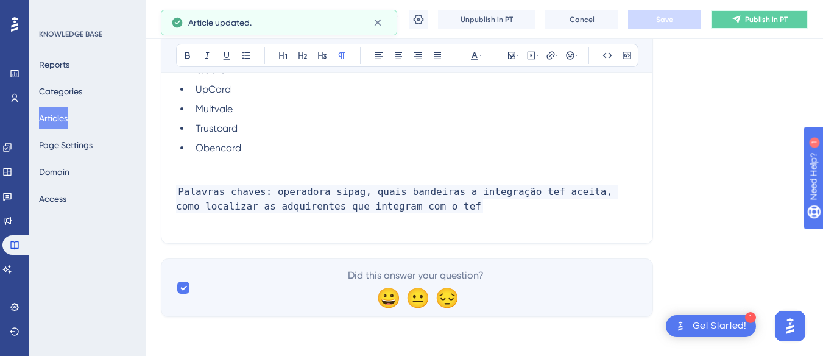
click at [748, 13] on button "Publish in PT" at bounding box center [759, 19] width 97 height 19
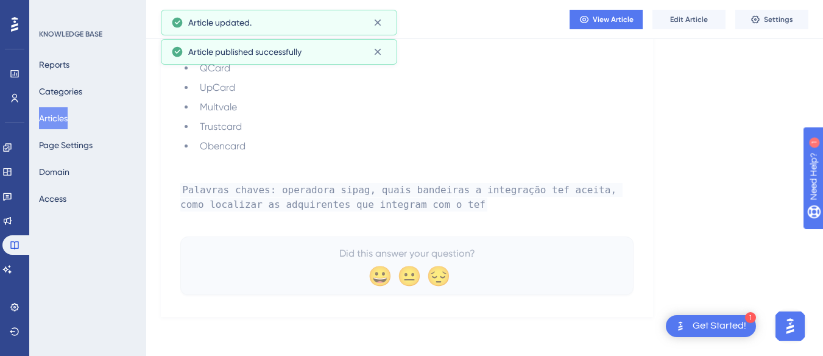
scroll to position [7736, 0]
click at [609, 26] on button "View Article" at bounding box center [605, 19] width 73 height 19
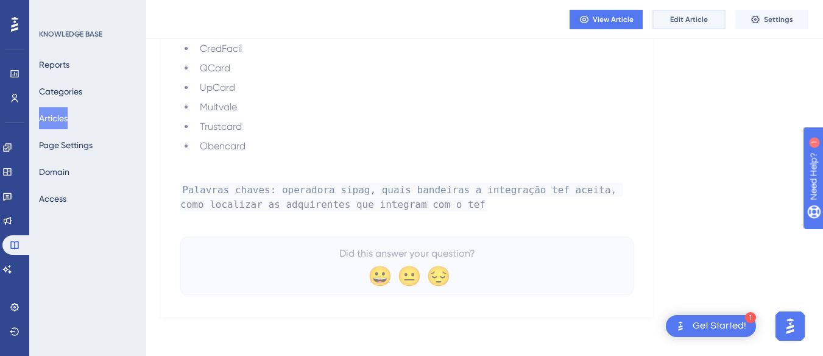
click at [678, 24] on button "Edit Article" at bounding box center [688, 19] width 73 height 19
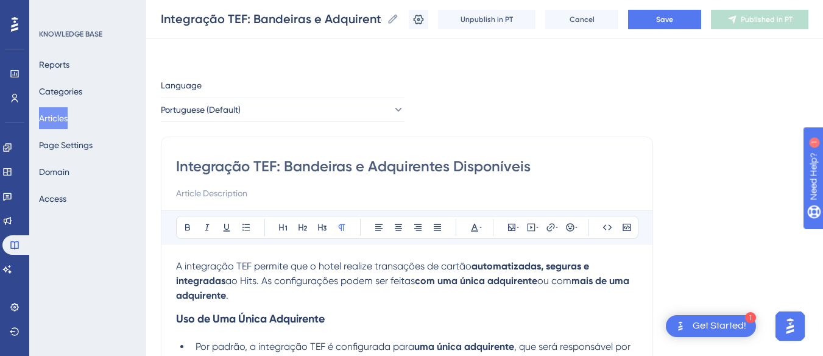
scroll to position [183, 0]
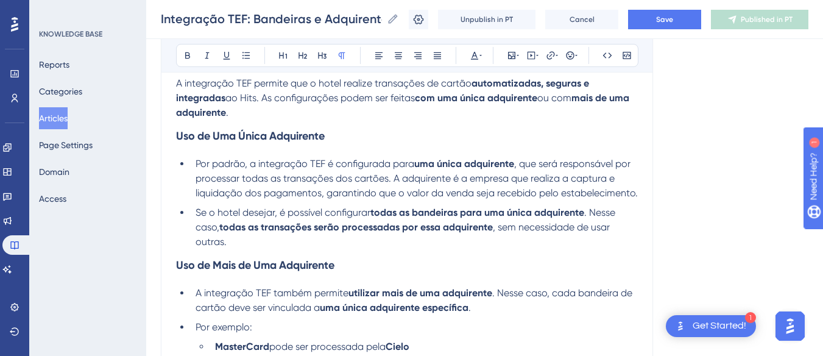
click at [326, 269] on h3 "Uso de Mais de Uma Adquirente" at bounding box center [407, 265] width 462 height 32
click at [225, 272] on strong "Uso de Mais de Uma Adquirente" at bounding box center [255, 264] width 158 height 13
click at [262, 272] on strong "Uso de mais de Uma Adquirente" at bounding box center [255, 264] width 158 height 13
click at [218, 134] on strong "Uso de Uma Única Adquirente" at bounding box center [250, 135] width 149 height 13
click at [248, 134] on strong "Uso de uma Única Adquirente" at bounding box center [249, 135] width 147 height 13
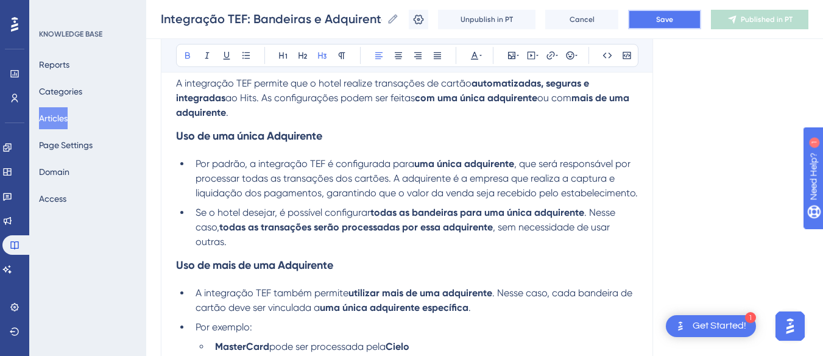
click at [650, 16] on button "Save" at bounding box center [664, 19] width 73 height 19
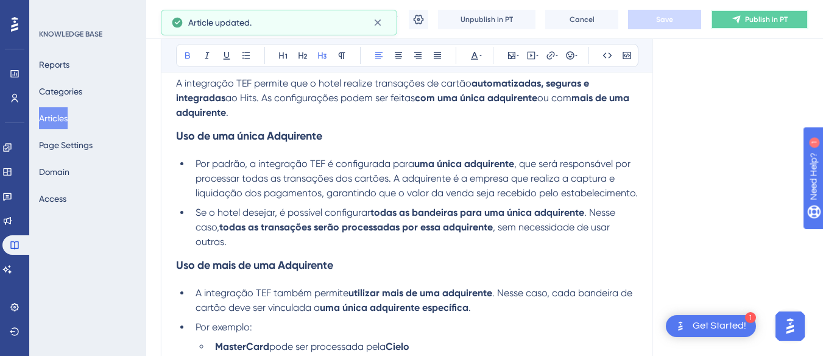
click at [760, 19] on span "Publish in PT" at bounding box center [766, 20] width 43 height 10
